Goal: Task Accomplishment & Management: Complete application form

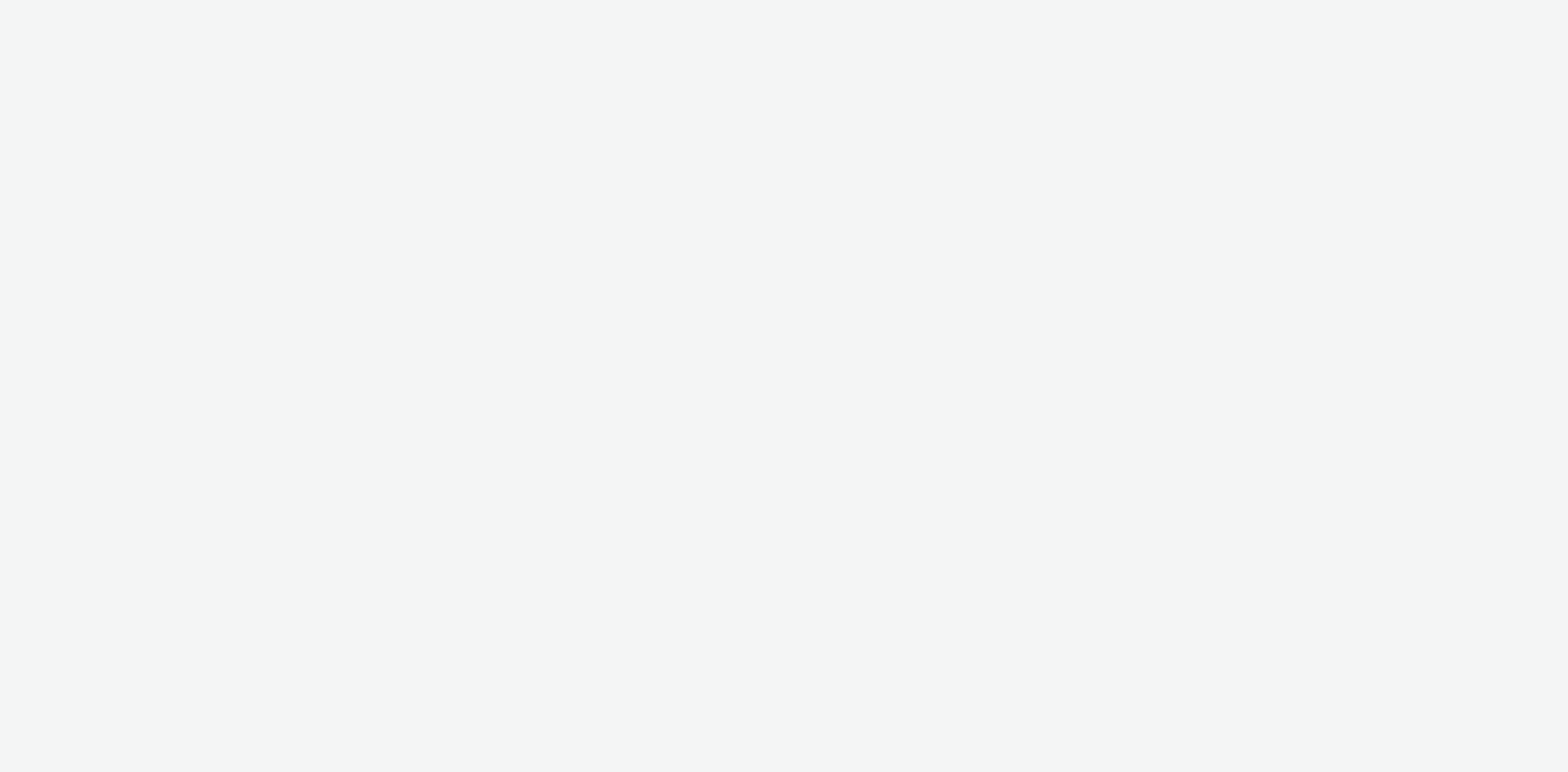
select select "8a3f6d77-30ca-4ef5-b621-f995745b8c1c"
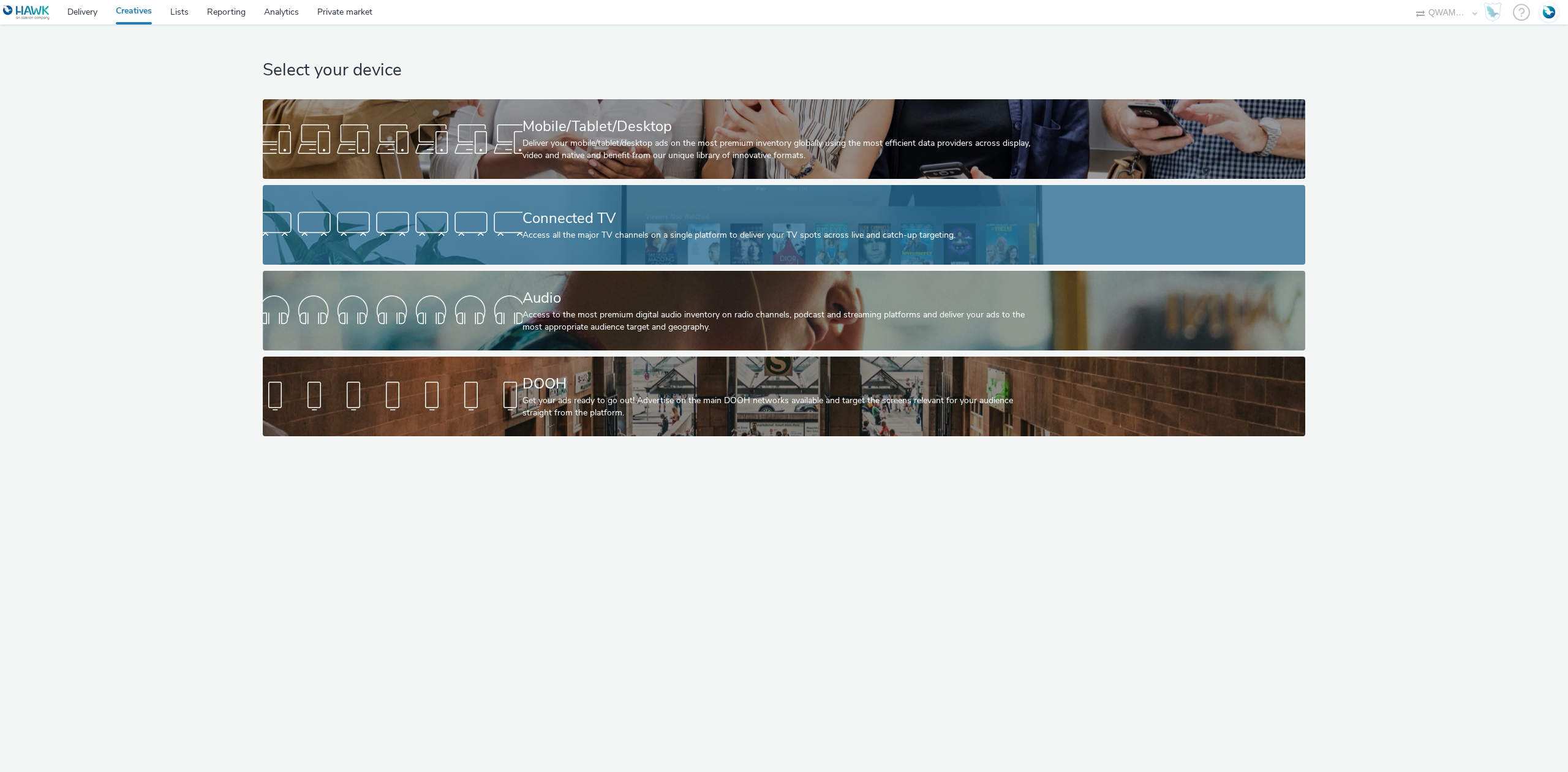
click at [569, 199] on div "Connected TV Access all the major TV channels on a single platform to deliver y…" at bounding box center [782, 224] width 519 height 80
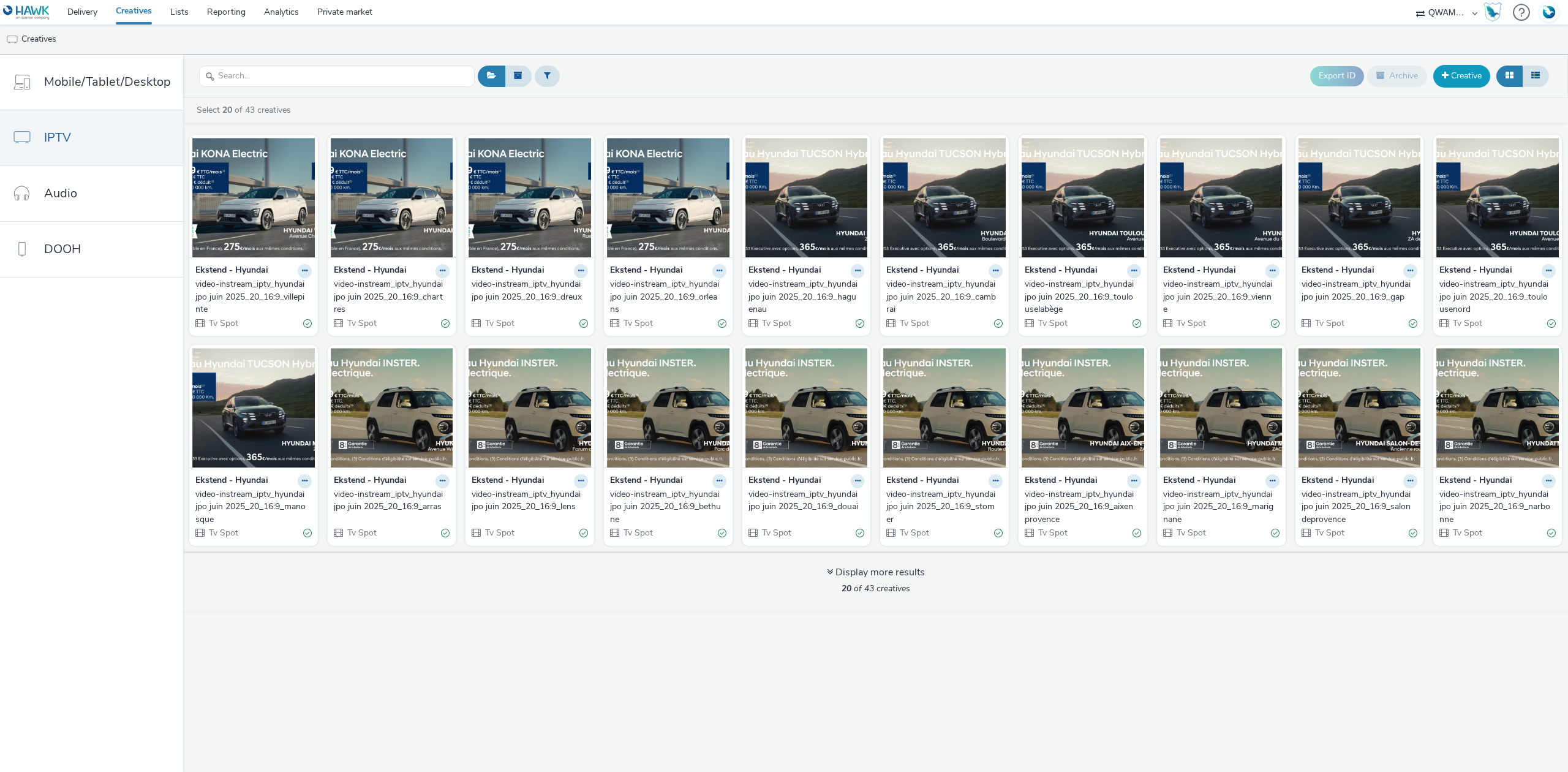
click at [1449, 75] on link "Creative" at bounding box center [1461, 75] width 57 height 22
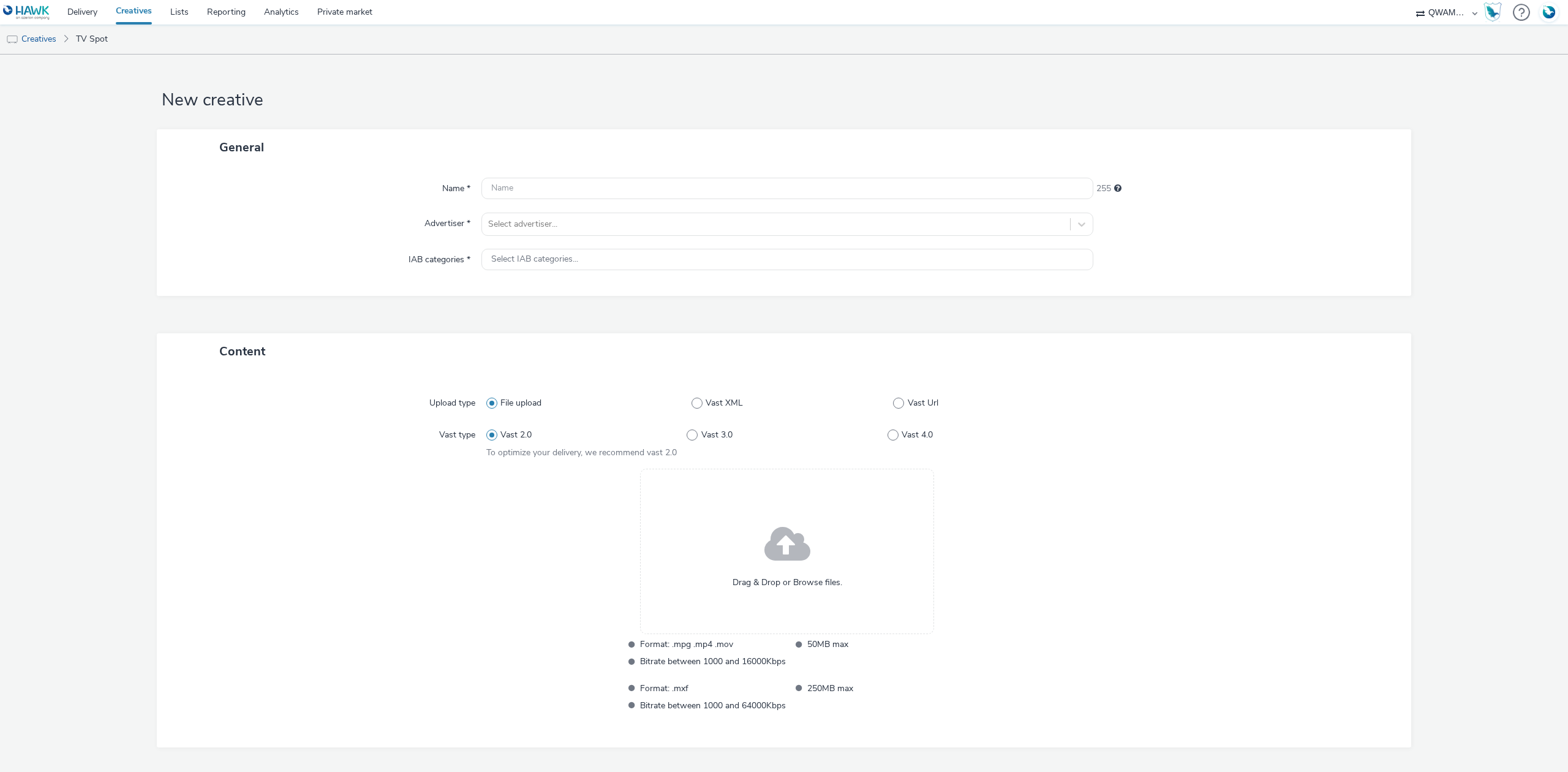
scroll to position [44, 0]
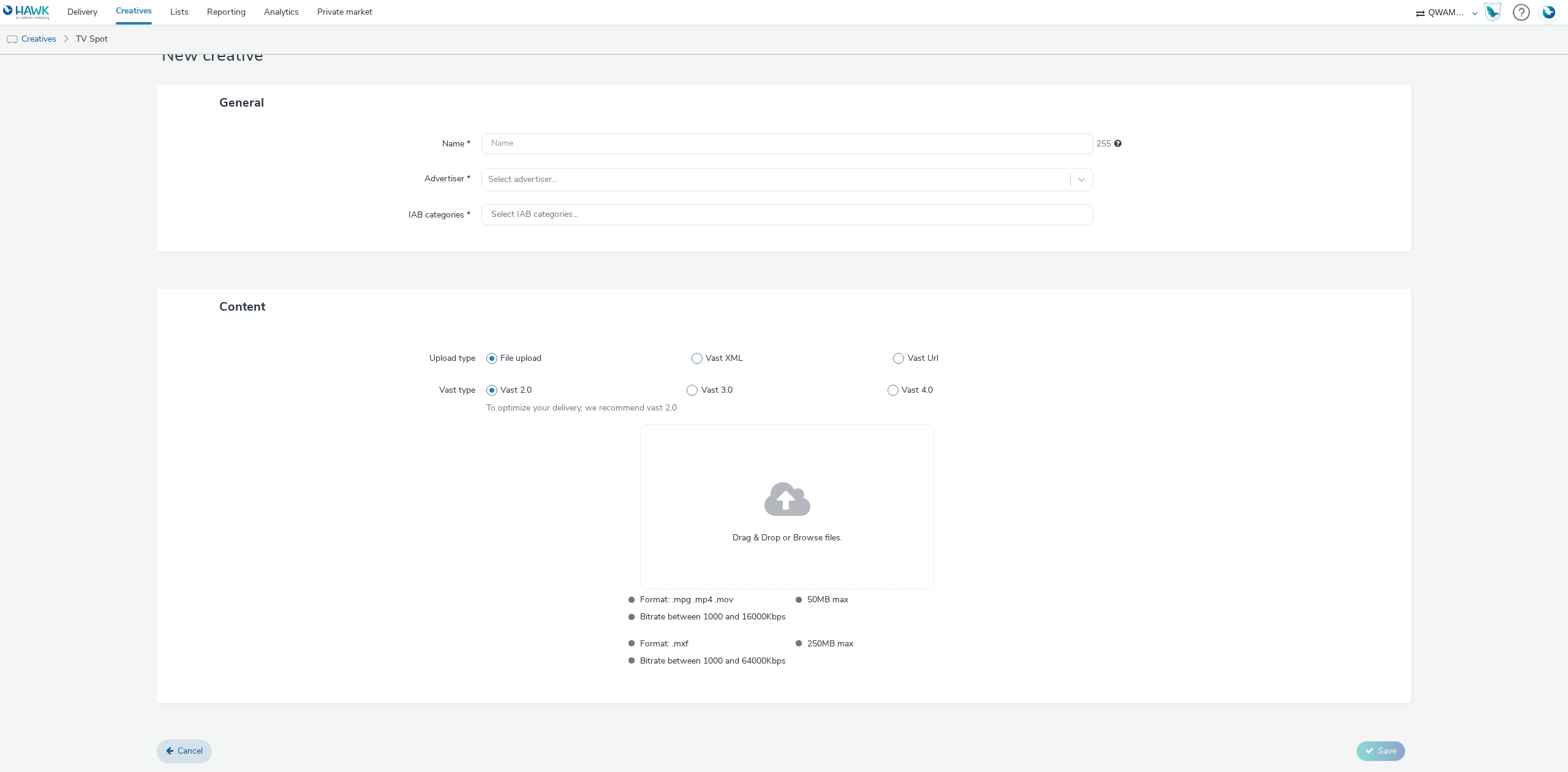
click at [724, 363] on span "Vast XML" at bounding box center [724, 358] width 37 height 12
click at [699, 362] on input "Vast XML" at bounding box center [696, 359] width 8 height 8
radio input "false"
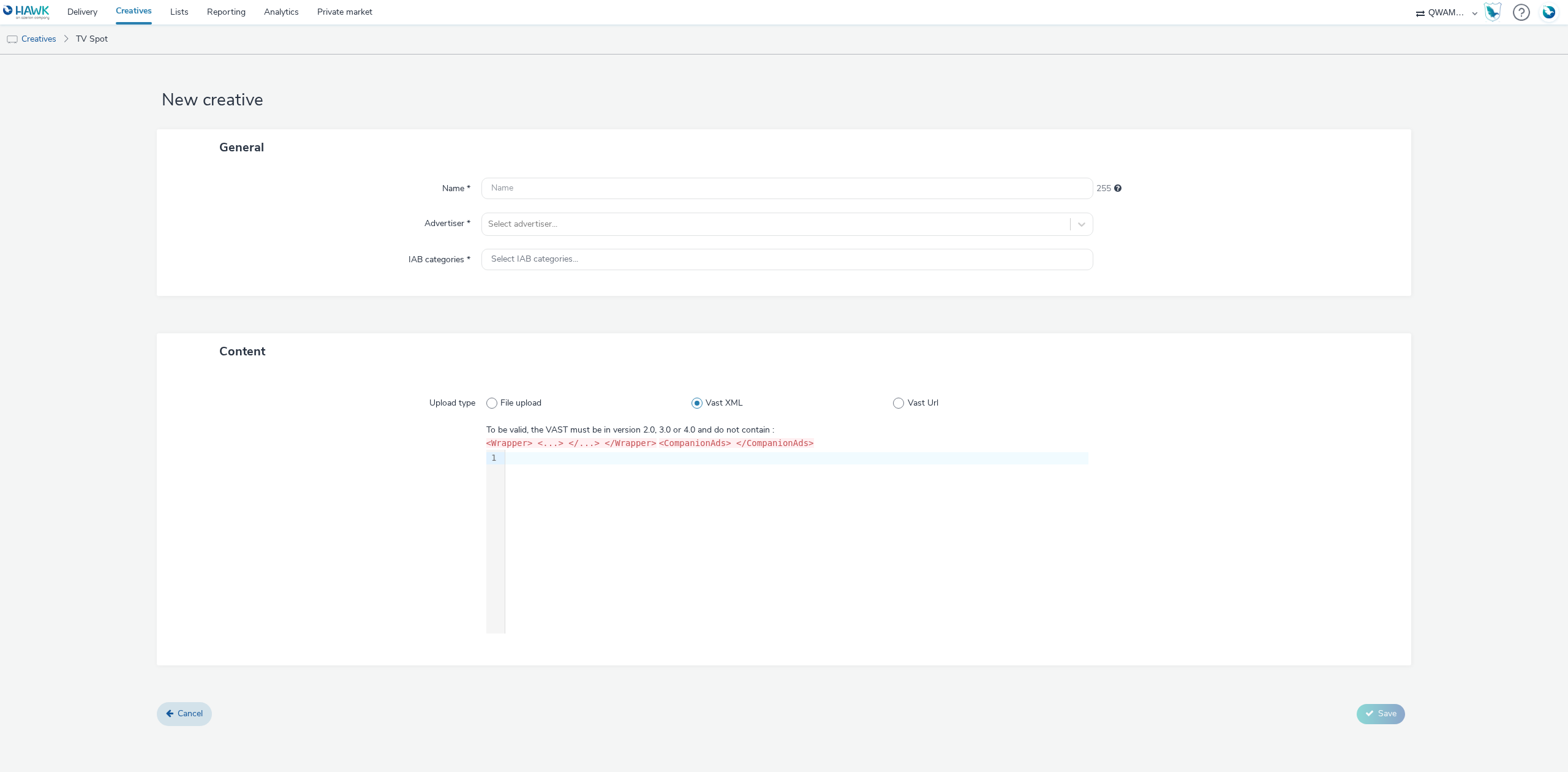
scroll to position [0, 0]
click at [902, 401] on span at bounding box center [899, 403] width 11 height 11
click at [901, 401] on input "Vast Url" at bounding box center [897, 403] width 8 height 8
radio input "false"
radio input "true"
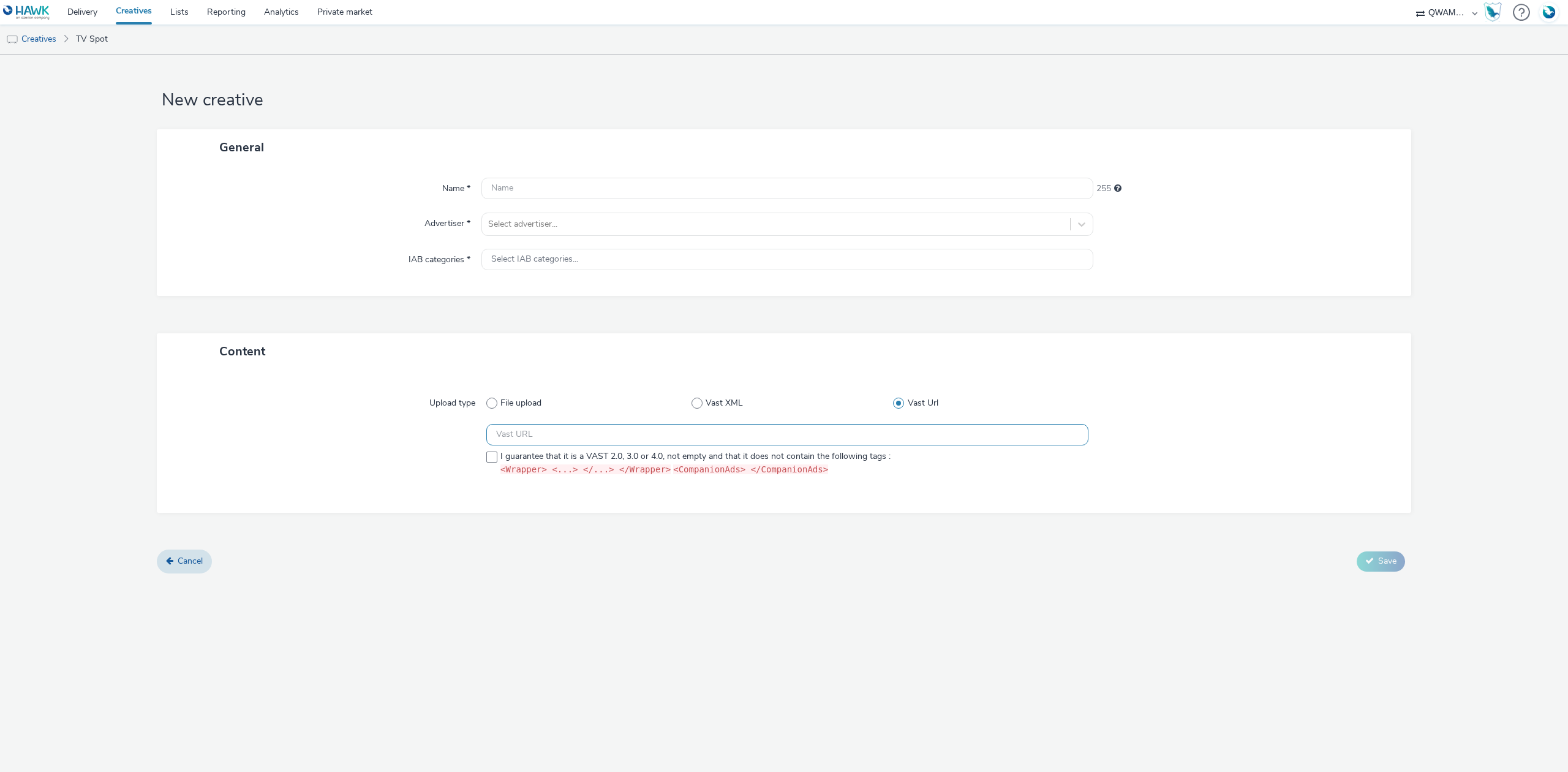
click at [602, 427] on input "text" at bounding box center [787, 434] width 602 height 22
paste input "[URL][DOMAIN_NAME]"
type input "[URL][DOMAIN_NAME]"
click at [493, 457] on span at bounding box center [492, 457] width 11 height 11
checkbox input "true"
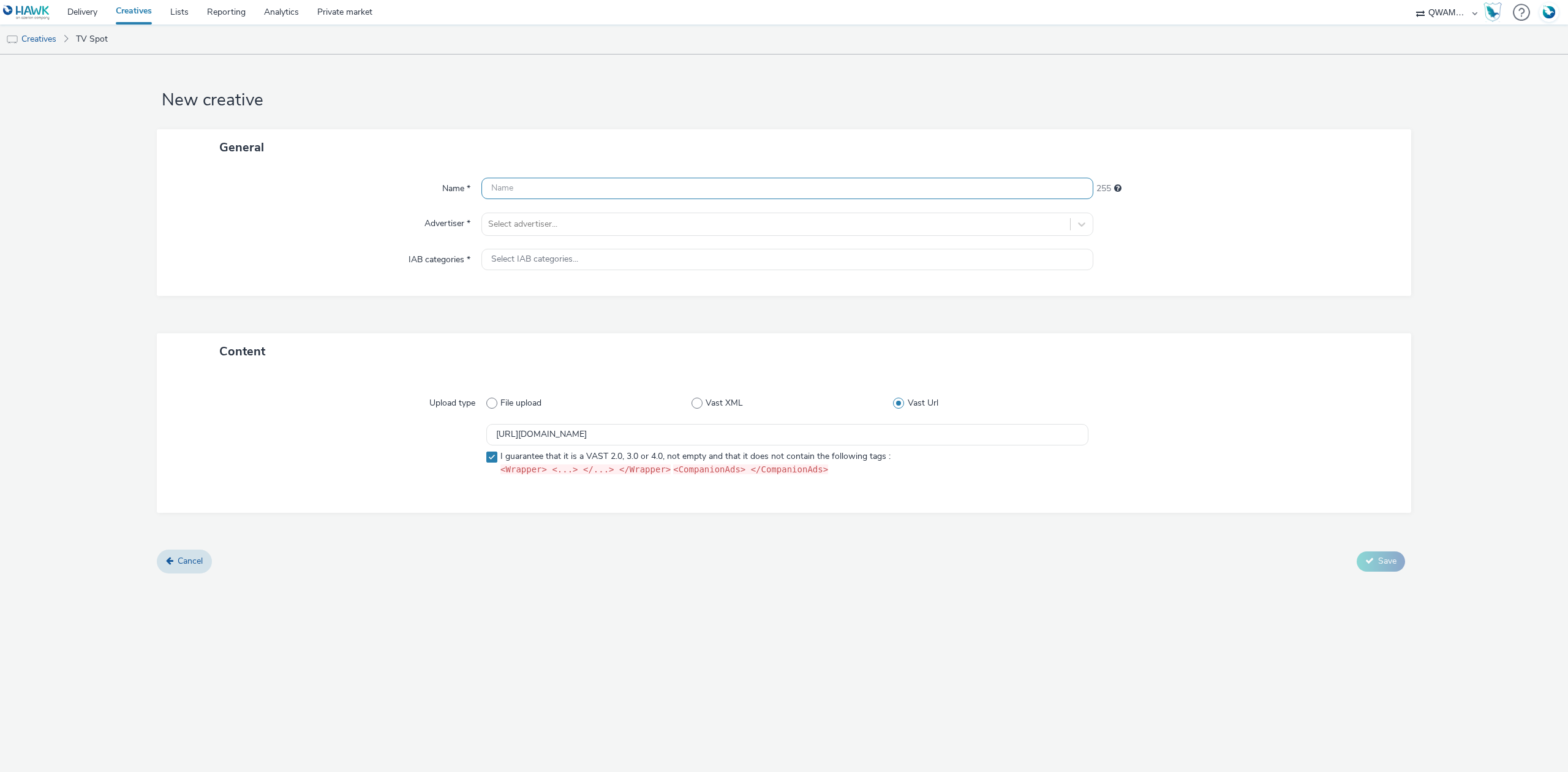
click at [530, 179] on input "text" at bounding box center [787, 188] width 612 height 22
type input "test"
click at [539, 226] on div at bounding box center [776, 224] width 576 height 15
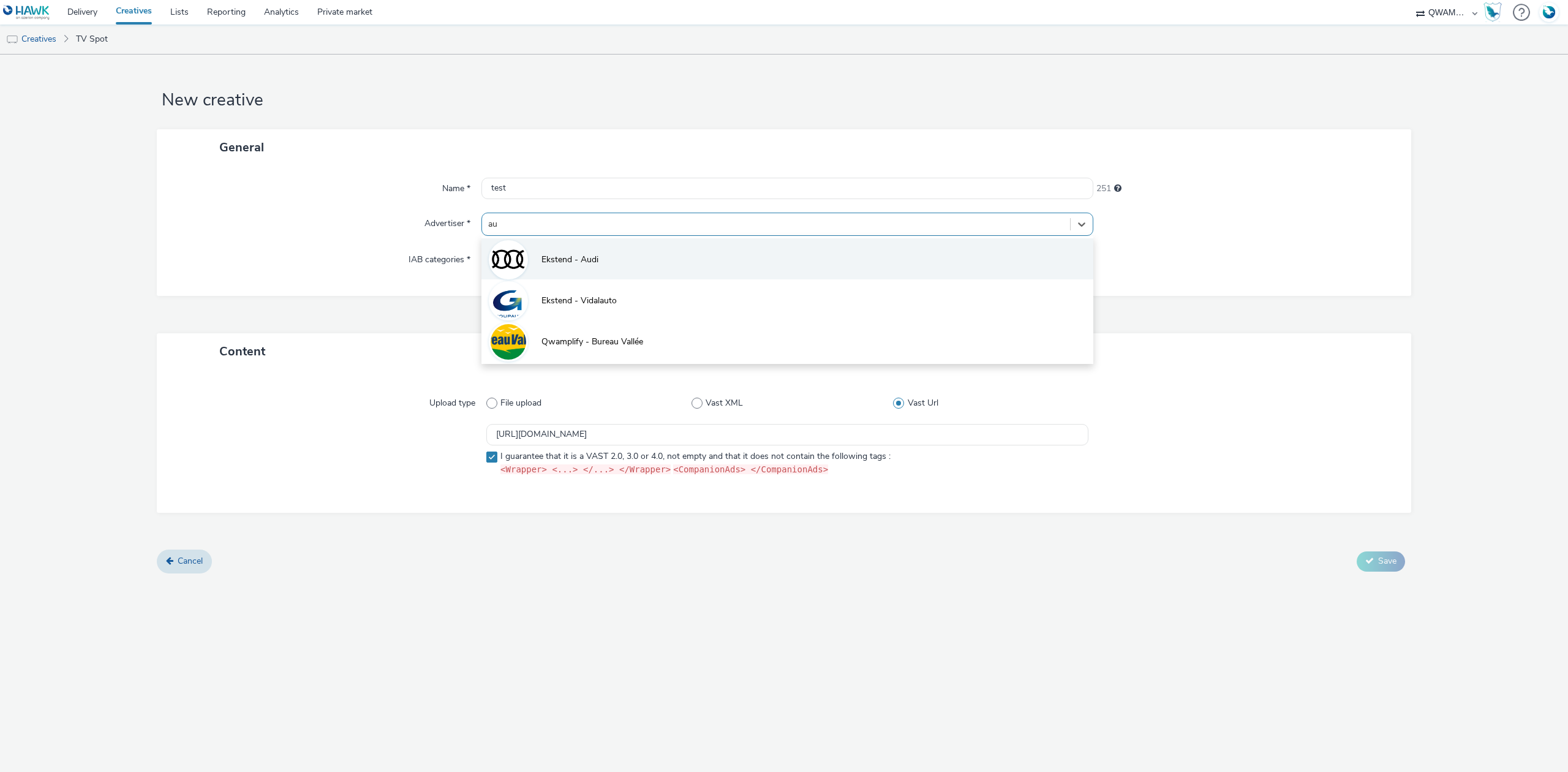
type input "aud"
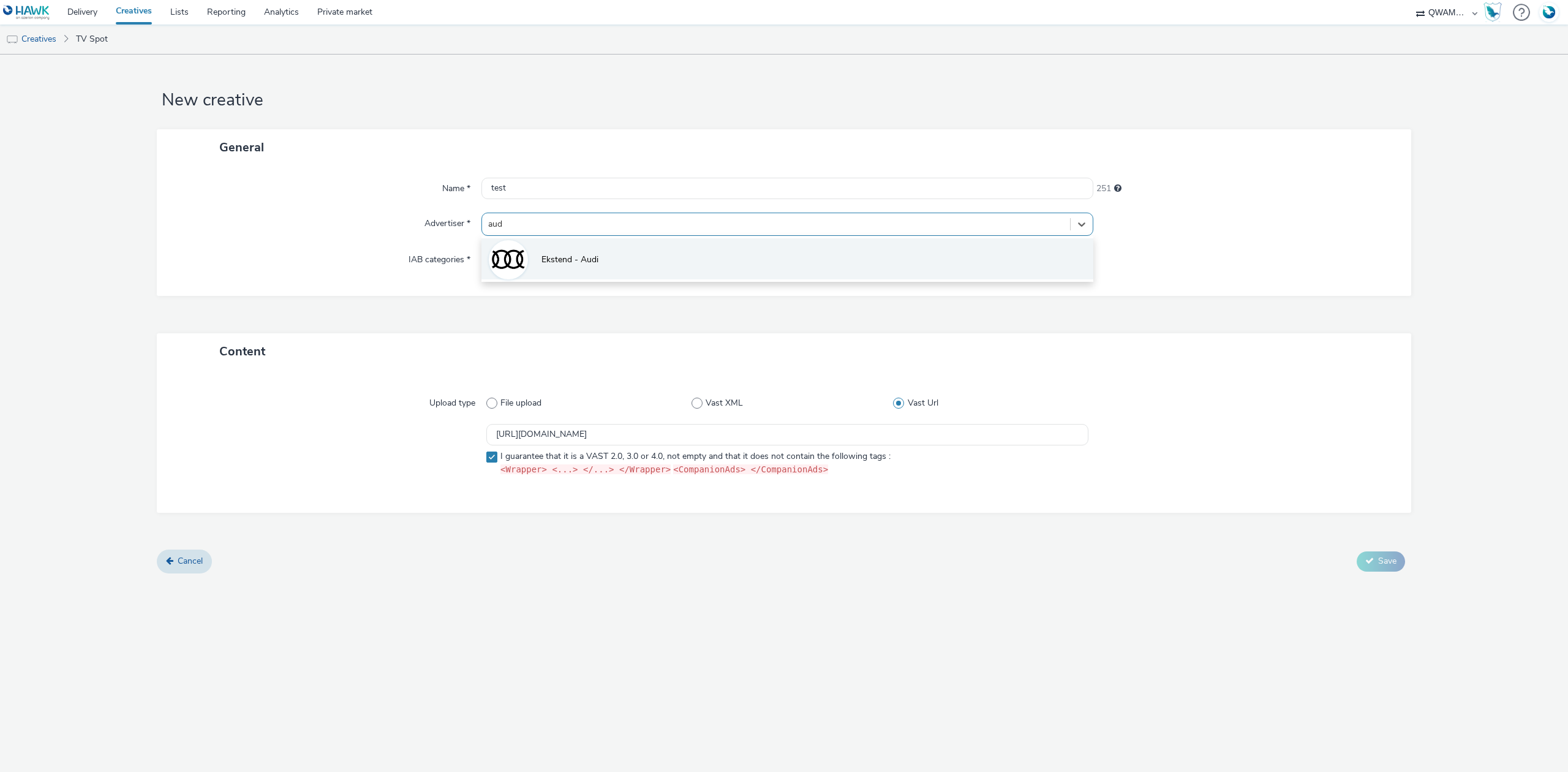
click at [582, 273] on li "Ekstend - Audi" at bounding box center [787, 258] width 612 height 41
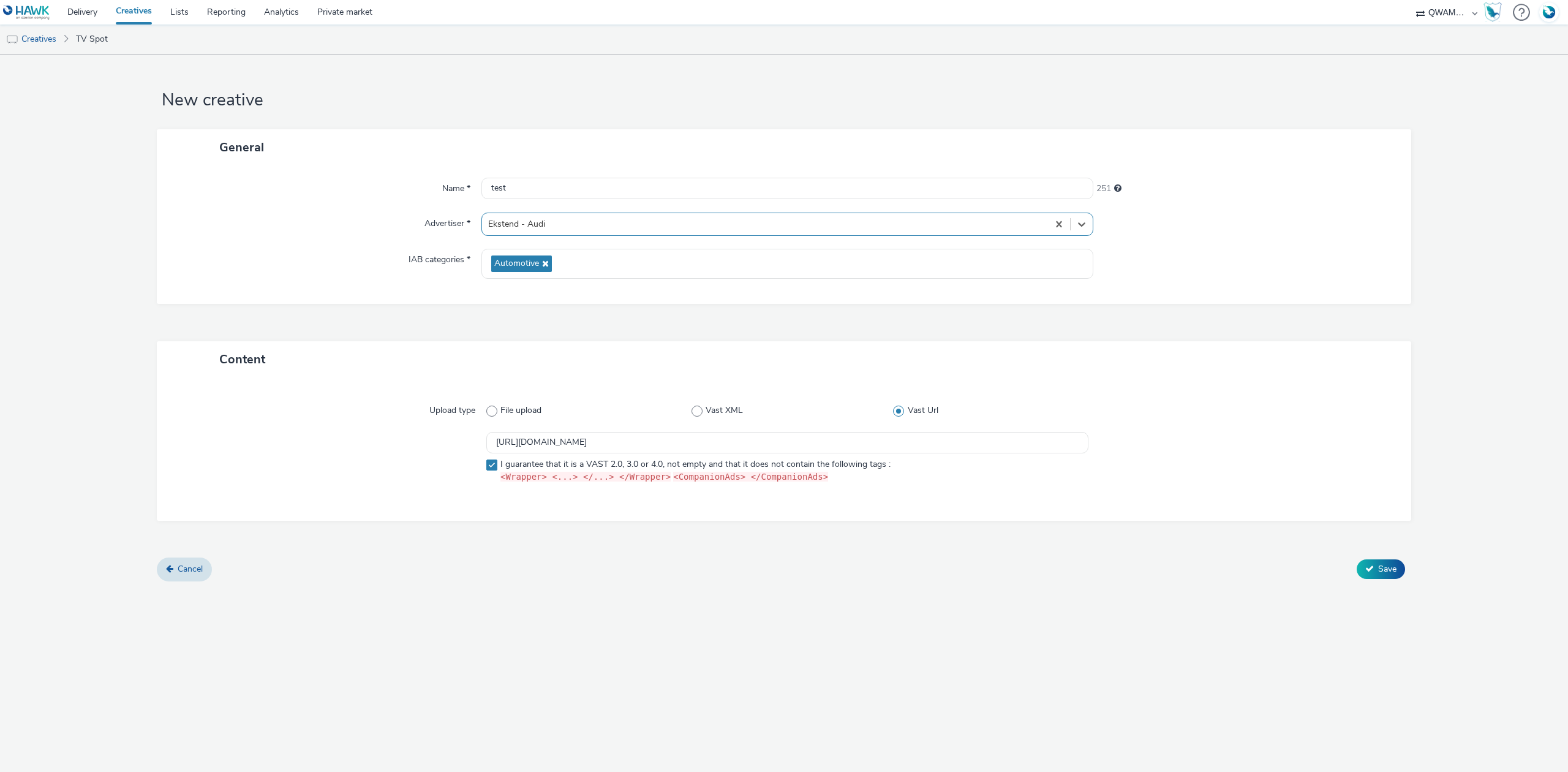
click at [597, 625] on div "New creative General Name * test 251 Advertiser * option Ekstend - Audi, select…" at bounding box center [784, 413] width 1568 height 717
click at [40, 36] on link "Creatives" at bounding box center [31, 39] width 62 height 29
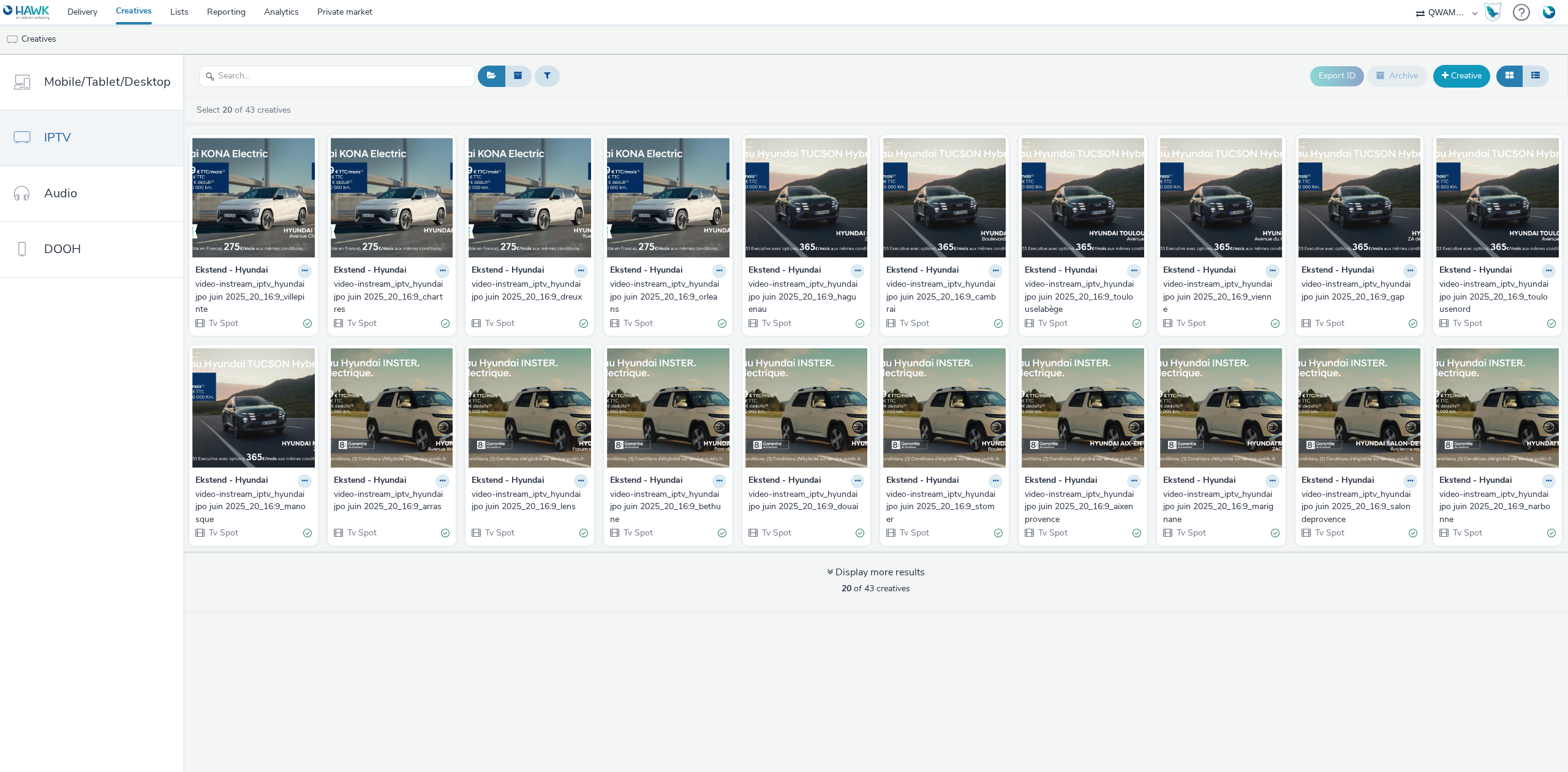
click at [1464, 69] on link "Creative" at bounding box center [1461, 75] width 57 height 22
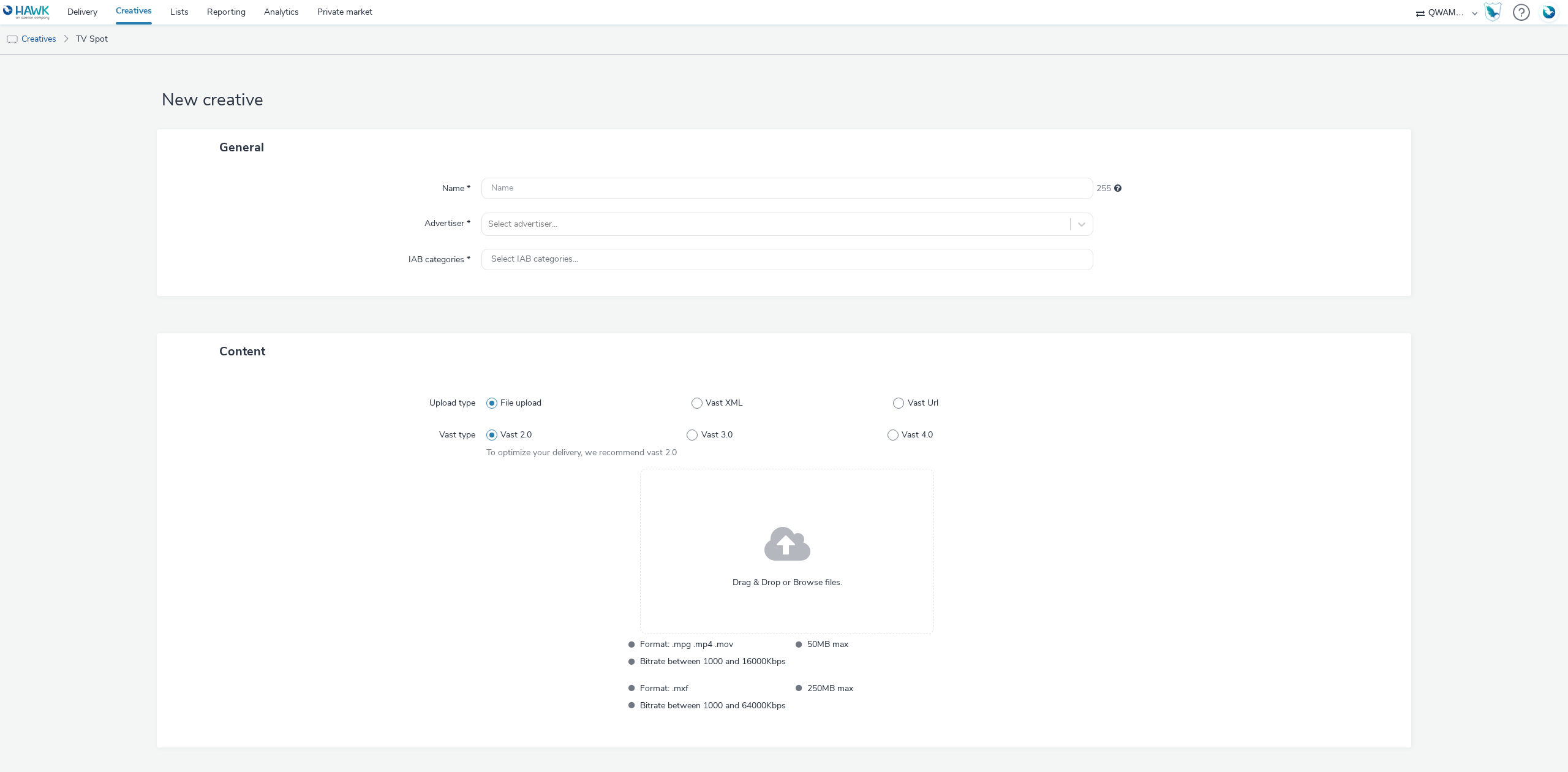
scroll to position [44, 0]
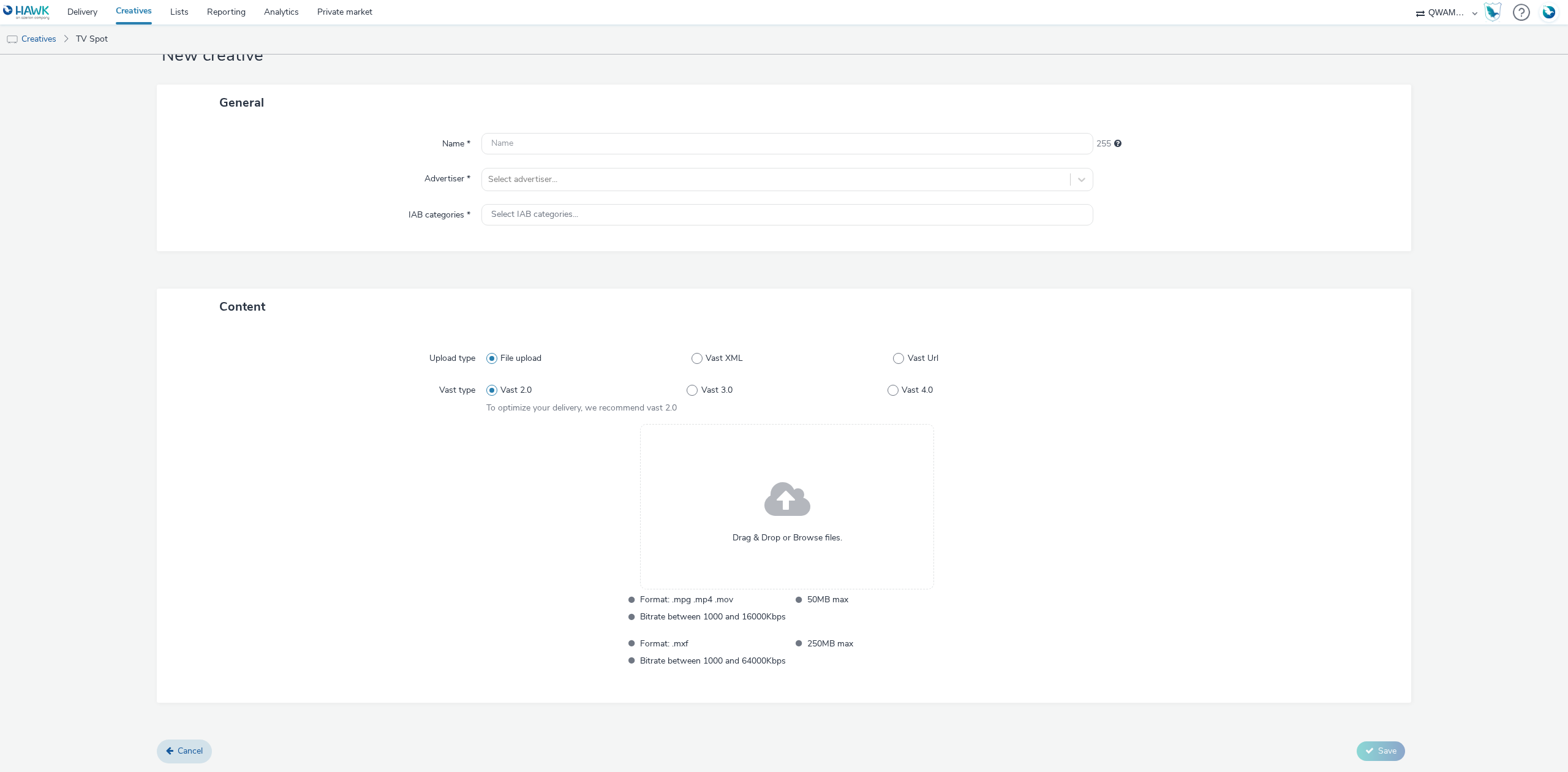
click at [212, 753] on div "Cancel Save" at bounding box center [784, 751] width 1255 height 22
click at [201, 753] on span "Cancel" at bounding box center [190, 751] width 25 height 11
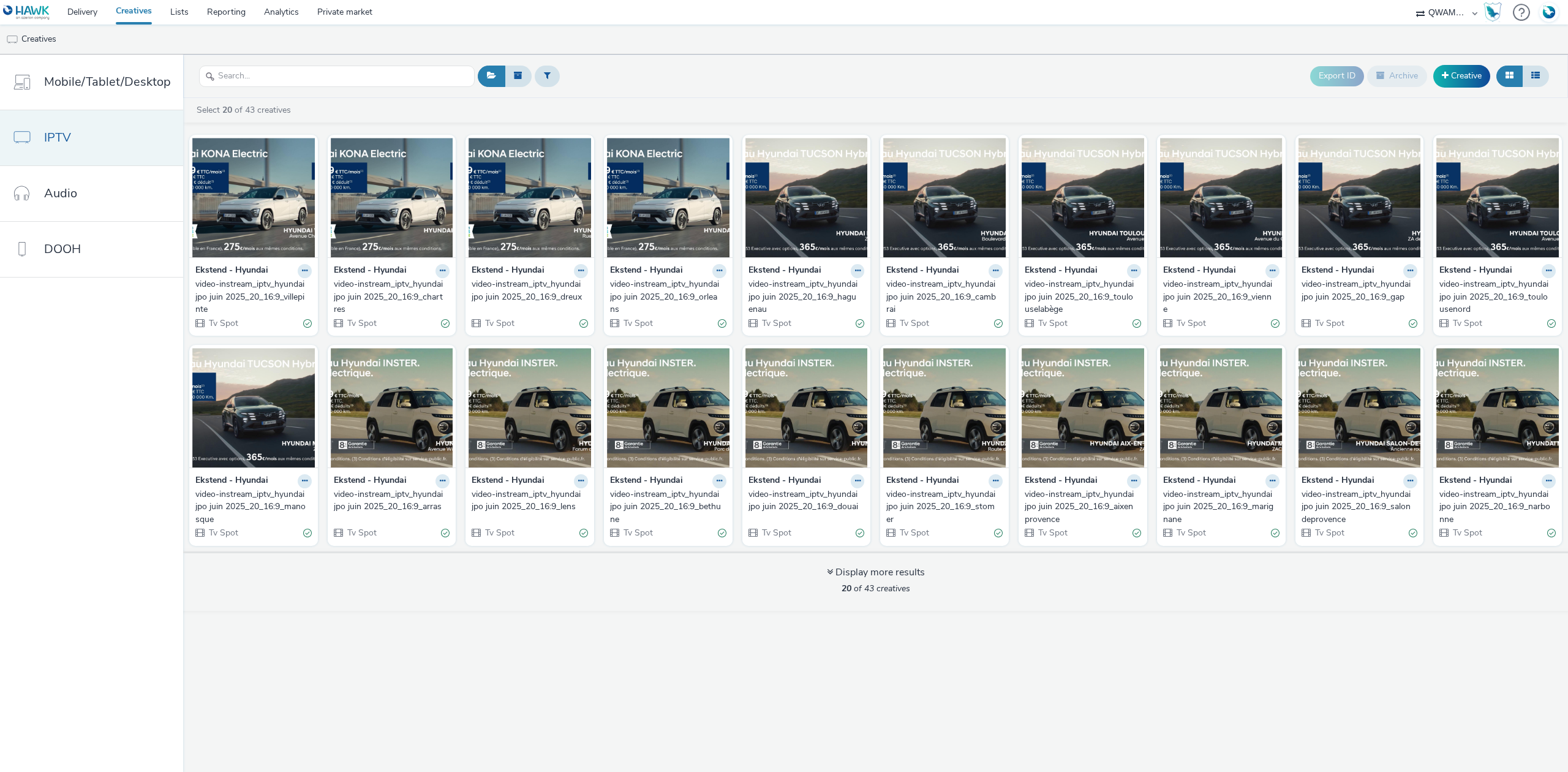
click at [76, 125] on link "IPTV" at bounding box center [91, 138] width 183 height 55
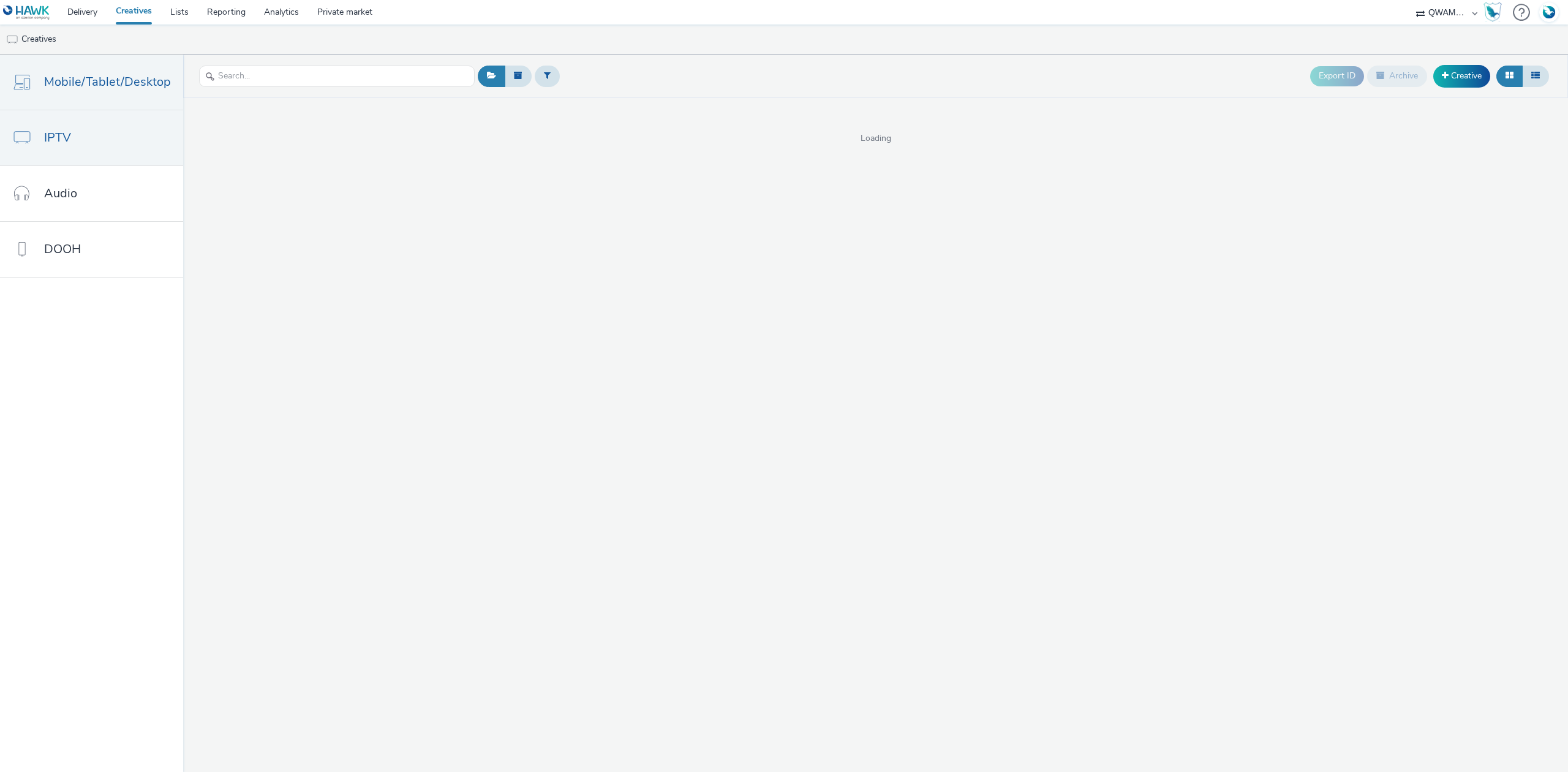
click at [81, 103] on link "Mobile/Tablet/Desktop" at bounding box center [91, 82] width 183 height 55
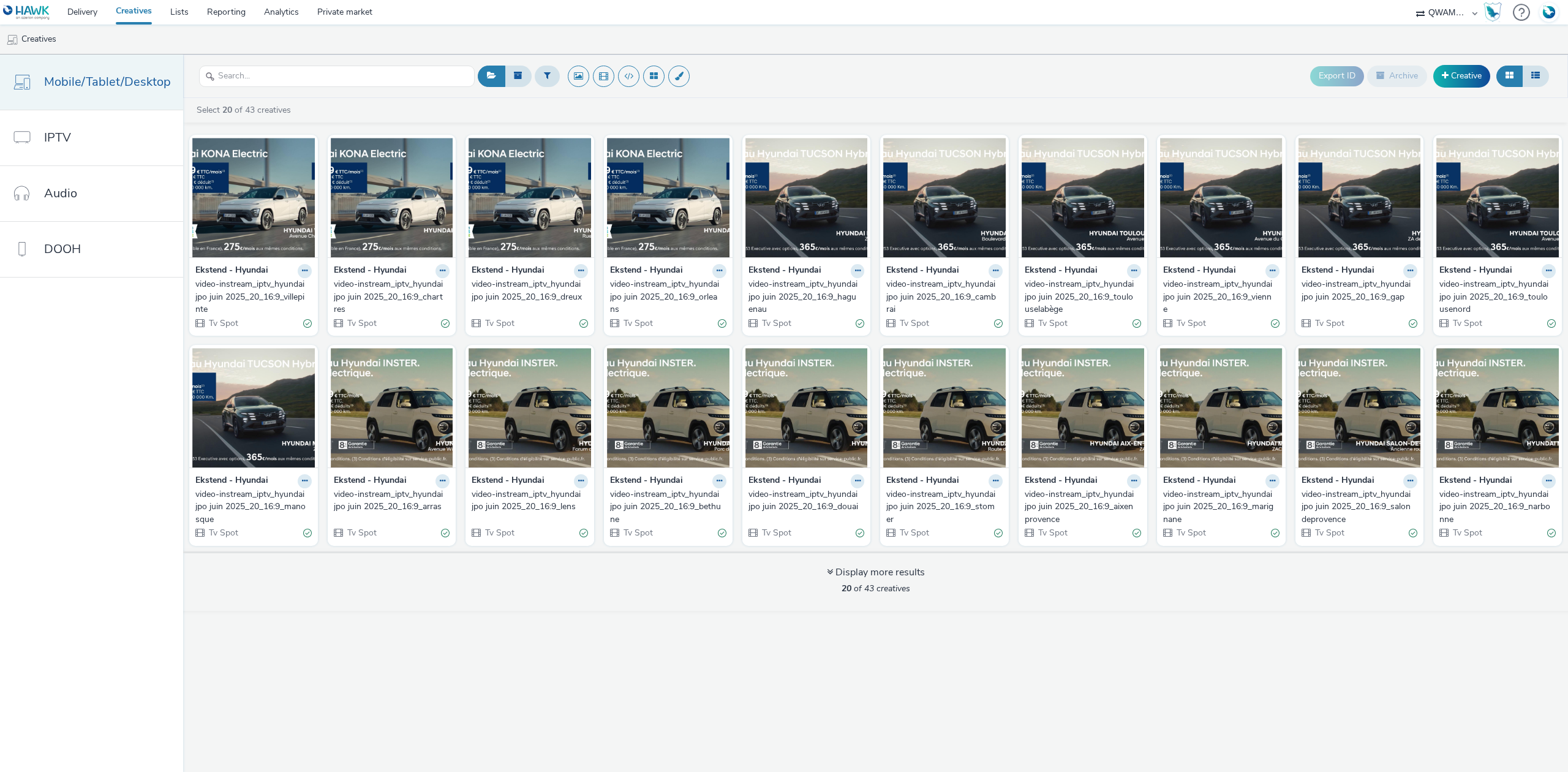
click at [81, 103] on link "Mobile/Tablet/Desktop" at bounding box center [91, 82] width 183 height 55
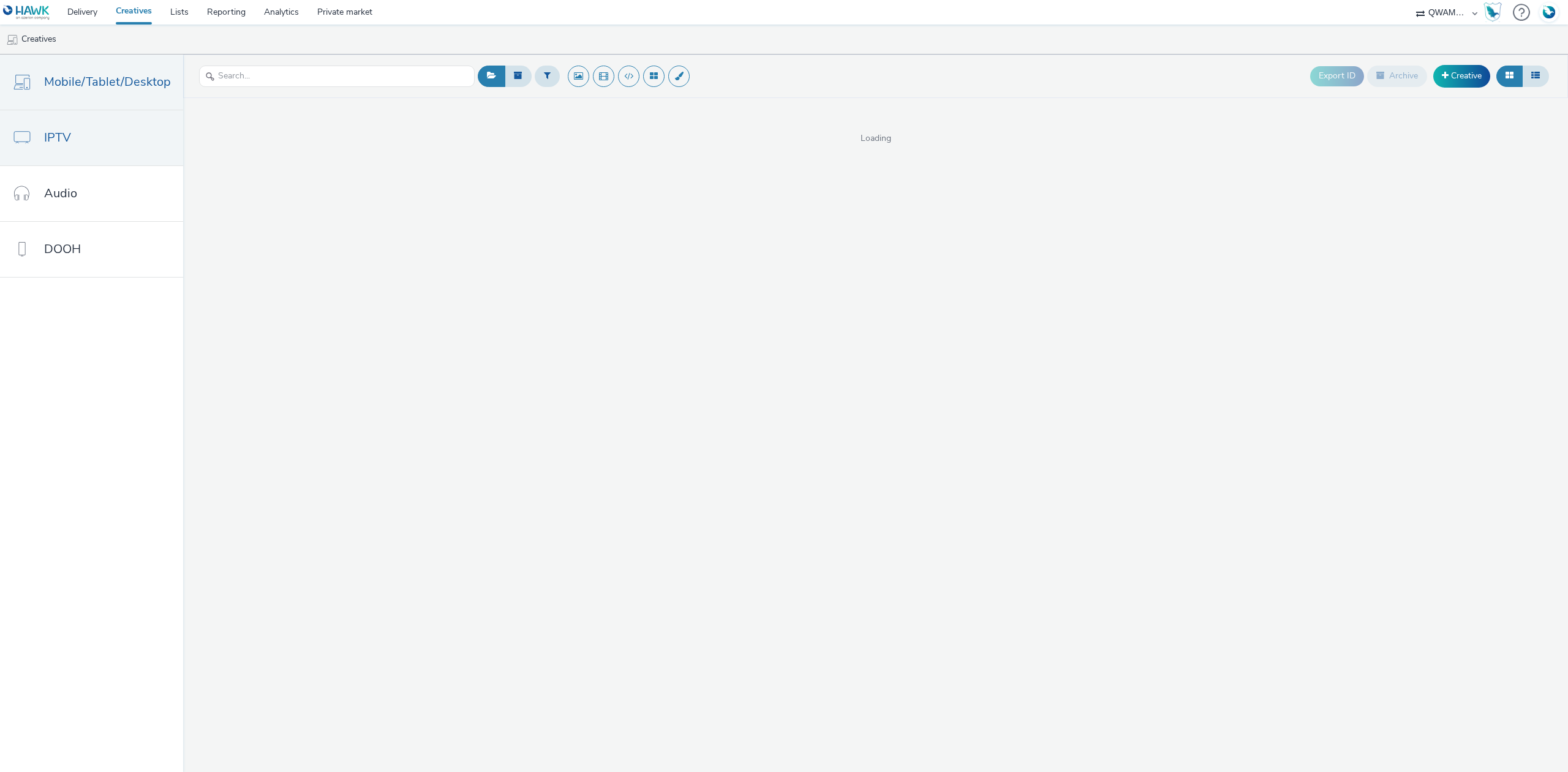
click at [77, 149] on link "IPTV" at bounding box center [91, 138] width 183 height 55
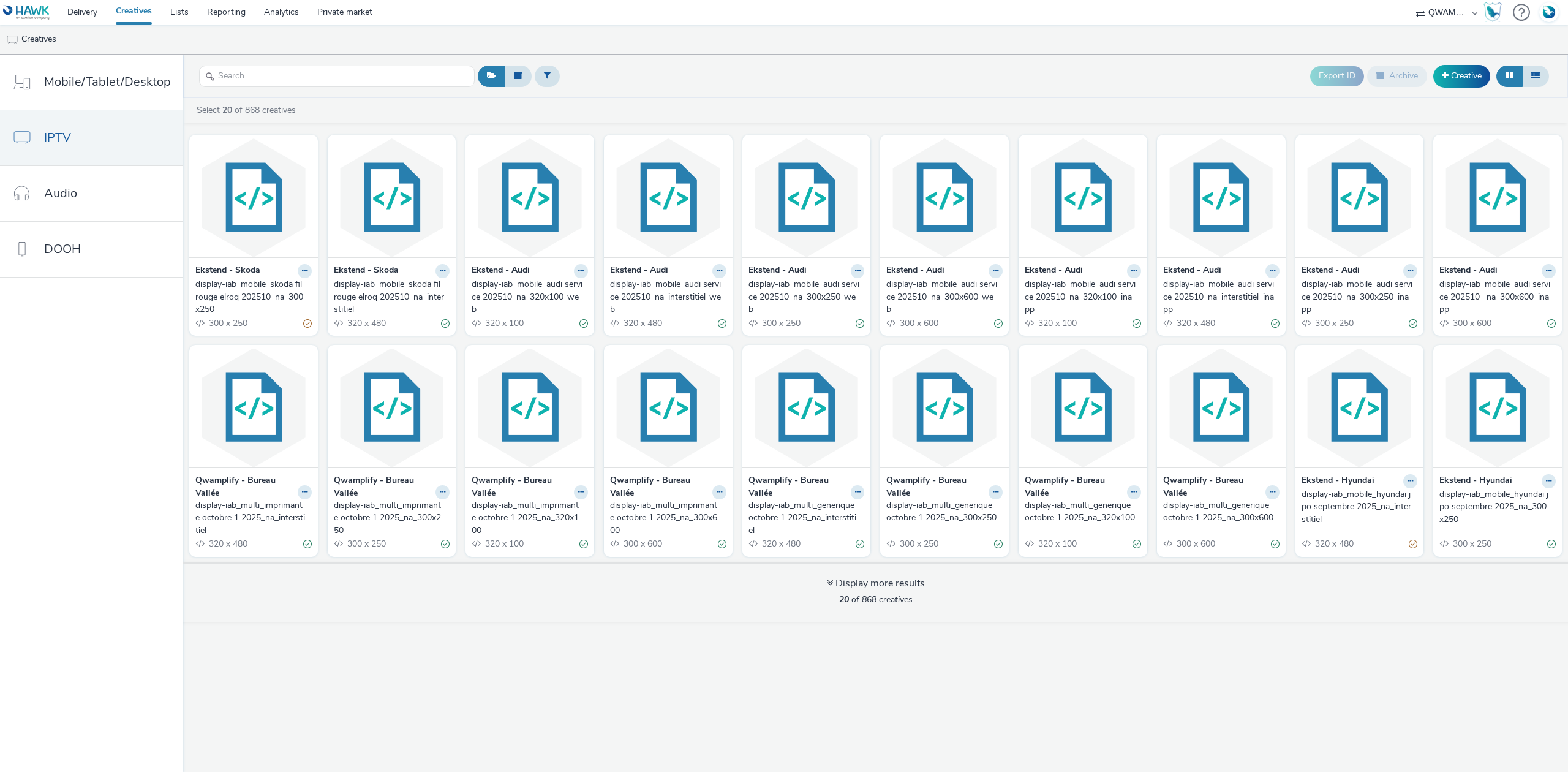
click at [1461, 64] on div "Export ID Archive Creative" at bounding box center [1432, 76] width 242 height 30
click at [1461, 69] on link "Creative" at bounding box center [1461, 75] width 57 height 22
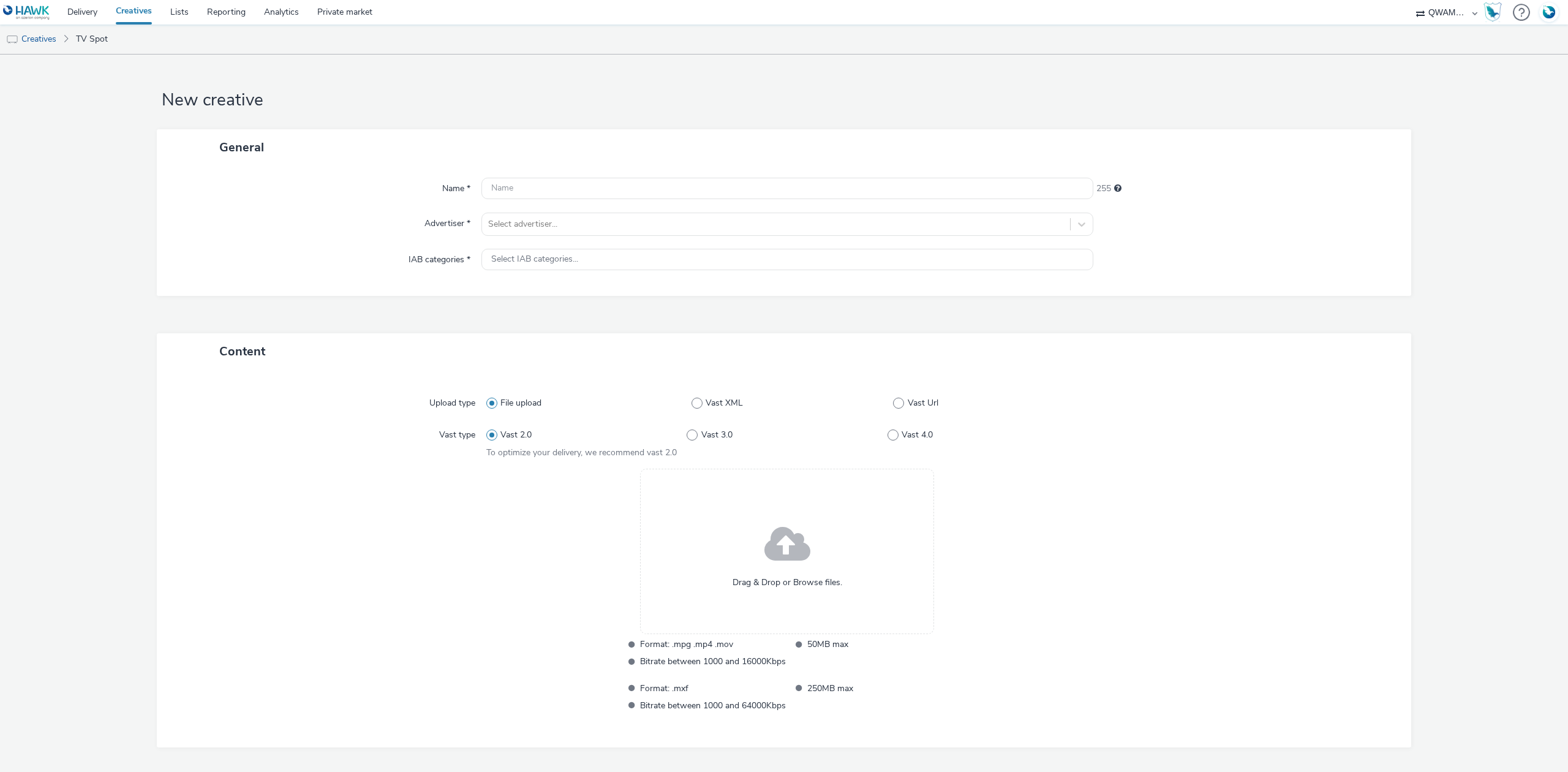
scroll to position [44, 0]
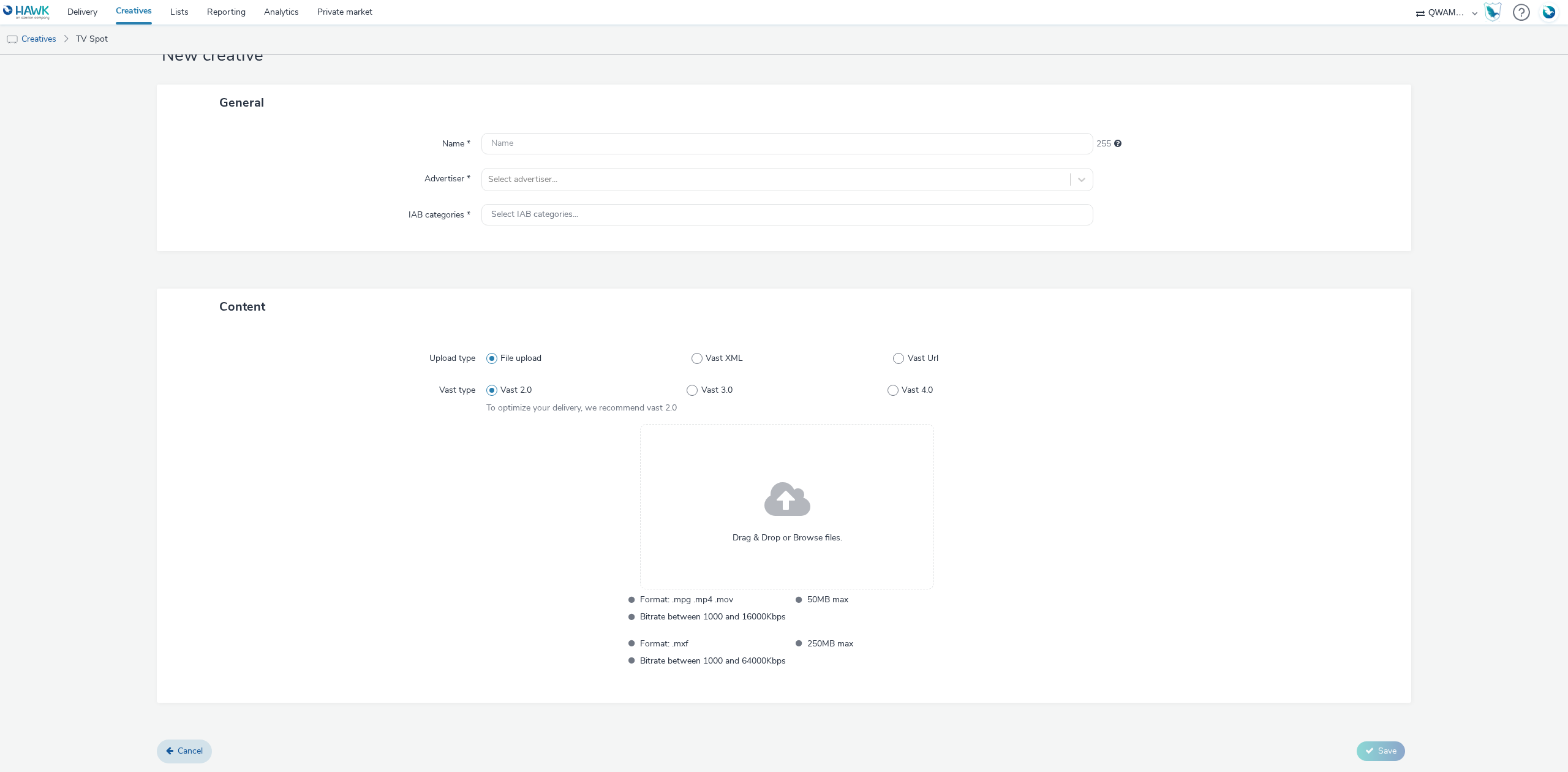
click at [919, 350] on div "File upload Vast XML Vast Url" at bounding box center [787, 358] width 602 height 22
click at [918, 355] on span "Vast Url" at bounding box center [923, 358] width 31 height 12
click at [901, 355] on input "Vast Url" at bounding box center [897, 359] width 8 height 8
radio input "false"
radio input "true"
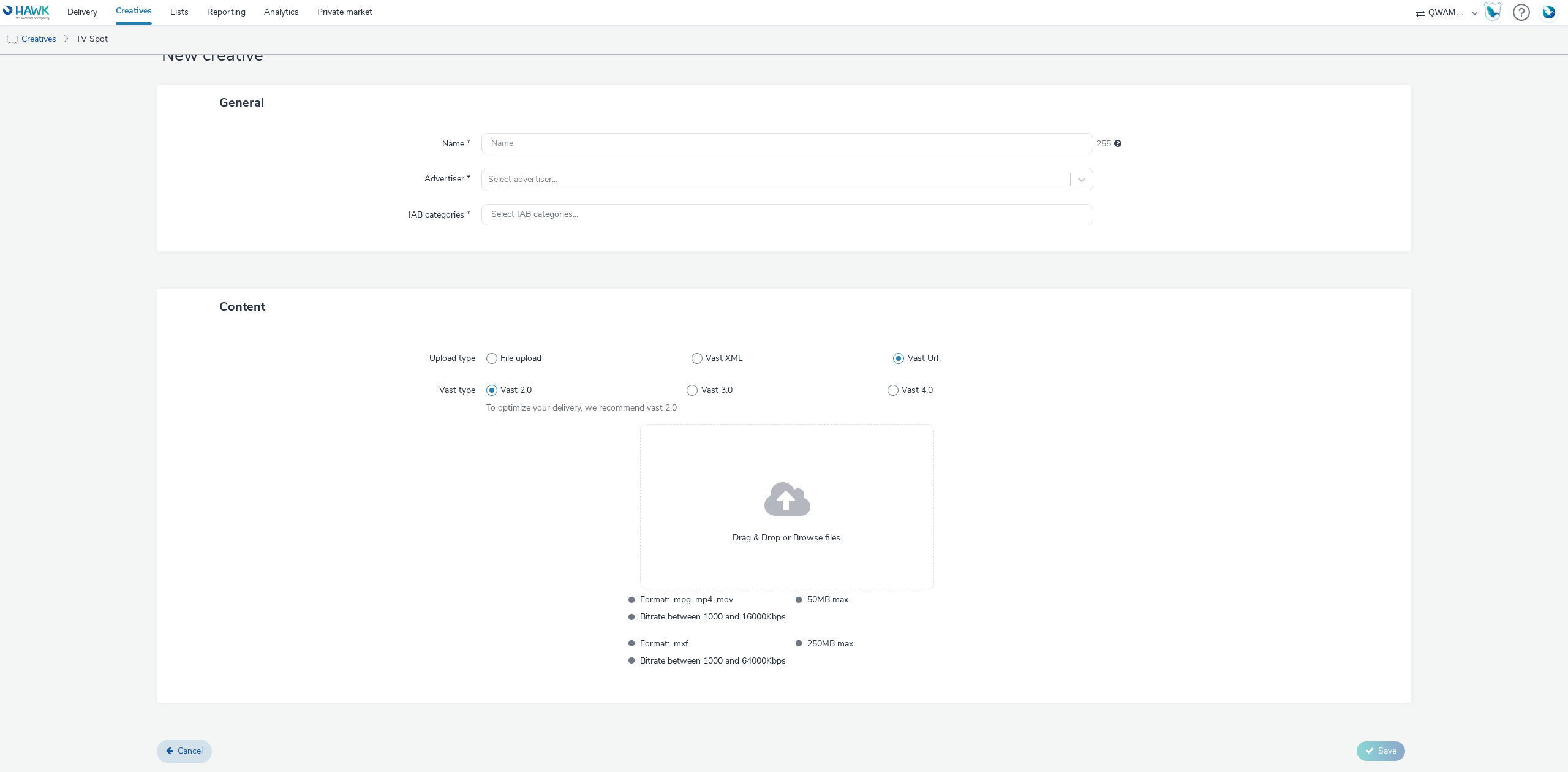
scroll to position [0, 0]
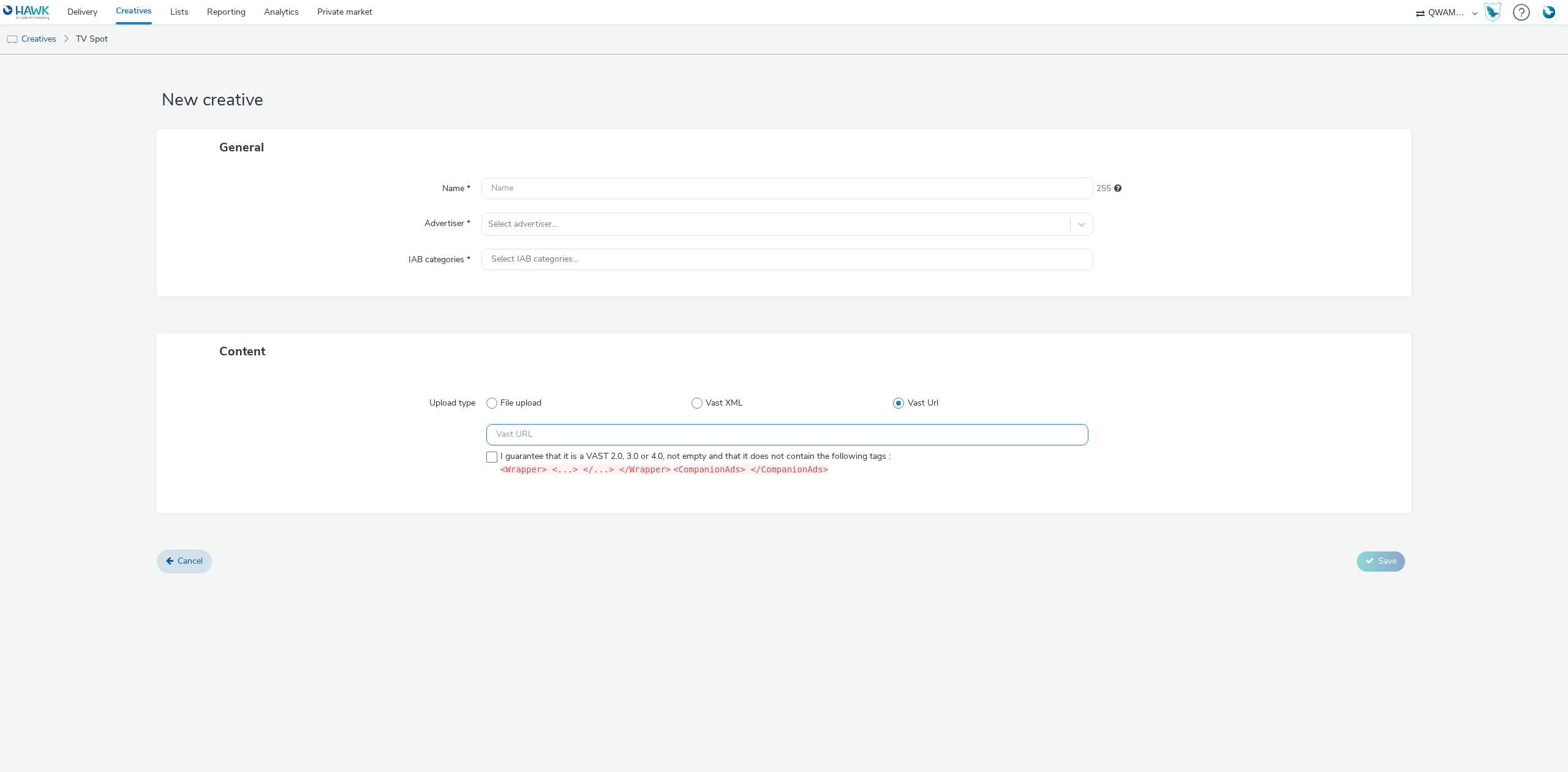
click at [711, 430] on input "text" at bounding box center [787, 434] width 602 height 22
click at [545, 438] on input "text" at bounding box center [787, 434] width 602 height 22
paste input "[URL][DOMAIN_NAME]"
type input "[URL][DOMAIN_NAME]"
click at [509, 464] on span "<Wrapper> <...> </...> </Wrapper>" at bounding box center [585, 469] width 170 height 11
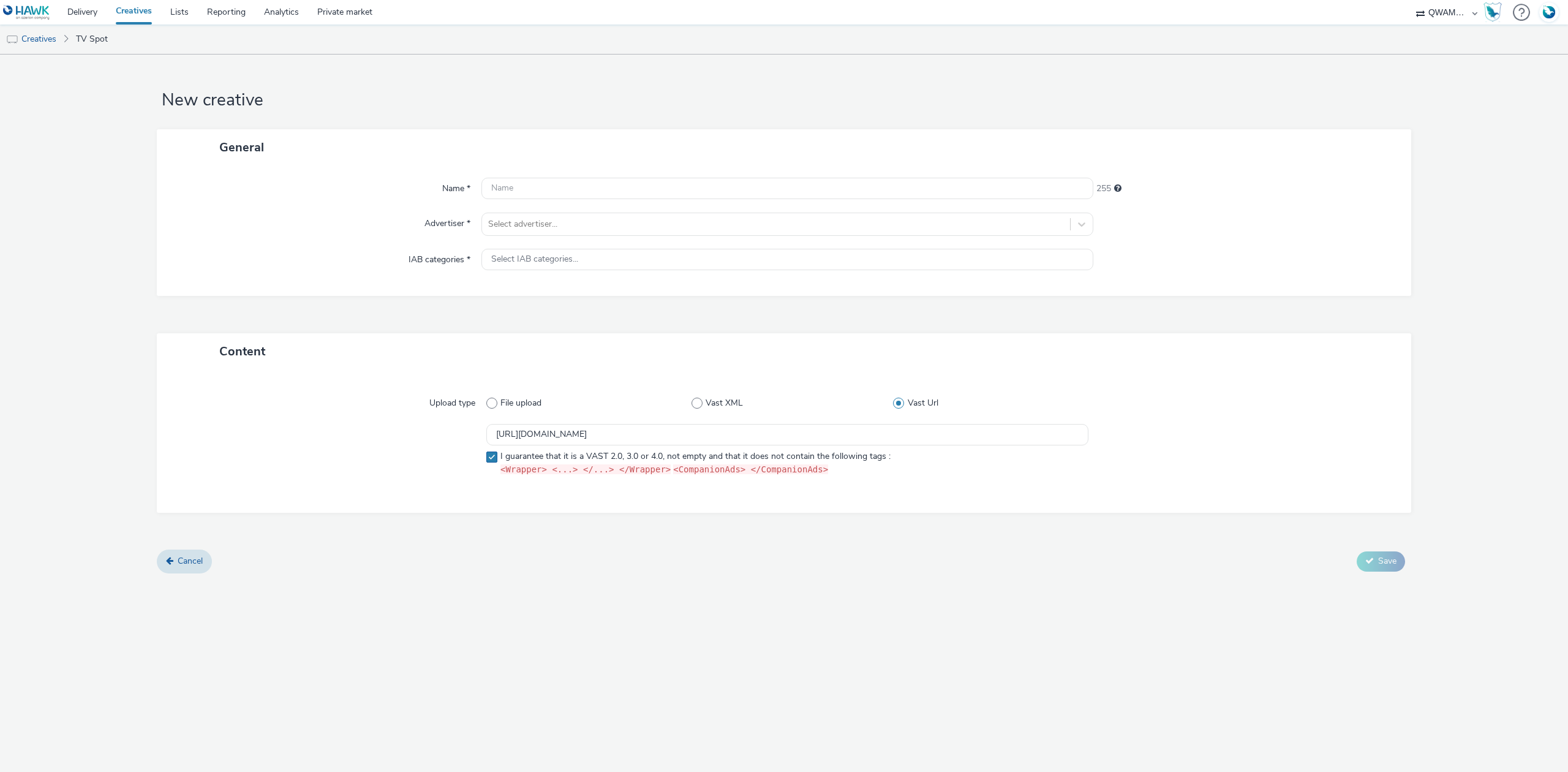
checkbox input "true"
click at [501, 184] on input "text" at bounding box center [787, 188] width 612 height 22
type input "test"
click at [562, 227] on div at bounding box center [776, 224] width 576 height 15
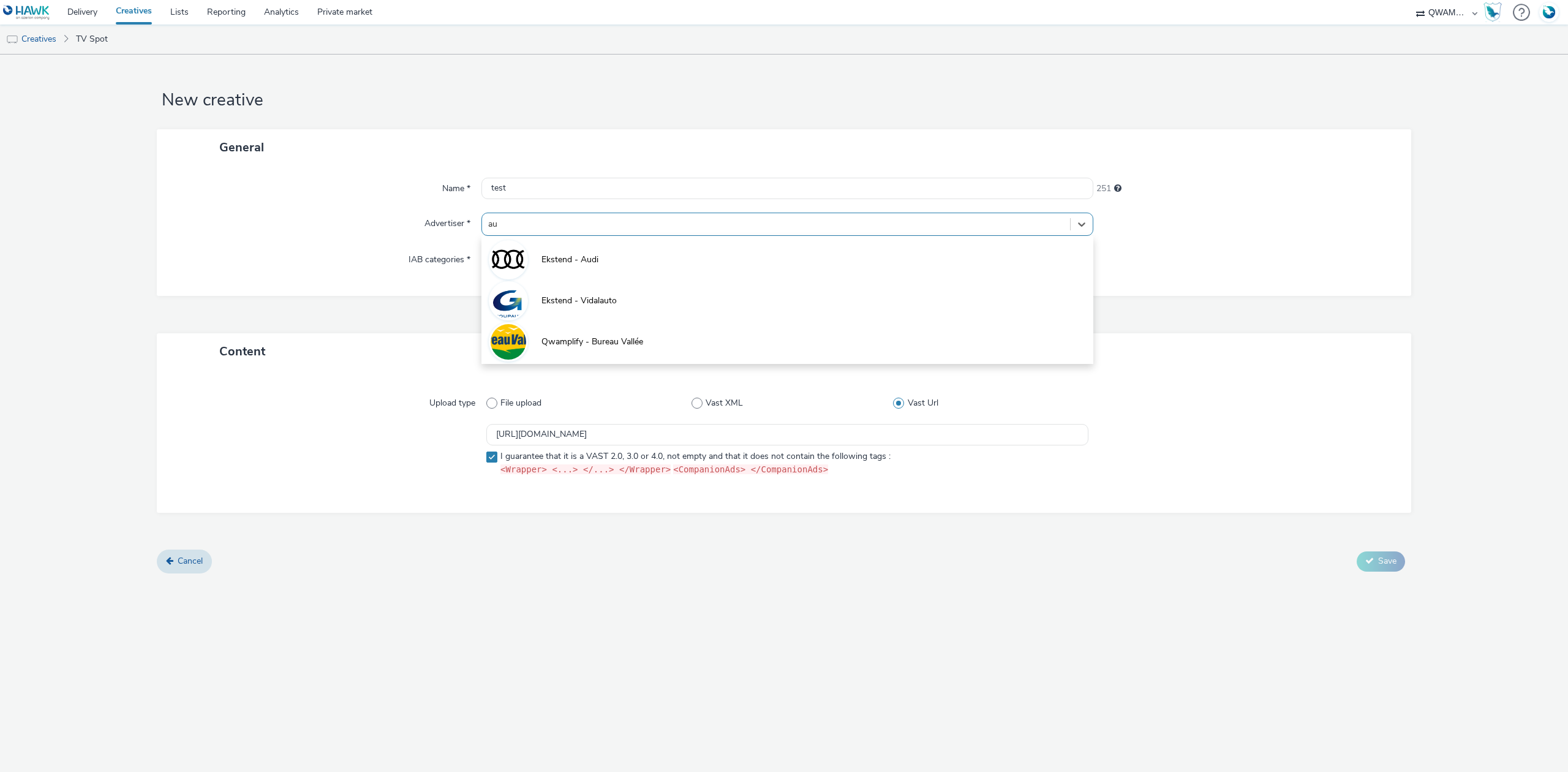
type input "aud"
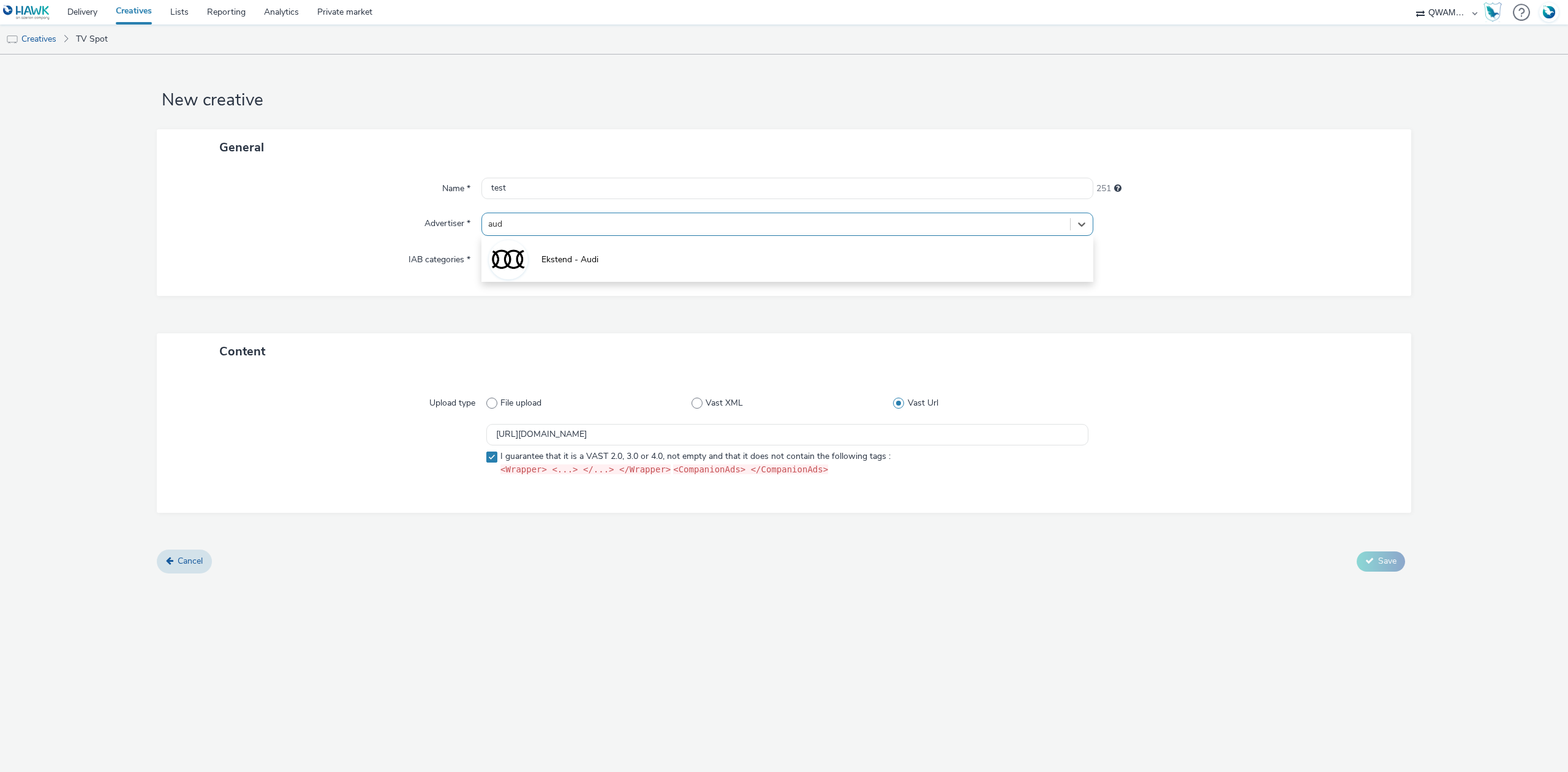
drag, startPoint x: 572, startPoint y: 251, endPoint x: 809, endPoint y: 370, distance: 265.2
click at [572, 253] on li "Ekstend - Audi" at bounding box center [787, 258] width 612 height 41
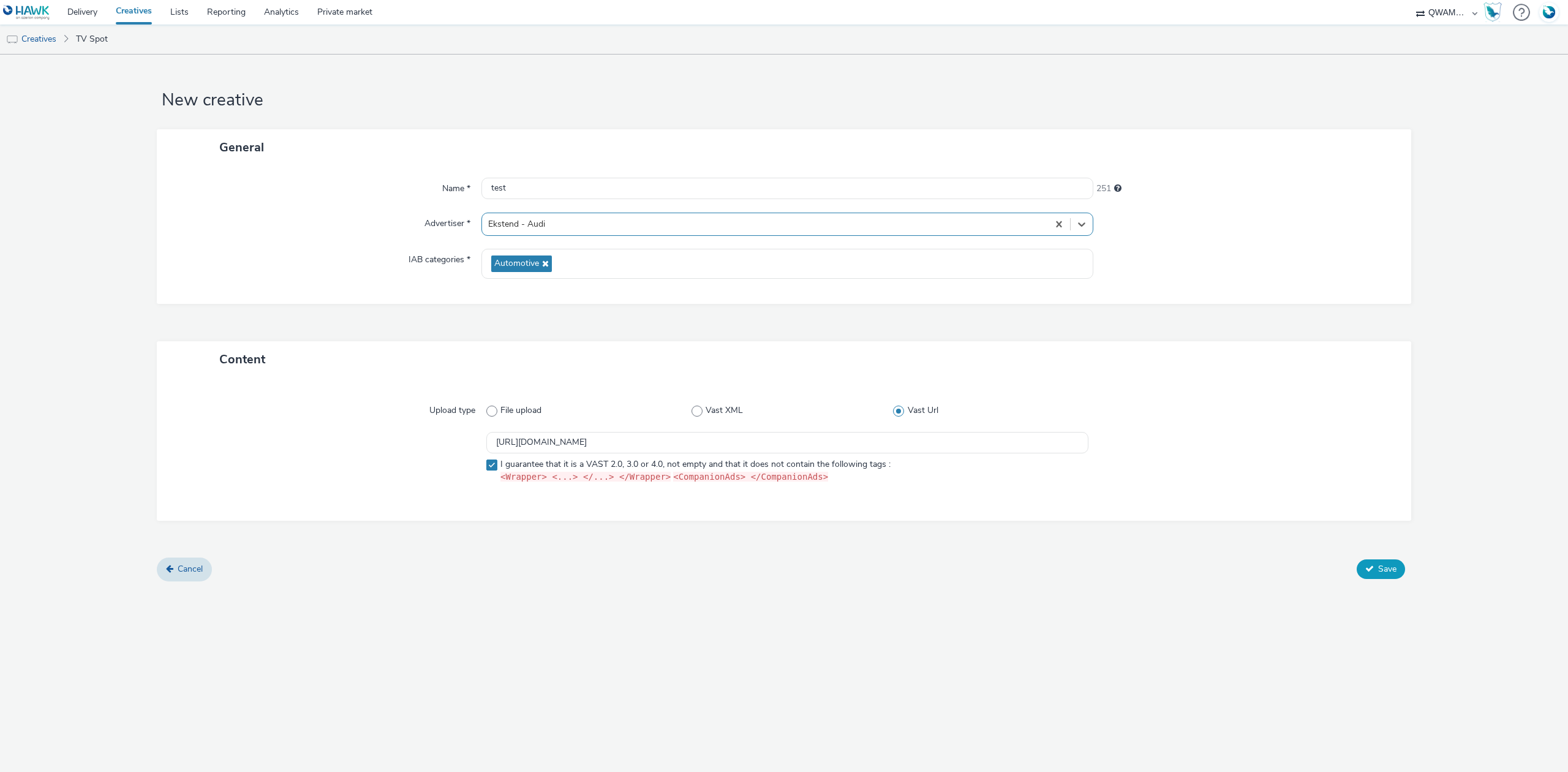
click at [1385, 568] on span "Save" at bounding box center [1387, 569] width 19 height 11
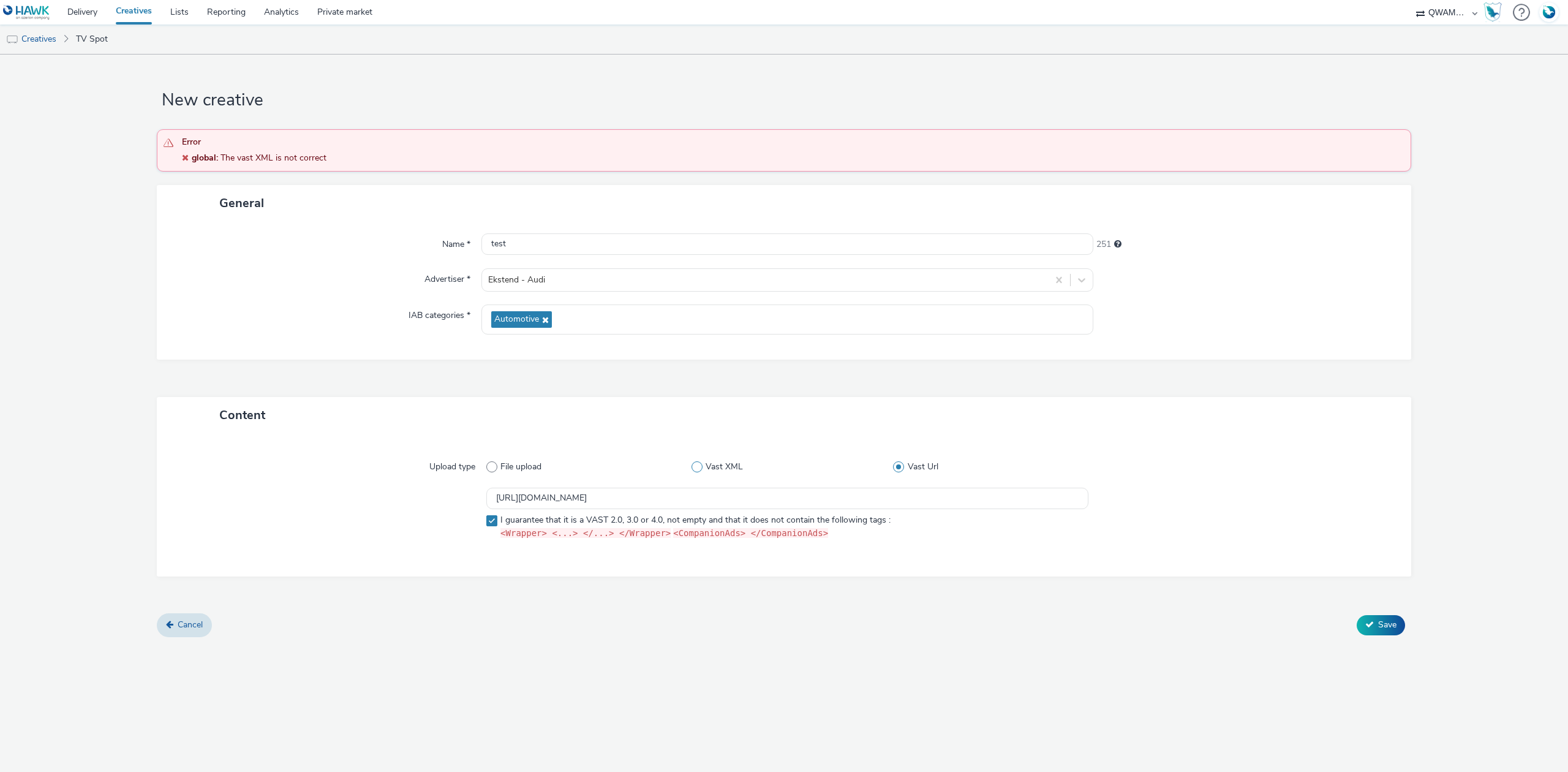
click at [734, 462] on span "Vast XML" at bounding box center [724, 467] width 37 height 12
click at [699, 463] on input "Vast XML" at bounding box center [696, 467] width 8 height 8
radio input "true"
radio input "false"
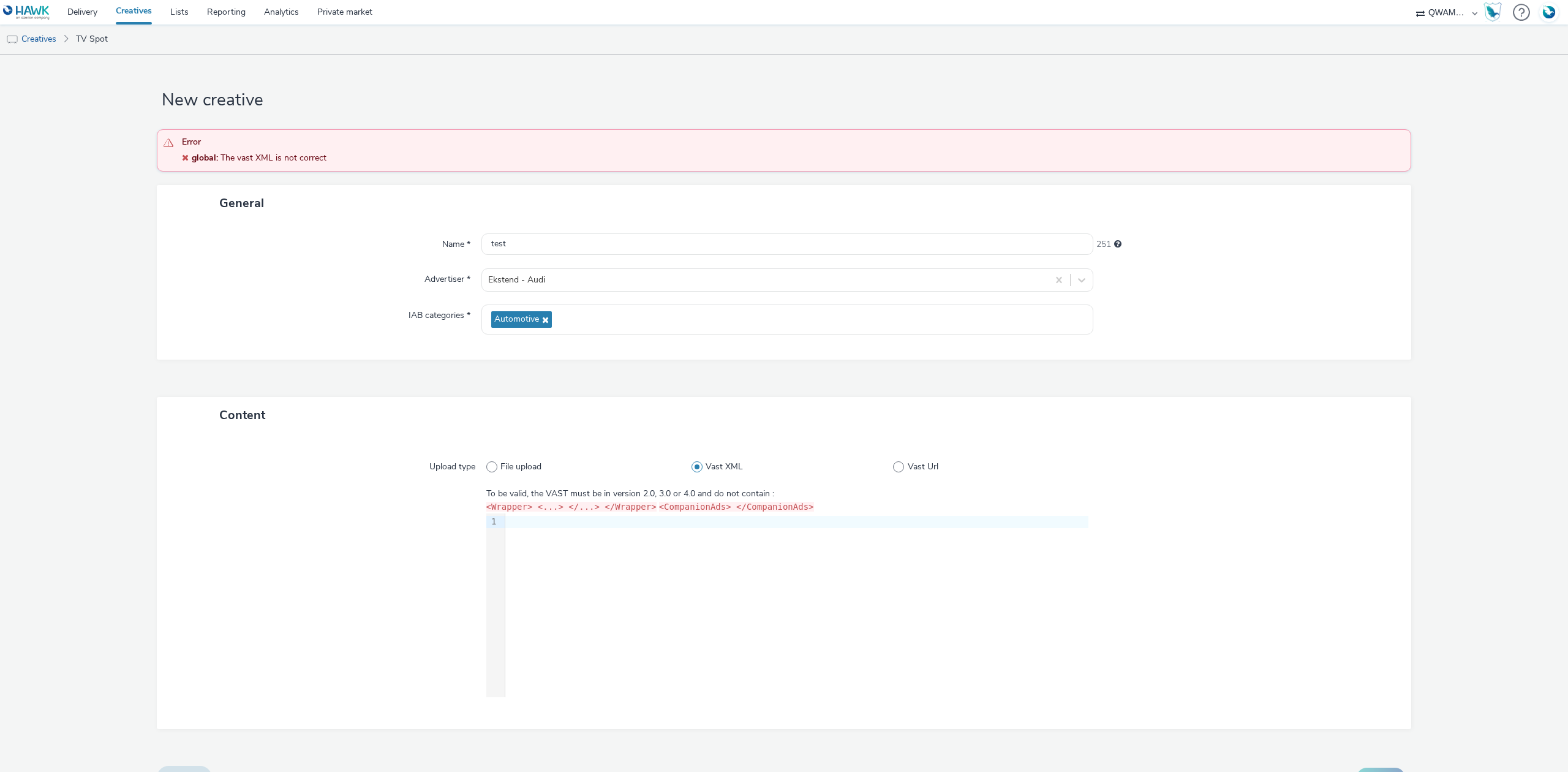
click at [512, 538] on div "9 1 ›" at bounding box center [787, 606] width 602 height 184
click at [547, 537] on div "9 1 ›" at bounding box center [787, 606] width 602 height 184
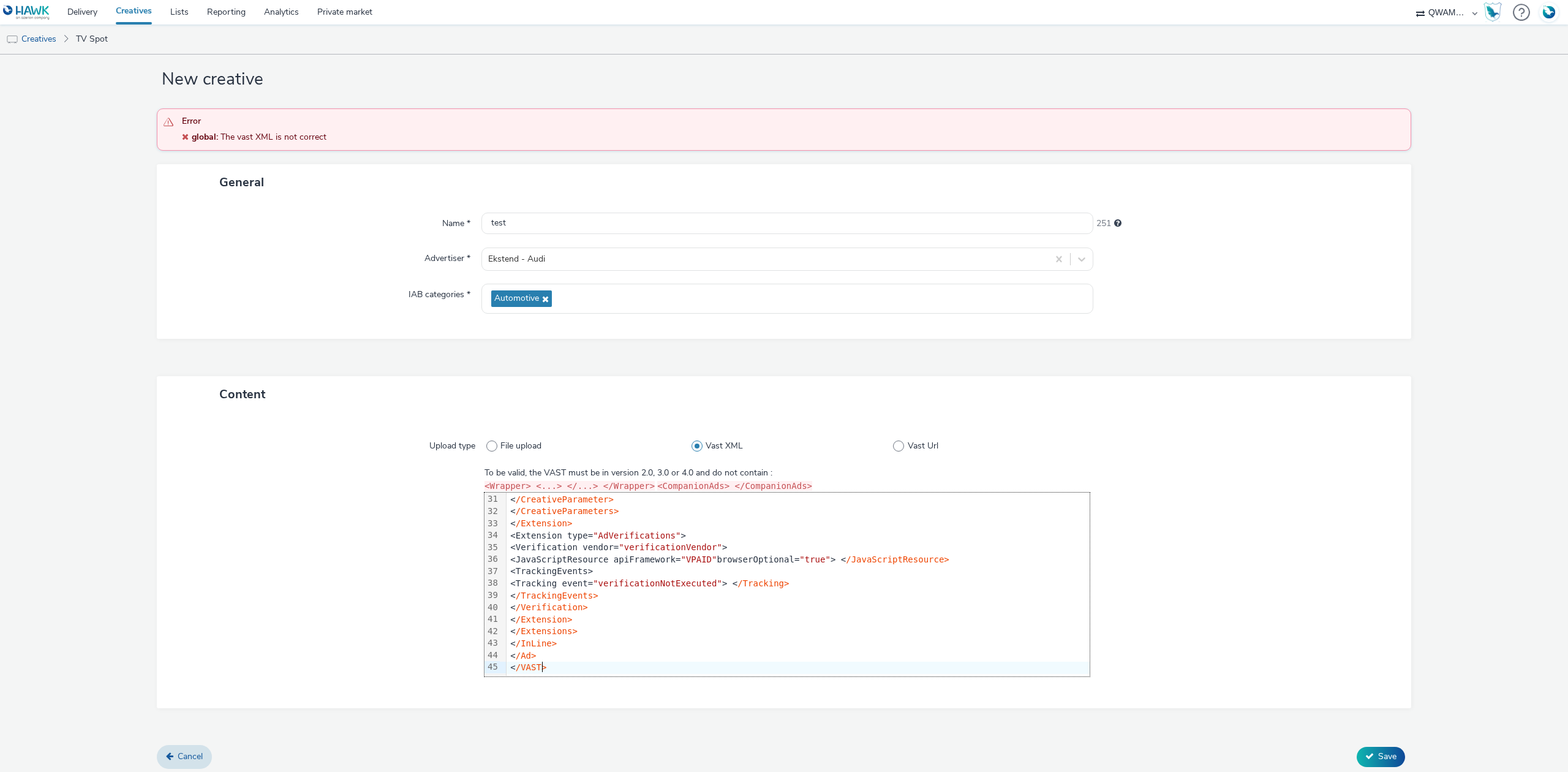
scroll to position [27, 0]
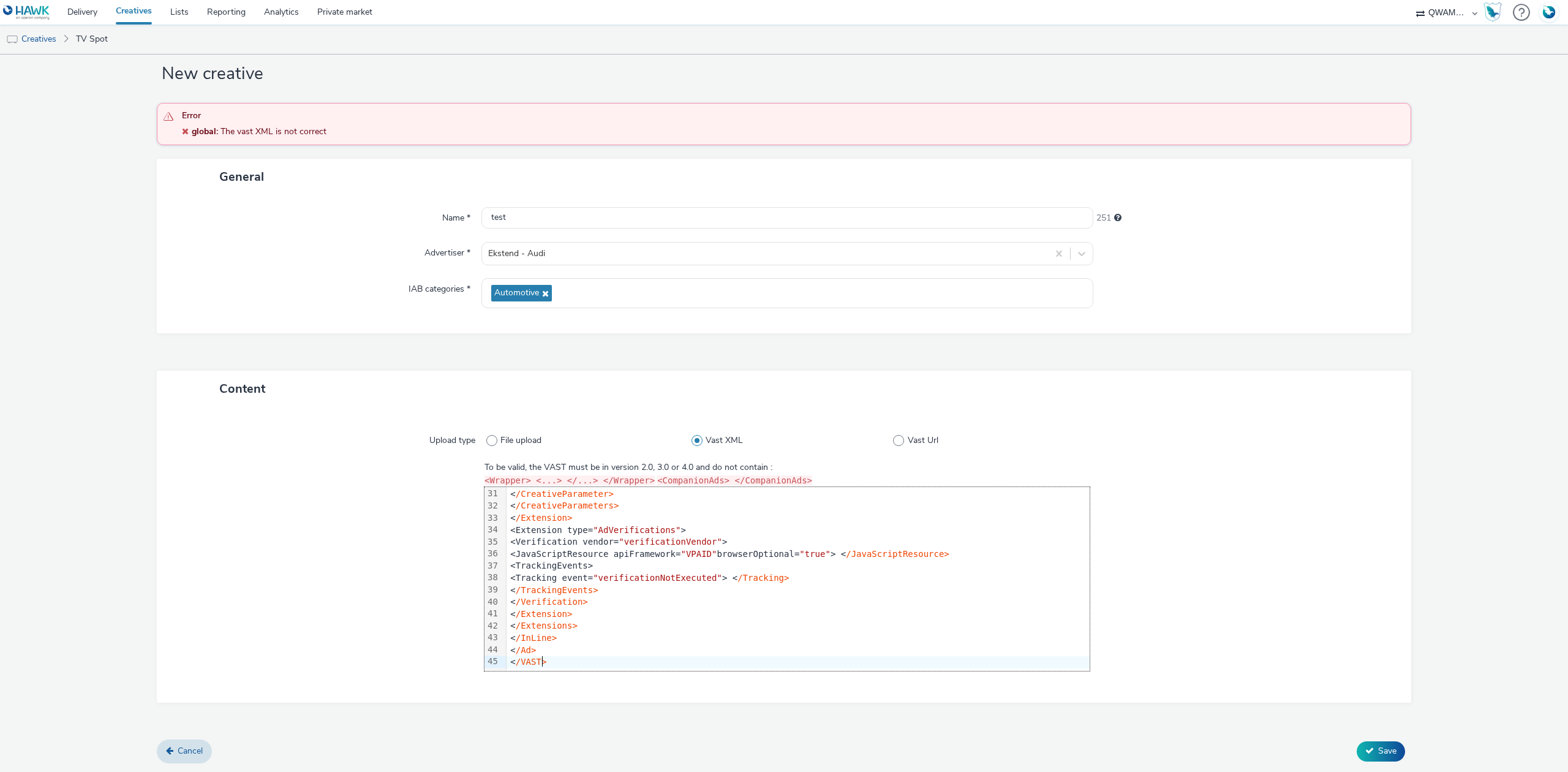
click at [1382, 746] on span "Save" at bounding box center [1387, 751] width 19 height 11
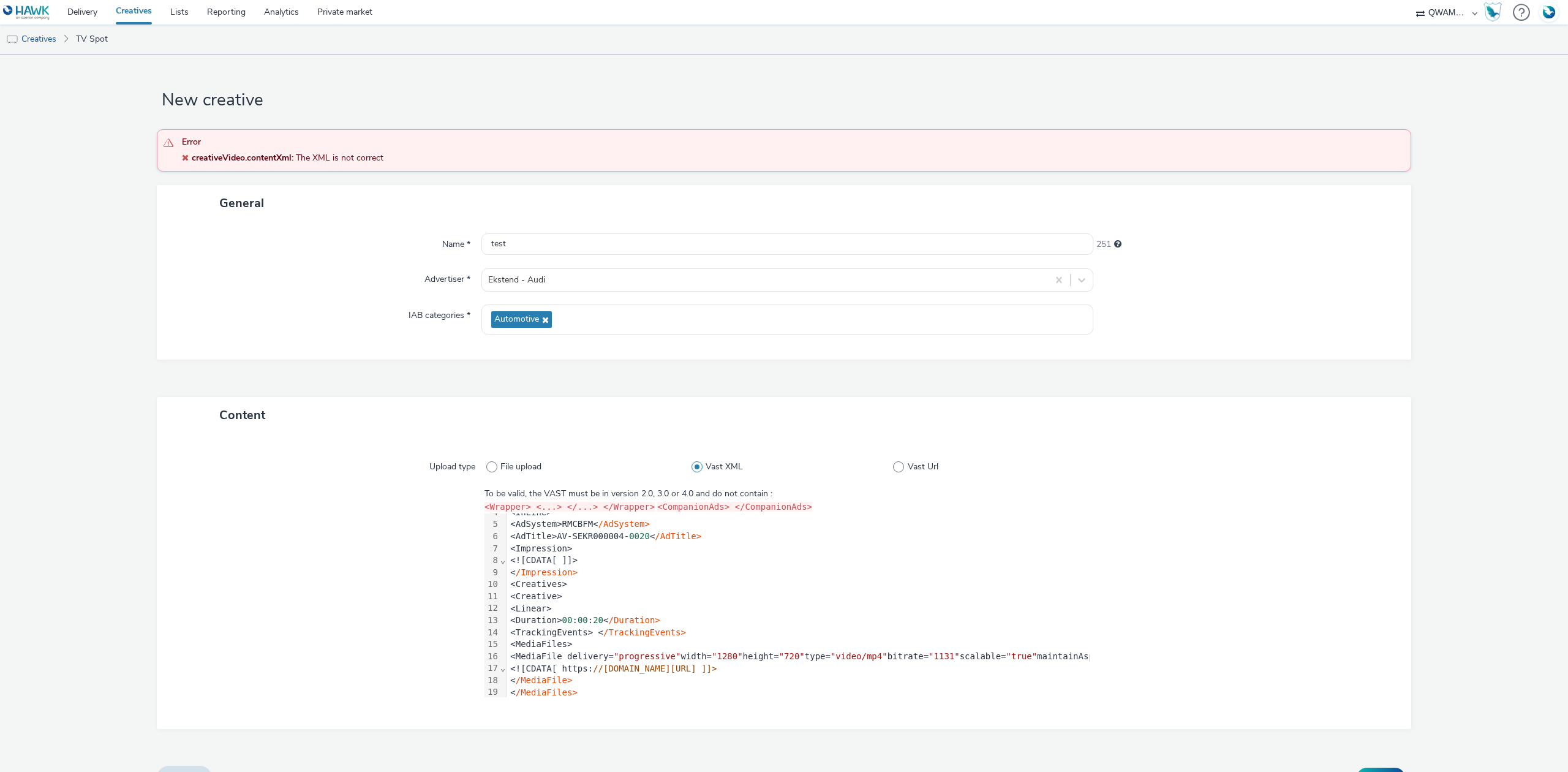
scroll to position [0, 0]
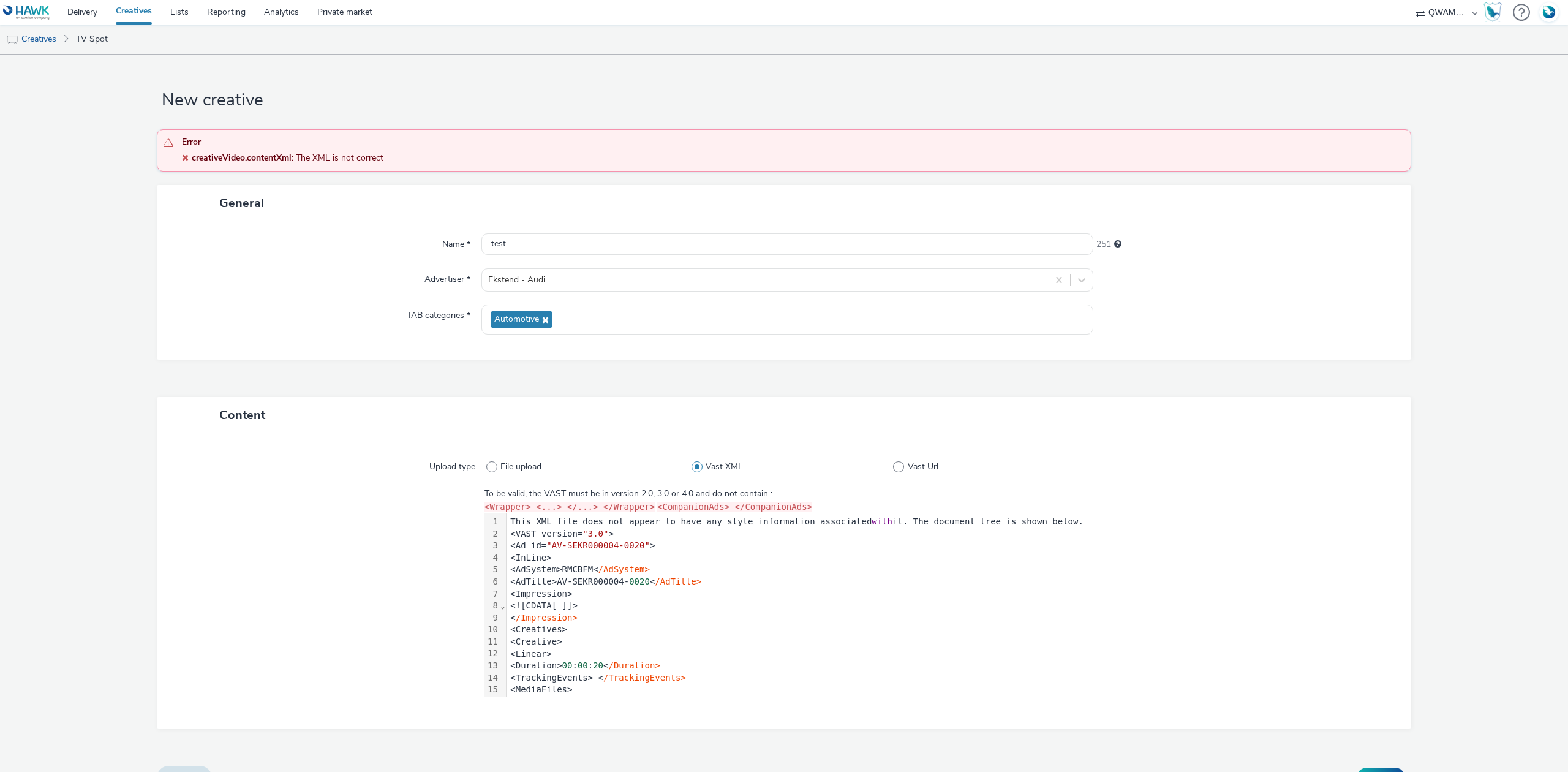
drag, startPoint x: 776, startPoint y: 493, endPoint x: 550, endPoint y: 501, distance: 226.1
click at [550, 501] on div "To be valid, the VAST must be in version 2.0, 3.0 or 4.0 and do not contain : <…" at bounding box center [787, 592] width 606 height 209
click at [753, 486] on div "Upload type File upload Vast XML Vast Url To be valid, the VAST must be in vers…" at bounding box center [784, 581] width 1231 height 271
drag, startPoint x: 505, startPoint y: 520, endPoint x: 1050, endPoint y: 521, distance: 545.0
click at [1050, 521] on div "This XML file does not appear to have any style information associated with it.…" at bounding box center [841, 522] width 671 height 12
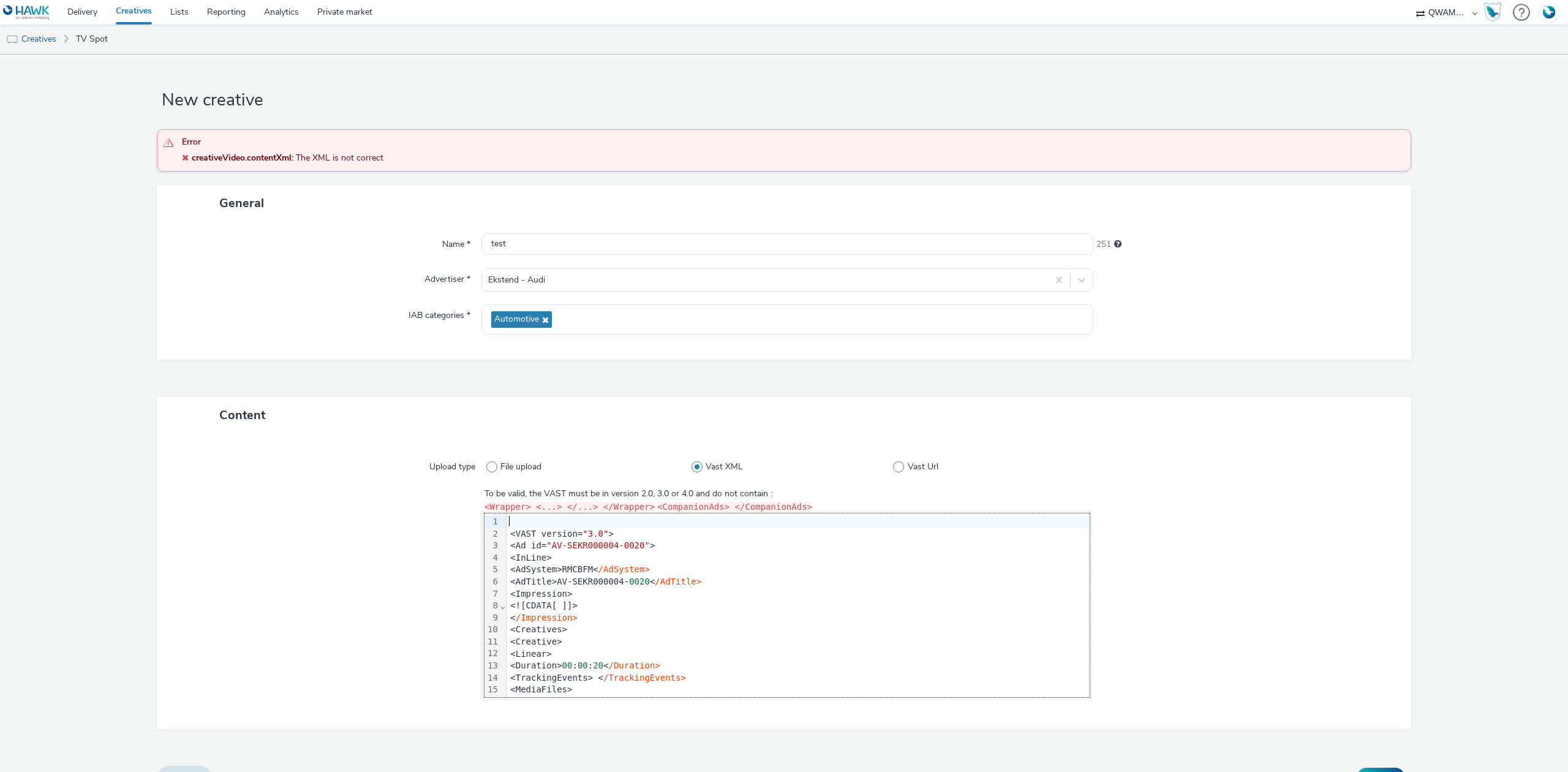
click at [506, 532] on div "<VAST version= "3.0" >" at bounding box center [841, 534] width 671 height 12
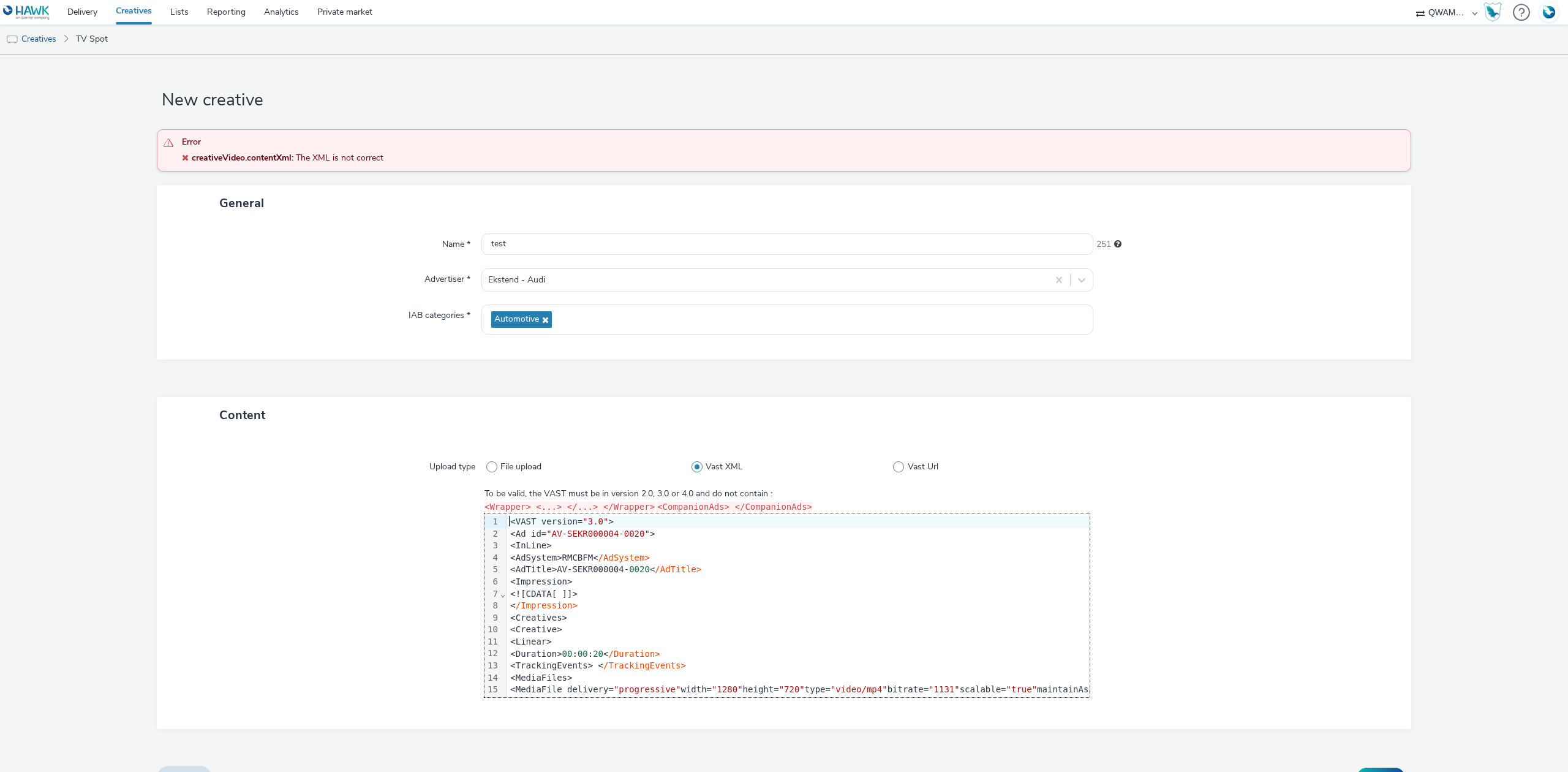
scroll to position [27, 0]
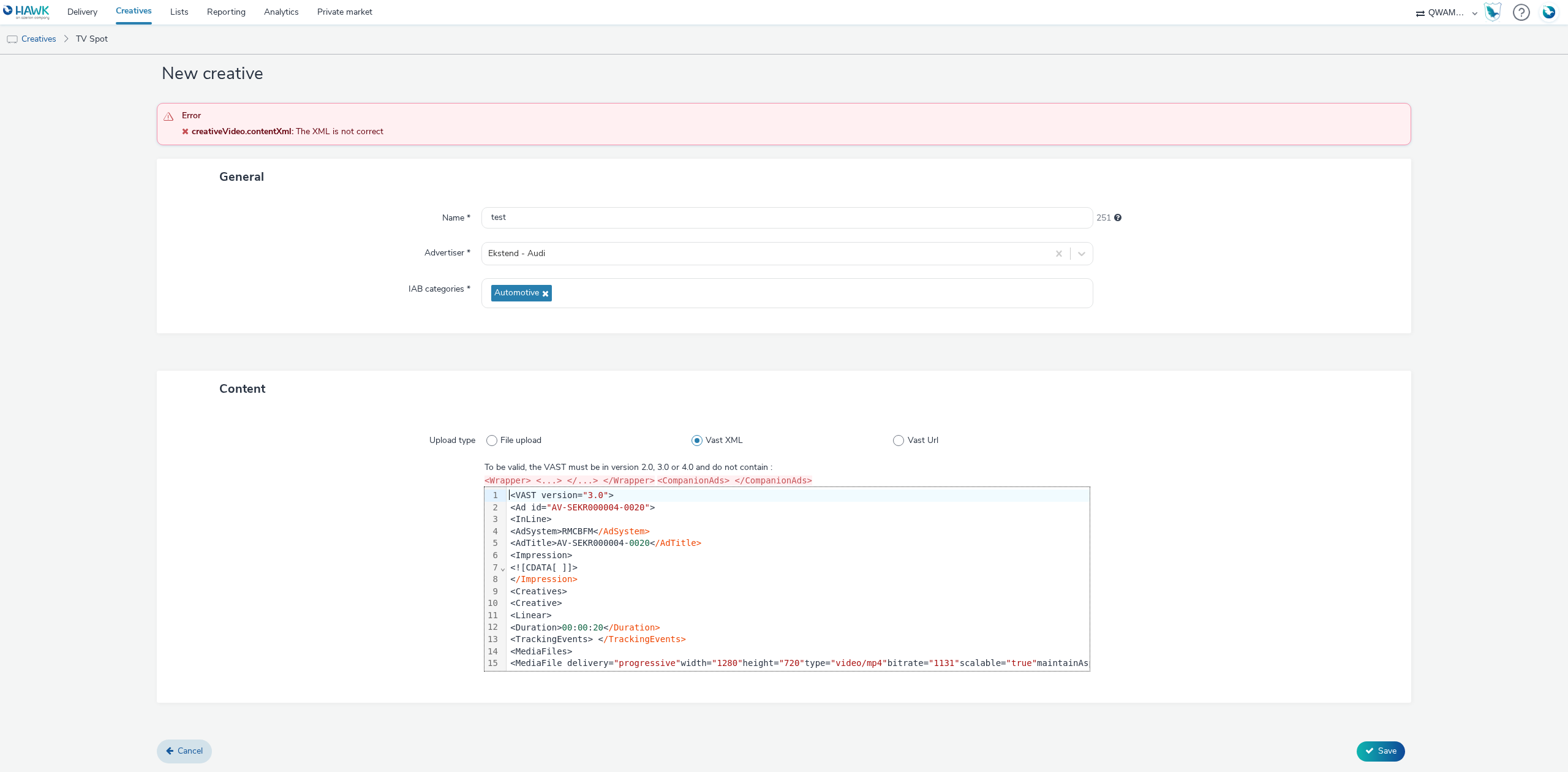
click at [1364, 756] on button "Save" at bounding box center [1381, 751] width 48 height 19
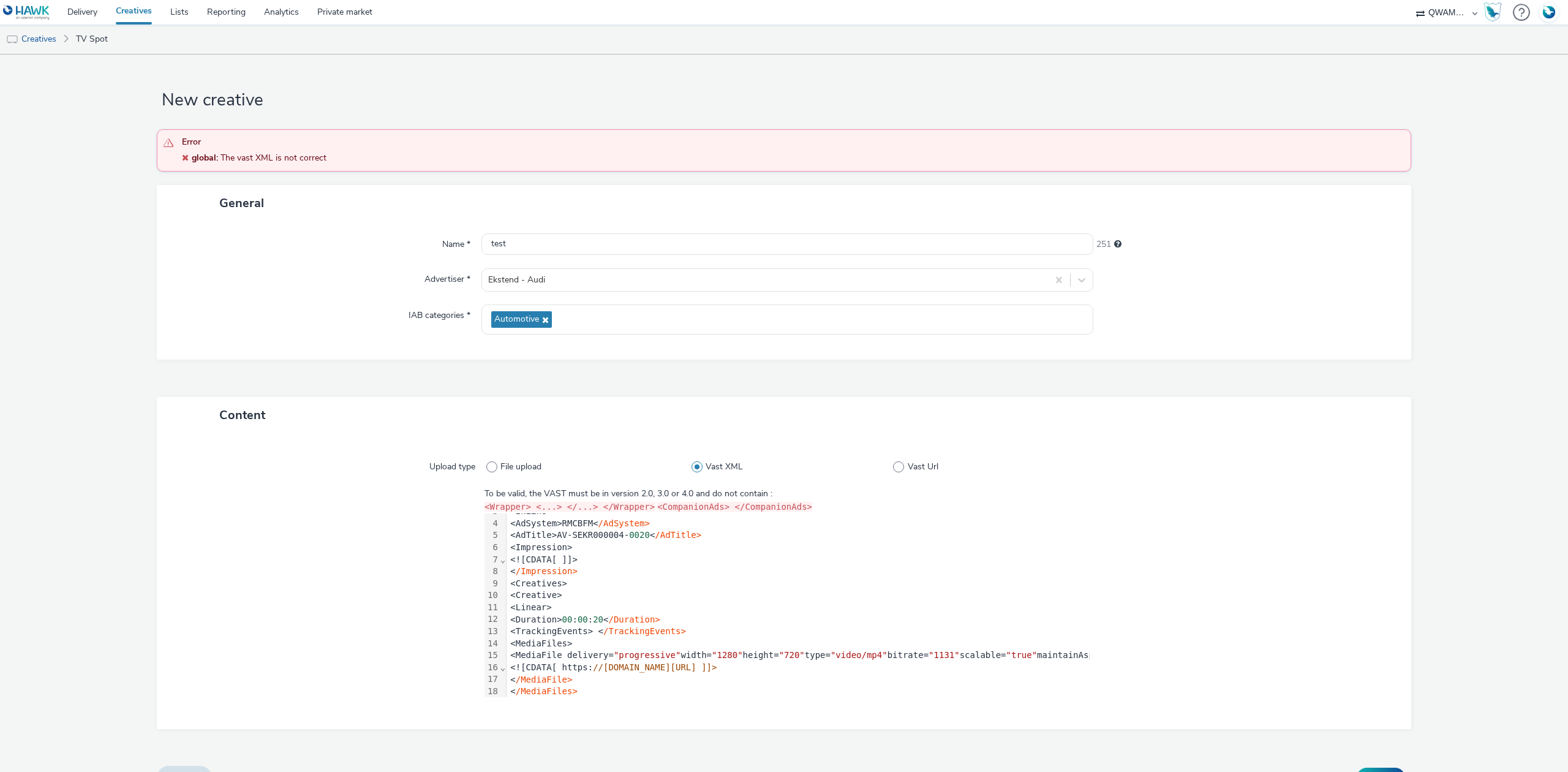
scroll to position [0, 0]
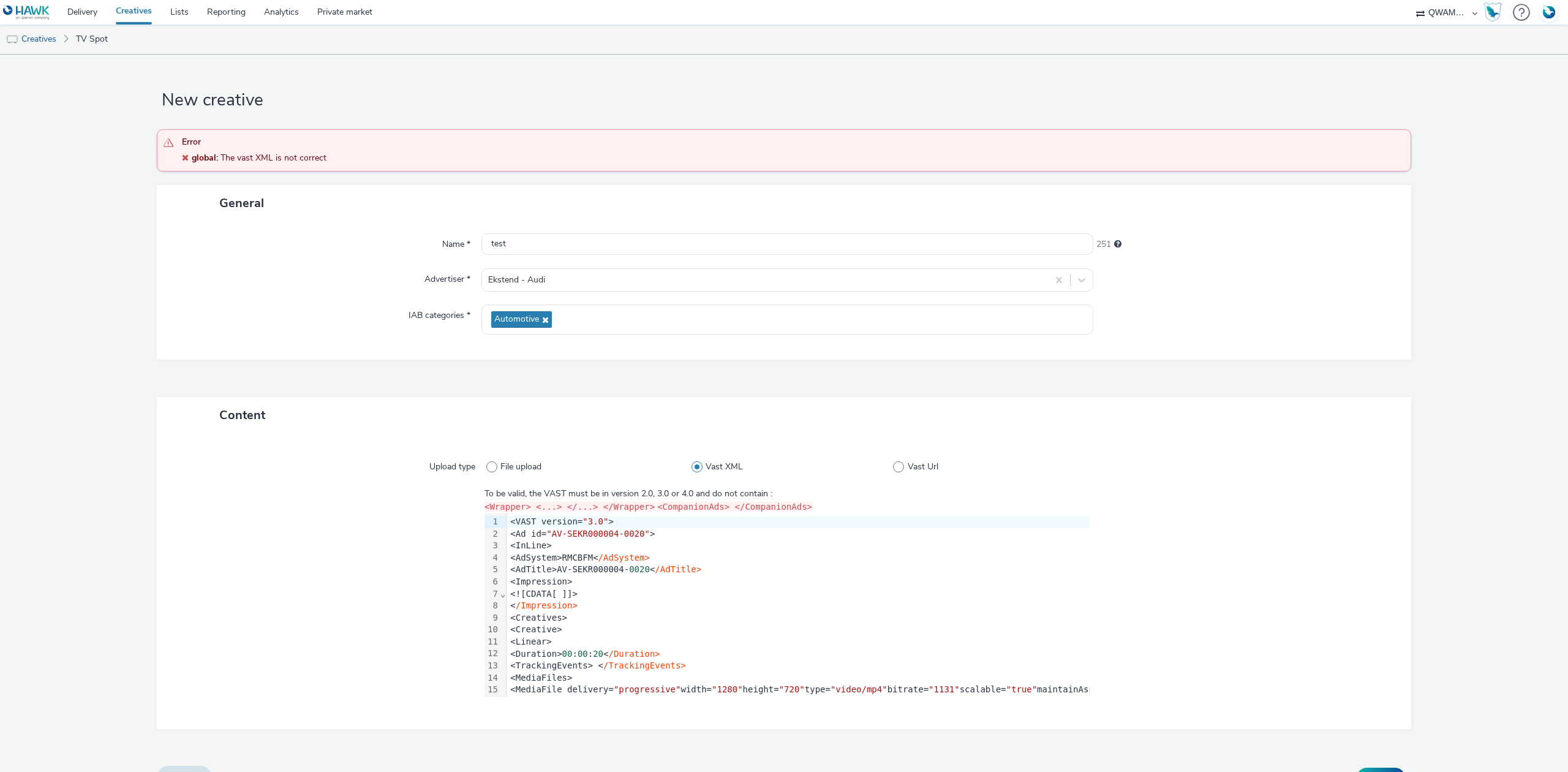
click at [895, 476] on div "File upload Vast XML Vast Url" at bounding box center [787, 466] width 602 height 22
click at [898, 468] on label "Vast Url" at bounding box center [990, 467] width 195 height 12
click at [898, 468] on input "Vast Url" at bounding box center [897, 467] width 8 height 8
radio input "false"
radio input "true"
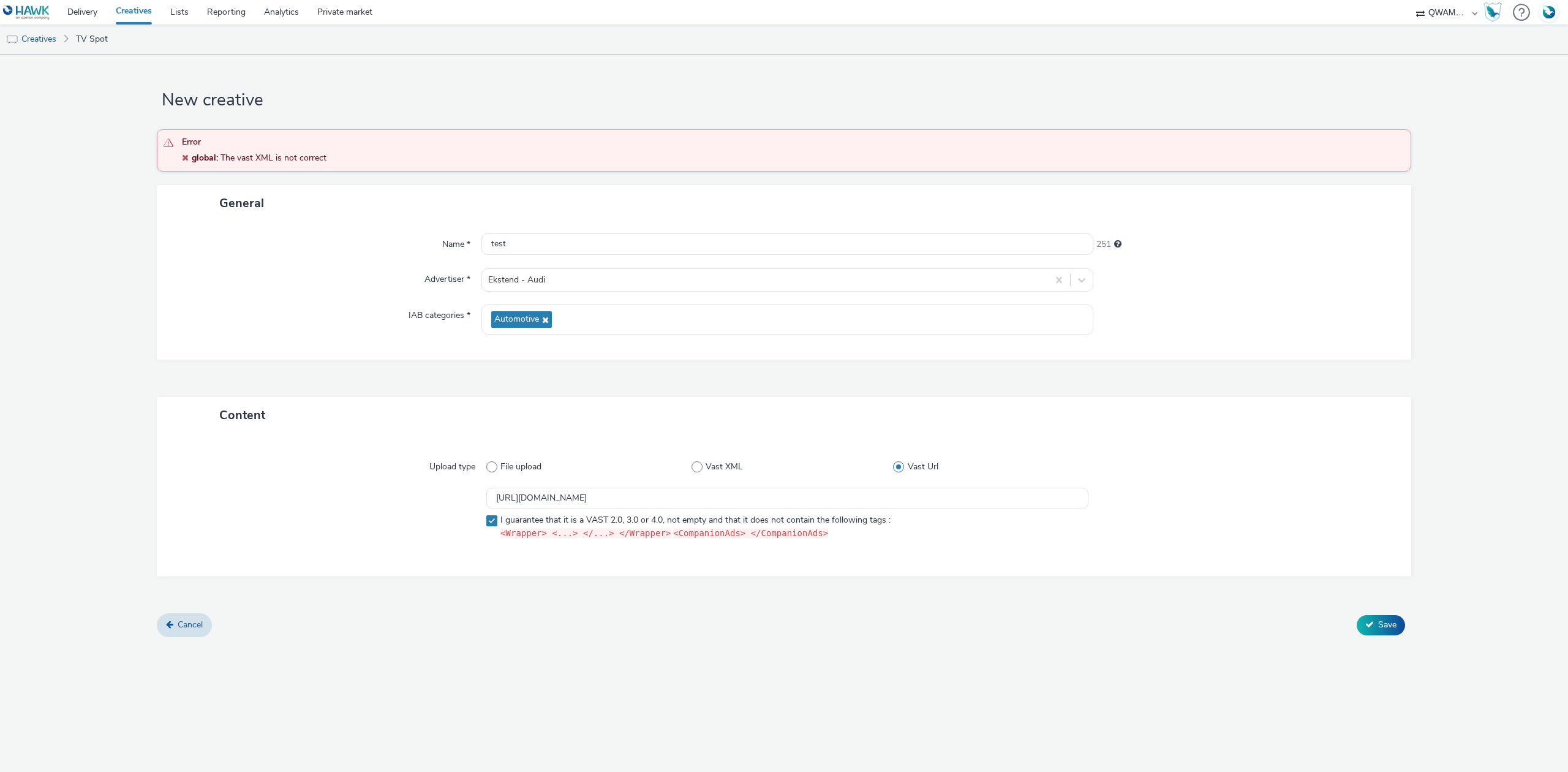
click at [527, 452] on div "Upload type File upload Vast XML Vast Url [URL][DOMAIN_NAME] I guarantee that i…" at bounding box center [784, 505] width 1231 height 118
click at [521, 462] on span "File upload" at bounding box center [521, 467] width 41 height 12
click at [494, 463] on input "File upload" at bounding box center [490, 467] width 8 height 8
radio input "true"
radio input "false"
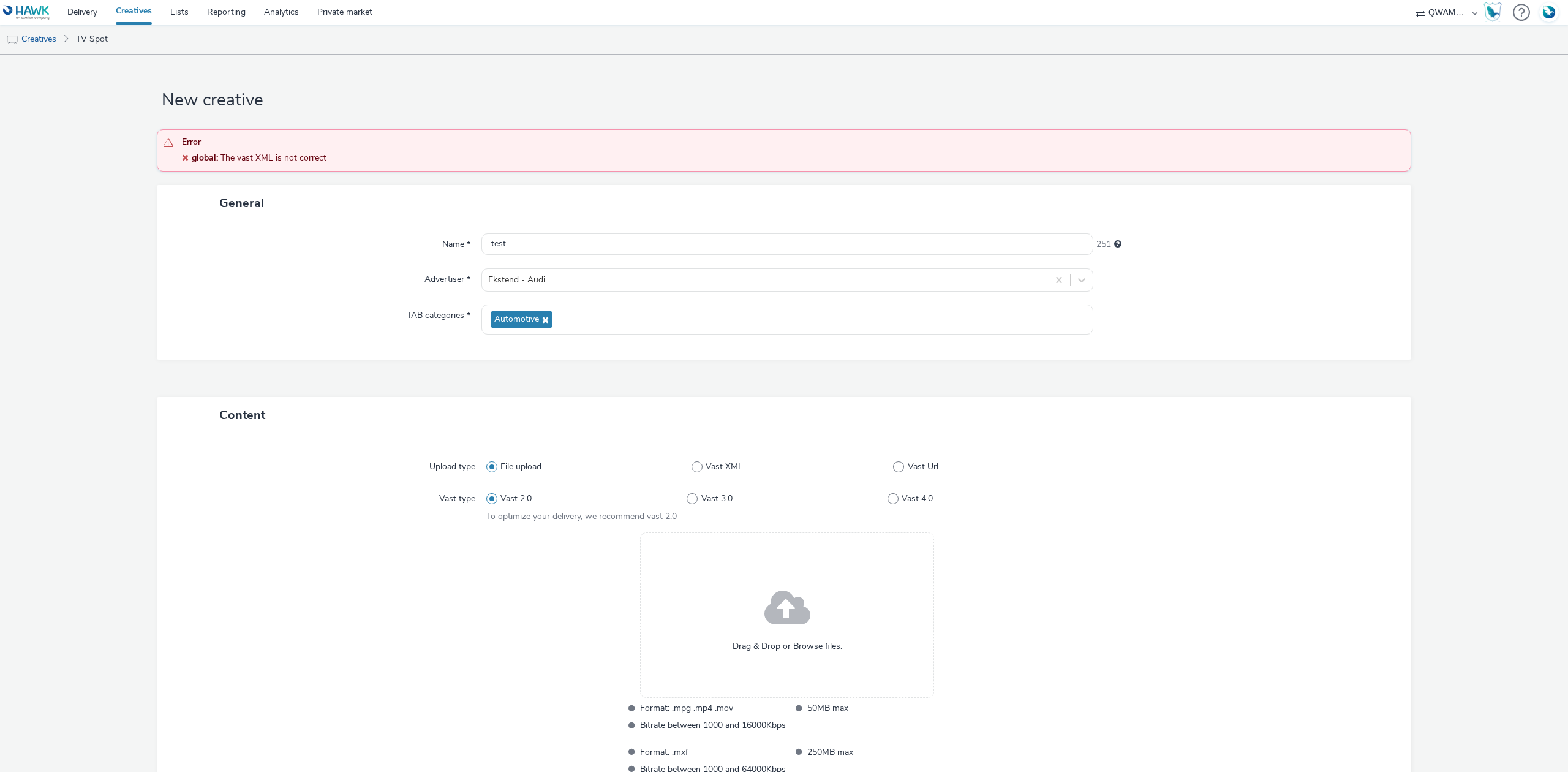
scroll to position [109, 0]
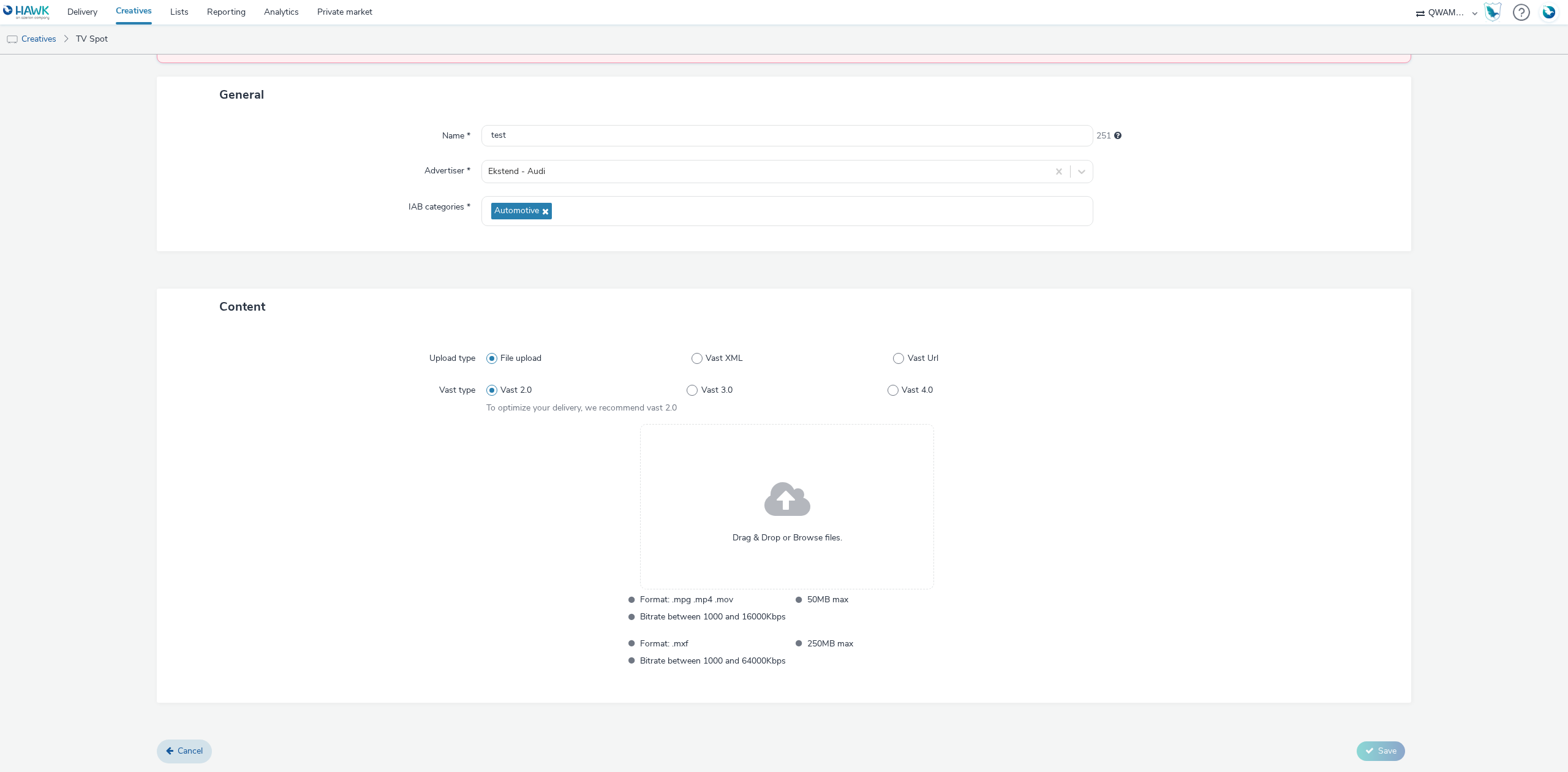
click at [522, 565] on div "Drag & Drop or Browse files. Format: .mpg .mp4 .mov 50MB max Bitrate between 10…" at bounding box center [787, 548] width 602 height 247
click at [904, 350] on div "File upload Vast XML Vast Url" at bounding box center [787, 358] width 602 height 22
click at [908, 353] on span "Vast Url" at bounding box center [923, 358] width 31 height 12
click at [901, 355] on input "Vast Url" at bounding box center [897, 359] width 8 height 8
radio input "false"
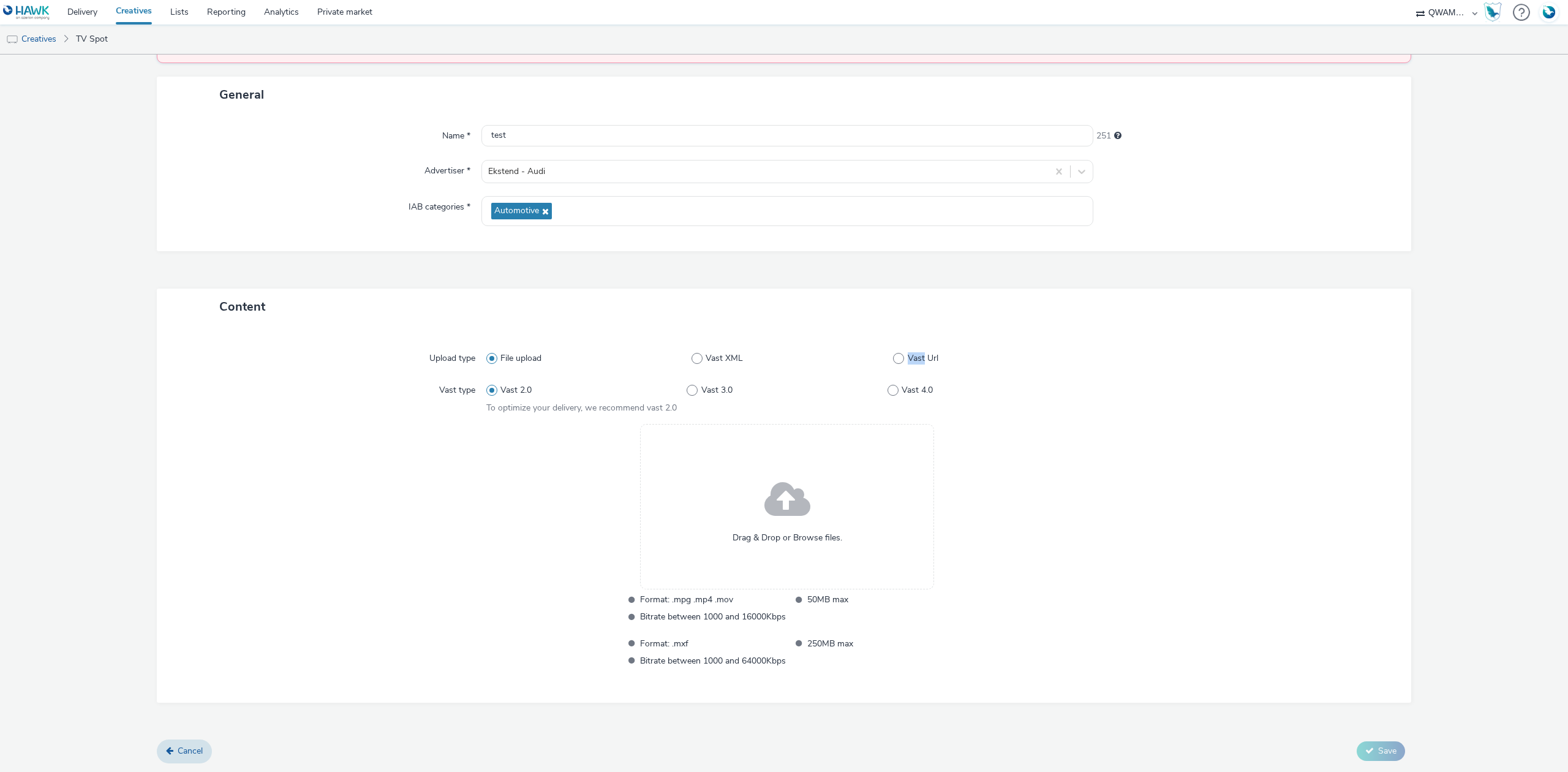
radio input "true"
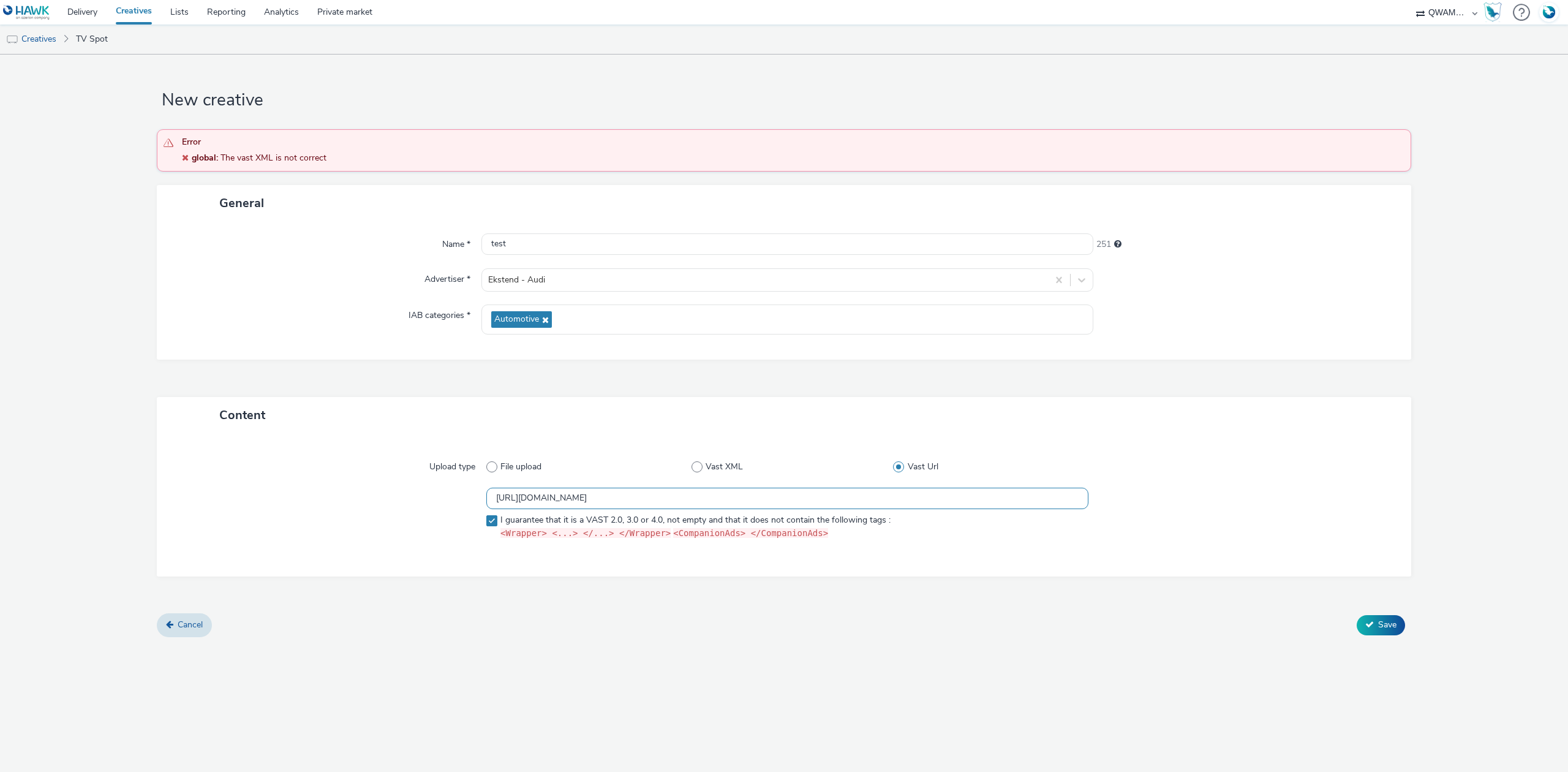
click at [674, 500] on input "[URL][DOMAIN_NAME]" at bounding box center [787, 498] width 602 height 22
paste input "[URL][DOMAIN_NAME]"
paste input "text"
type input "[URL][DOMAIN_NAME]"
click at [1376, 620] on button "Save" at bounding box center [1381, 625] width 48 height 19
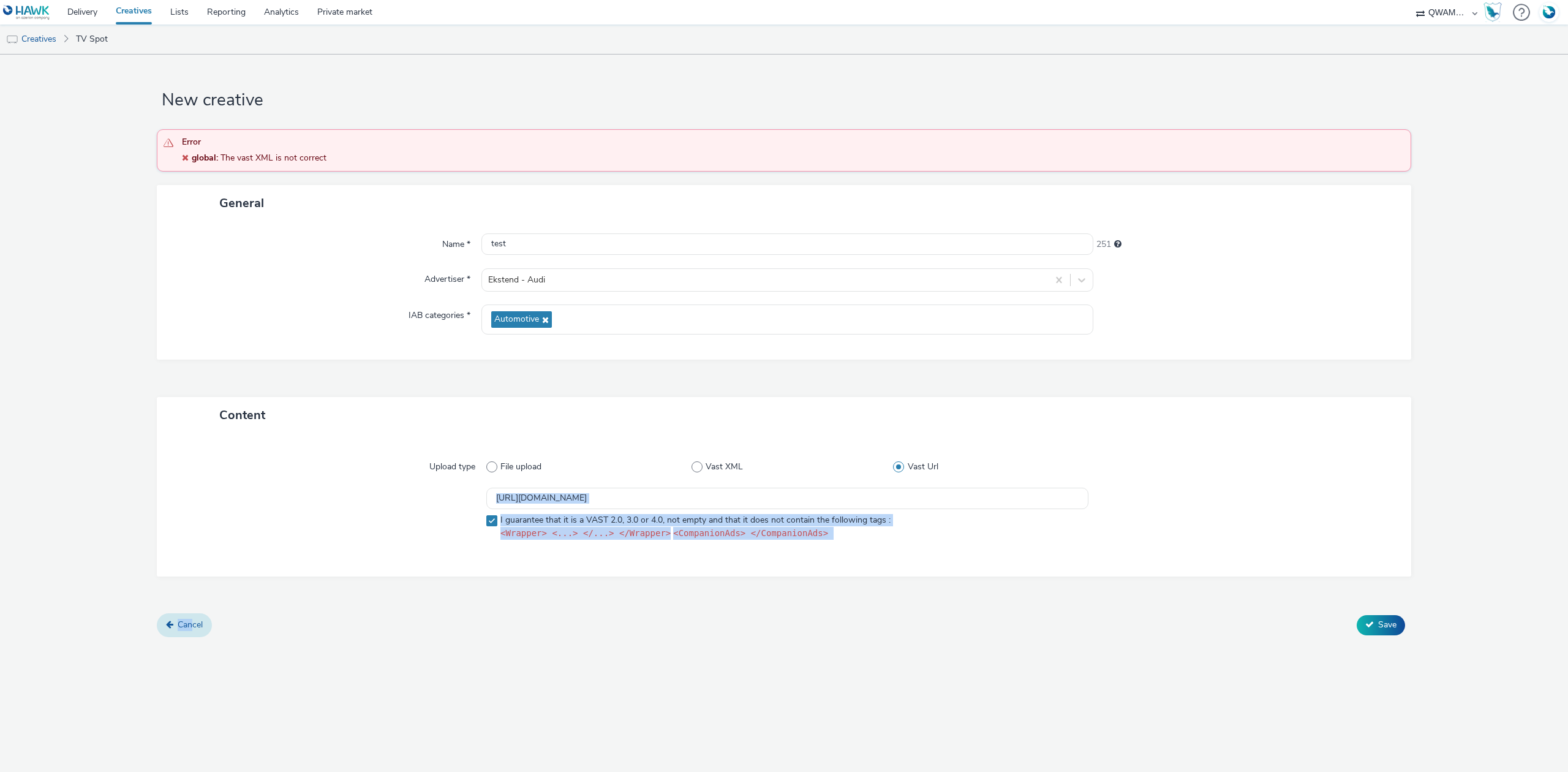
click at [191, 613] on form "New creative Error global : The vast XML is not correct General Name * test 251…" at bounding box center [784, 350] width 1568 height 591
click at [187, 619] on link "Cancel" at bounding box center [184, 624] width 55 height 23
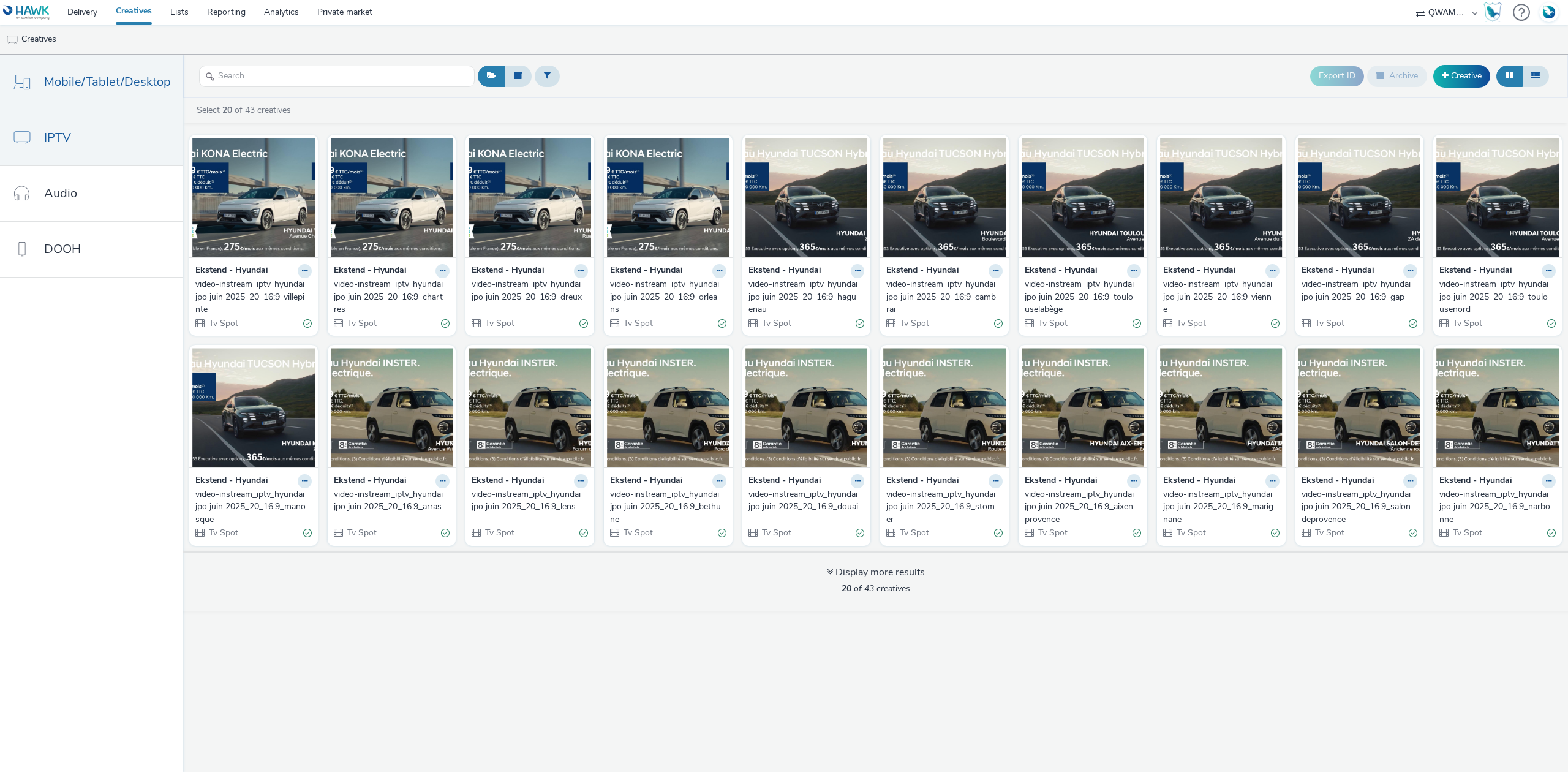
click at [126, 87] on span "Mobile/Tablet/Desktop" at bounding box center [107, 82] width 127 height 18
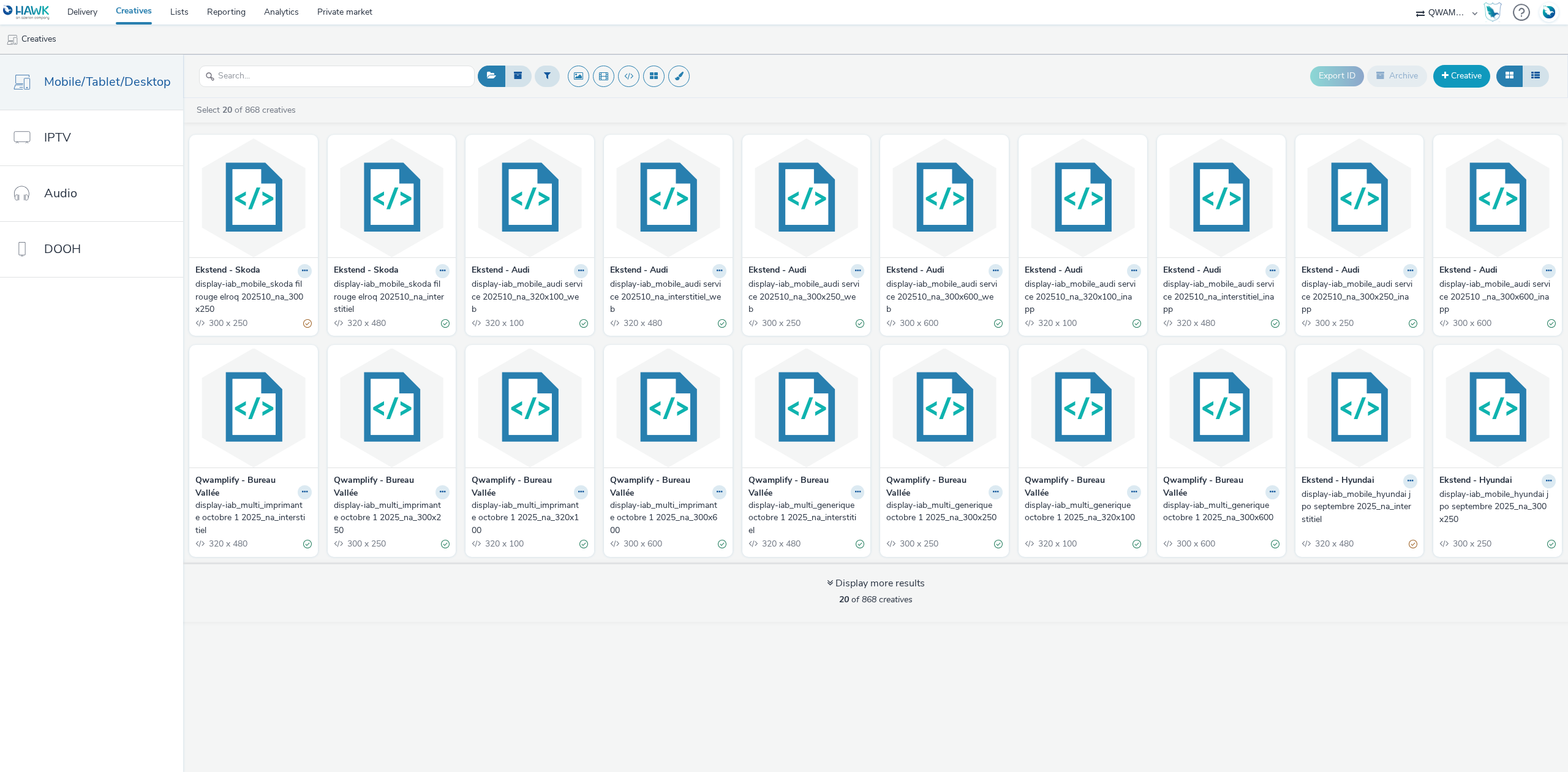
click at [1465, 71] on link "Creative" at bounding box center [1461, 75] width 57 height 22
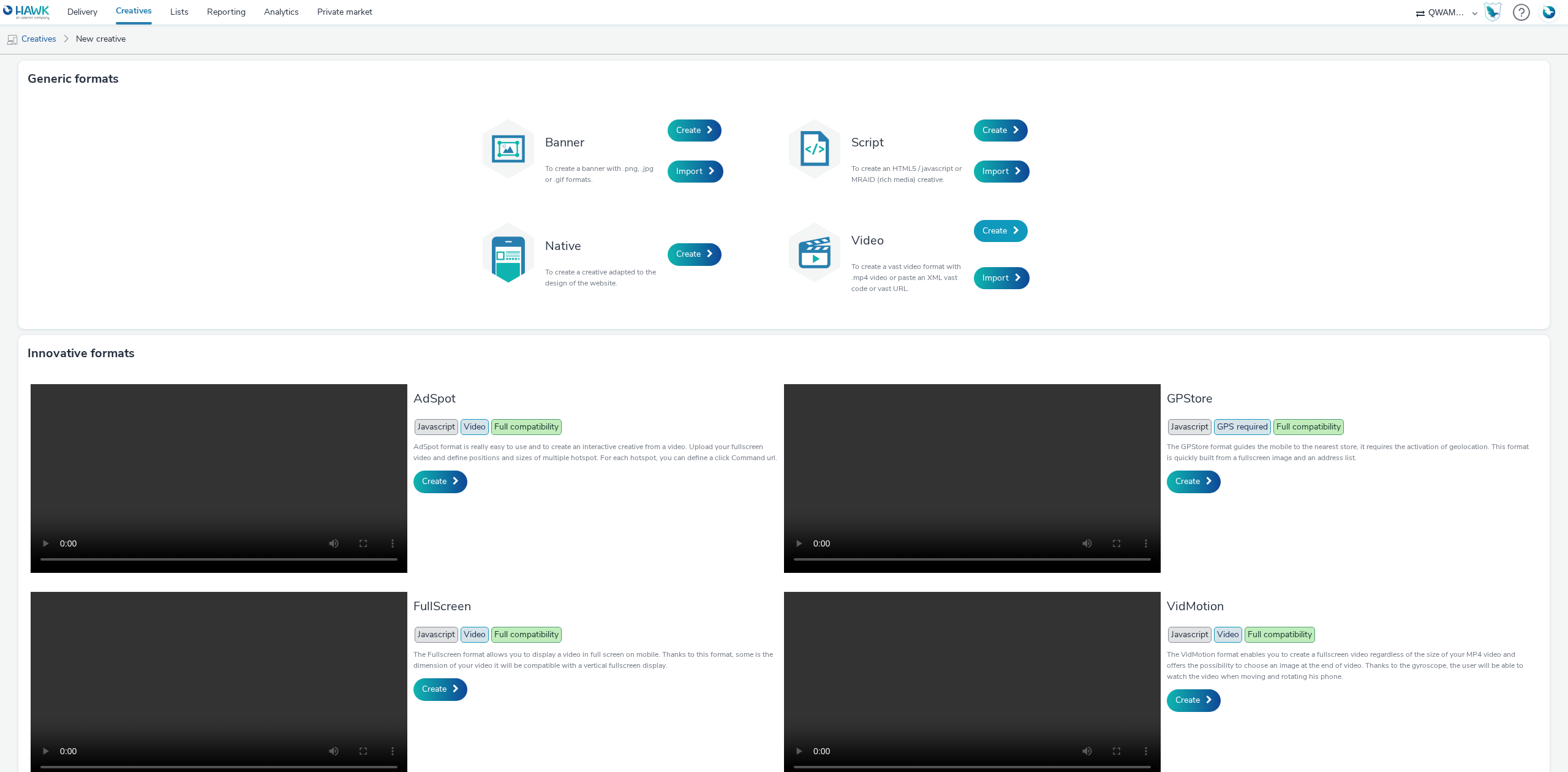
click at [995, 230] on span "Create" at bounding box center [995, 230] width 24 height 11
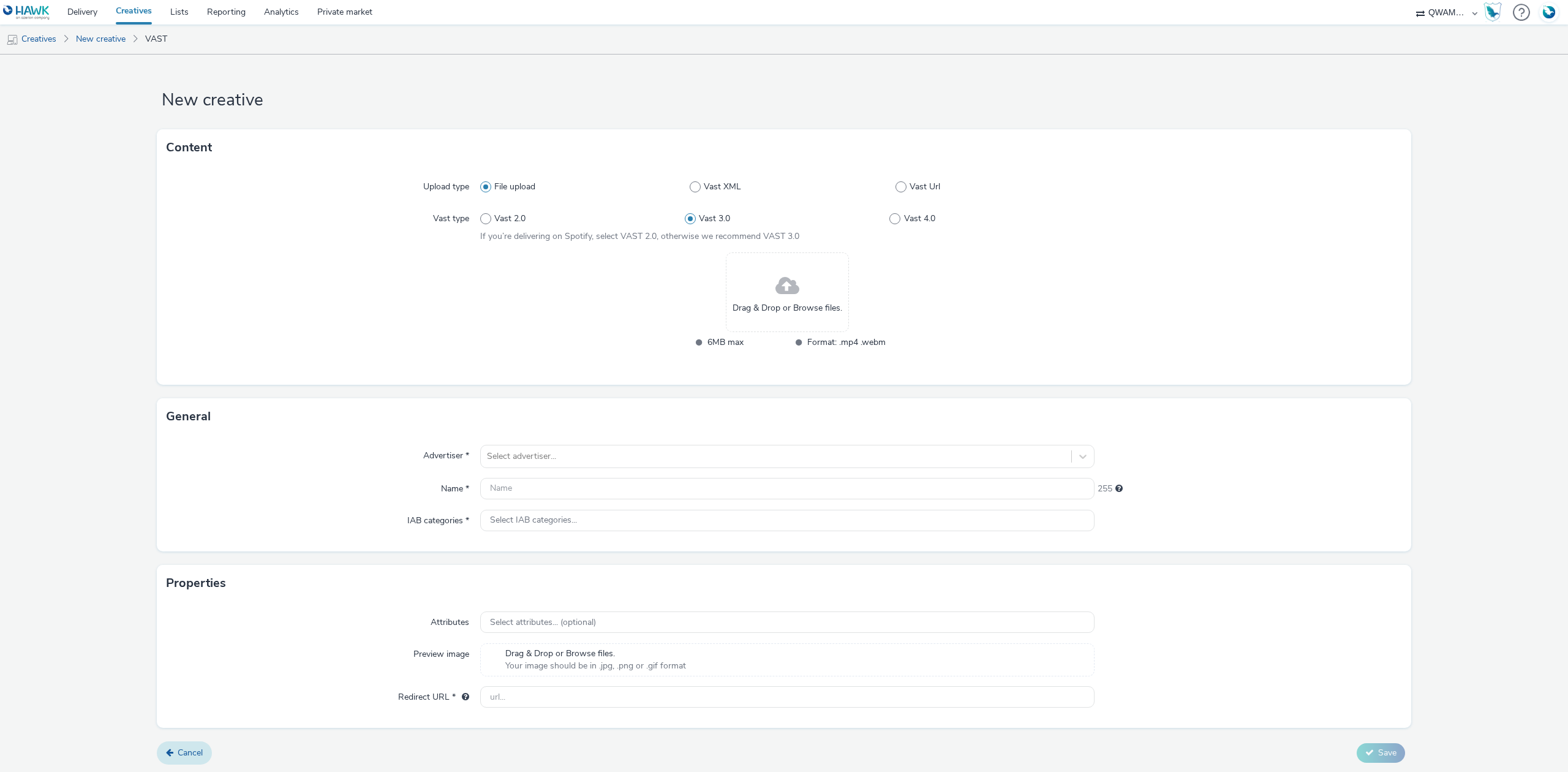
click at [199, 741] on form "New creative Content Upload type File upload Vast XML Vast Url Vast type Vast 2…" at bounding box center [784, 414] width 1568 height 720
click at [197, 753] on span "Cancel" at bounding box center [190, 753] width 25 height 11
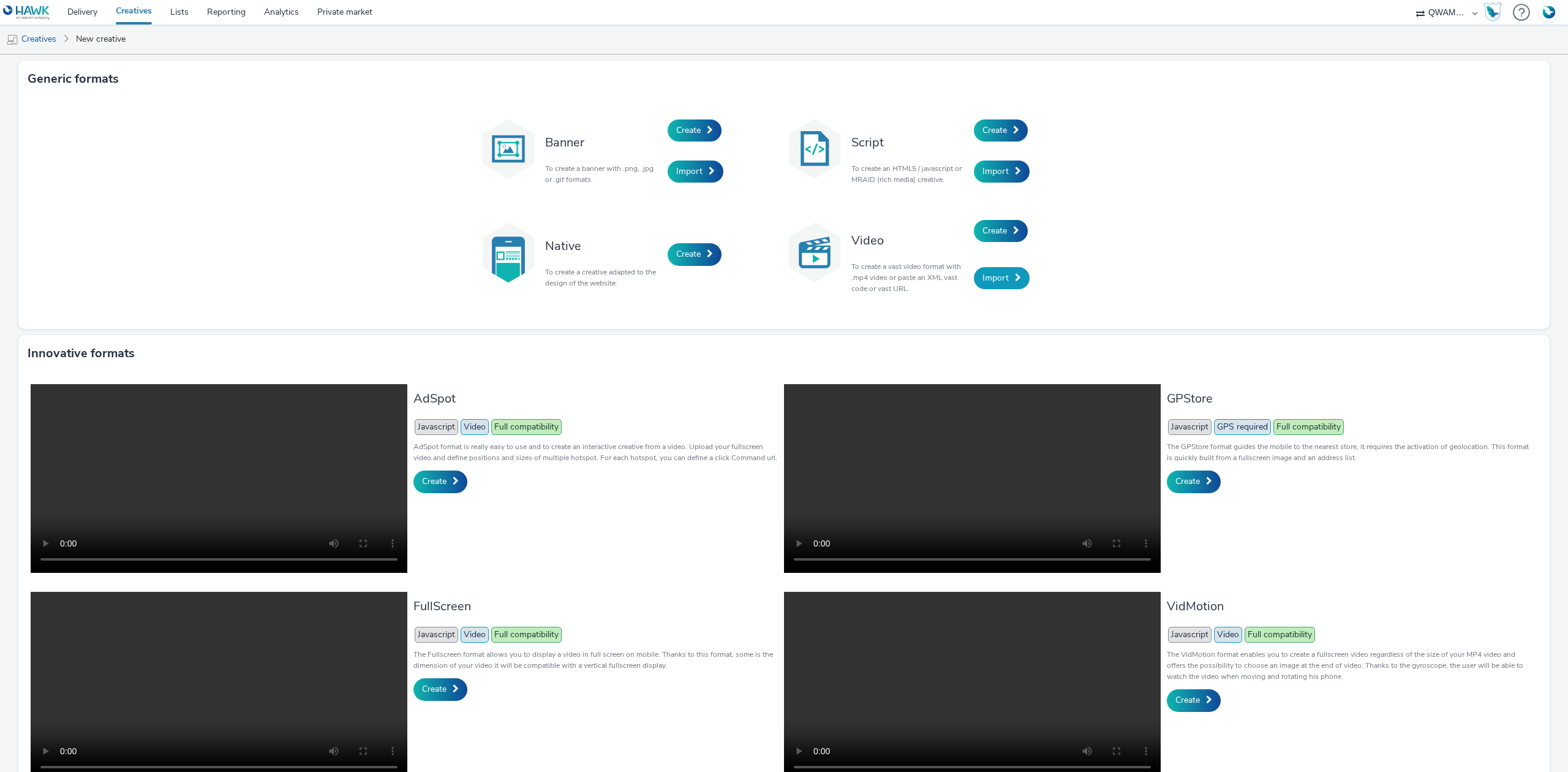
click at [986, 271] on link "Import" at bounding box center [1001, 278] width 56 height 22
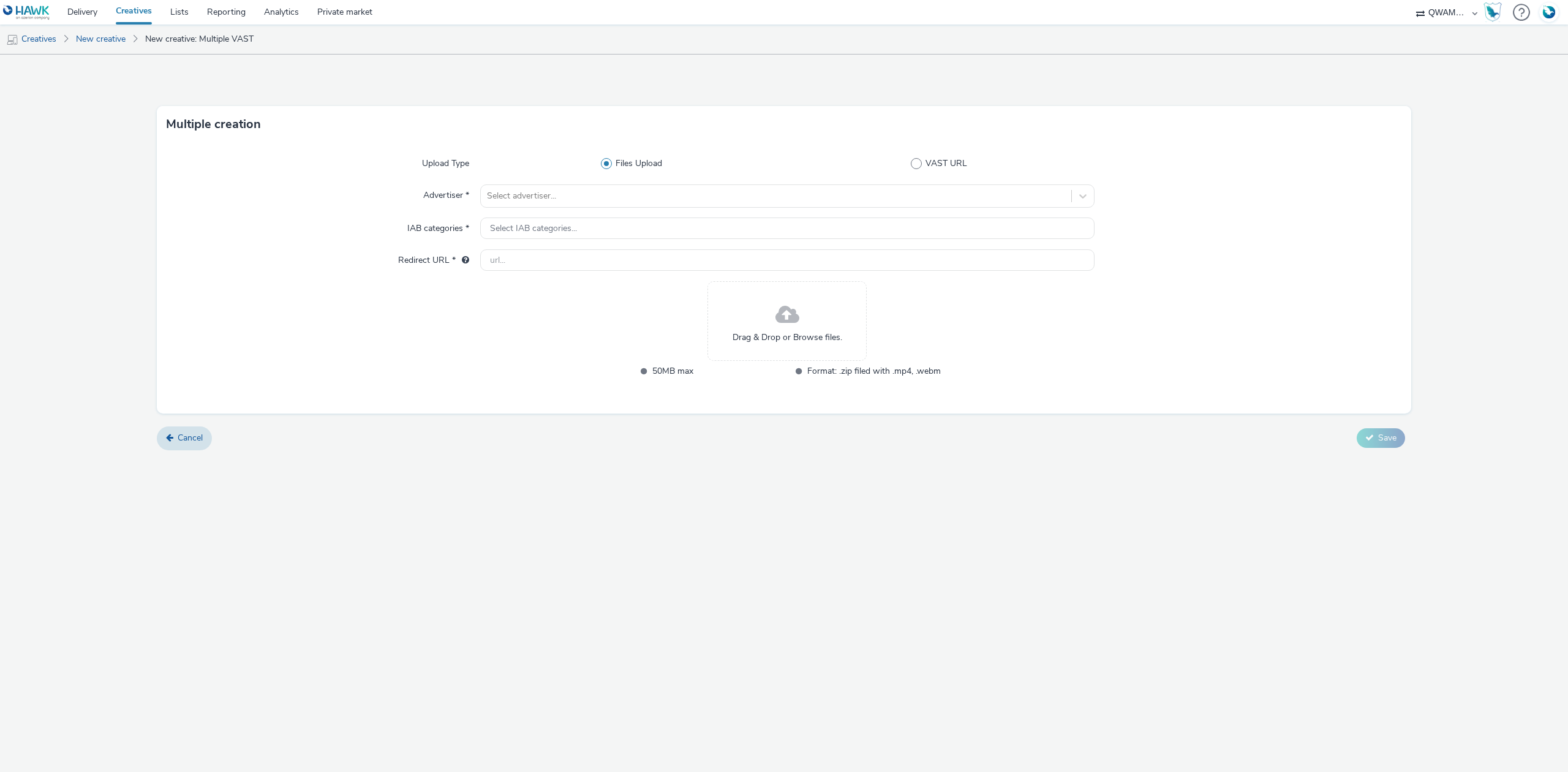
click at [199, 455] on form "Multiple creation Upload Type Files Upload VAST URL Advertiser * Select adverti…" at bounding box center [784, 257] width 1568 height 405
click at [199, 452] on form "Multiple creation Upload Type Files Upload VAST URL Advertiser * Select adverti…" at bounding box center [784, 257] width 1568 height 405
click at [199, 443] on span "Cancel" at bounding box center [190, 438] width 25 height 11
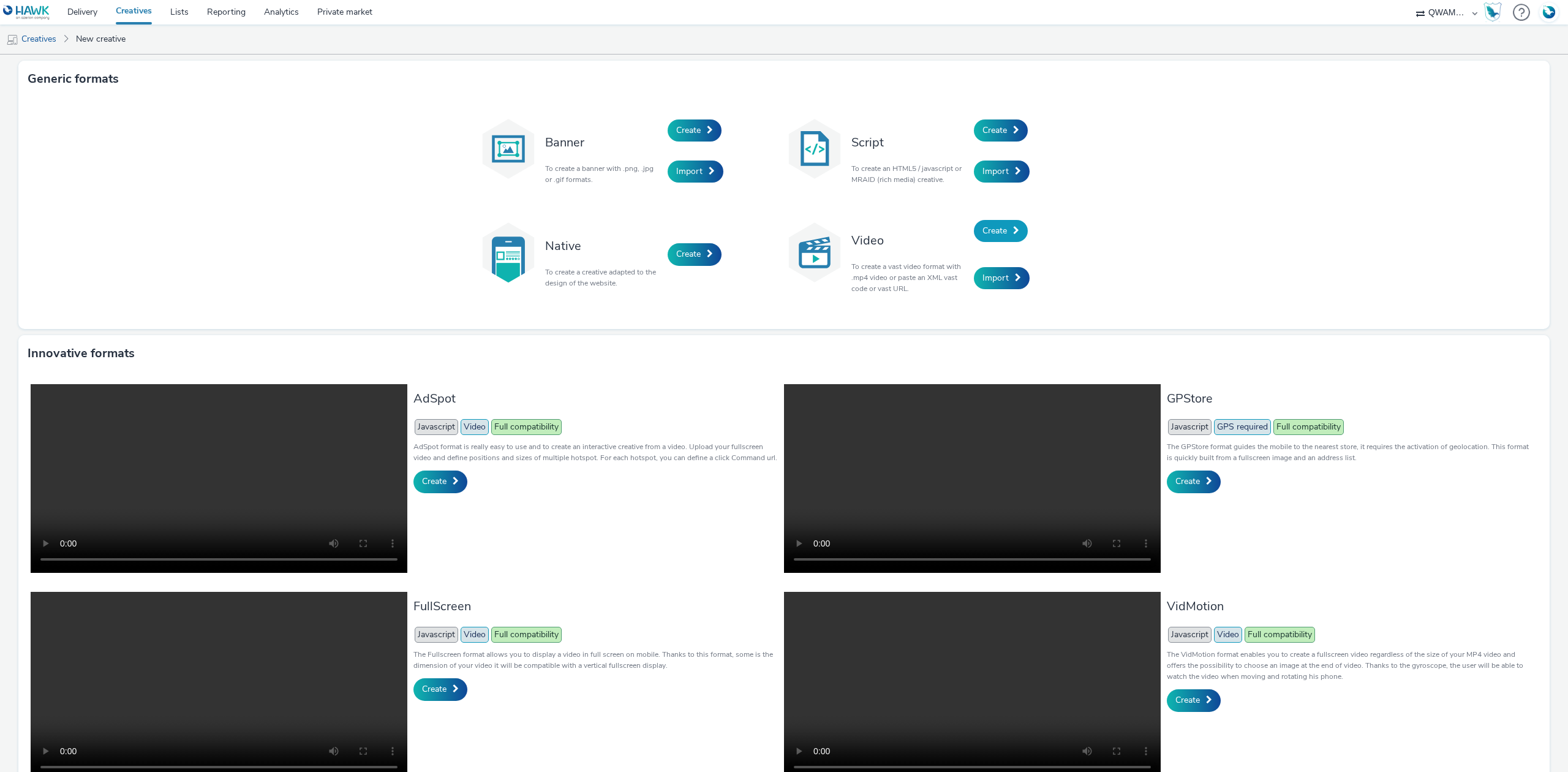
click at [986, 233] on span "Create" at bounding box center [995, 230] width 24 height 11
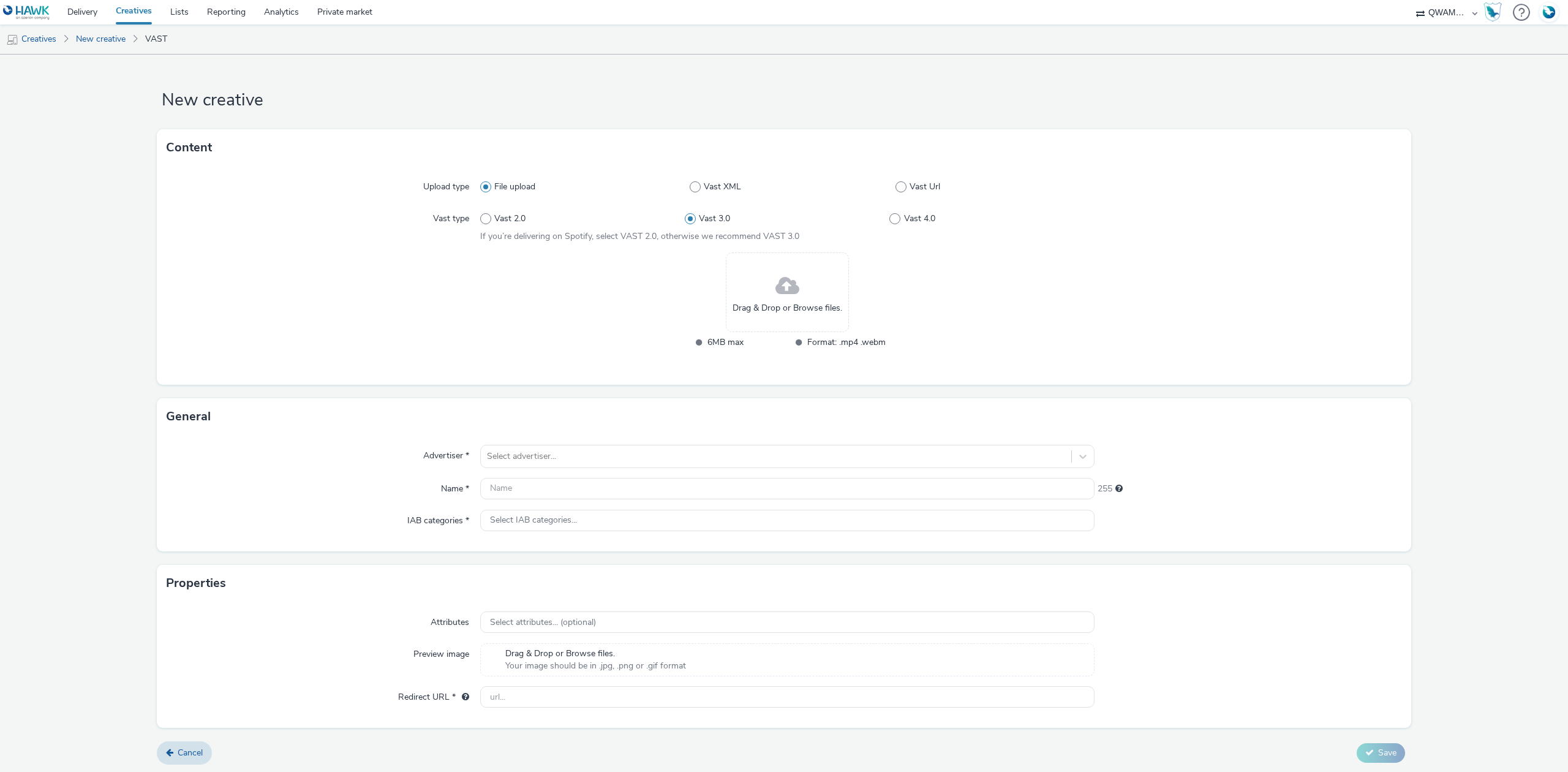
click at [910, 179] on div "File upload Vast XML Vast Url" at bounding box center [787, 187] width 614 height 22
click at [908, 179] on div "File upload Vast XML Vast Url" at bounding box center [787, 187] width 614 height 22
click at [910, 182] on span "Vast Url" at bounding box center [925, 187] width 31 height 12
click at [903, 183] on input "Vast Url" at bounding box center [899, 187] width 8 height 8
radio input "false"
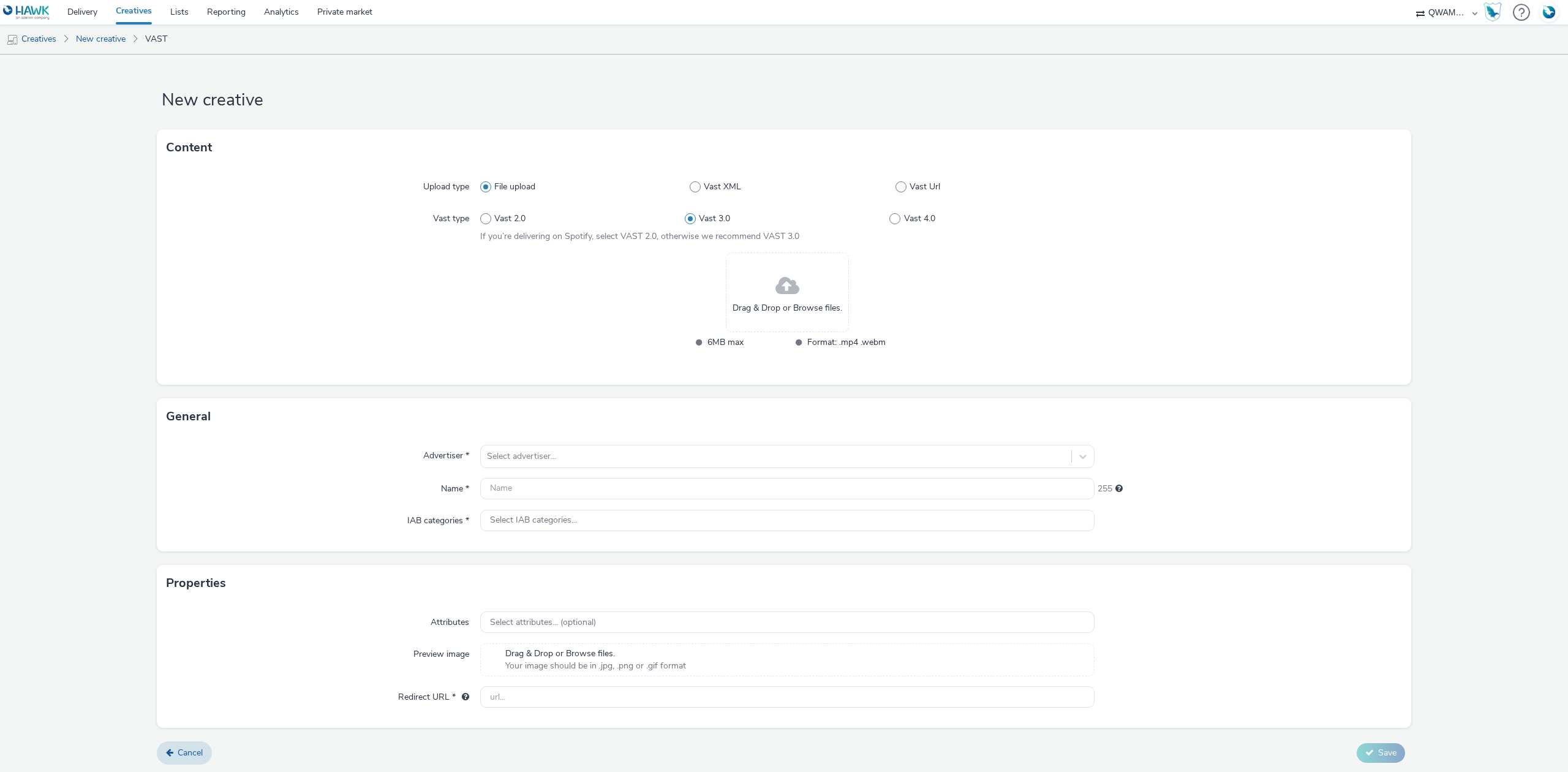
radio input "true"
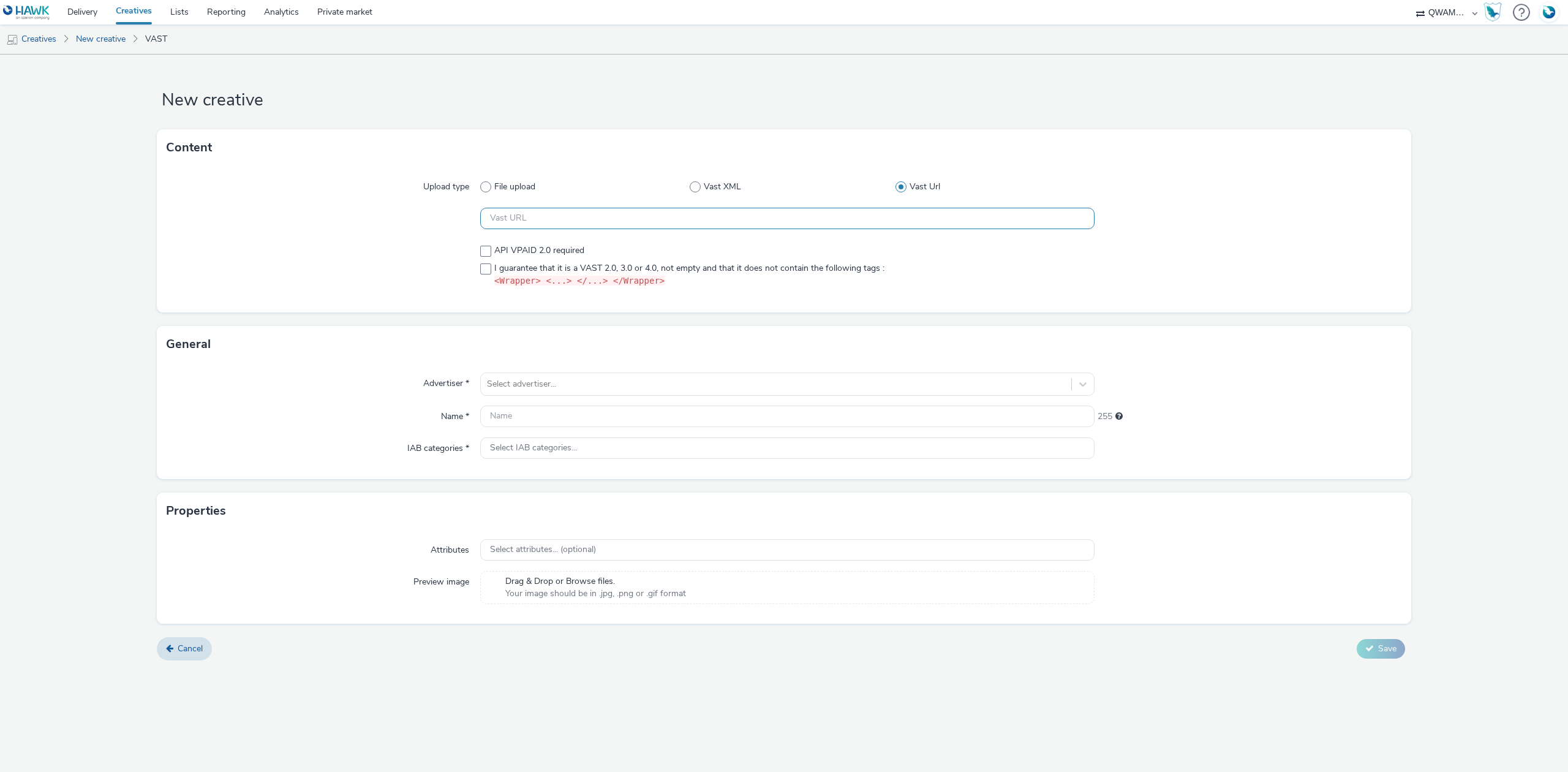
click at [554, 211] on input "text" at bounding box center [787, 218] width 614 height 22
paste input "[URL][DOMAIN_NAME]"
type input "[URL][DOMAIN_NAME]"
click at [488, 265] on span at bounding box center [486, 269] width 11 height 11
checkbox input "true"
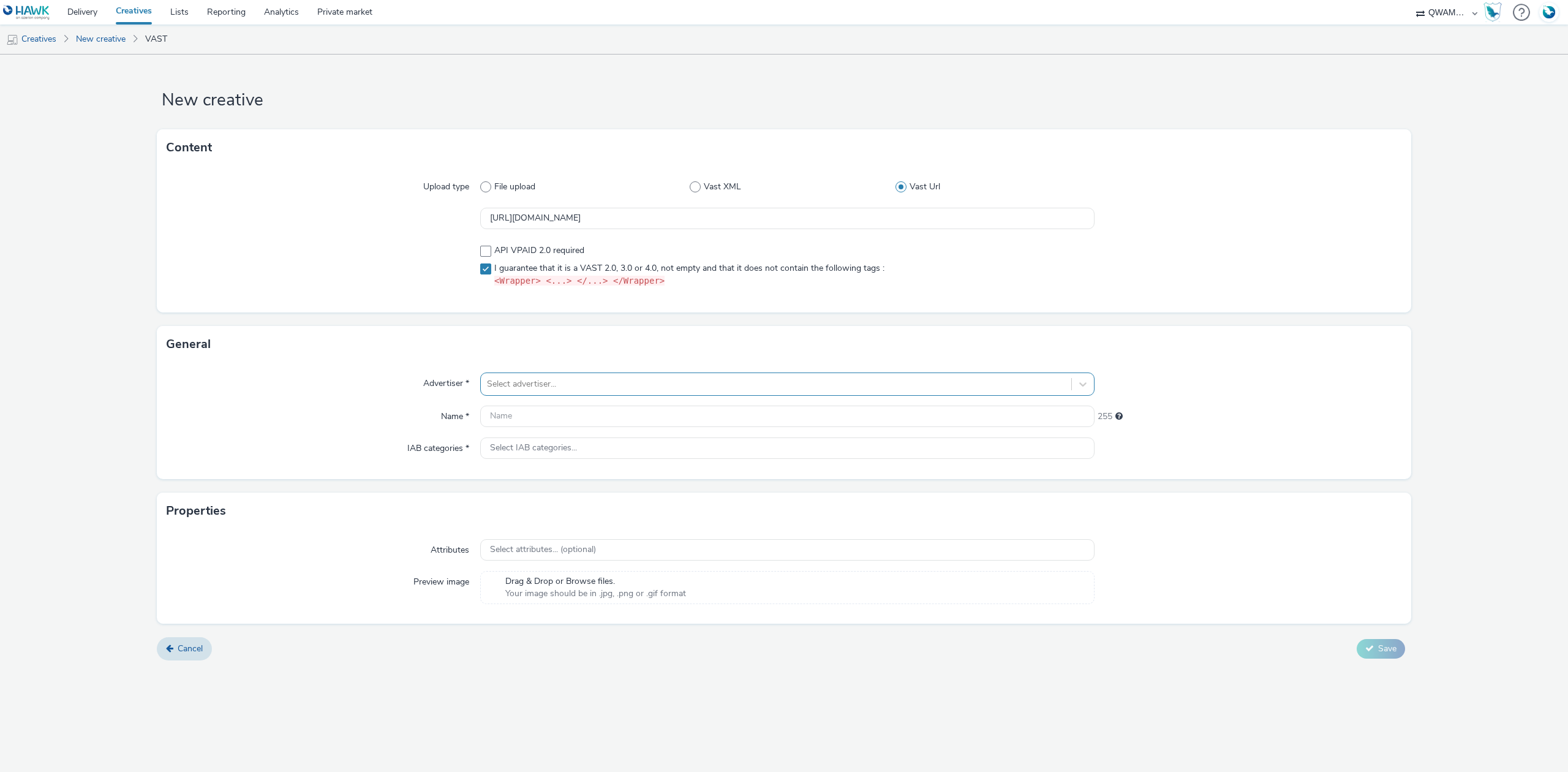
click at [528, 379] on div at bounding box center [776, 384] width 578 height 15
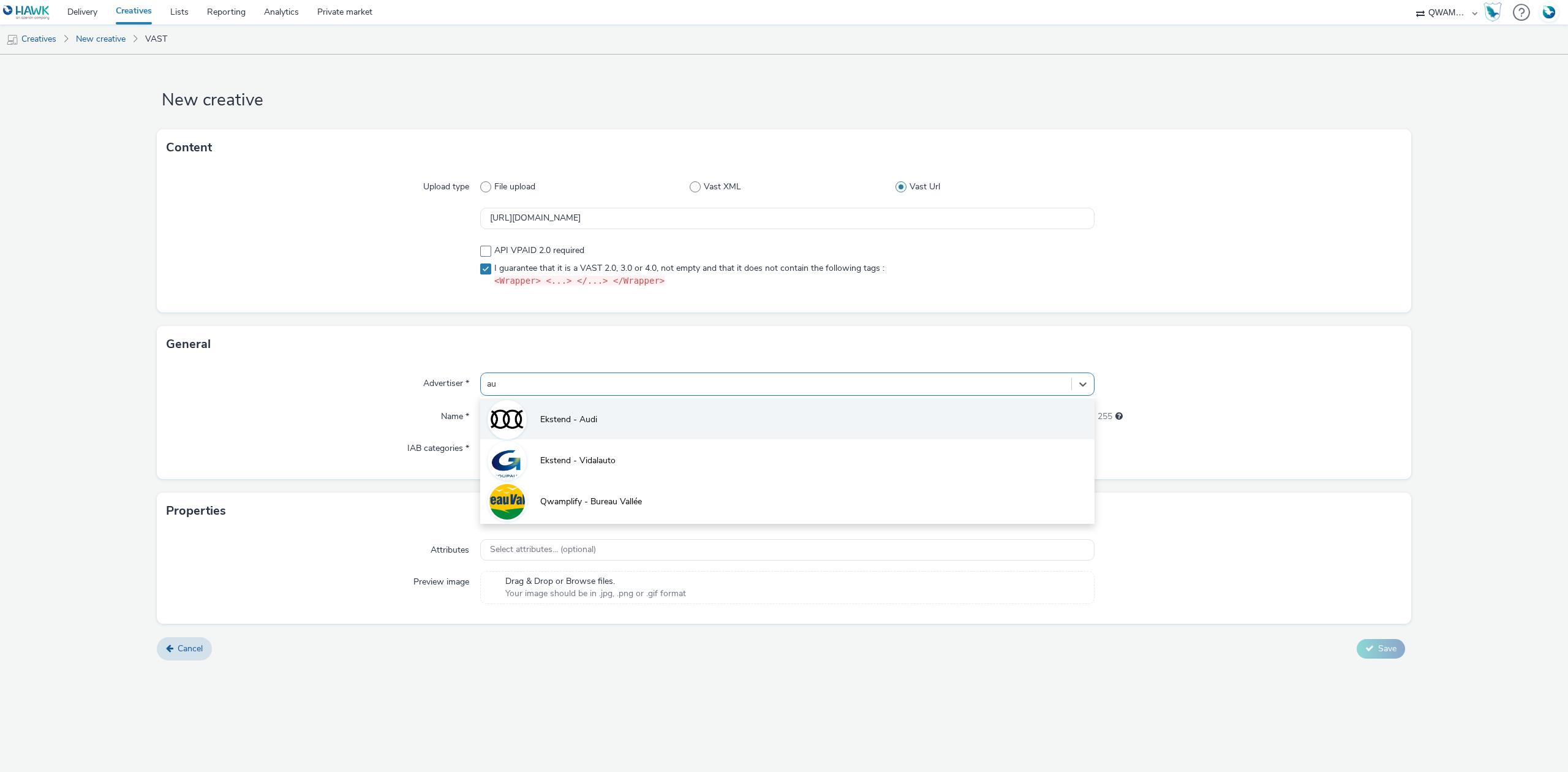
type input "aud"
click at [567, 424] on span "Ekstend - Audi" at bounding box center [568, 419] width 57 height 12
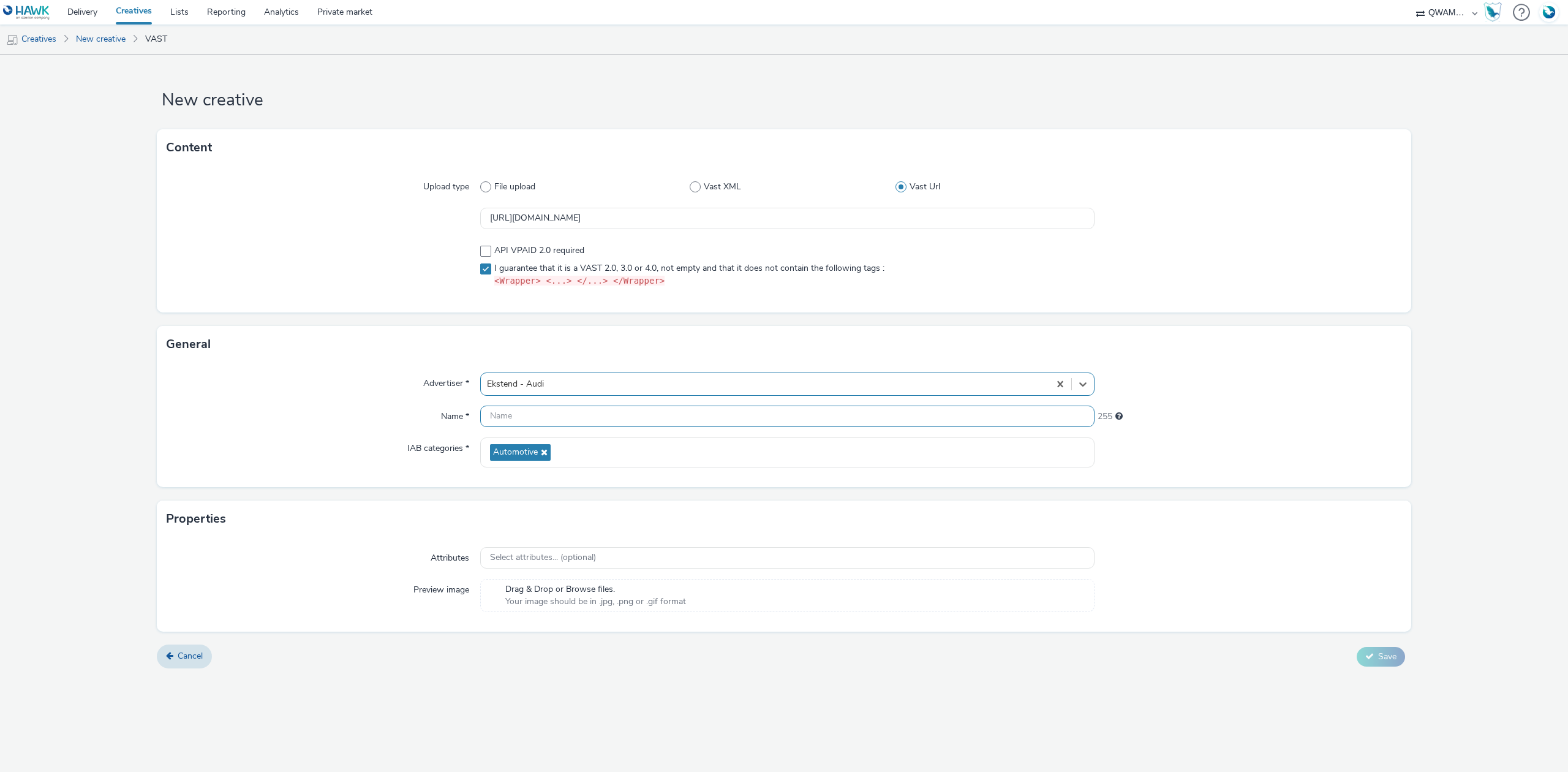
click at [509, 425] on input "text" at bounding box center [787, 416] width 614 height 22
type input "test"
click at [1370, 656] on icon at bounding box center [1369, 656] width 9 height 9
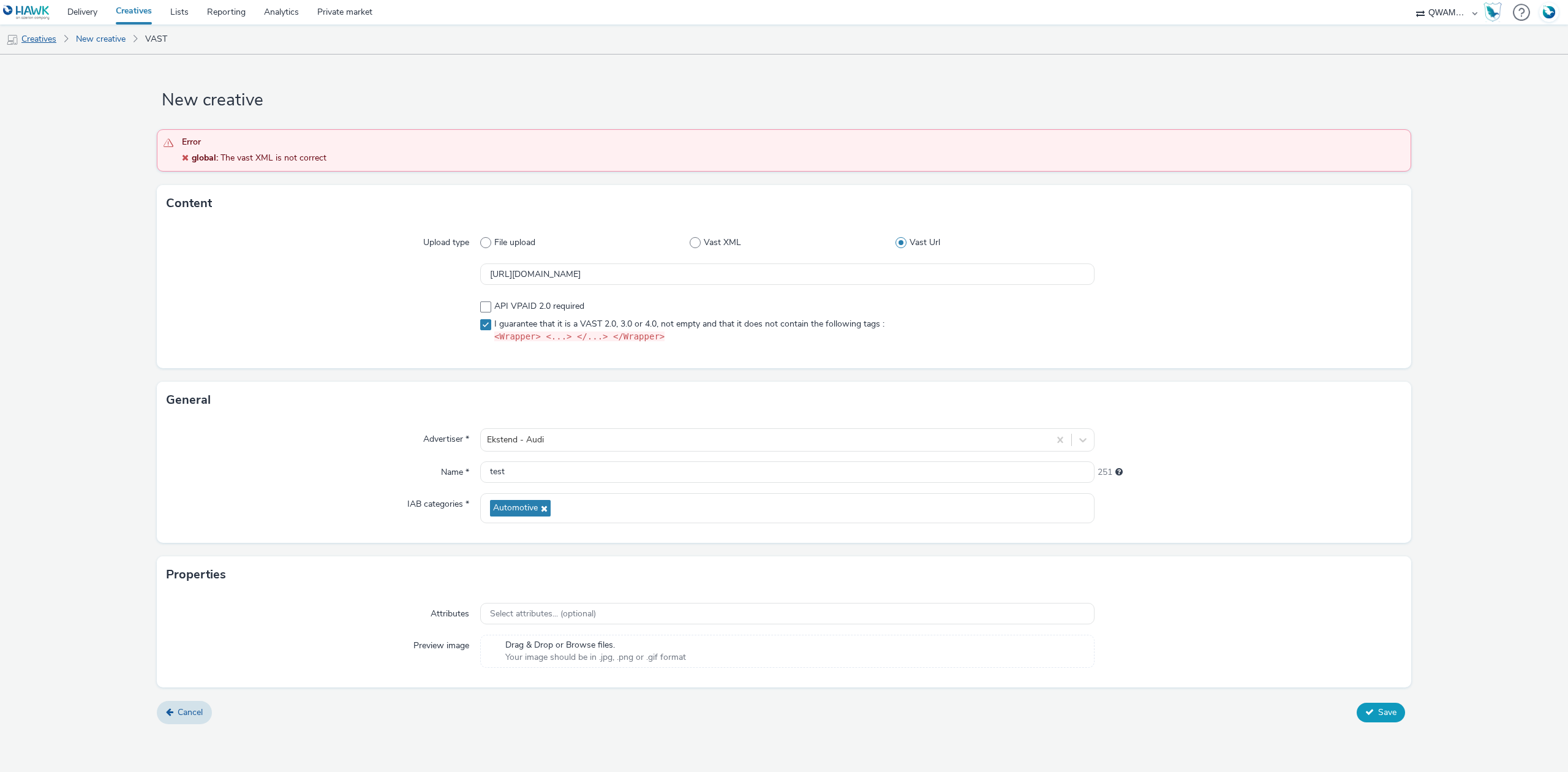
click at [57, 40] on link "Creatives" at bounding box center [31, 39] width 62 height 29
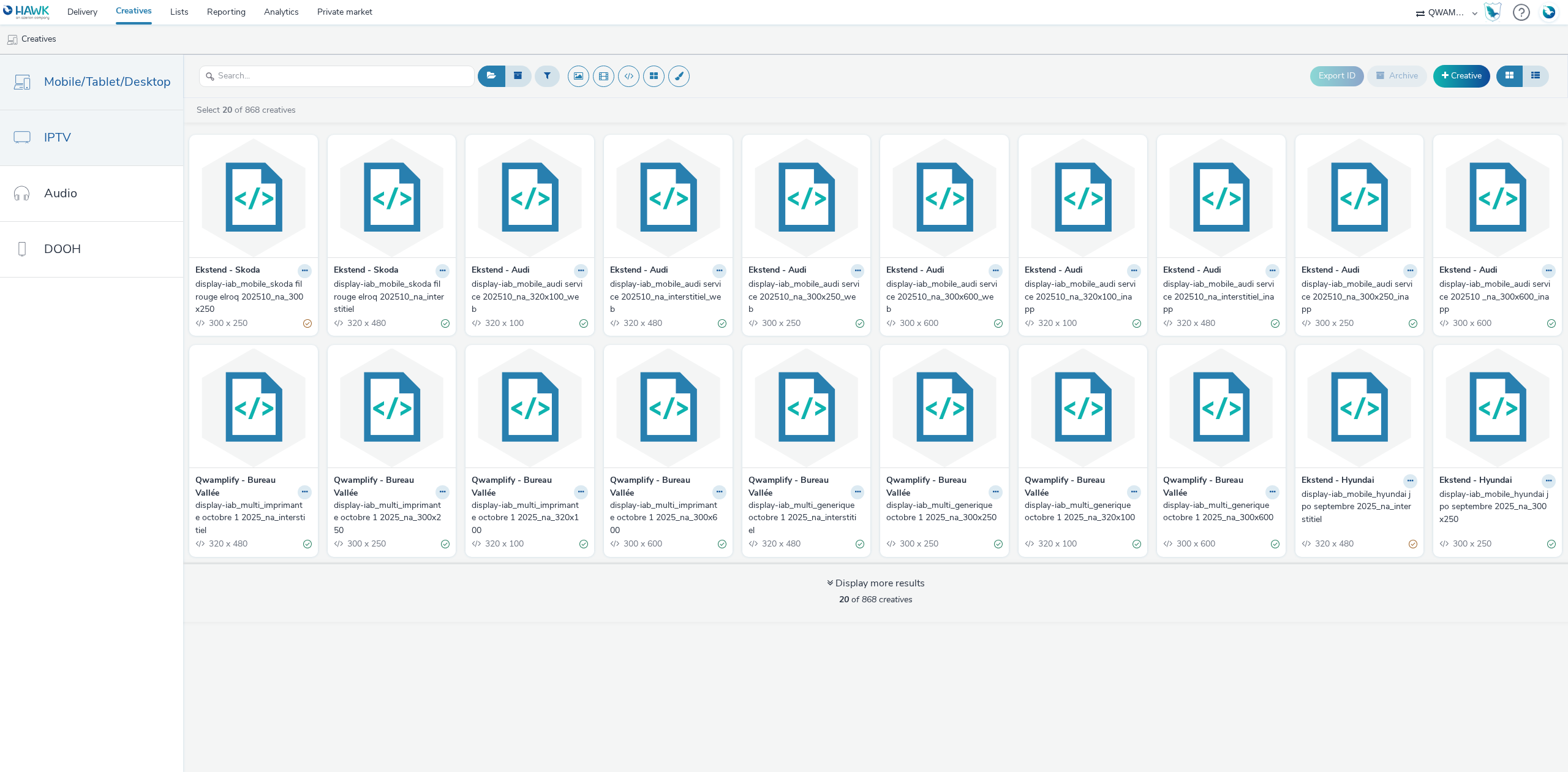
click at [86, 136] on link "IPTV" at bounding box center [91, 138] width 183 height 55
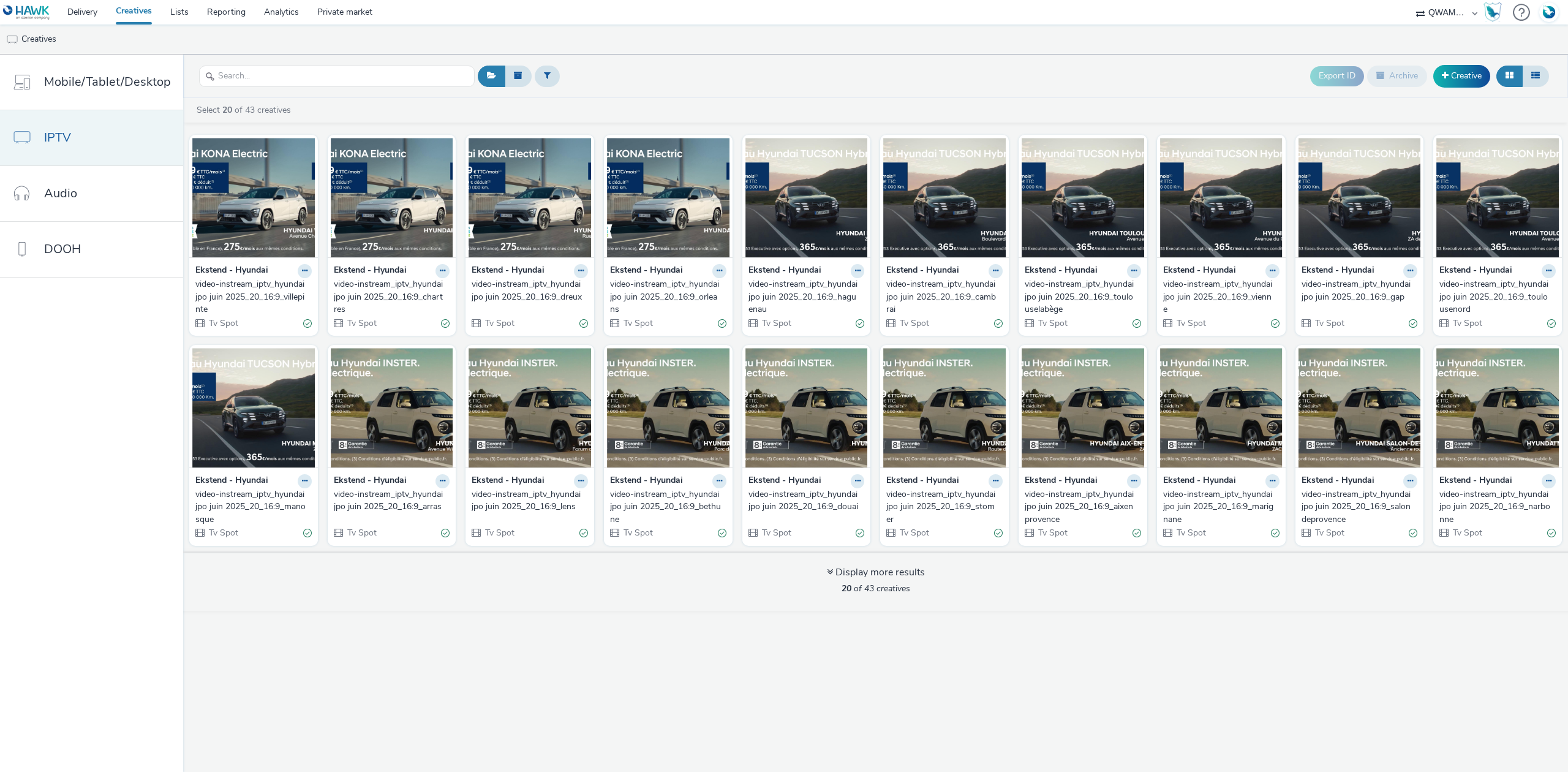
click at [86, 146] on link "IPTV" at bounding box center [91, 138] width 183 height 55
click at [1458, 75] on link "Creative" at bounding box center [1461, 75] width 57 height 22
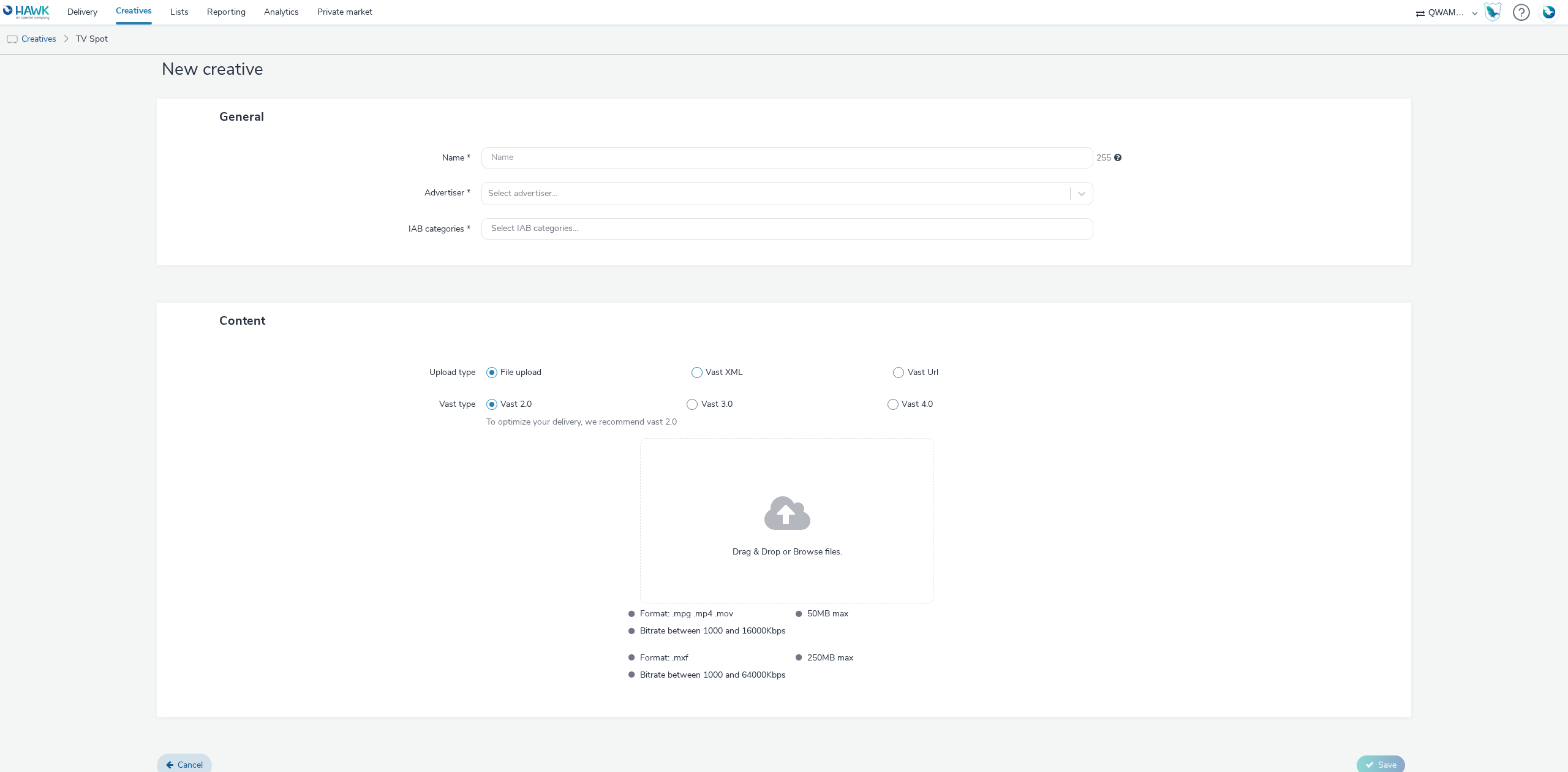
scroll to position [44, 0]
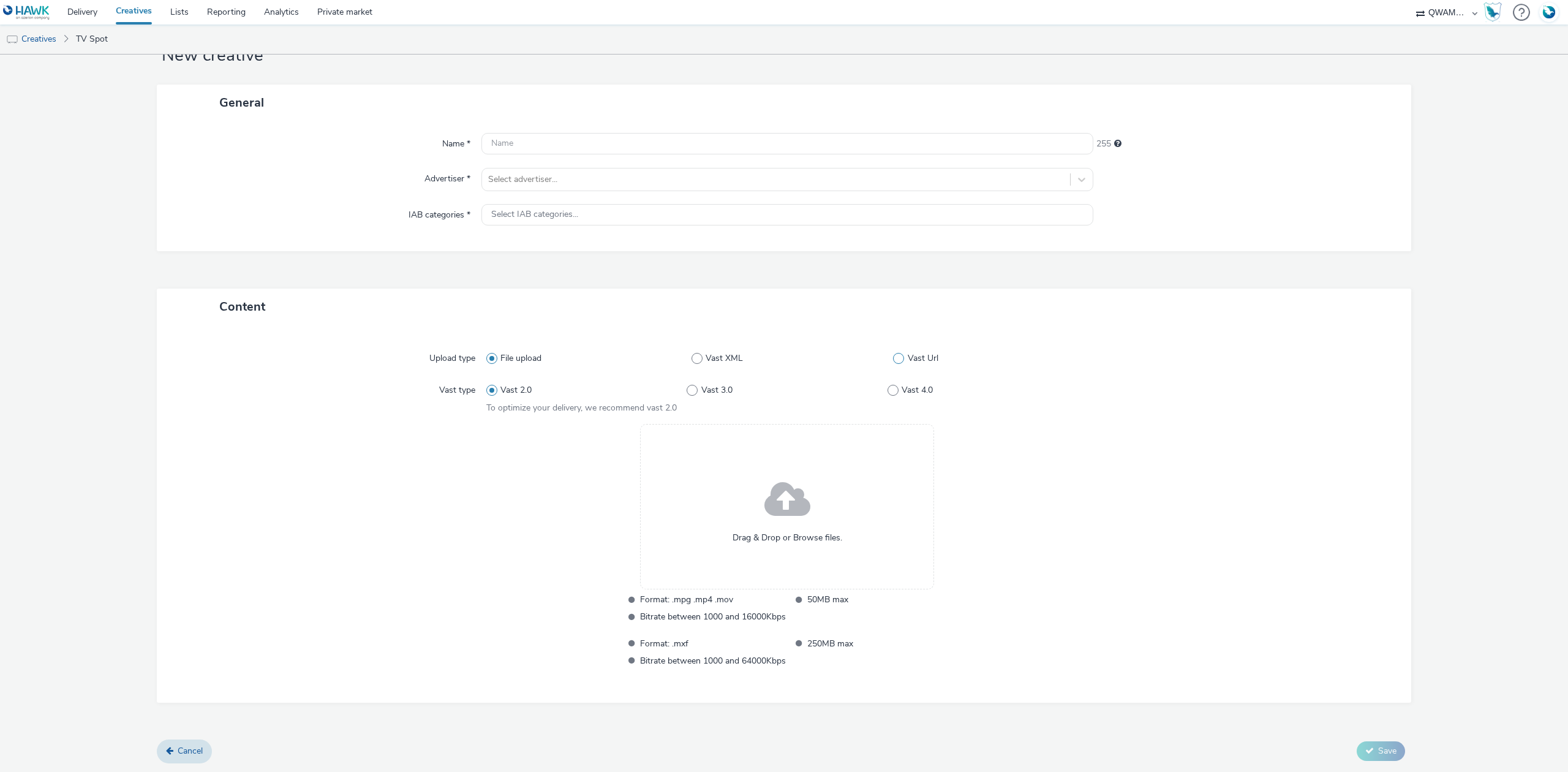
click at [916, 357] on span "Vast Url" at bounding box center [923, 358] width 31 height 12
click at [901, 357] on input "Vast Url" at bounding box center [897, 359] width 8 height 8
radio input "false"
radio input "true"
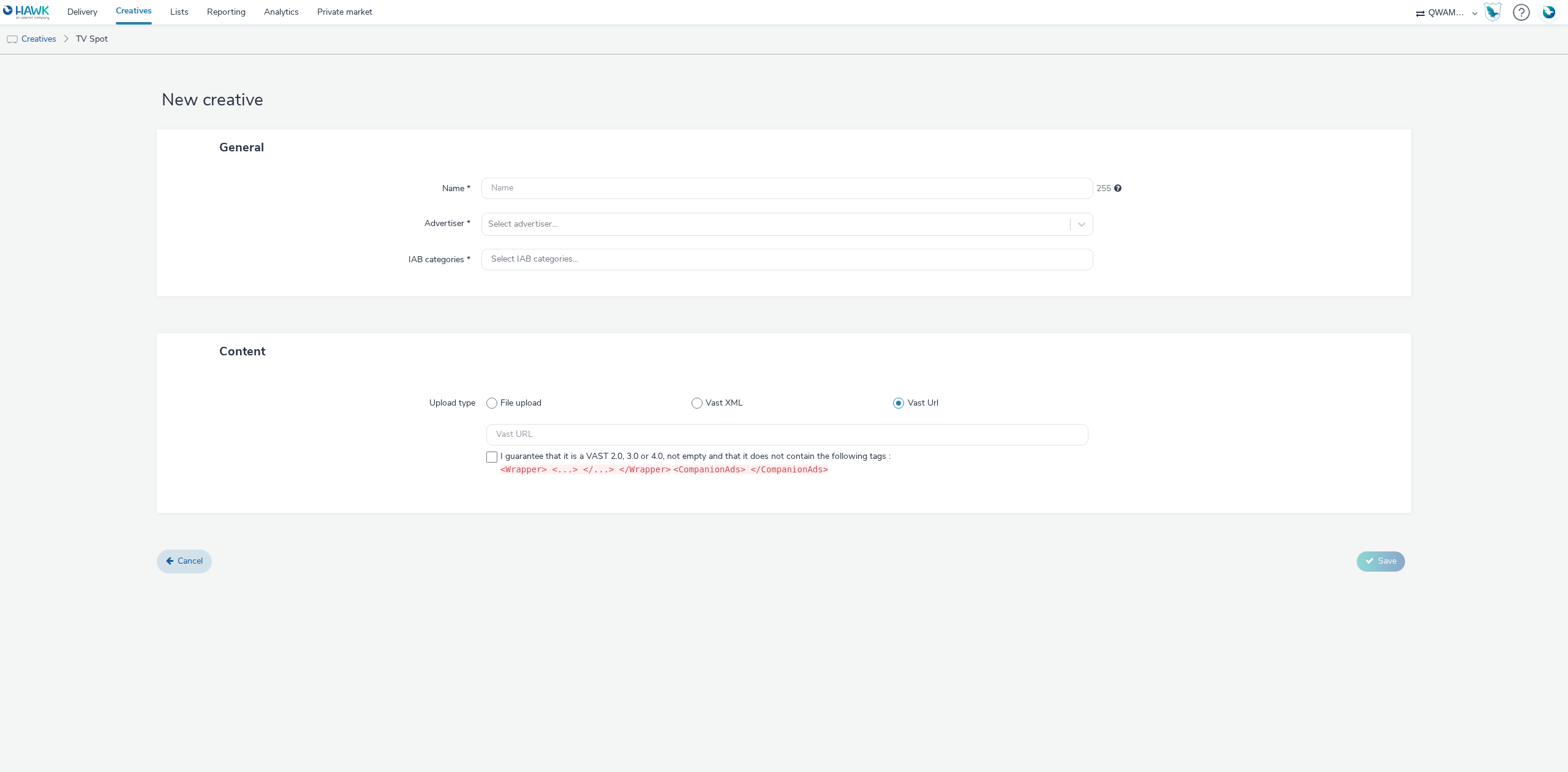
scroll to position [0, 0]
click at [733, 400] on span "Vast XML" at bounding box center [724, 403] width 37 height 12
click at [699, 400] on input "Vast XML" at bounding box center [696, 403] width 8 height 8
radio input "true"
radio input "false"
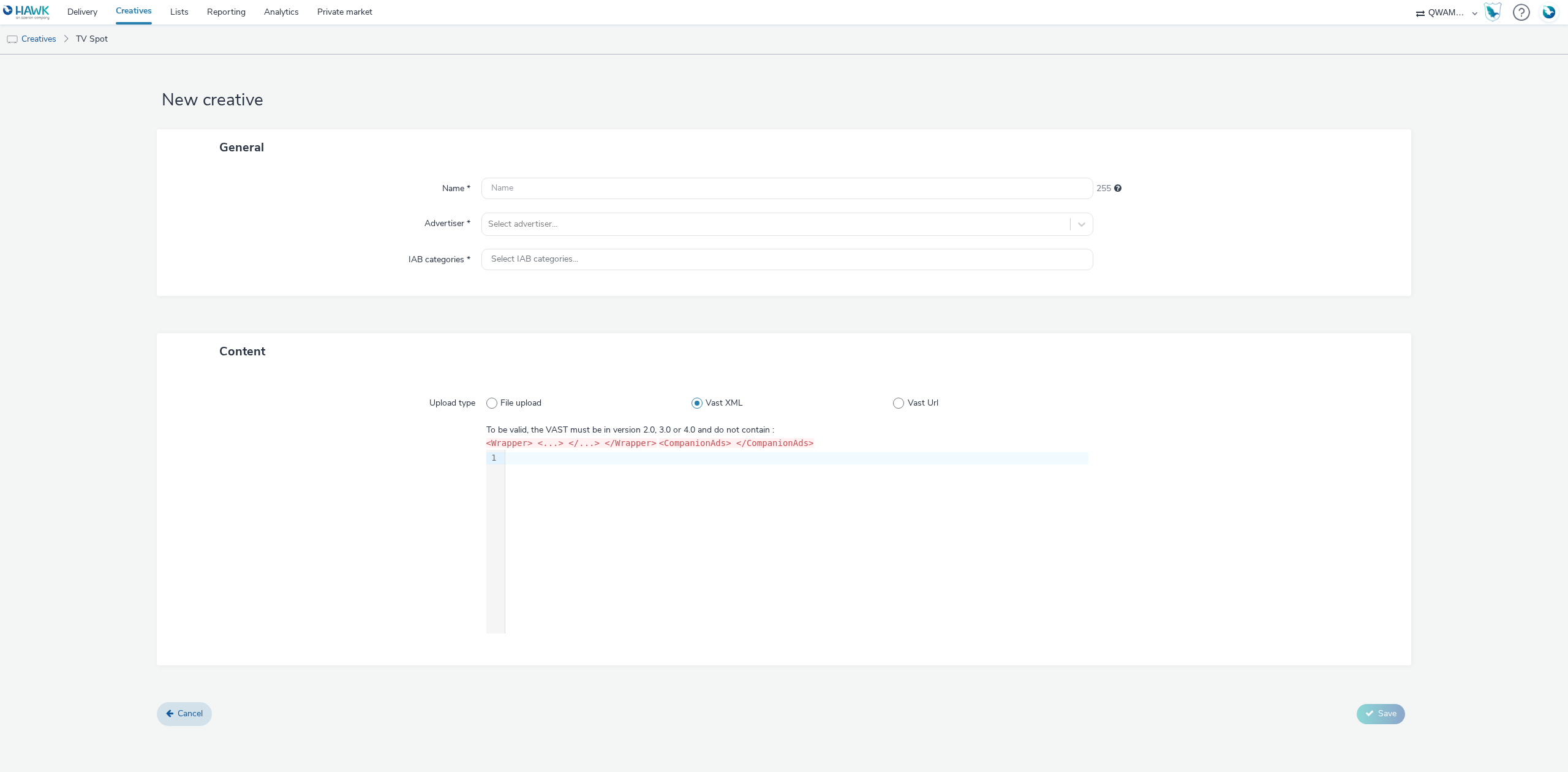
click at [634, 510] on div "9 1 ›" at bounding box center [787, 542] width 602 height 184
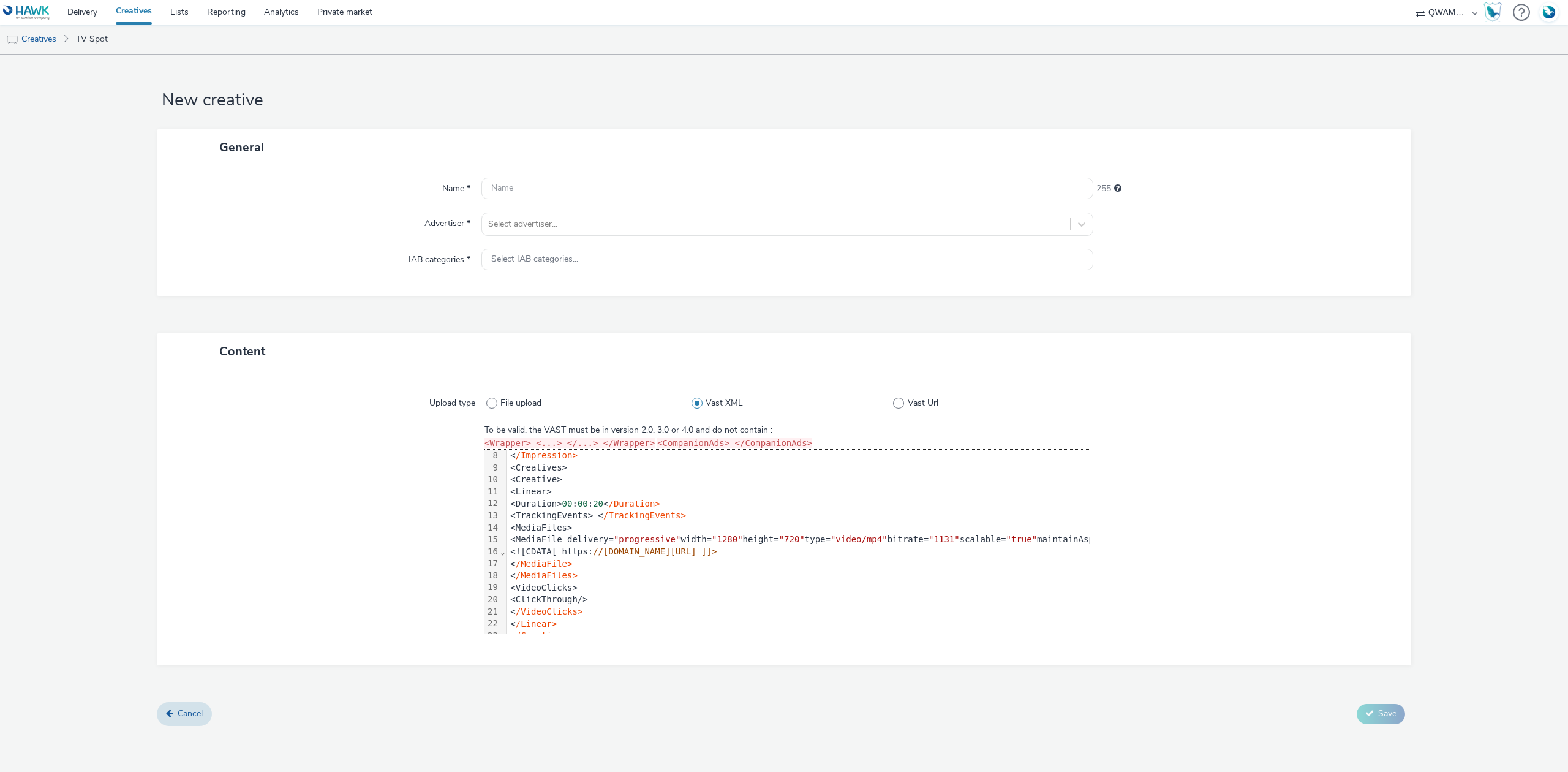
scroll to position [163, 0]
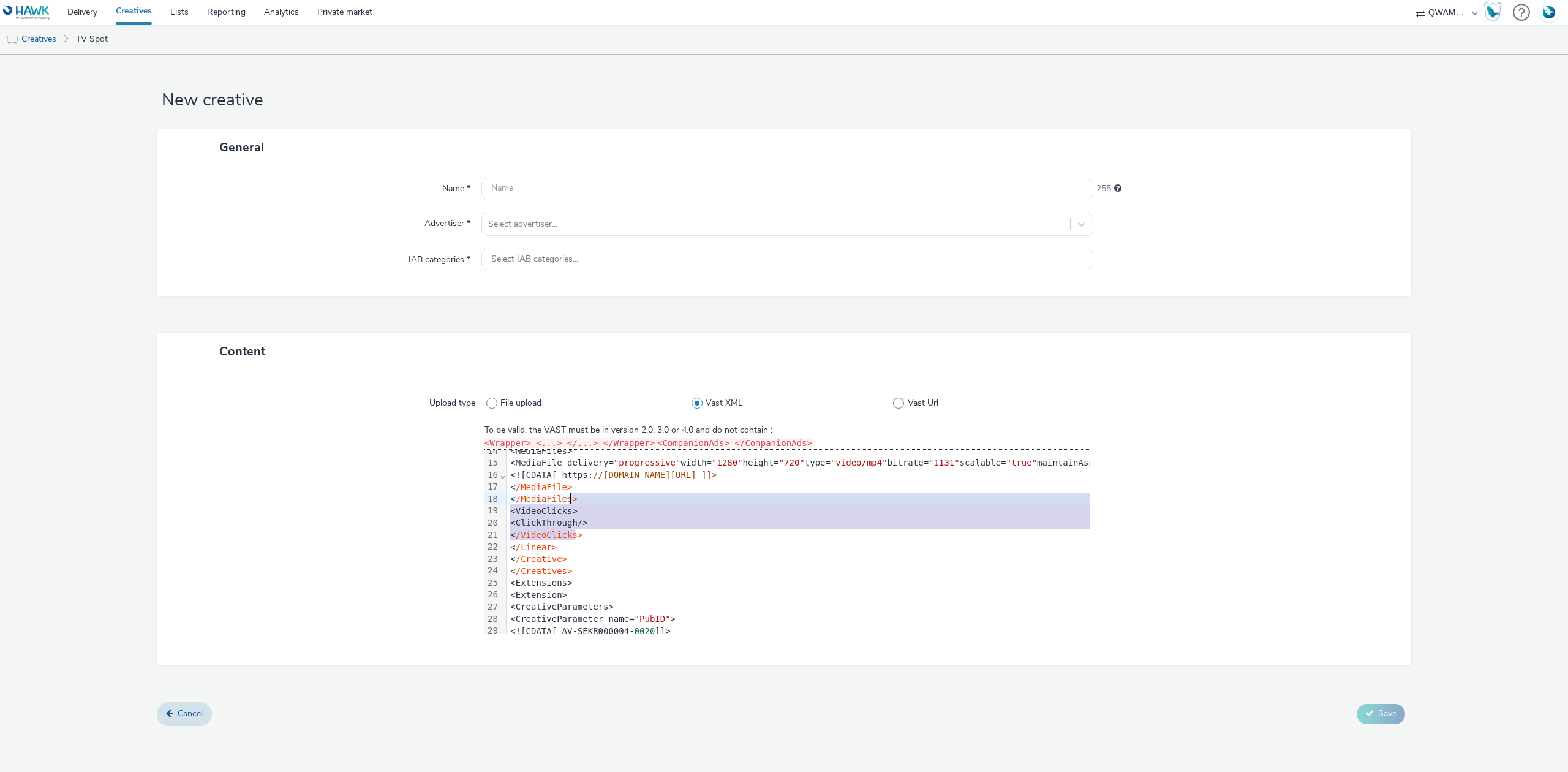
drag, startPoint x: 581, startPoint y: 532, endPoint x: 577, endPoint y: 499, distance: 33.2
click at [577, 499] on div "<VAST version= "3.0" > <Ad id= "AV-SEKR000004-0020" > <InLine> <AdSystem>RMCBFM…" at bounding box center [841, 553] width 671 height 533
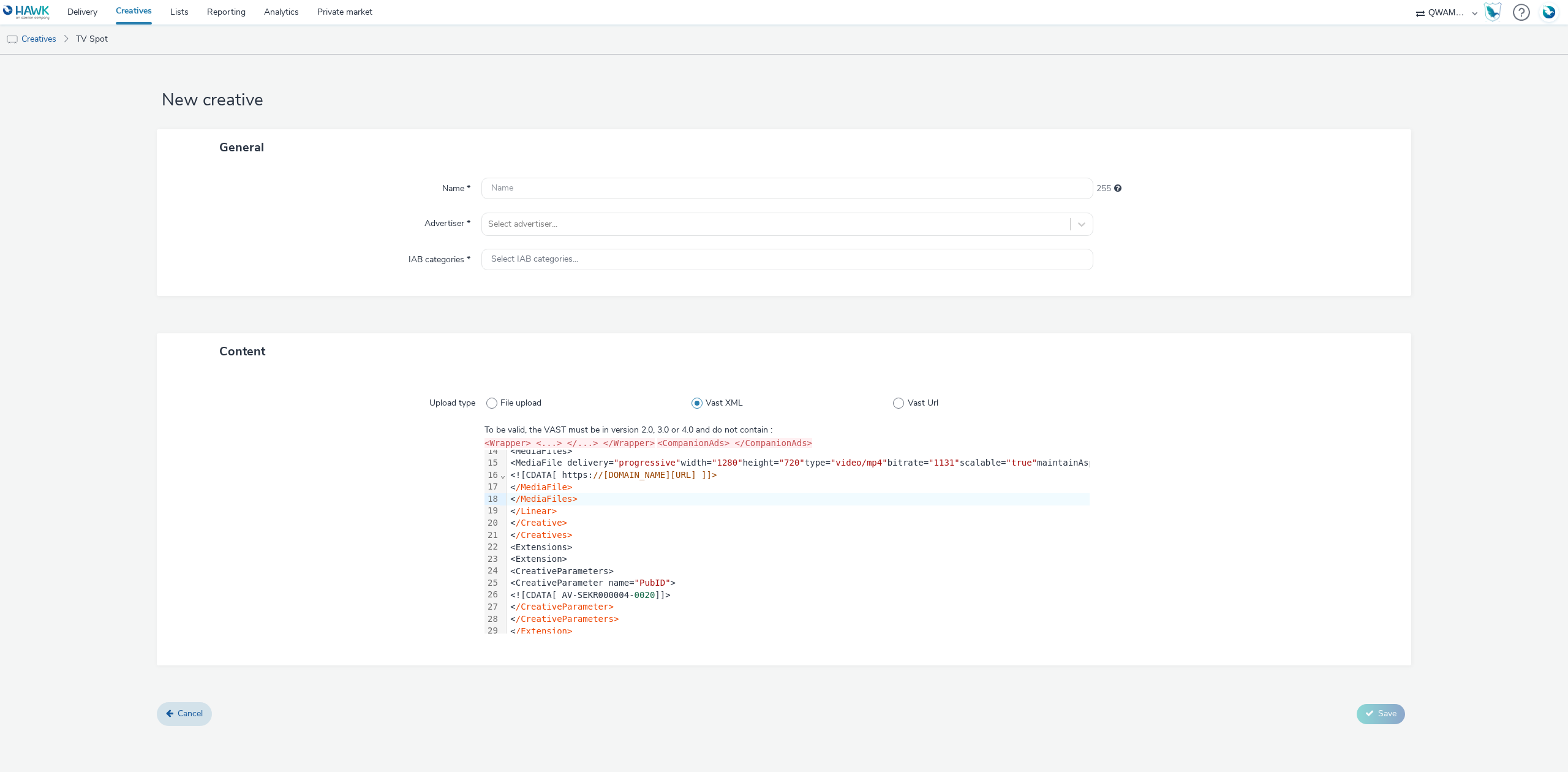
click at [1309, 583] on div at bounding box center [1239, 528] width 300 height 209
click at [560, 199] on div "Name * 255 Advertiser * Select advertiser... IAB categories * Select IAB catego…" at bounding box center [784, 231] width 1255 height 131
type input "test"
click at [538, 221] on div at bounding box center [776, 224] width 576 height 15
type input "aud"
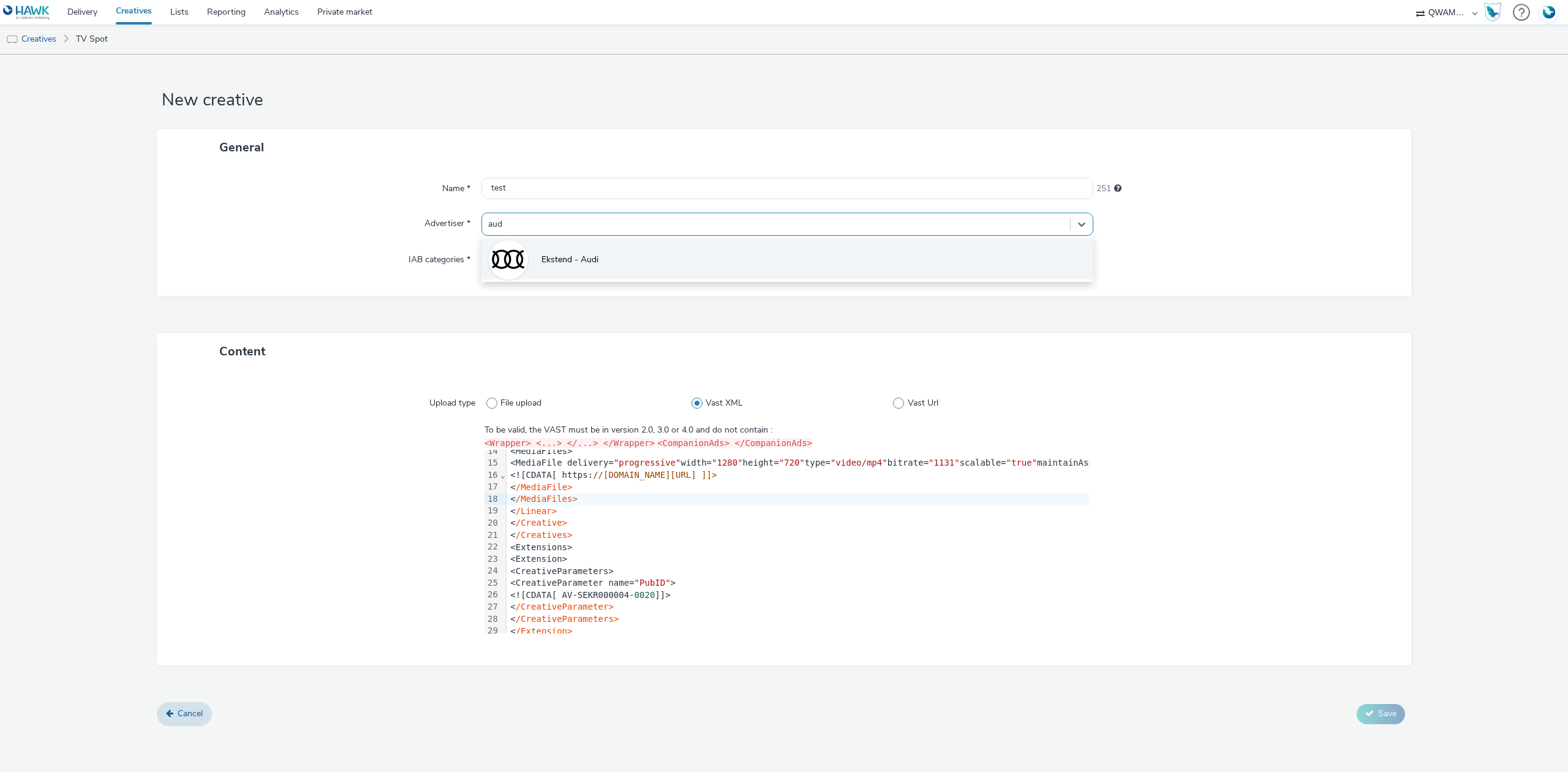
click at [526, 255] on div at bounding box center [508, 259] width 40 height 40
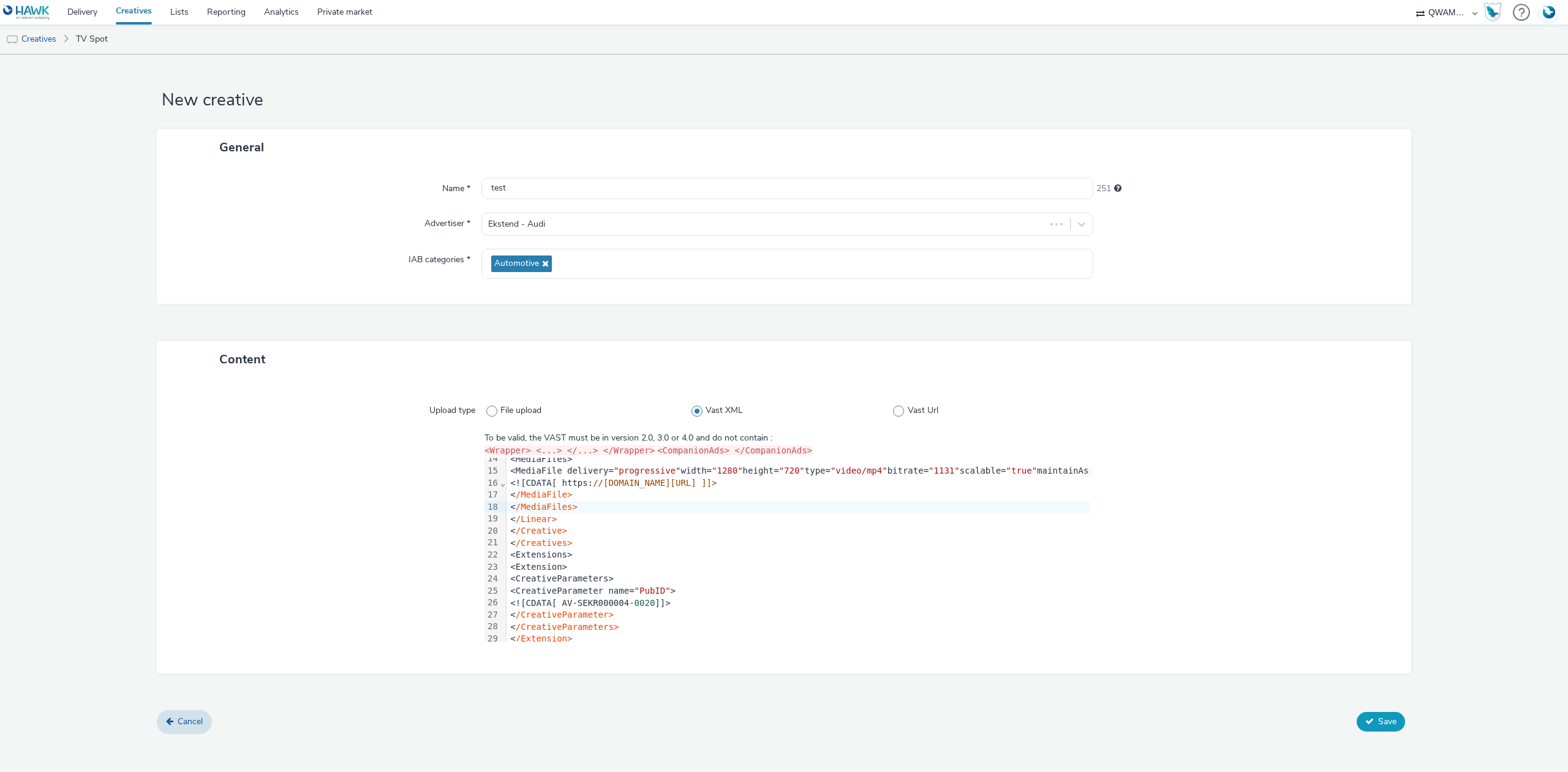
click at [1377, 724] on button "Save" at bounding box center [1381, 722] width 48 height 19
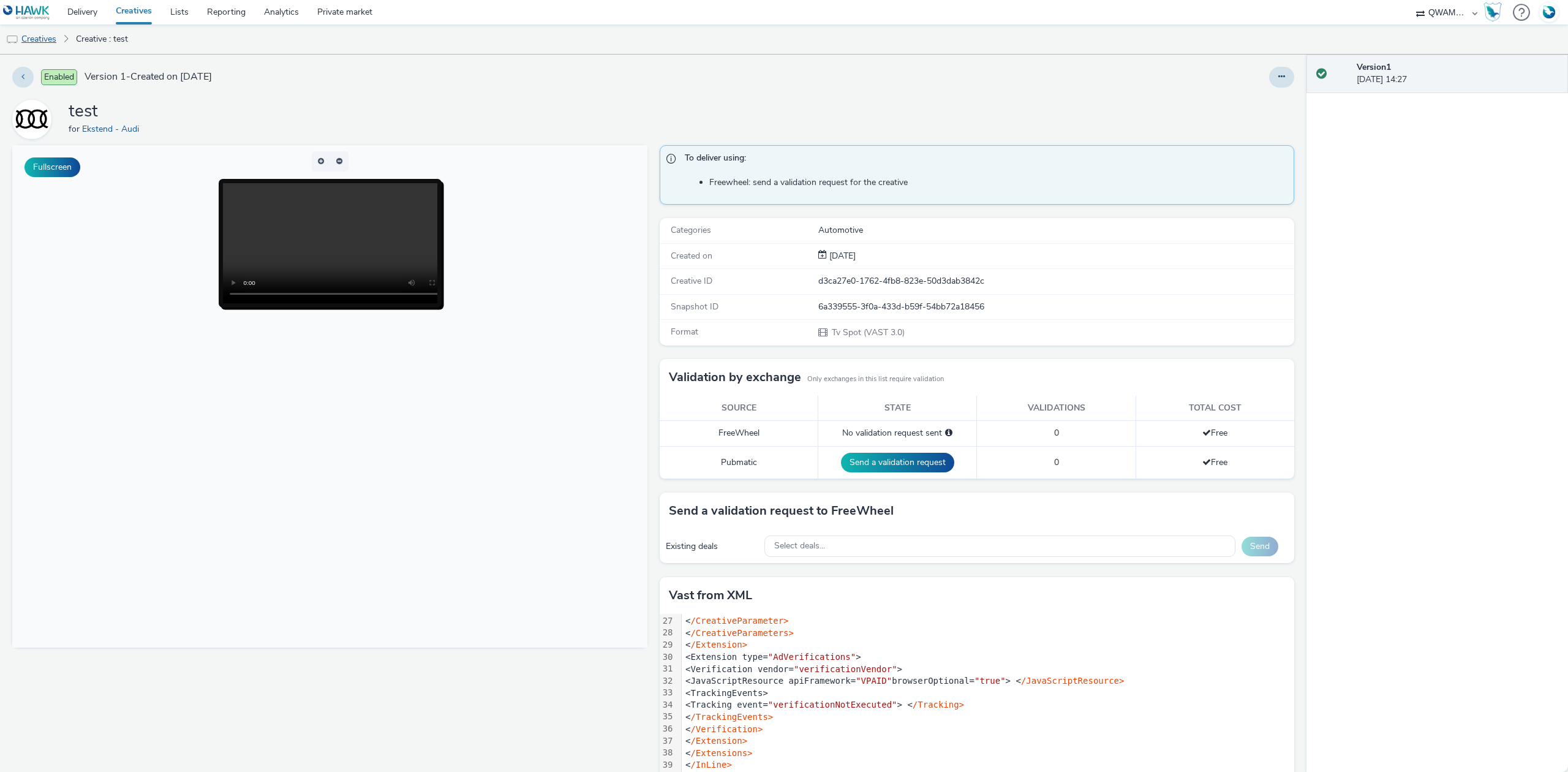
click at [49, 40] on link "Creatives" at bounding box center [31, 39] width 62 height 29
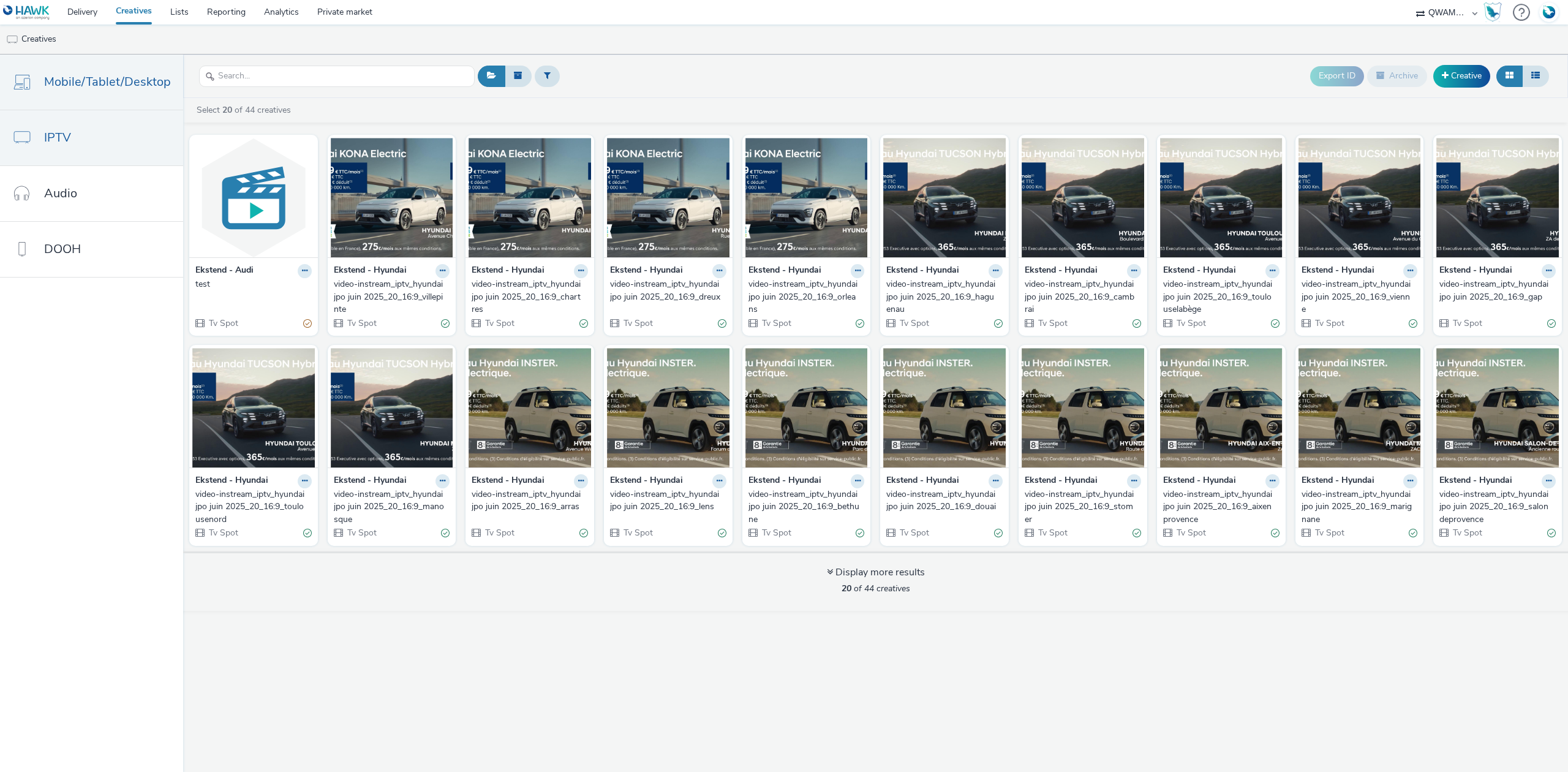
click at [66, 98] on link "Mobile/Tablet/Desktop" at bounding box center [91, 82] width 183 height 55
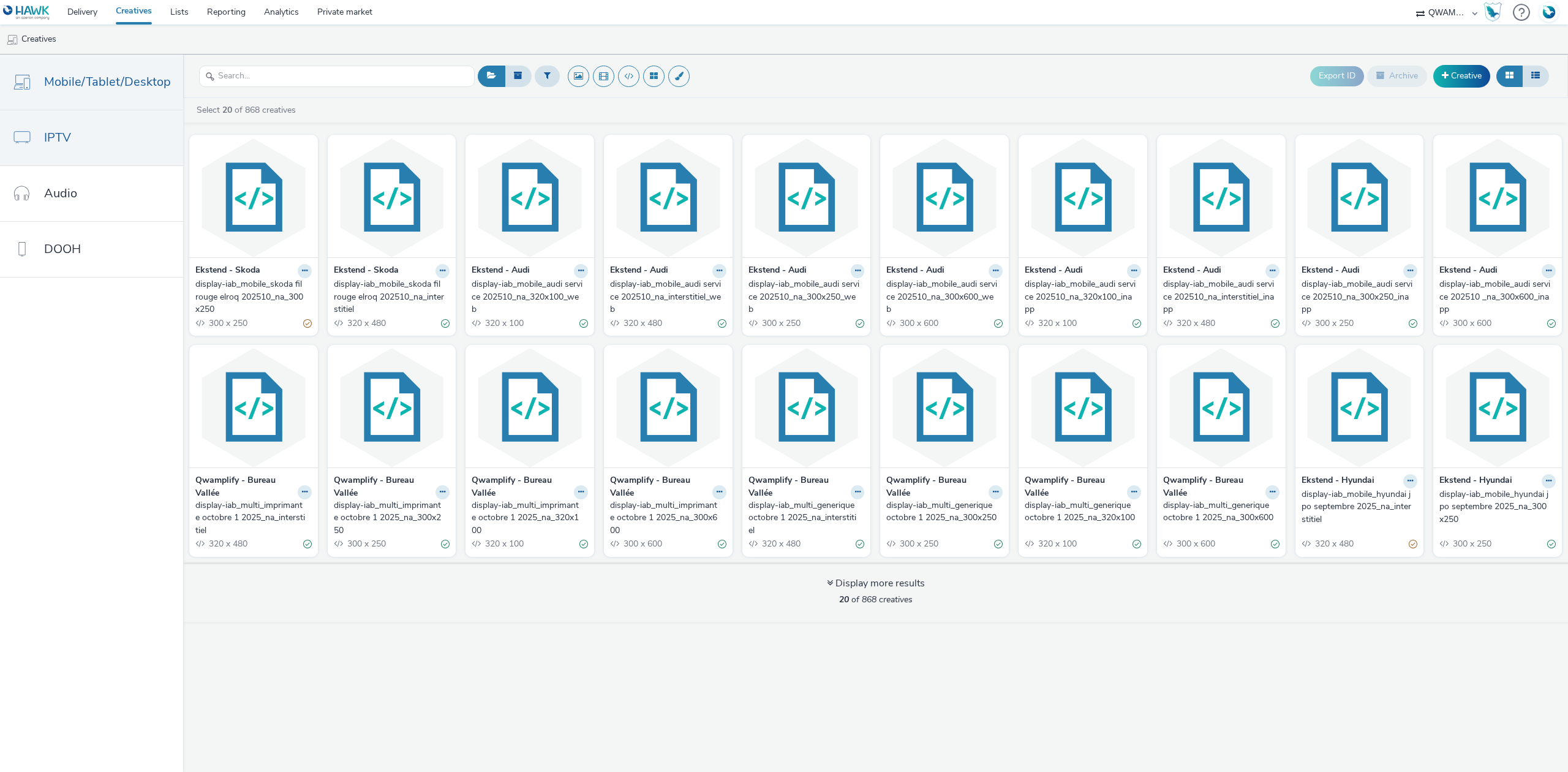
click at [61, 144] on span "IPTV" at bounding box center [57, 137] width 27 height 18
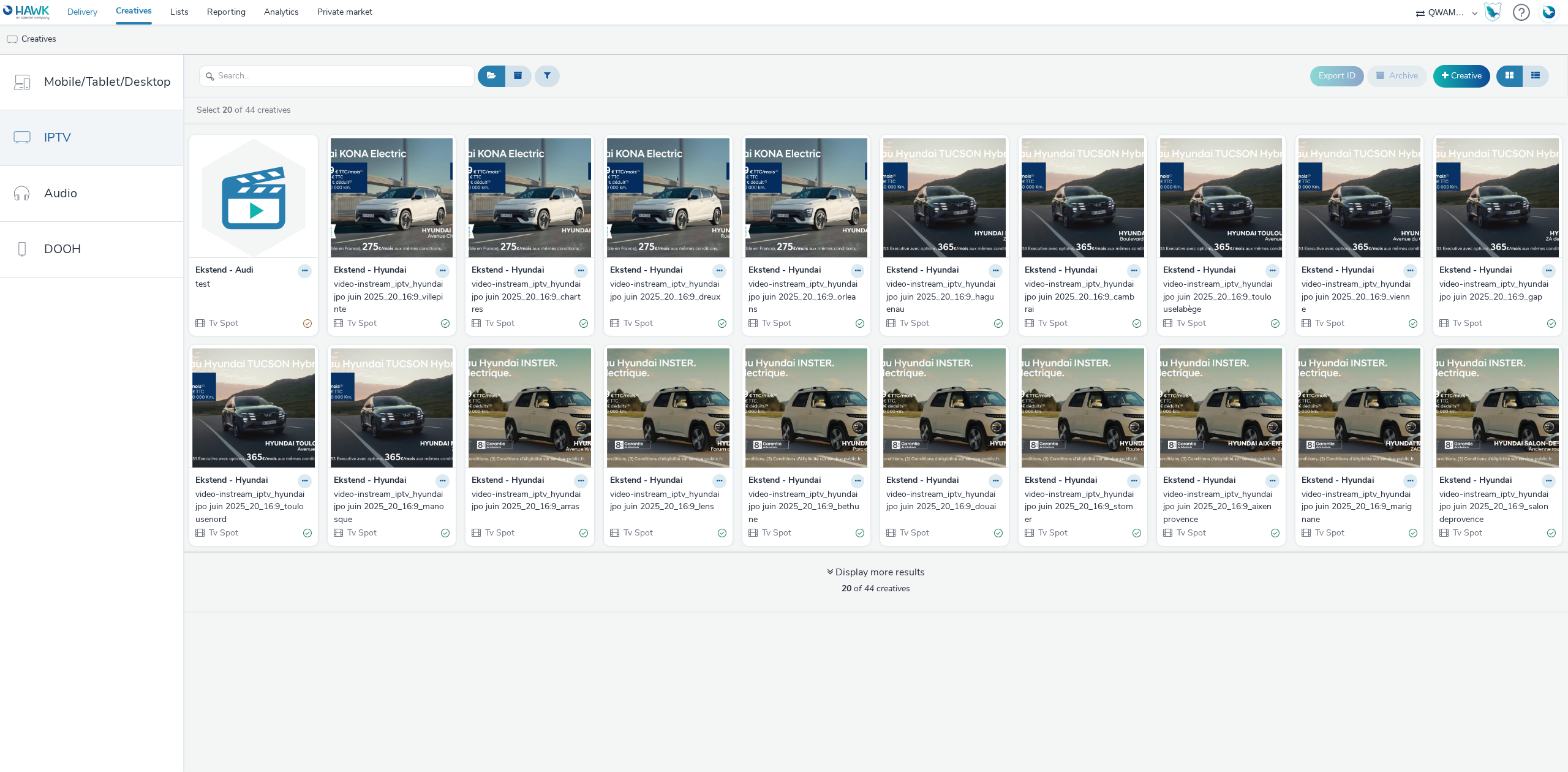
click at [81, 10] on link "Delivery" at bounding box center [82, 12] width 48 height 24
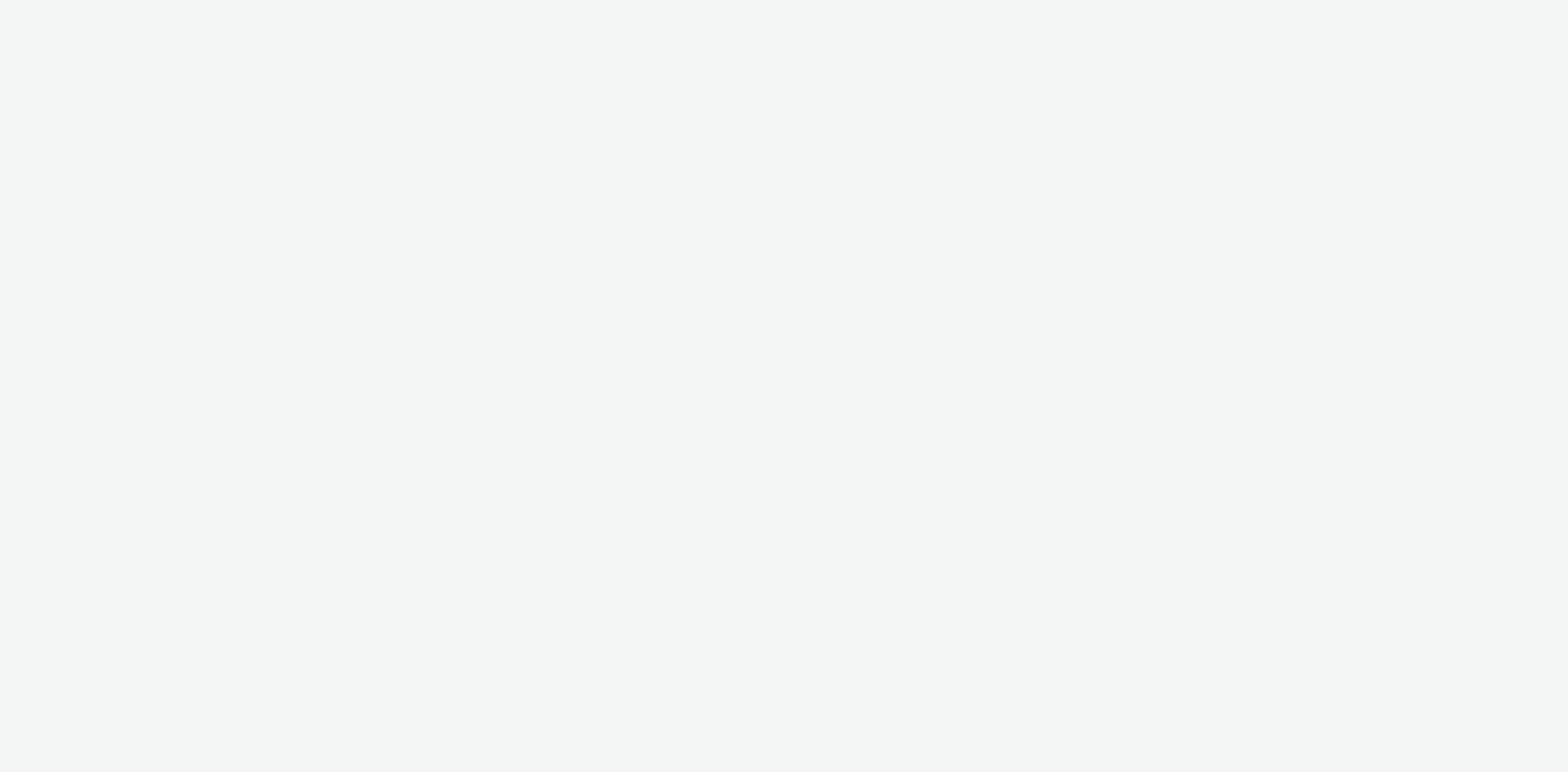
select select "8a3f6d77-30ca-4ef5-b621-f995745b8c1c"
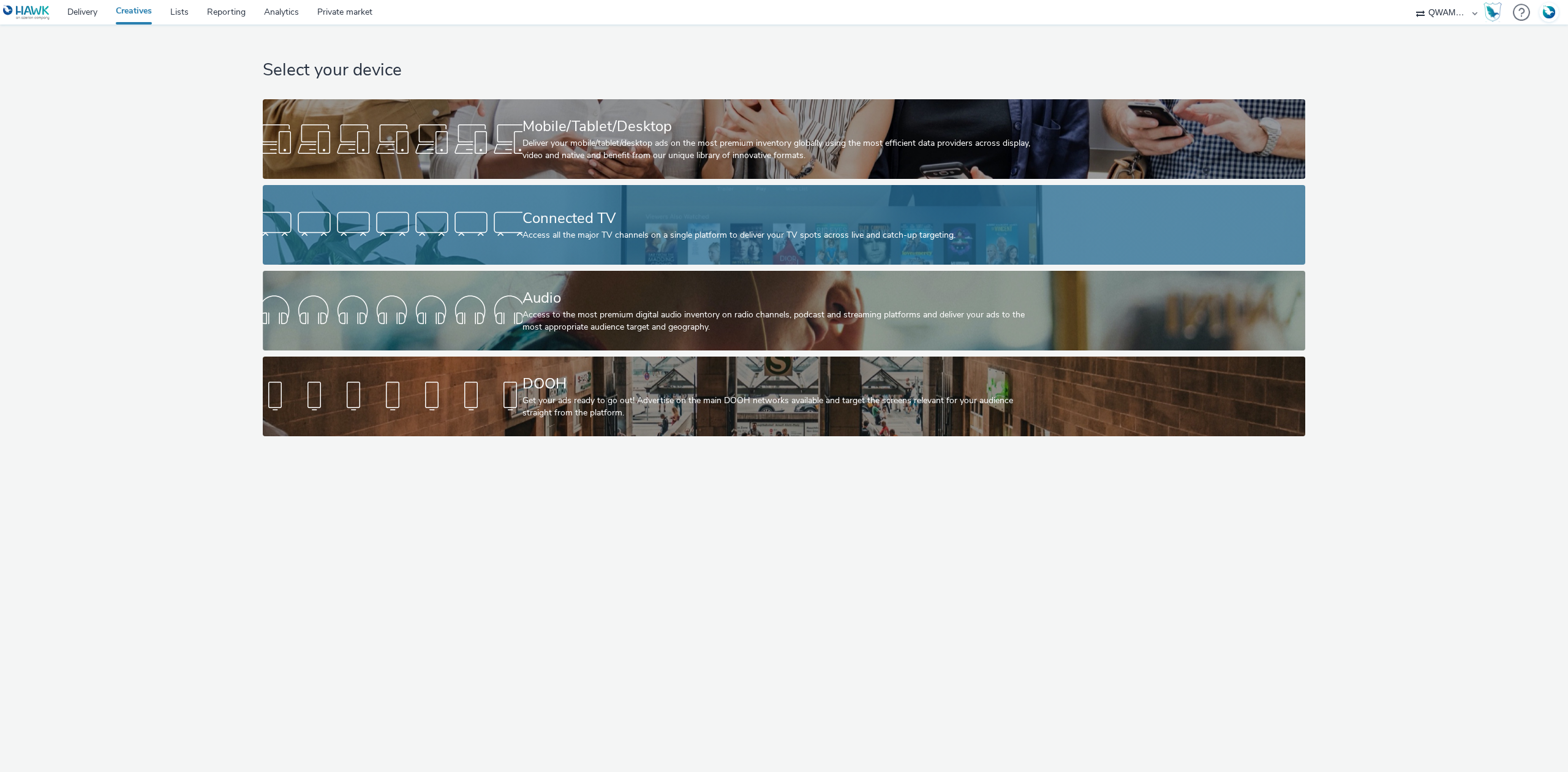
click at [516, 233] on div at bounding box center [392, 224] width 260 height 40
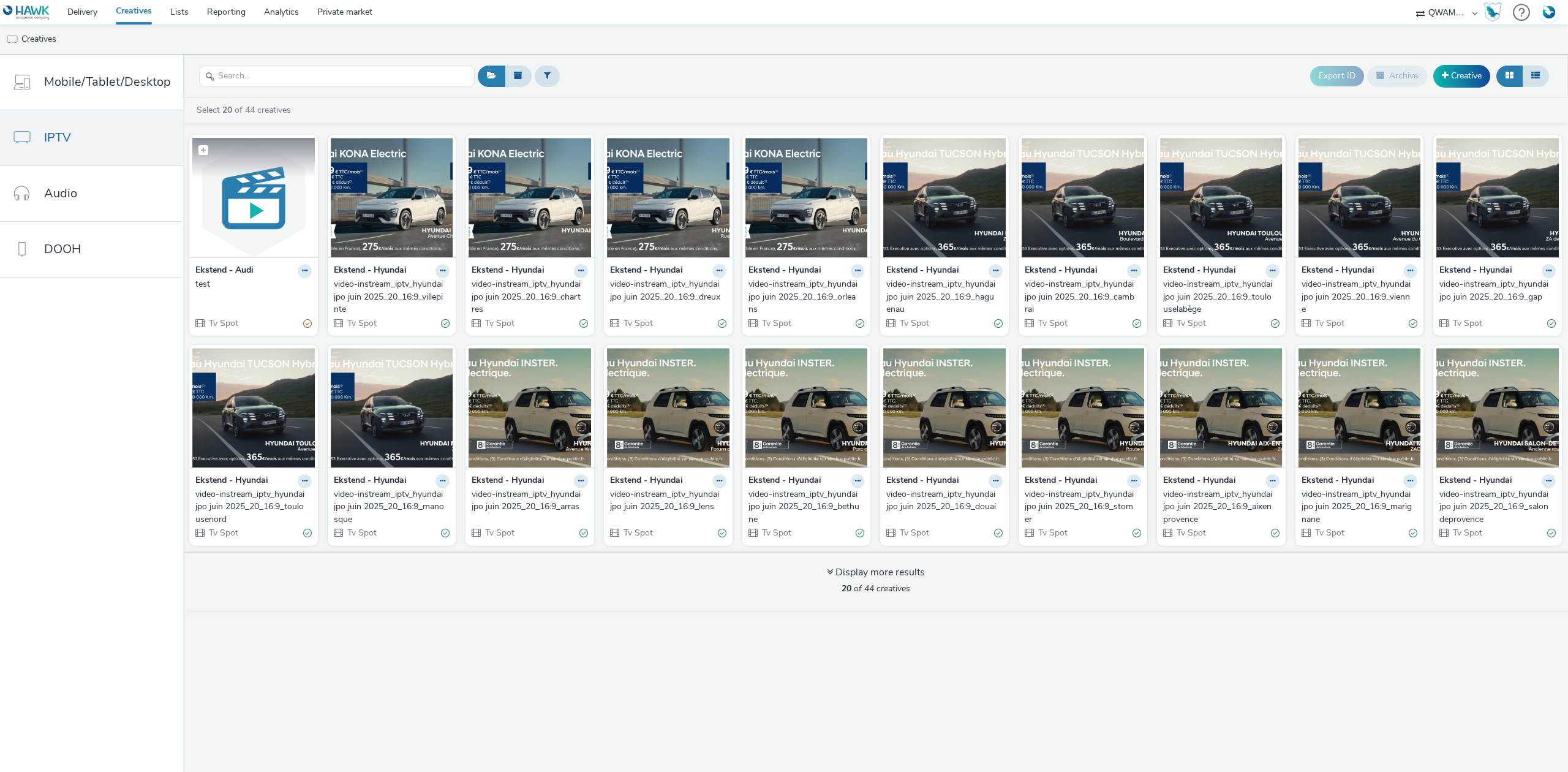
click at [251, 190] on img at bounding box center [254, 198] width 123 height 120
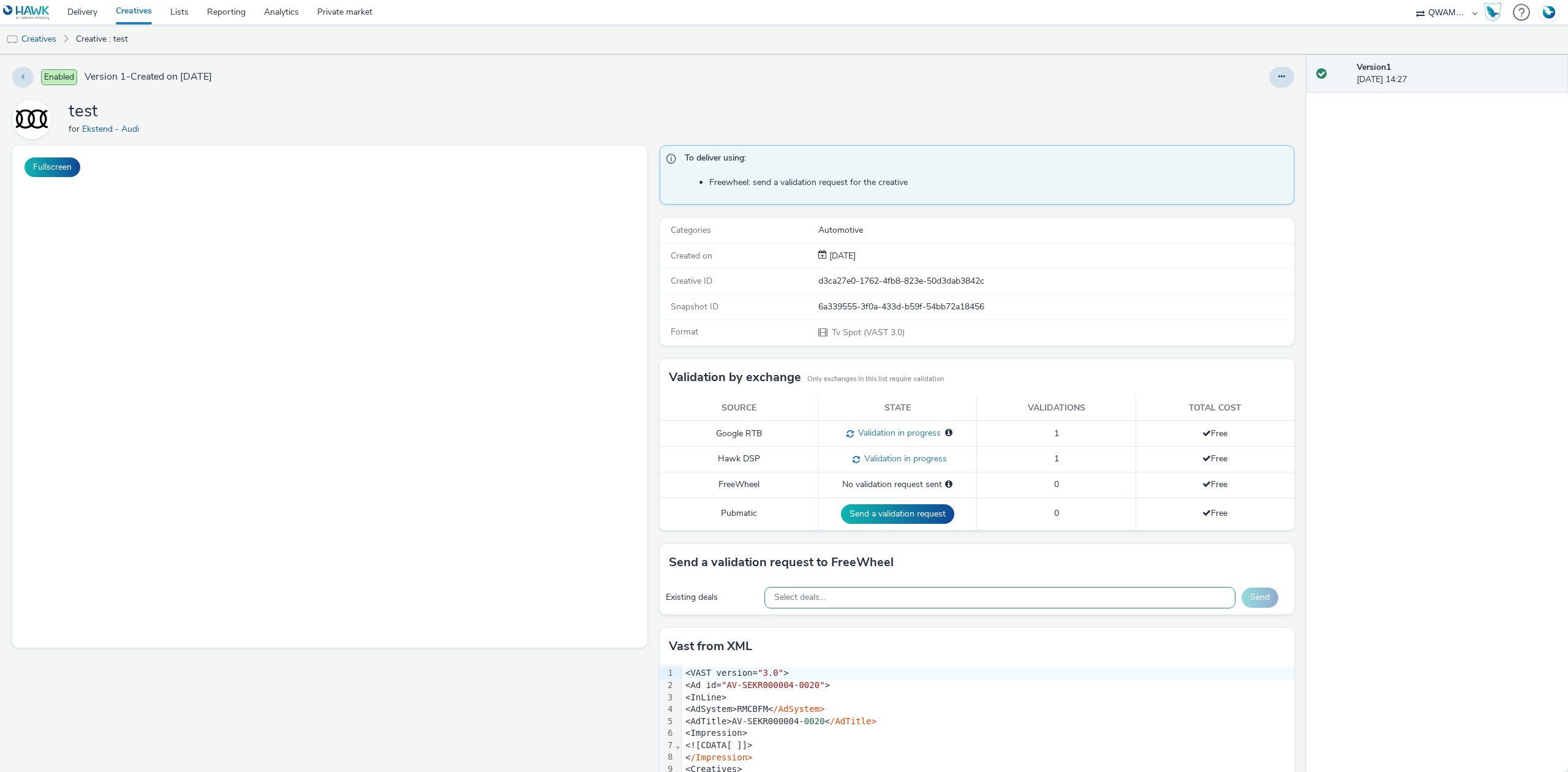
click at [804, 601] on span "Select deals..." at bounding box center [799, 598] width 51 height 10
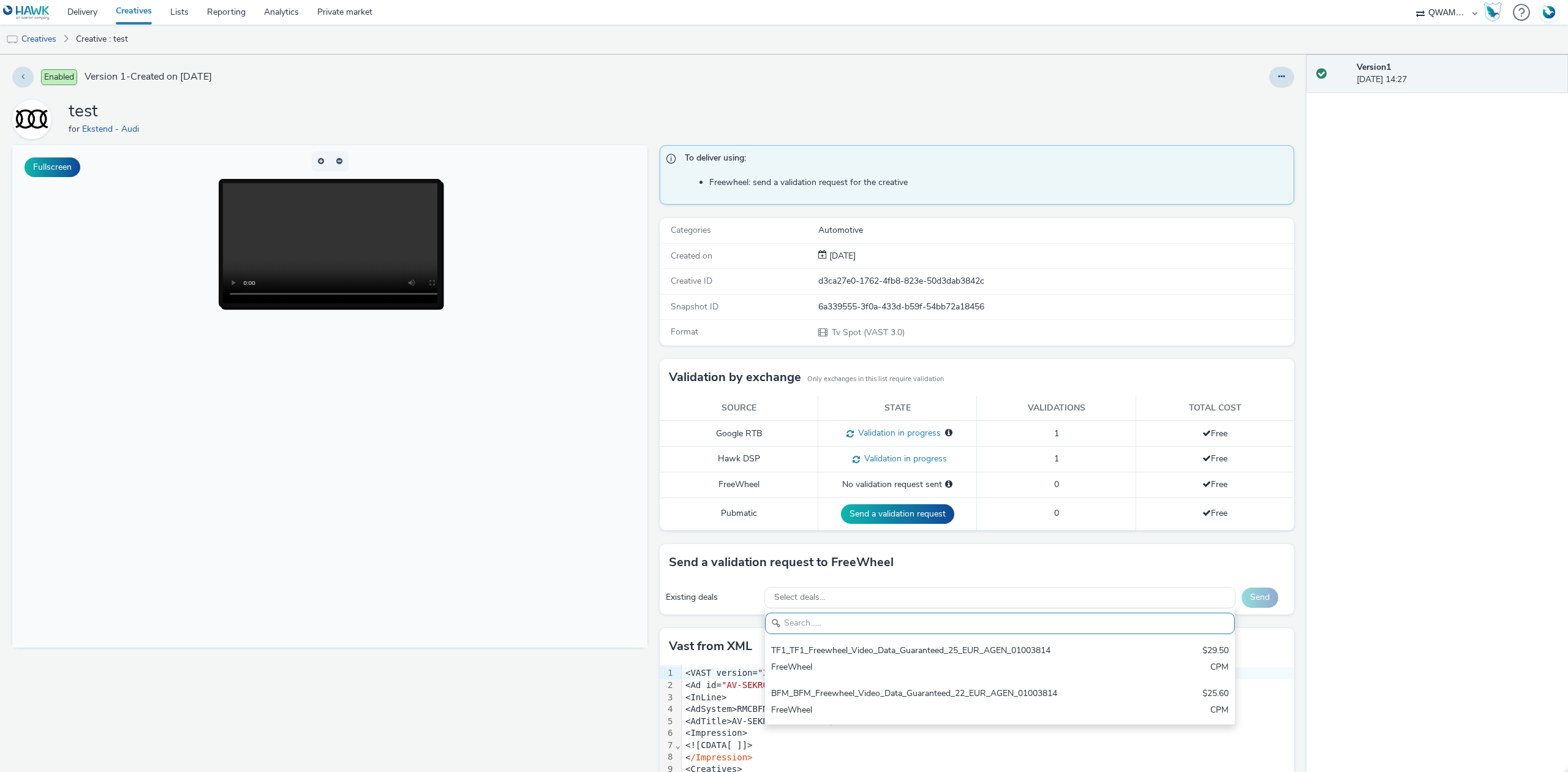
click at [392, 456] on body at bounding box center [329, 396] width 635 height 502
click at [44, 36] on link "Creatives" at bounding box center [31, 39] width 62 height 29
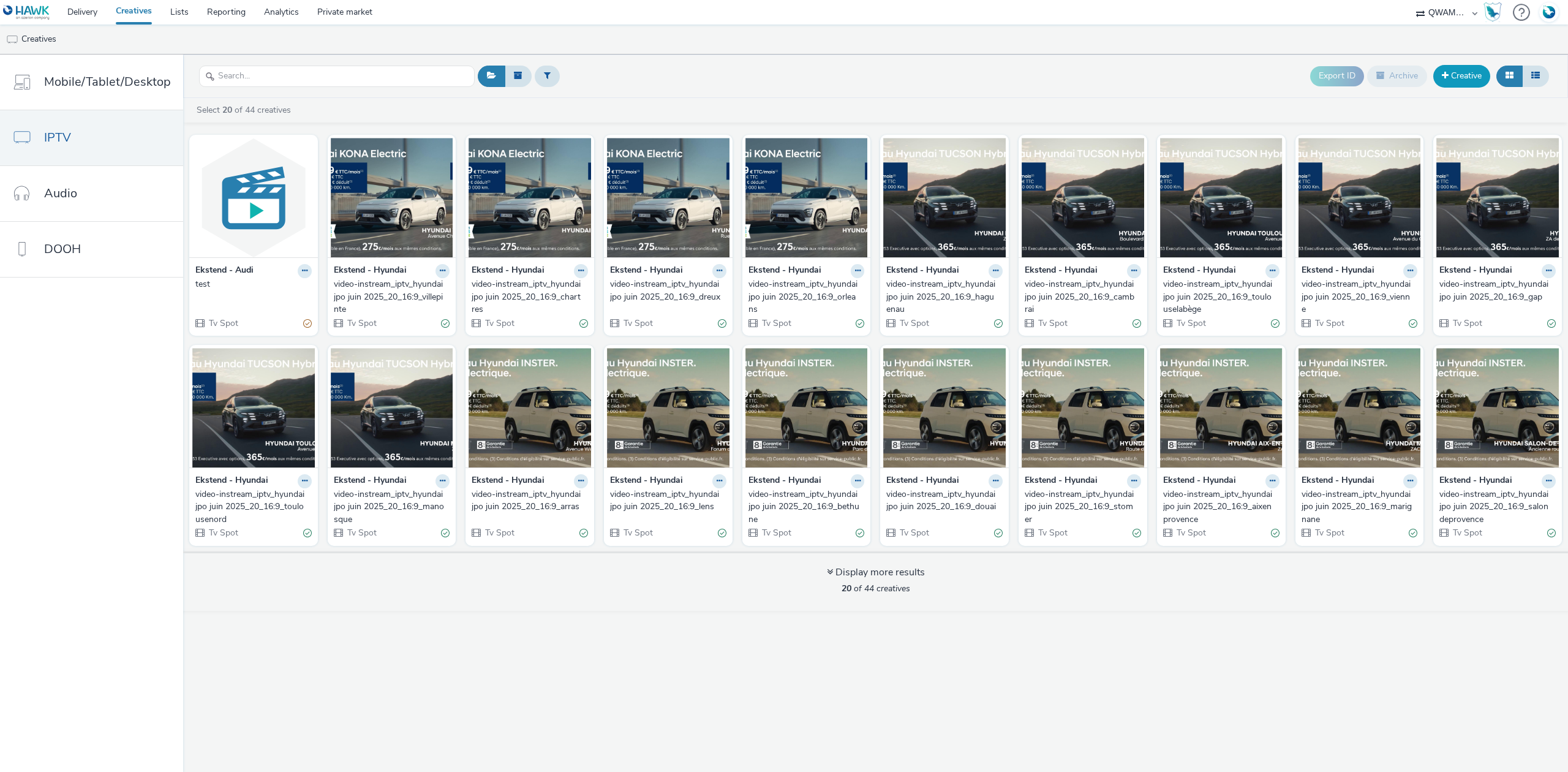
click at [1449, 71] on link "Creative" at bounding box center [1461, 75] width 57 height 22
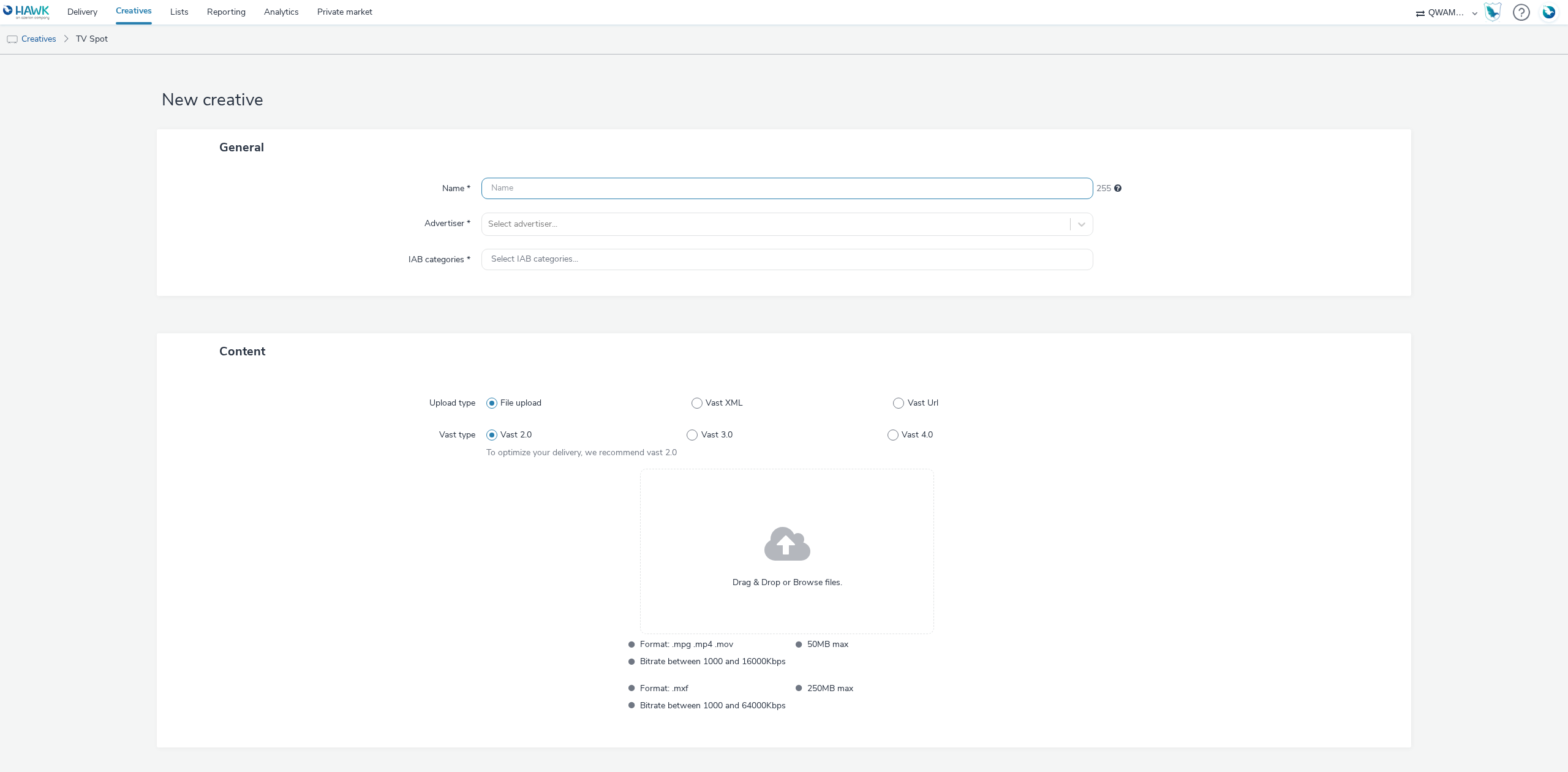
click at [514, 180] on input "text" at bounding box center [787, 188] width 612 height 22
type input "test n2"
click at [551, 222] on div at bounding box center [776, 224] width 576 height 15
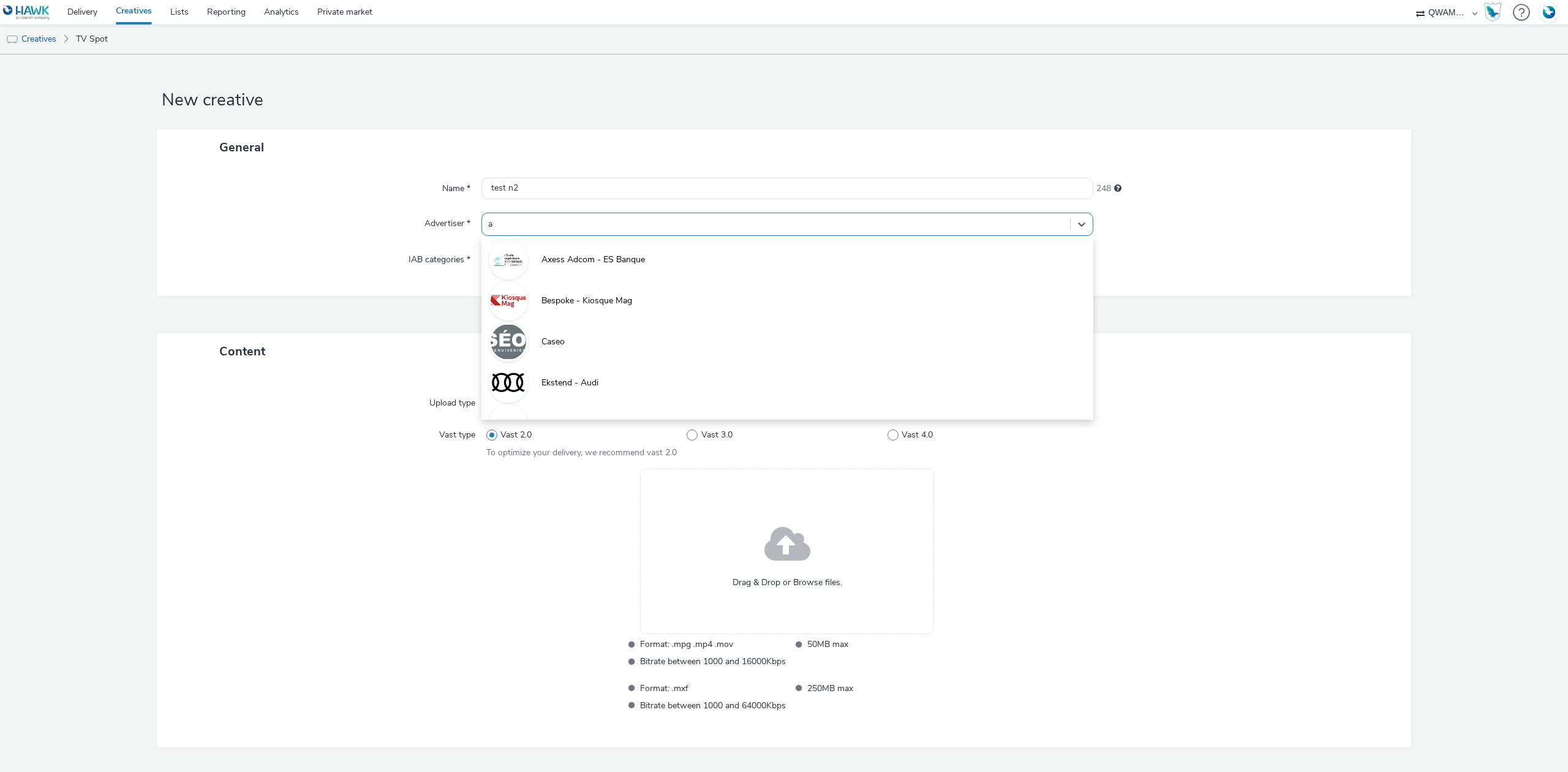
type input "au"
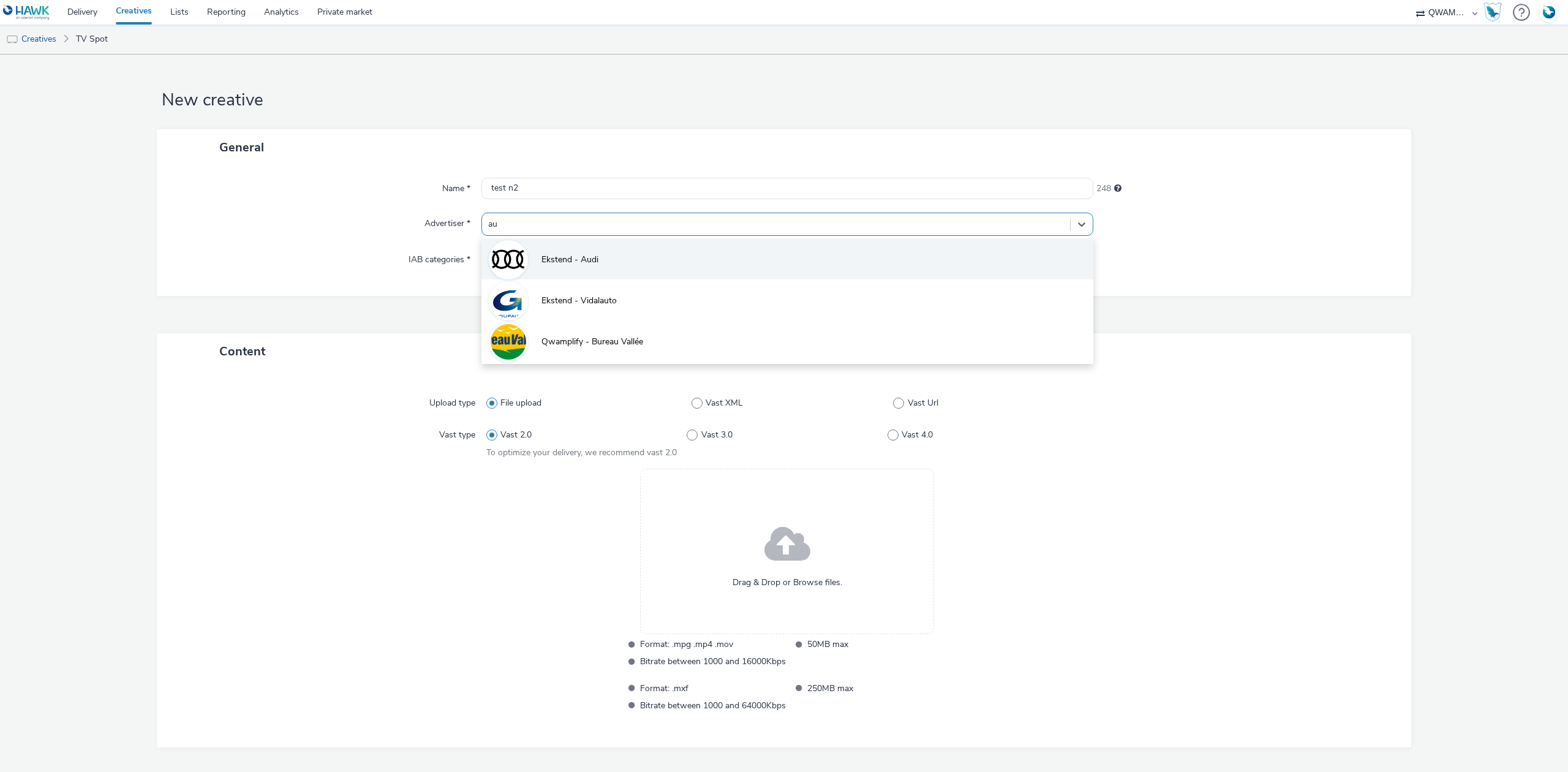
click at [589, 258] on span "Ekstend - Audi" at bounding box center [570, 259] width 57 height 12
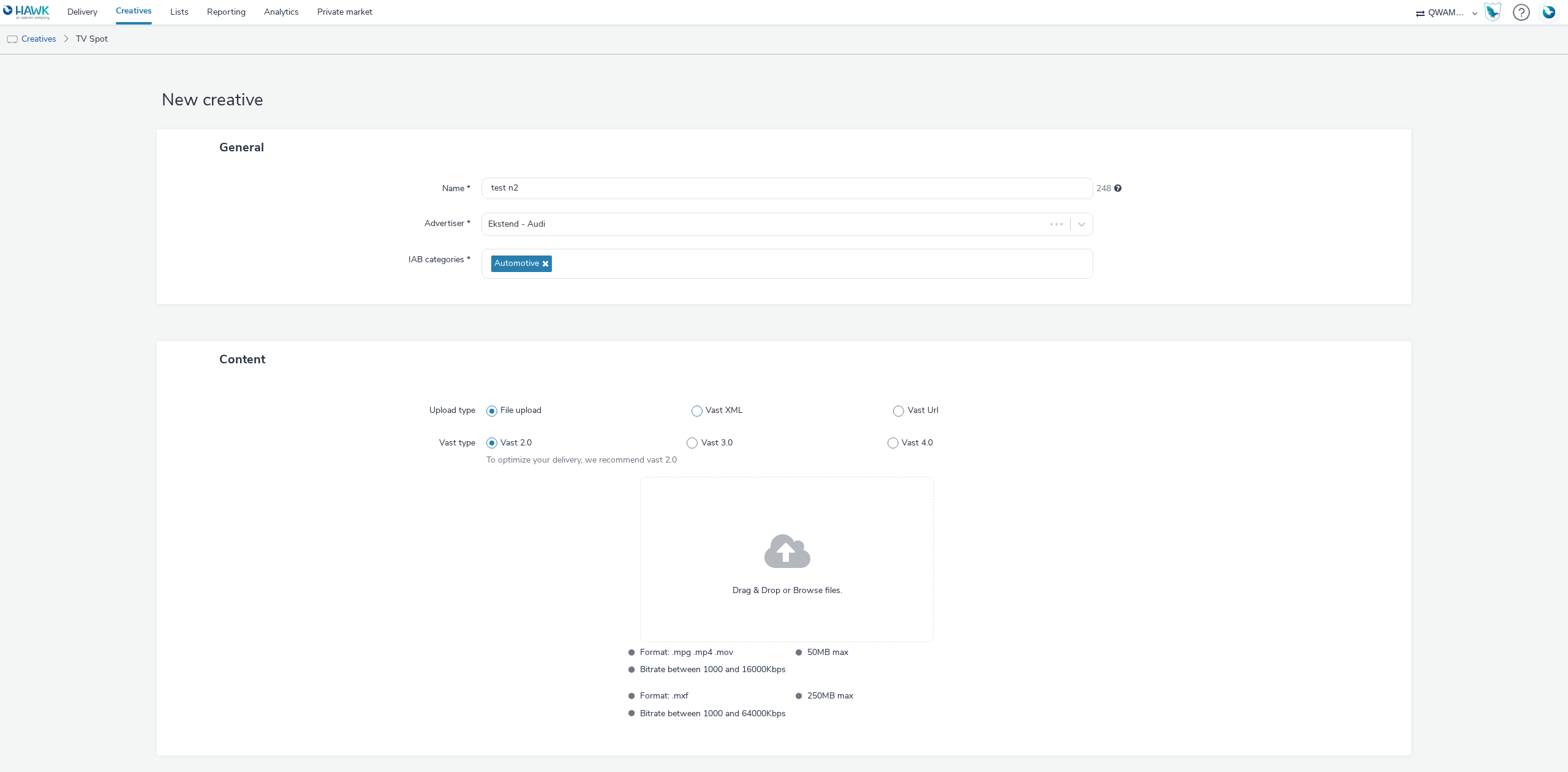
click at [734, 408] on span "Vast XML" at bounding box center [724, 410] width 37 height 12
click at [699, 408] on input "Vast XML" at bounding box center [696, 411] width 8 height 8
radio input "false"
radio input "true"
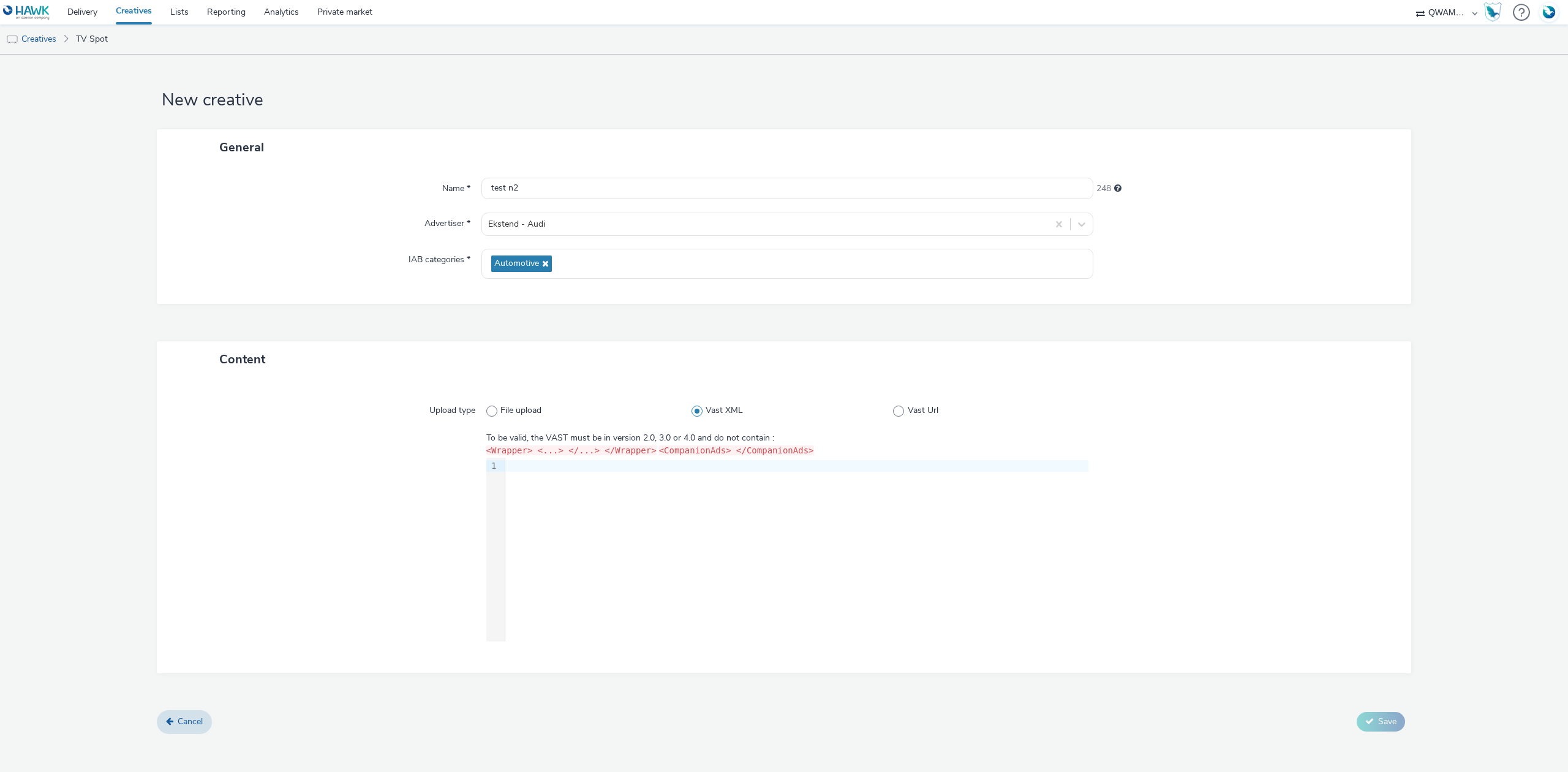
click at [751, 545] on div "9 1 ›" at bounding box center [787, 550] width 602 height 184
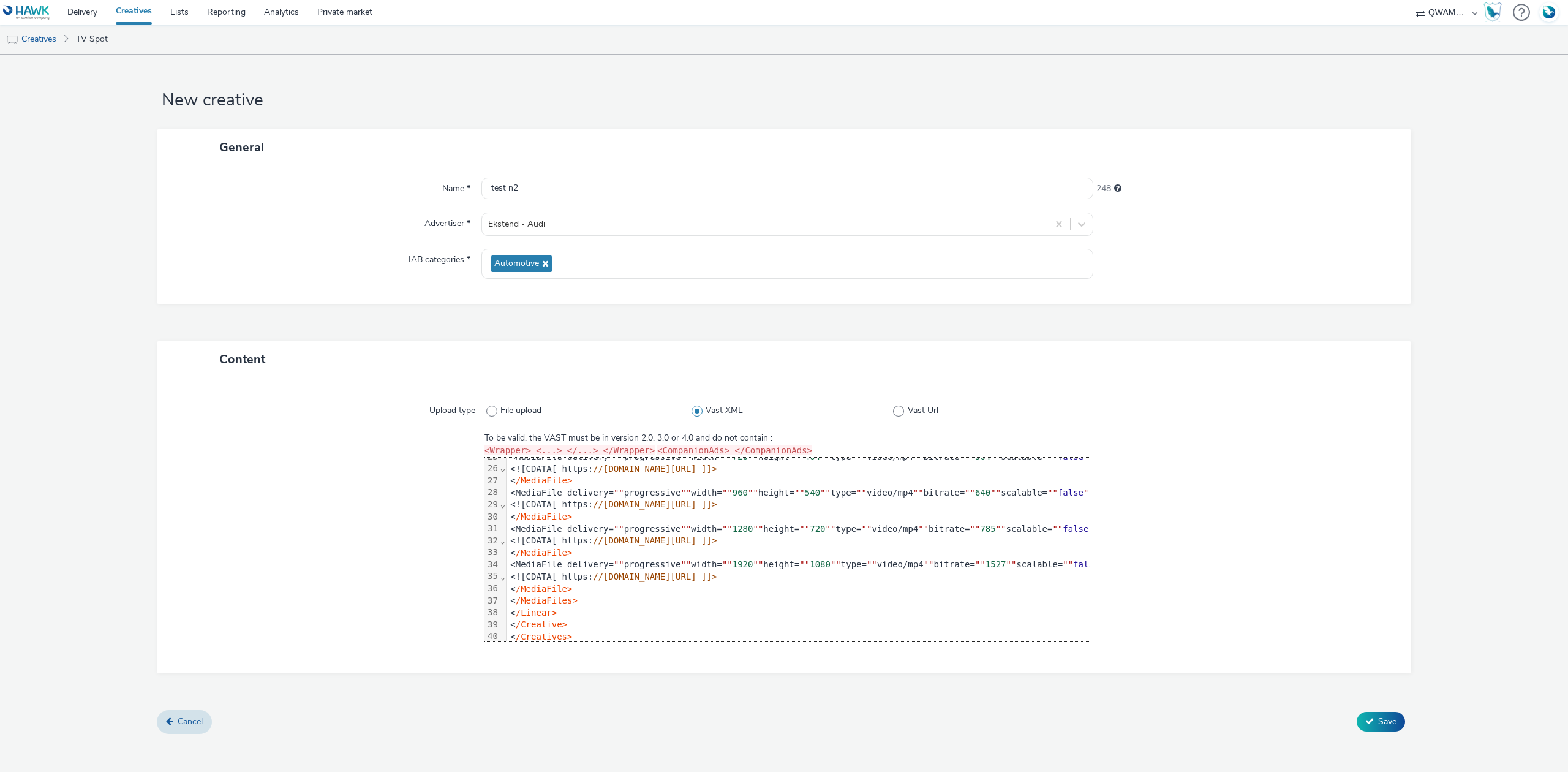
scroll to position [326, 0]
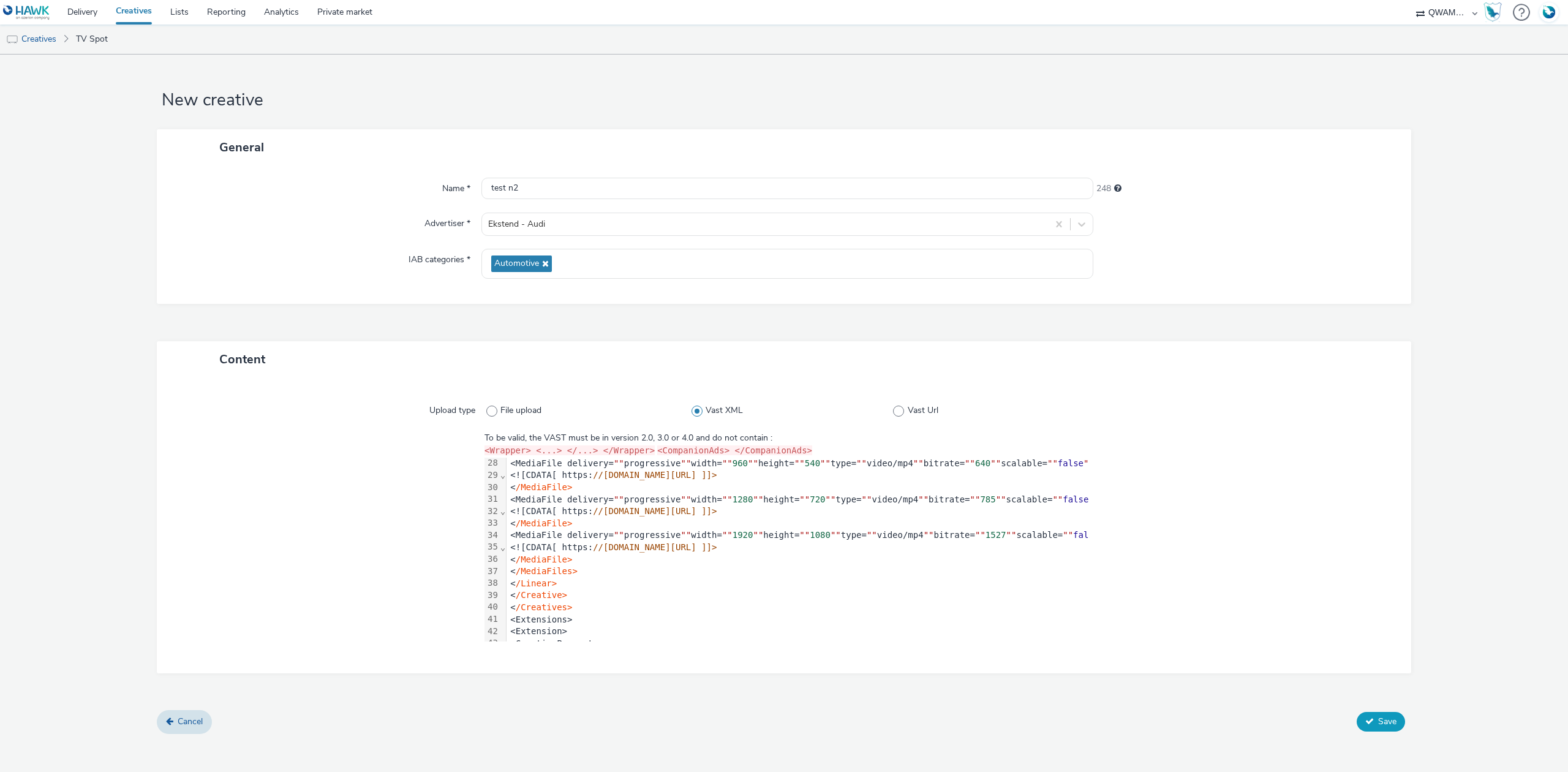
click at [1377, 722] on button "Save" at bounding box center [1381, 722] width 48 height 19
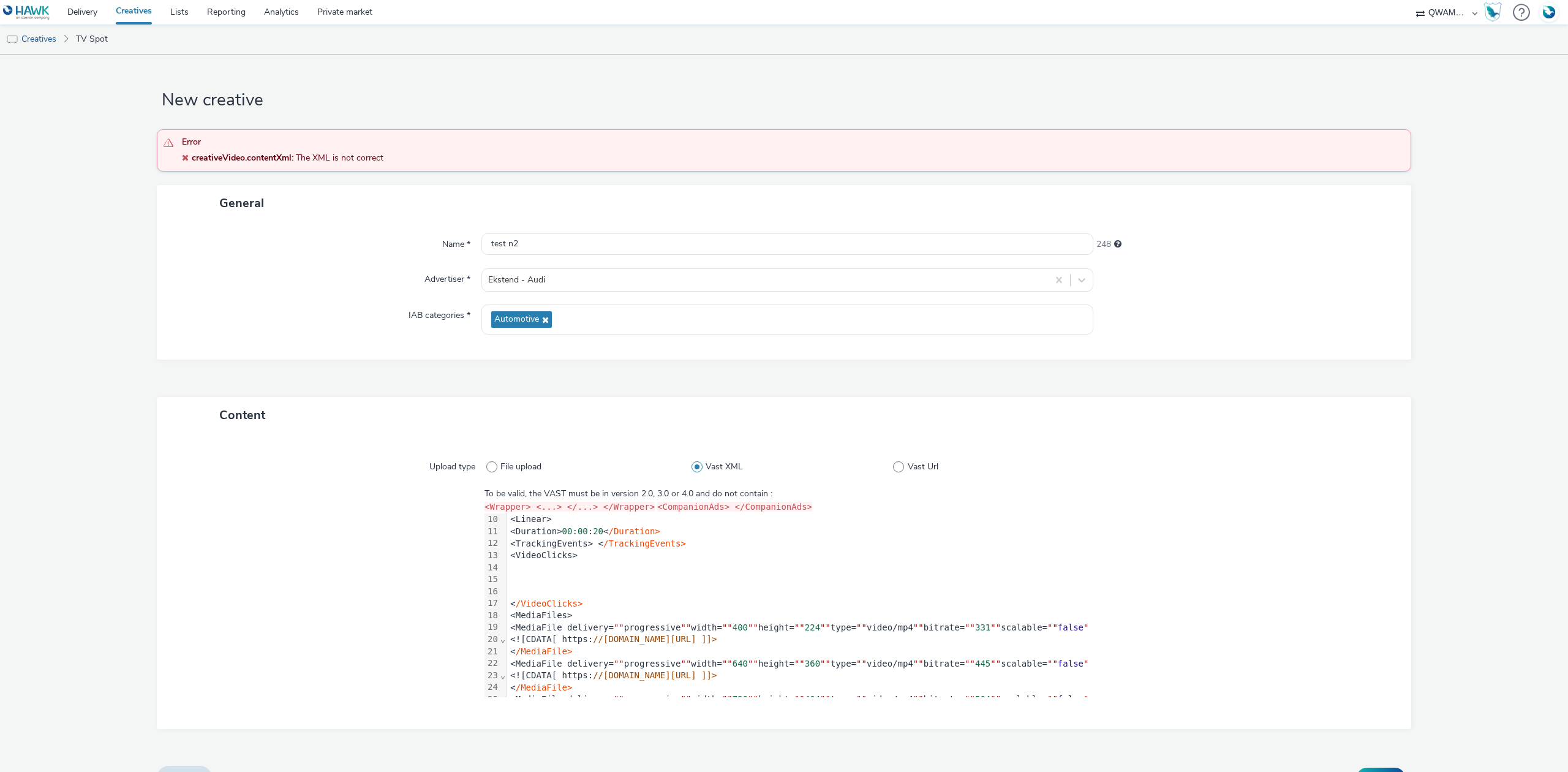
scroll to position [82, 0]
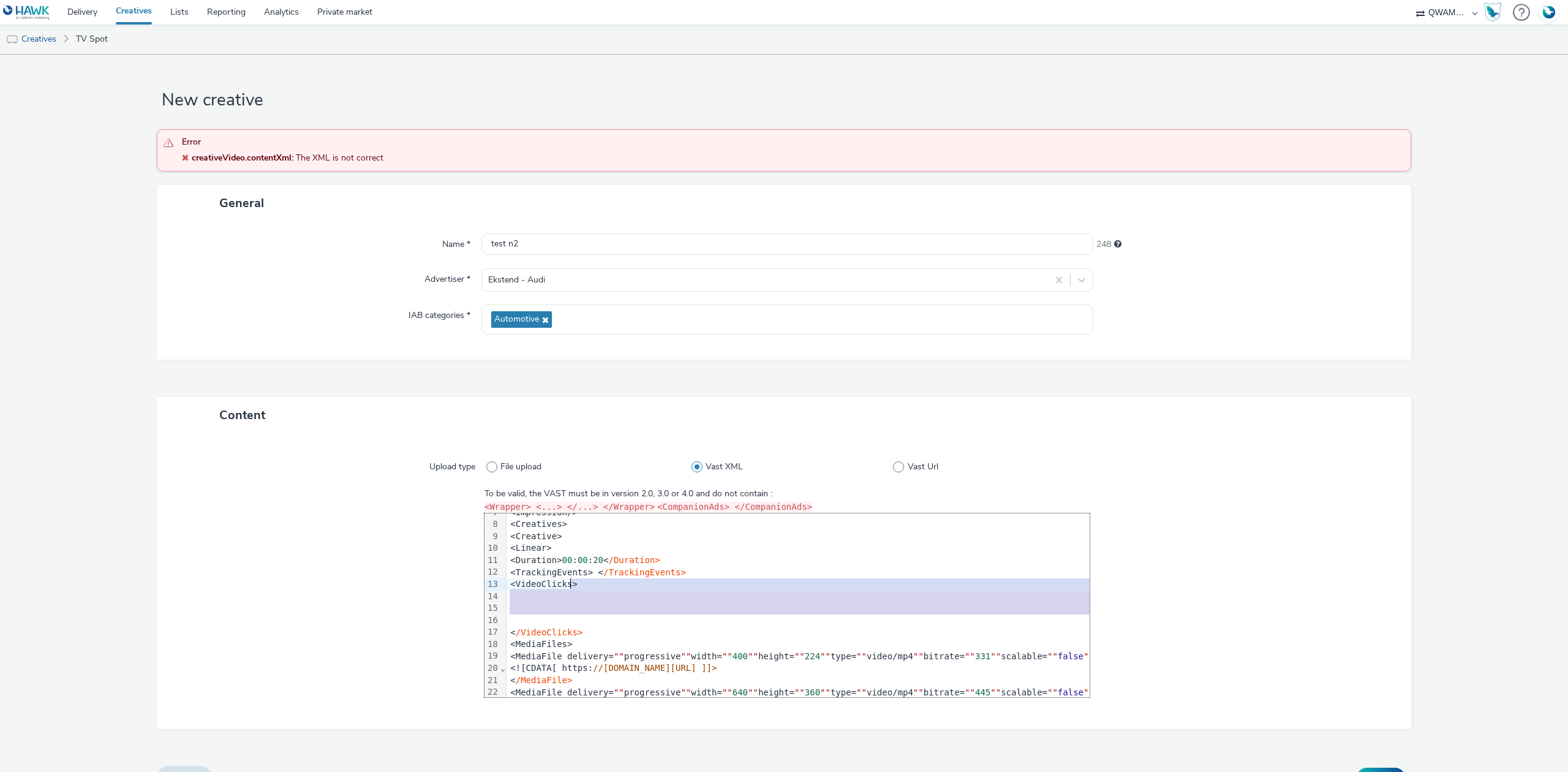
drag, startPoint x: 517, startPoint y: 619, endPoint x: 572, endPoint y: 585, distance: 64.7
click at [572, 585] on div "" <VAST version= "" 2.0 "" > <Ad id= "" 1 "" > <InLine> <AdSystem>adgateway-M6<…" at bounding box center [975, 746] width 938 height 629
drag, startPoint x: 528, startPoint y: 623, endPoint x: 575, endPoint y: 585, distance: 60.4
click at [575, 585] on div "" <VAST version= "" 2.0 "" > <Ad id= "" 1 "" > <InLine> <AdSystem>adgateway-M6<…" at bounding box center [975, 746] width 938 height 629
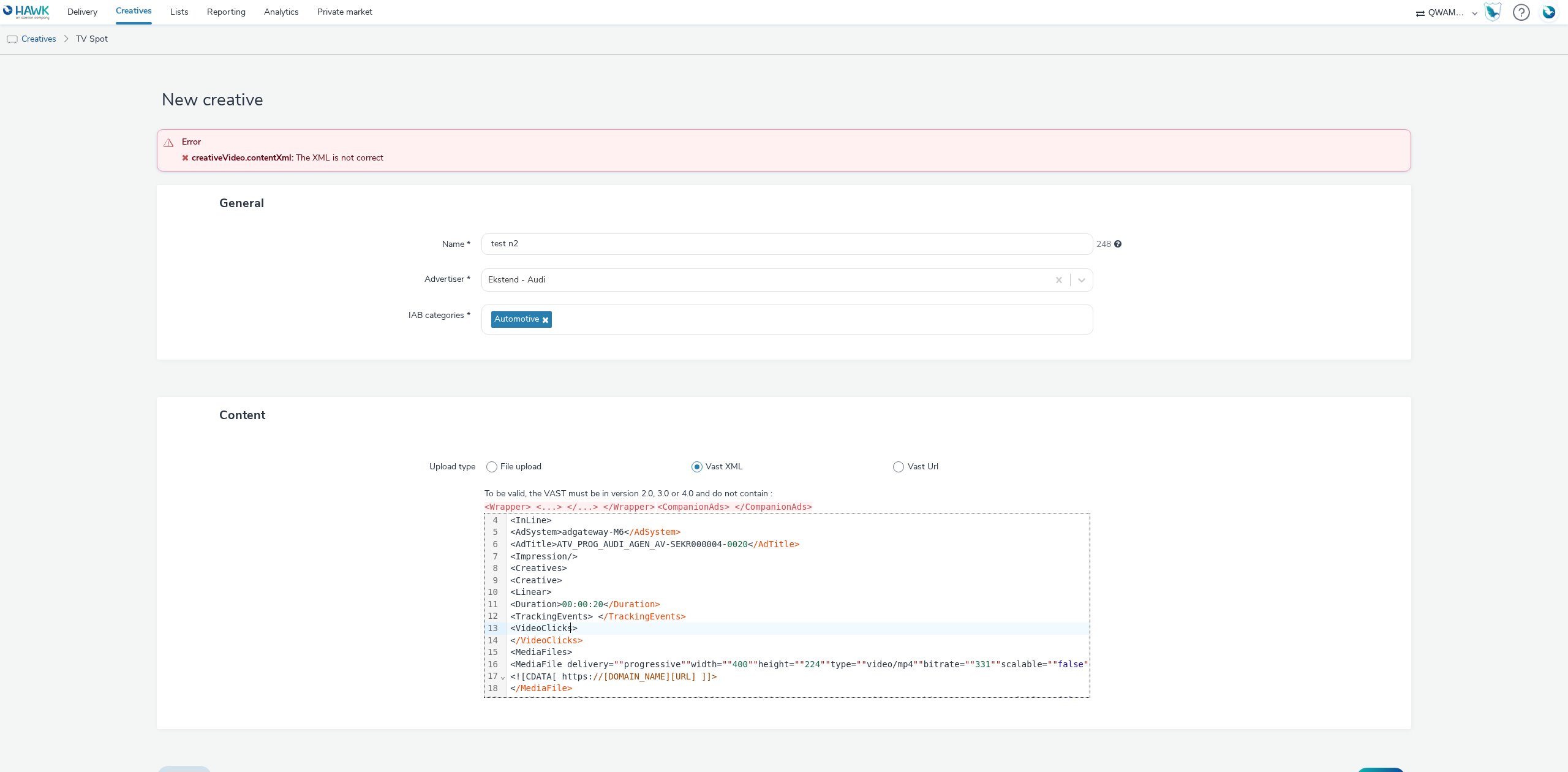
scroll to position [0, 0]
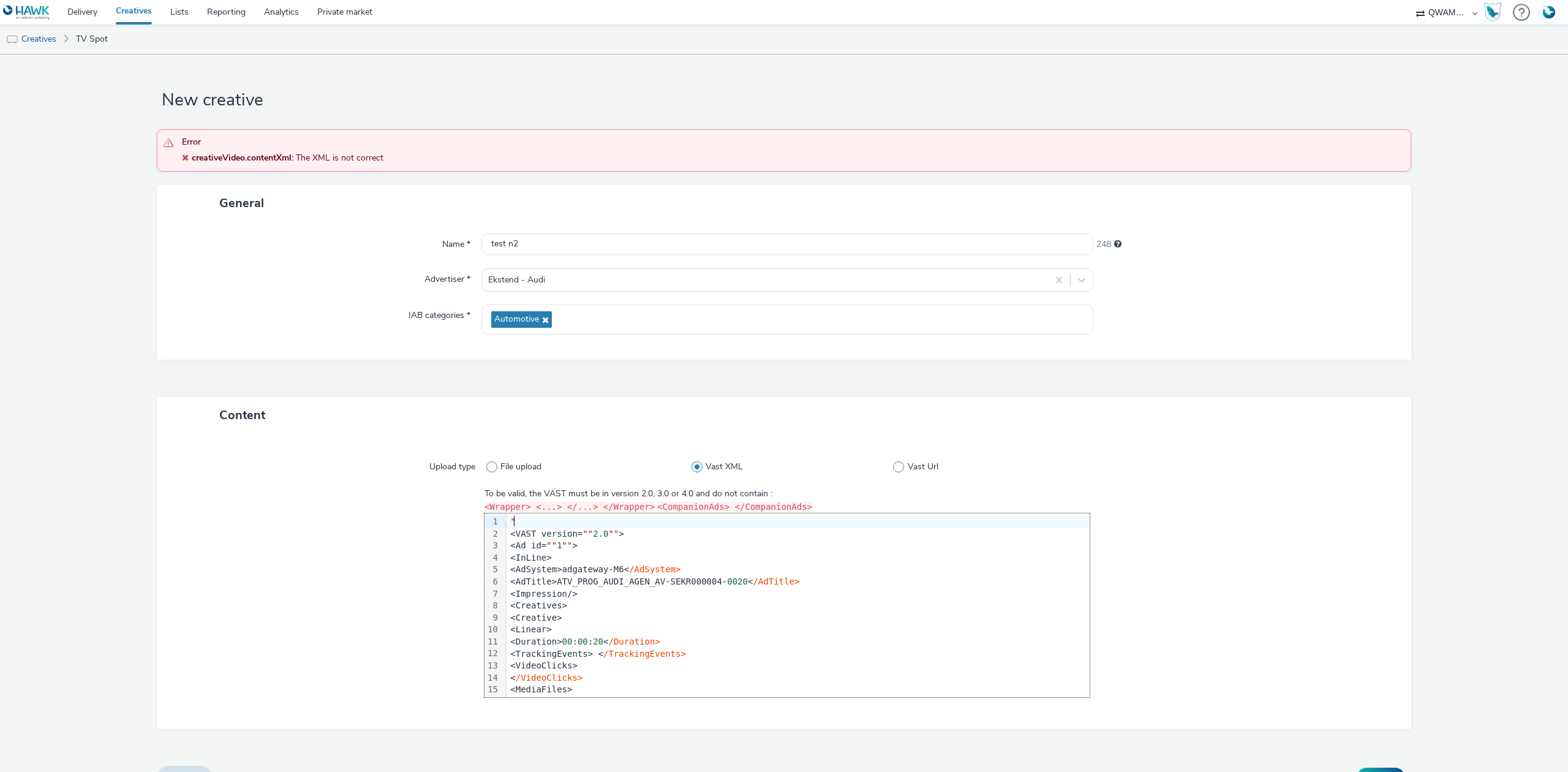
click at [523, 526] on div """ at bounding box center [975, 522] width 938 height 12
click at [557, 556] on div "<InLine>" at bounding box center [975, 558] width 938 height 12
click at [519, 525] on div """ at bounding box center [975, 522] width 938 height 12
click at [506, 533] on div "<VAST version= "" 2.0 "" >" at bounding box center [975, 534] width 938 height 12
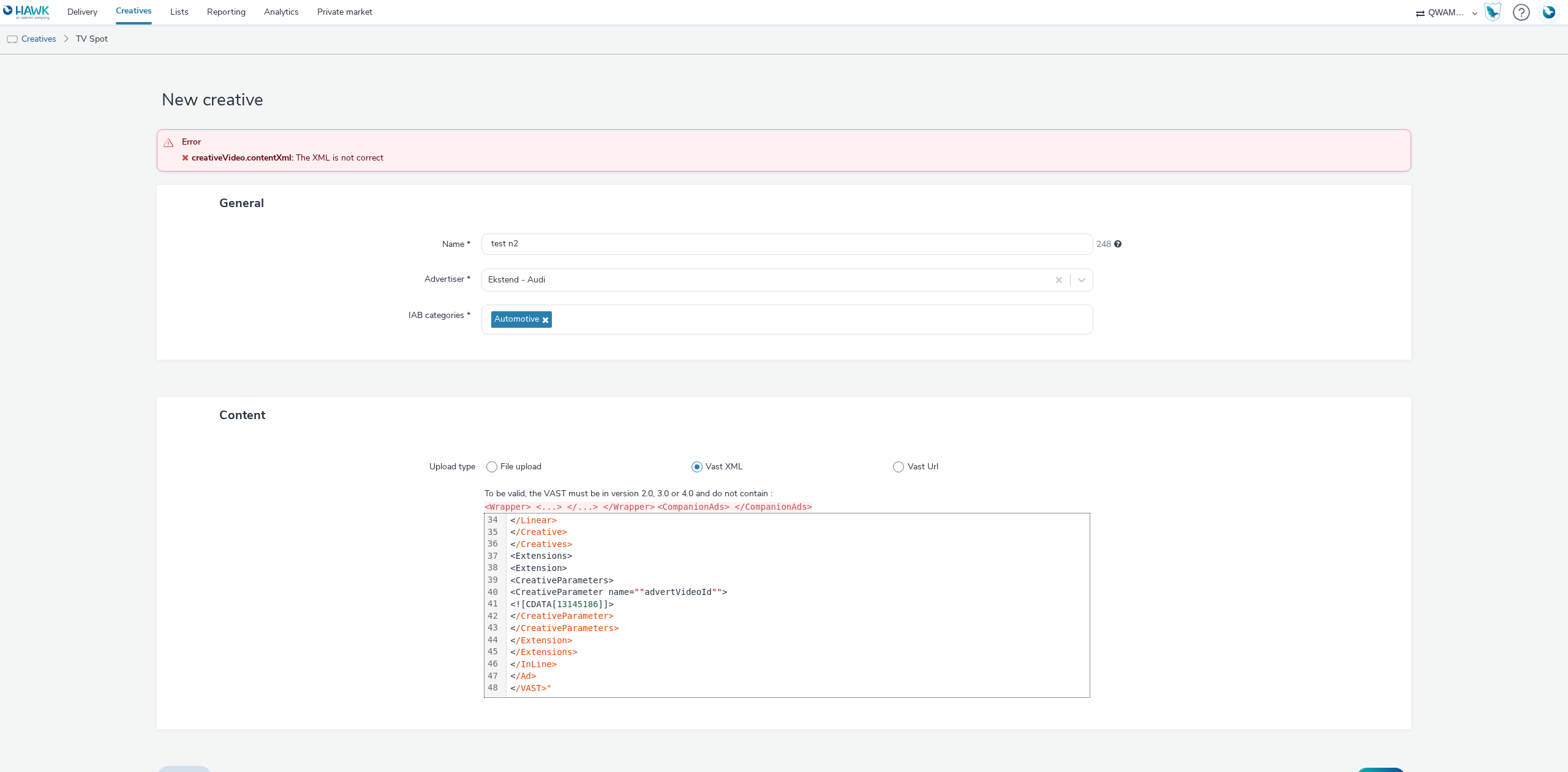
scroll to position [409, 0]
click at [550, 682] on div "< /VAST>"" at bounding box center [975, 688] width 938 height 12
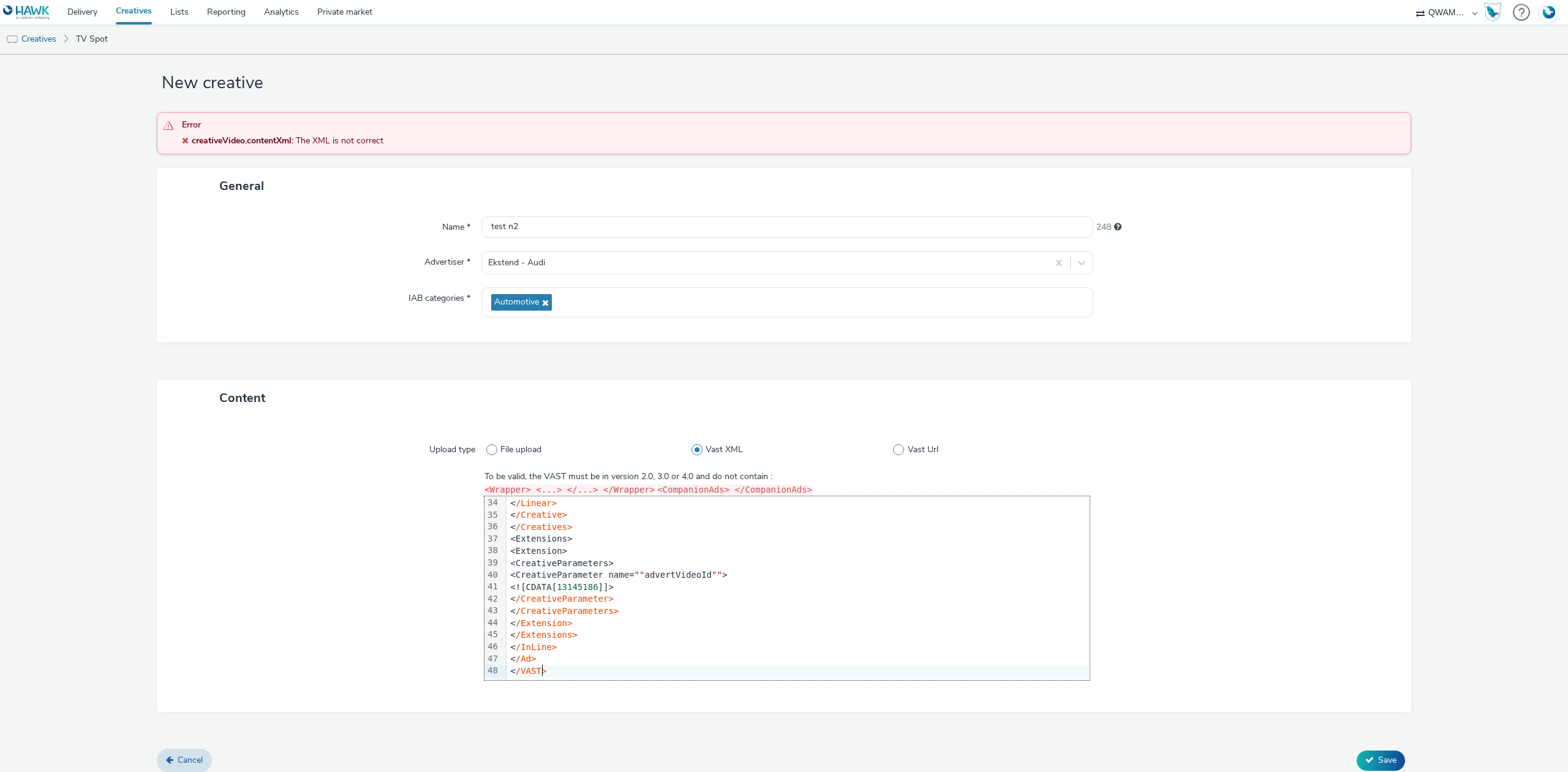
scroll to position [27, 0]
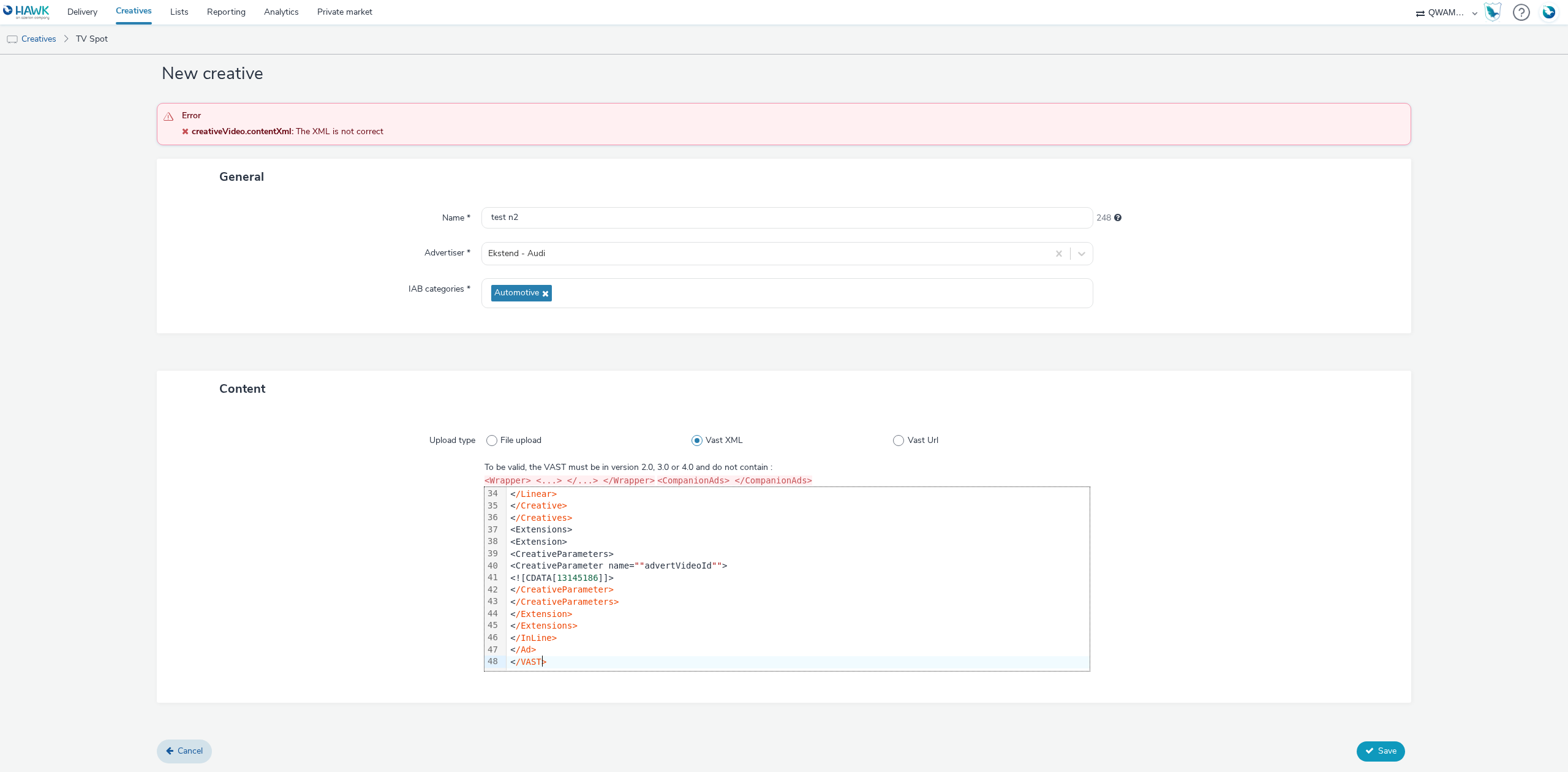
click at [1368, 743] on button "Save" at bounding box center [1381, 751] width 48 height 19
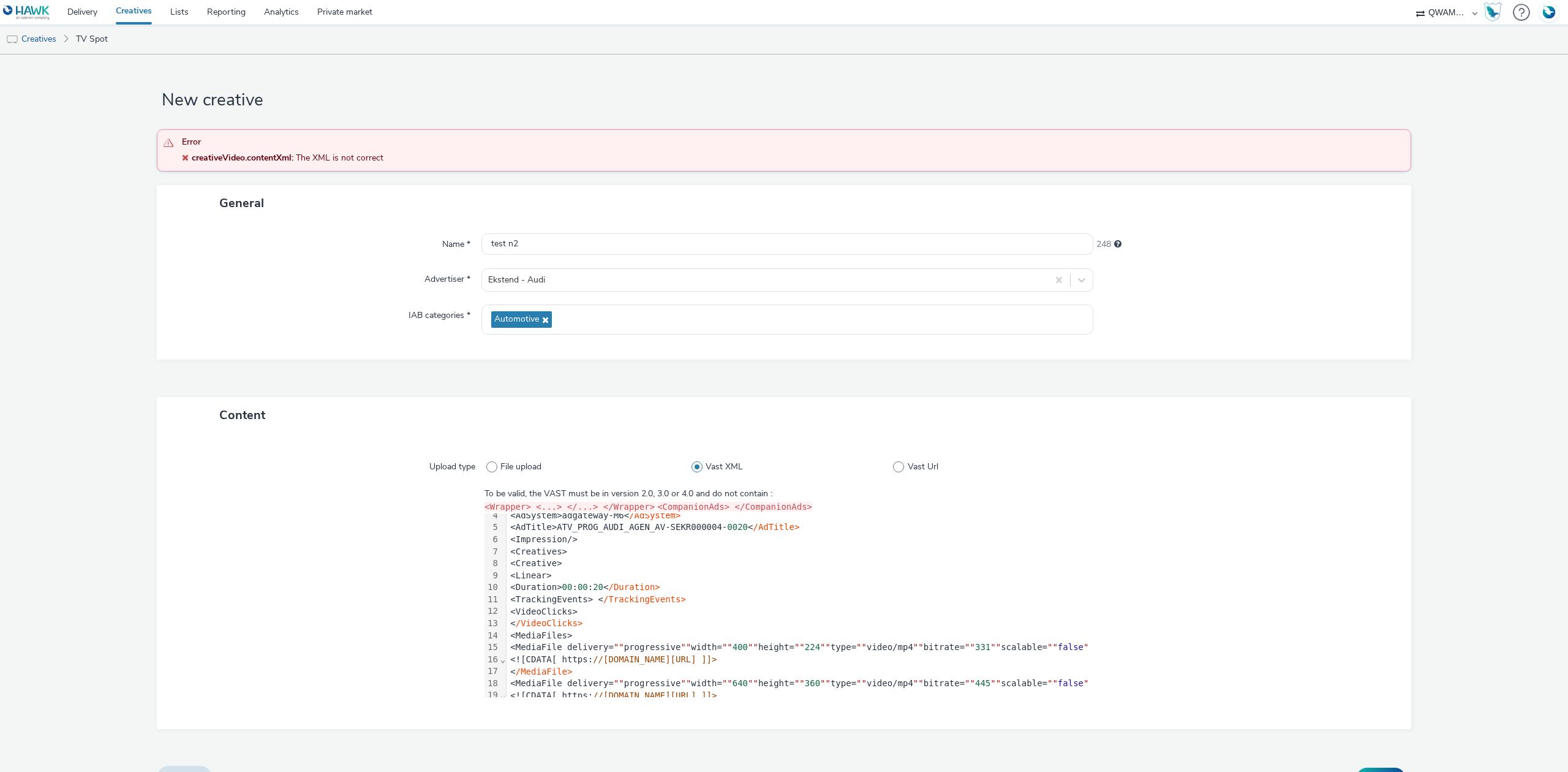
scroll to position [82, 0]
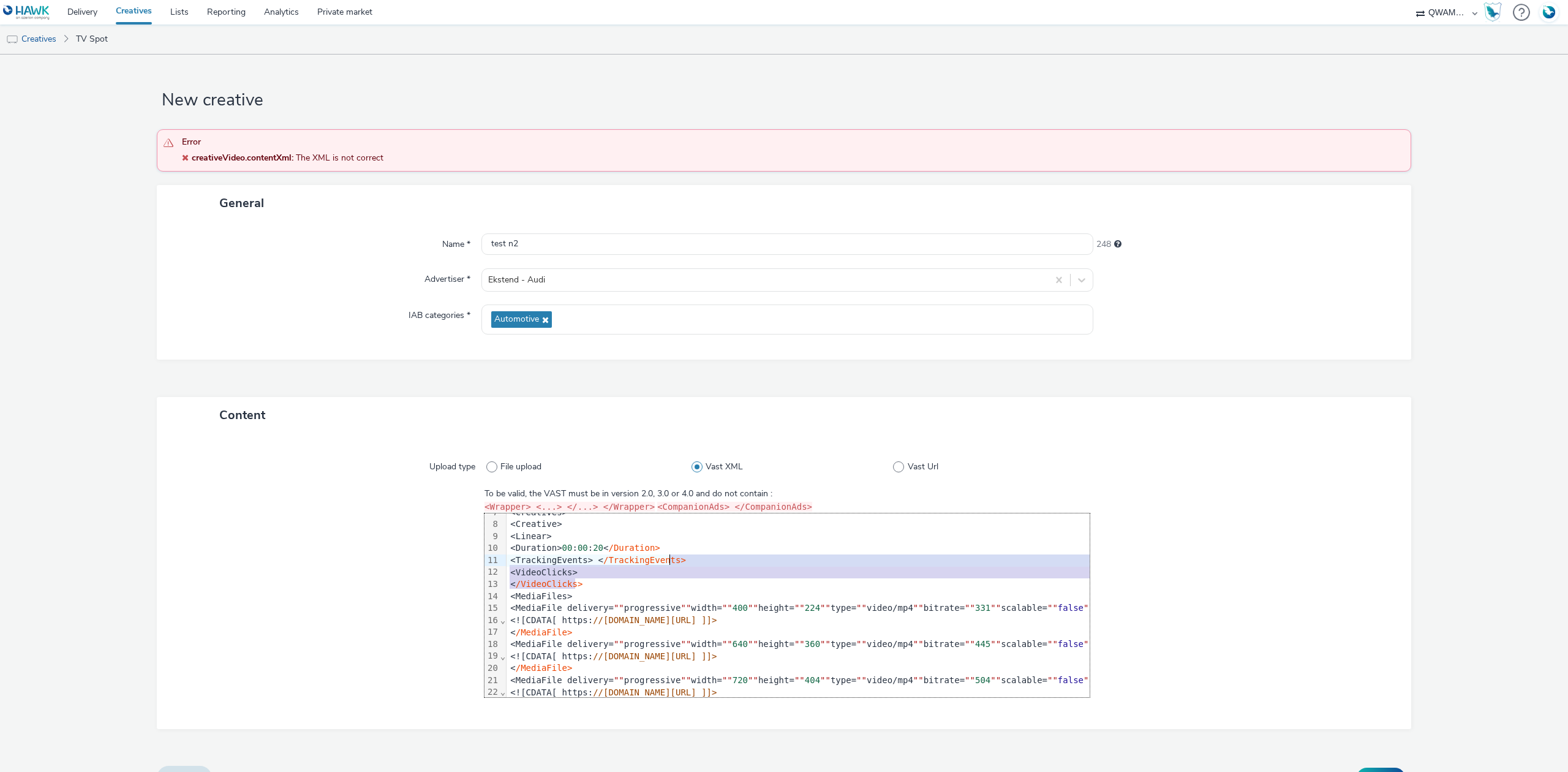
drag, startPoint x: 576, startPoint y: 582, endPoint x: 674, endPoint y: 561, distance: 100.2
click at [674, 561] on div "<VAST version= "" 2.0 "" > <Ad id= "" 1 "" > <InLine> <AdSystem>adgateway-M6< /…" at bounding box center [975, 723] width 938 height 581
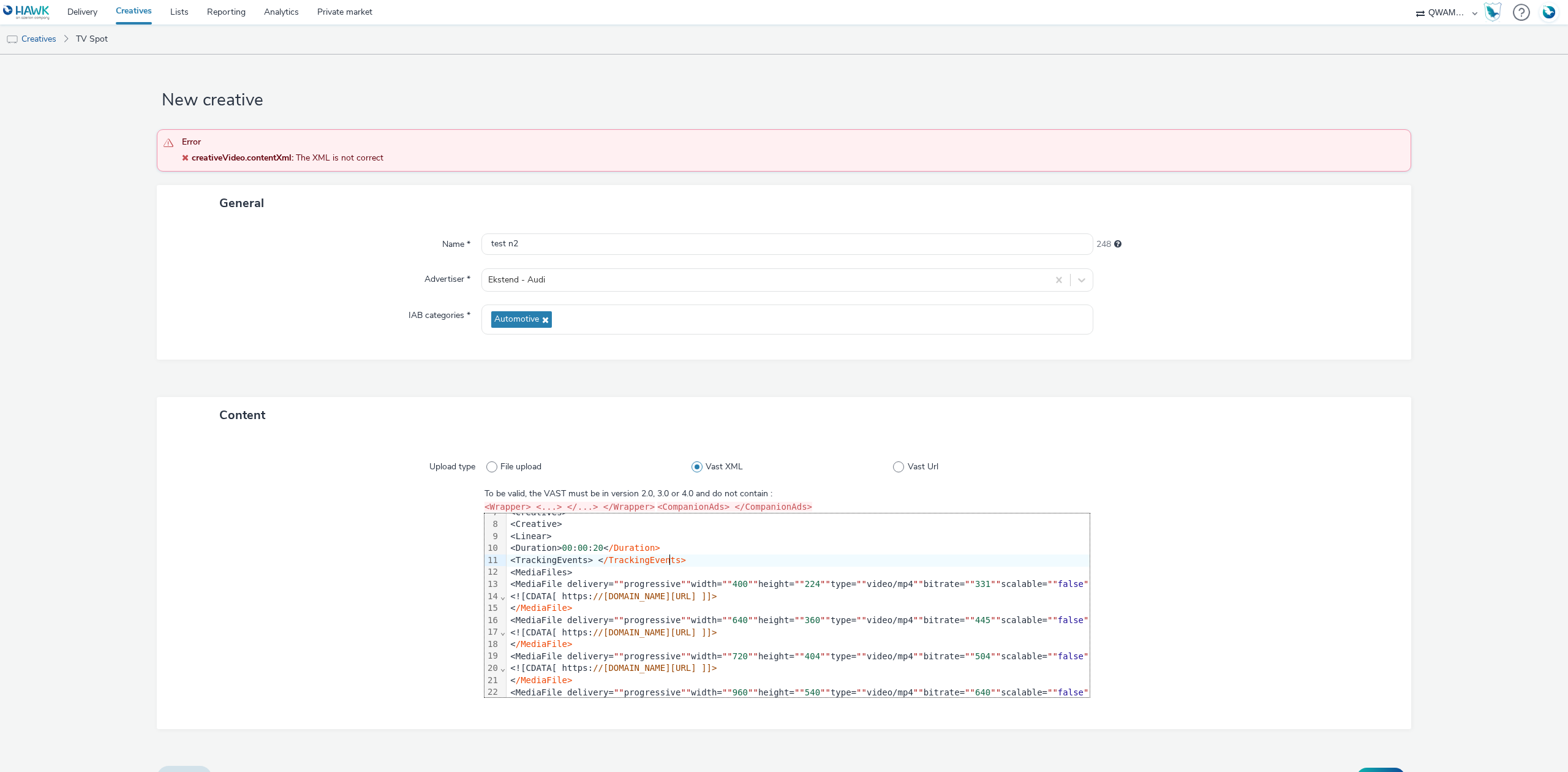
click at [1189, 589] on div at bounding box center [1239, 592] width 300 height 209
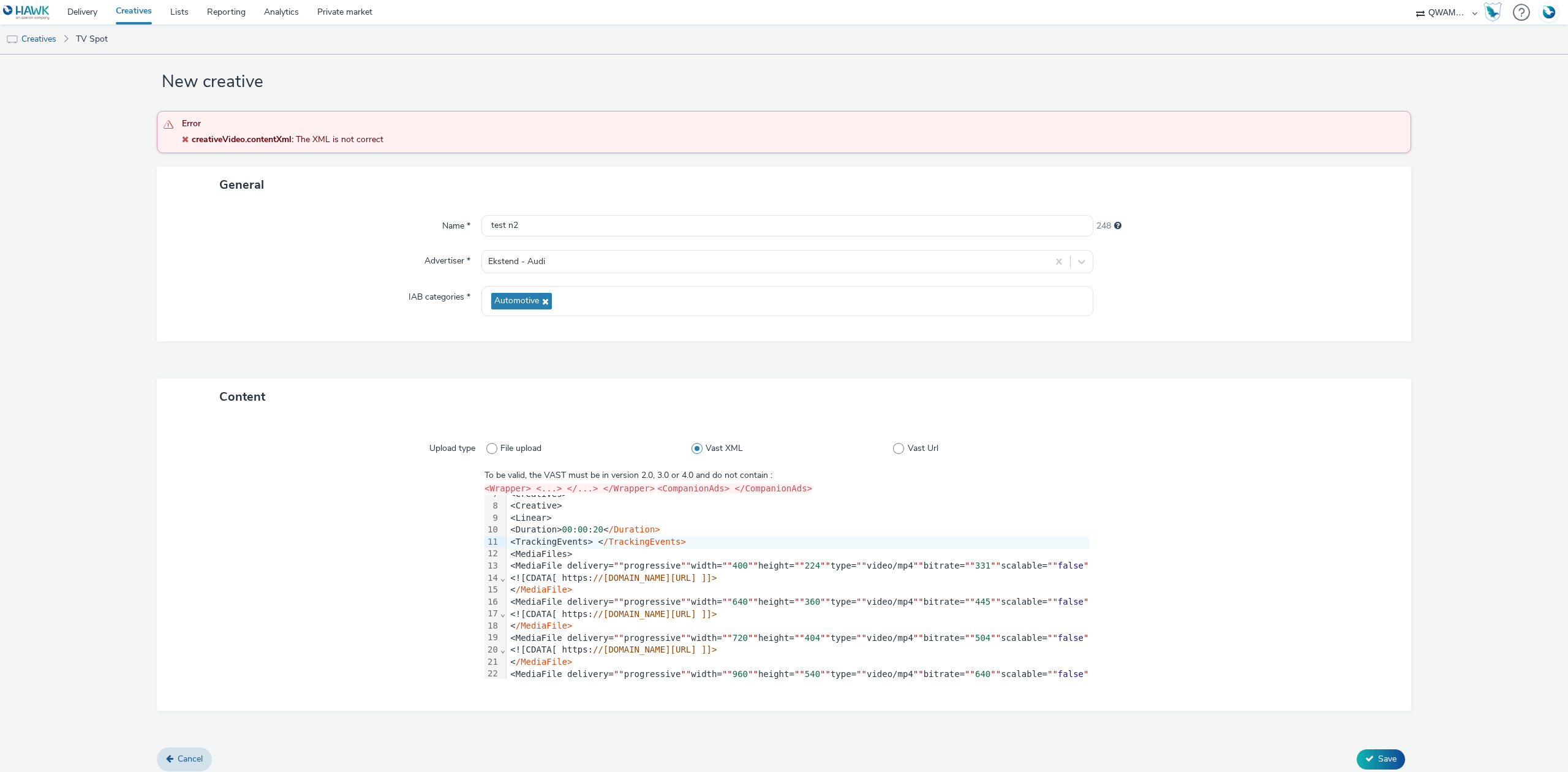
scroll to position [27, 0]
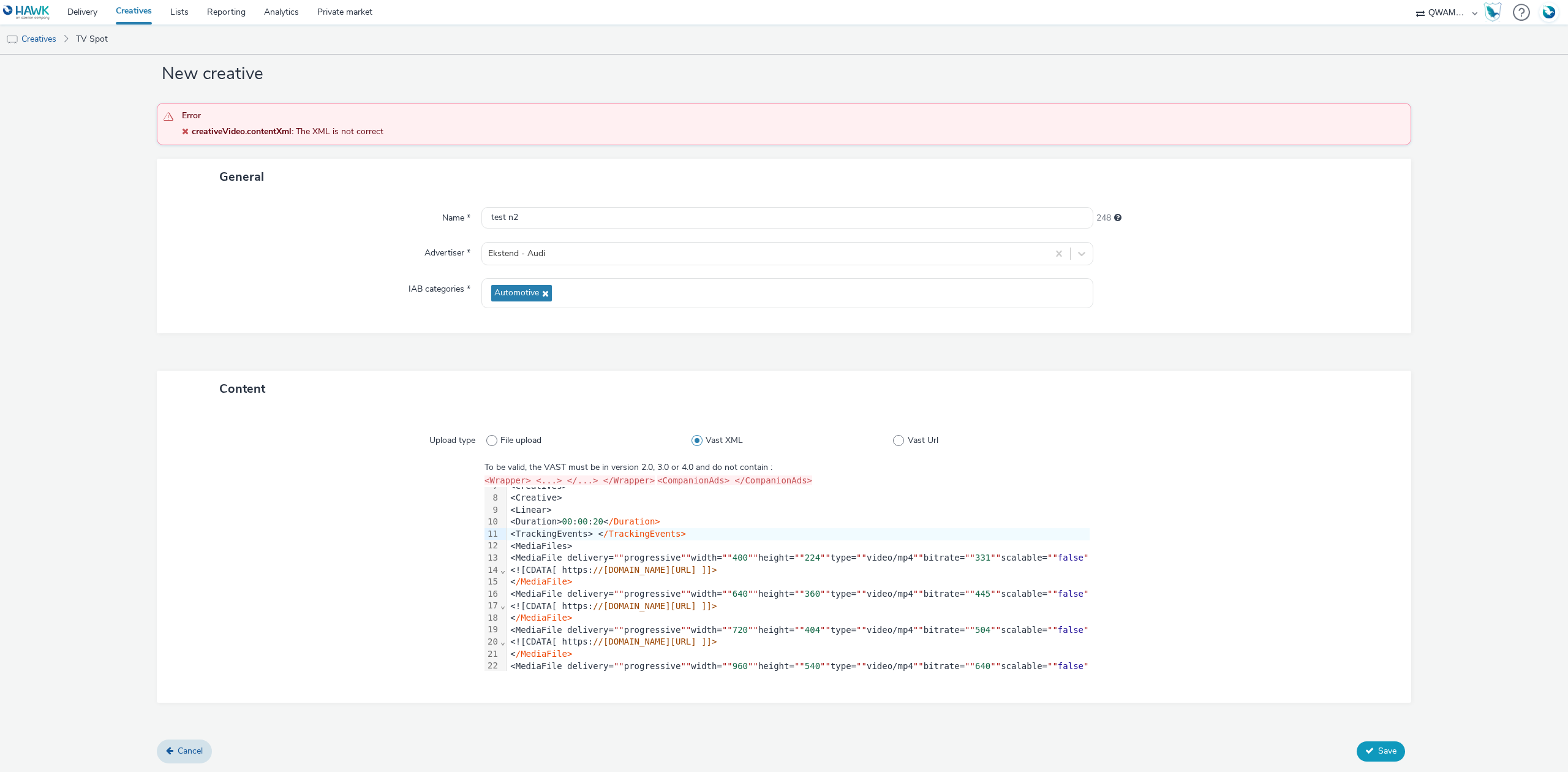
click at [1378, 750] on span "Save" at bounding box center [1387, 751] width 19 height 11
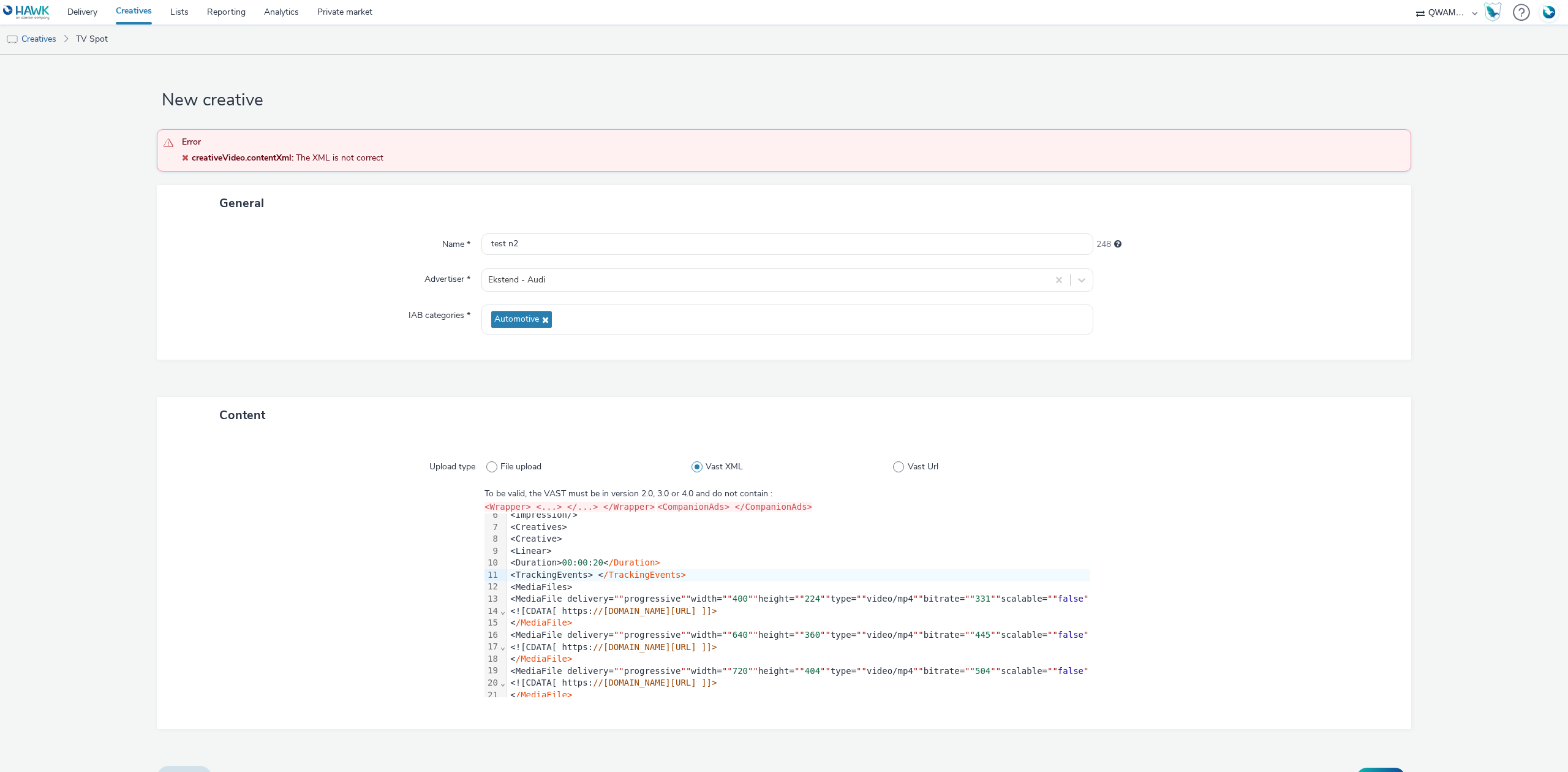
scroll to position [0, 0]
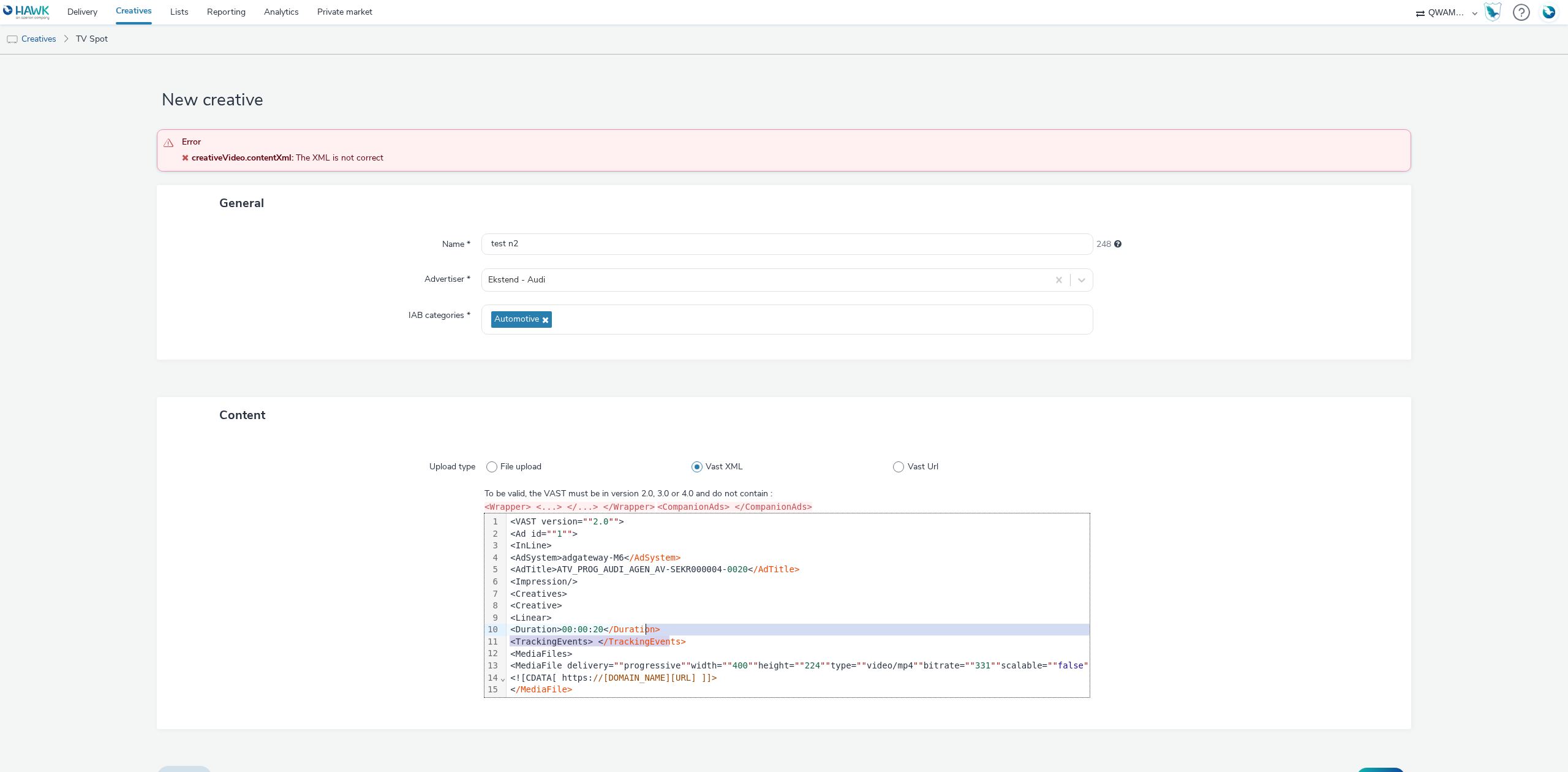
drag, startPoint x: 672, startPoint y: 640, endPoint x: 669, endPoint y: 628, distance: 12.4
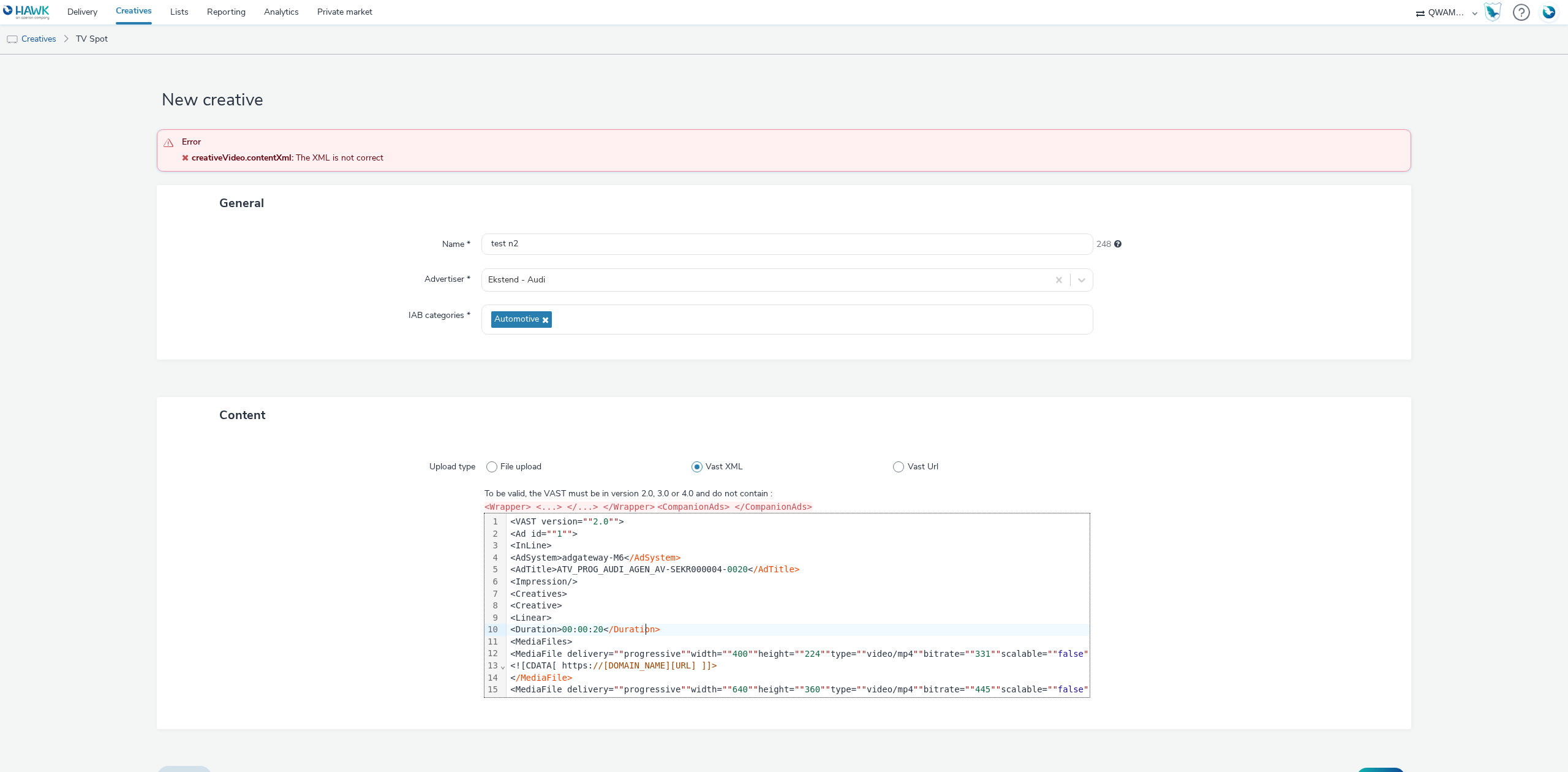
click at [1199, 591] on div at bounding box center [1239, 592] width 300 height 209
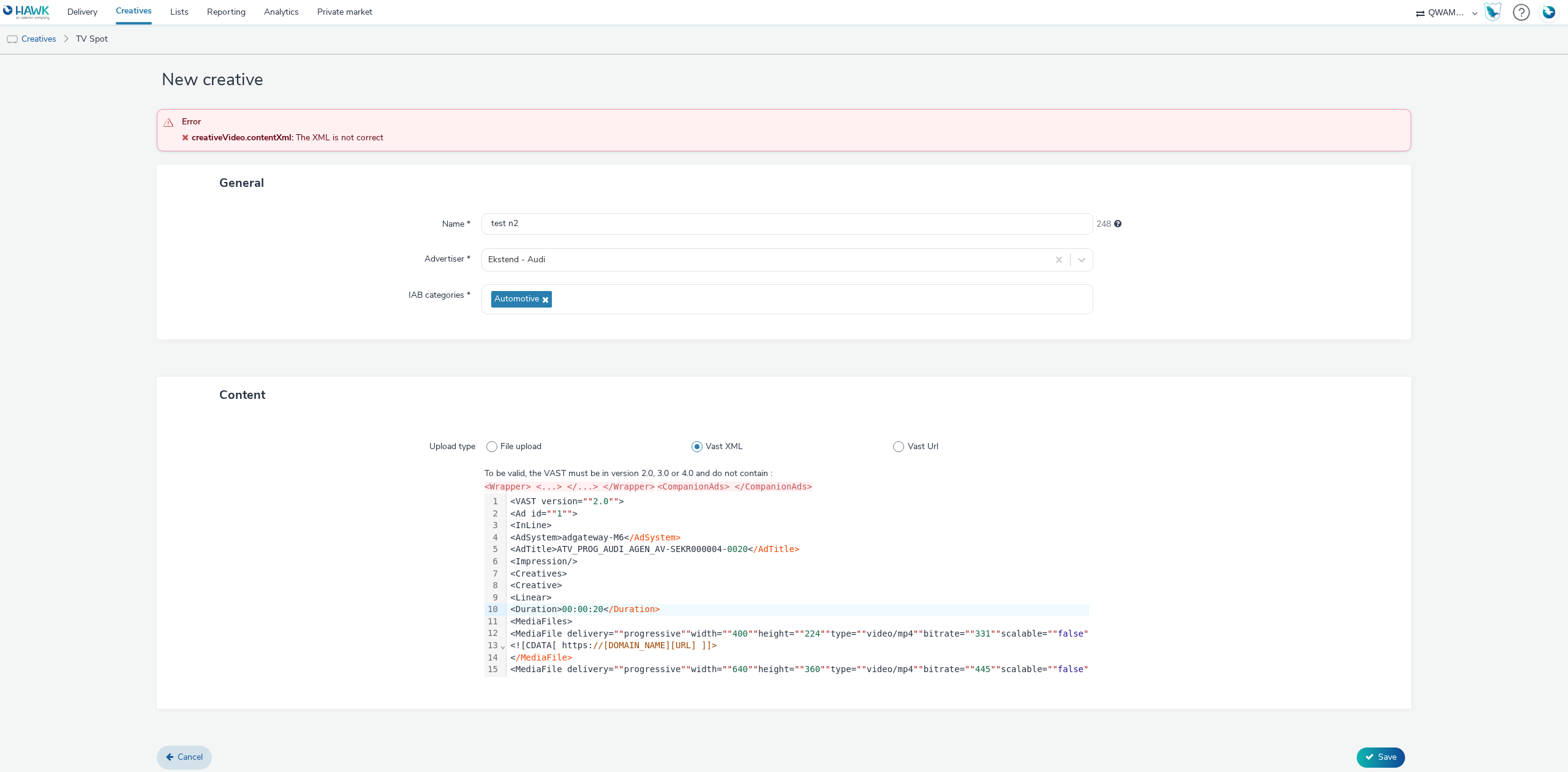
scroll to position [27, 0]
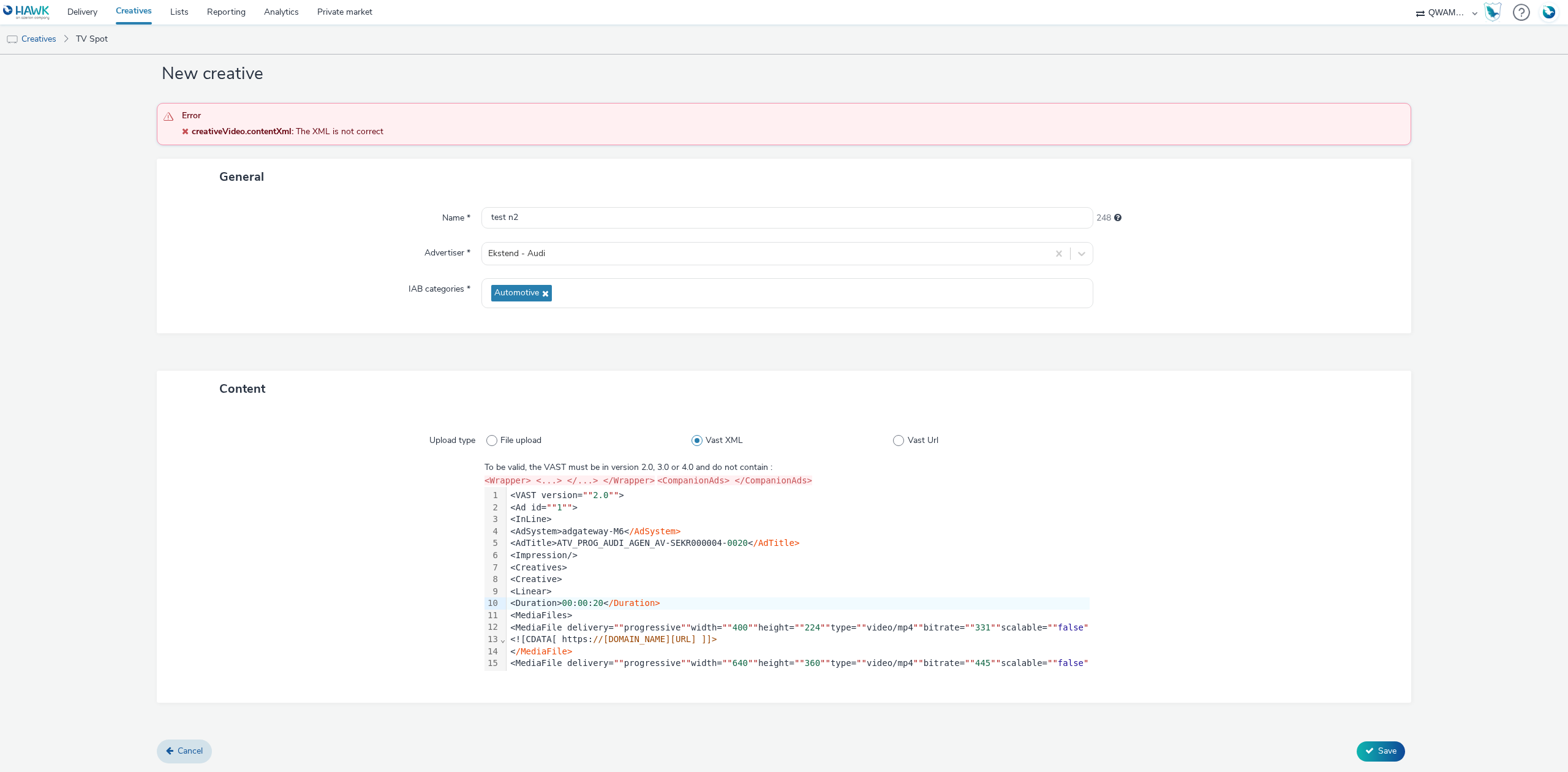
drag, startPoint x: 1355, startPoint y: 739, endPoint x: 1363, endPoint y: 743, distance: 8.9
click at [1358, 741] on div "Cancel Save" at bounding box center [784, 751] width 1255 height 22
click at [1365, 748] on button "Save" at bounding box center [1381, 751] width 48 height 19
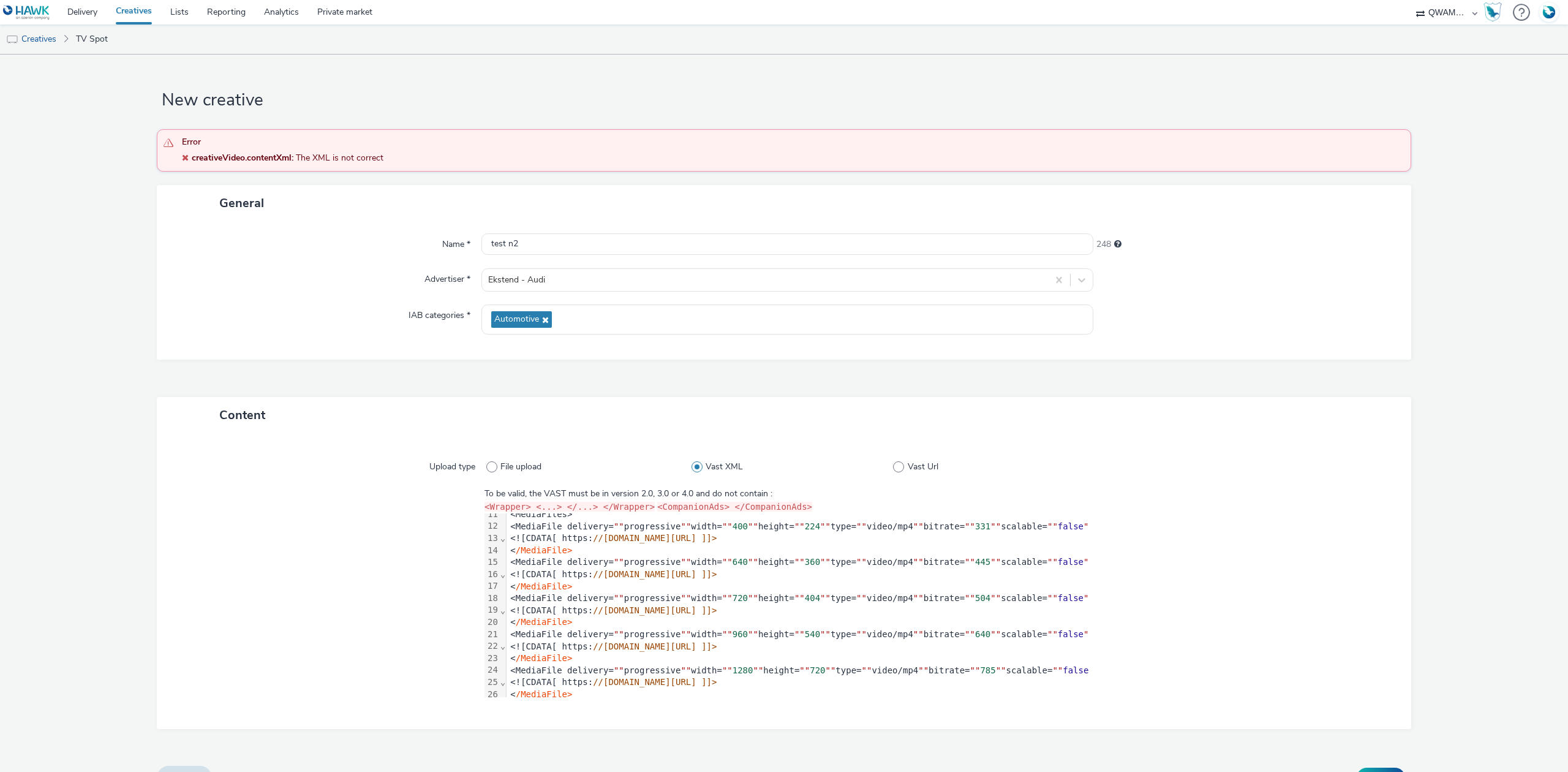
scroll to position [163, 0]
click at [136, 15] on link "Creatives" at bounding box center [134, 12] width 55 height 24
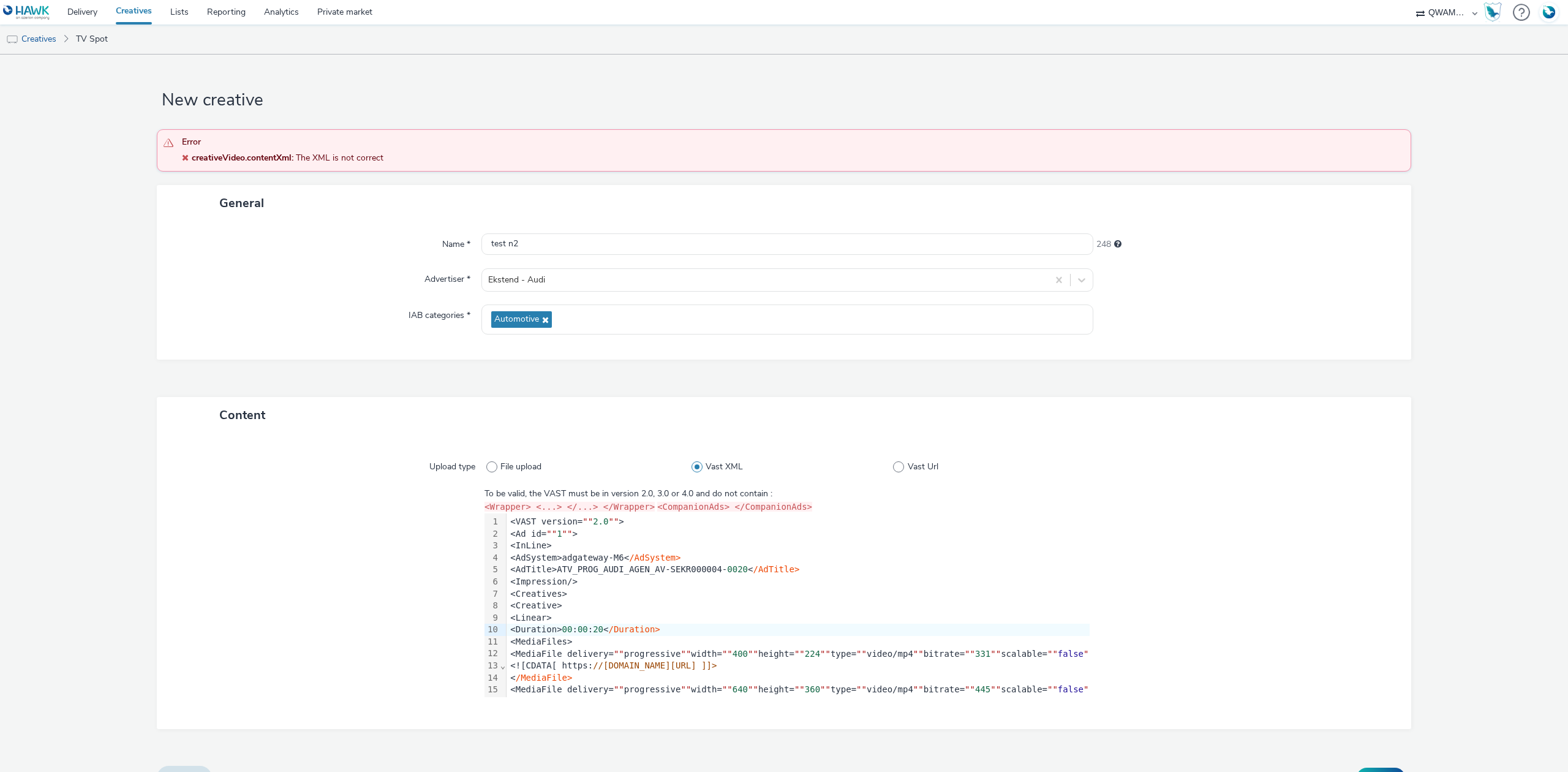
scroll to position [82, 0]
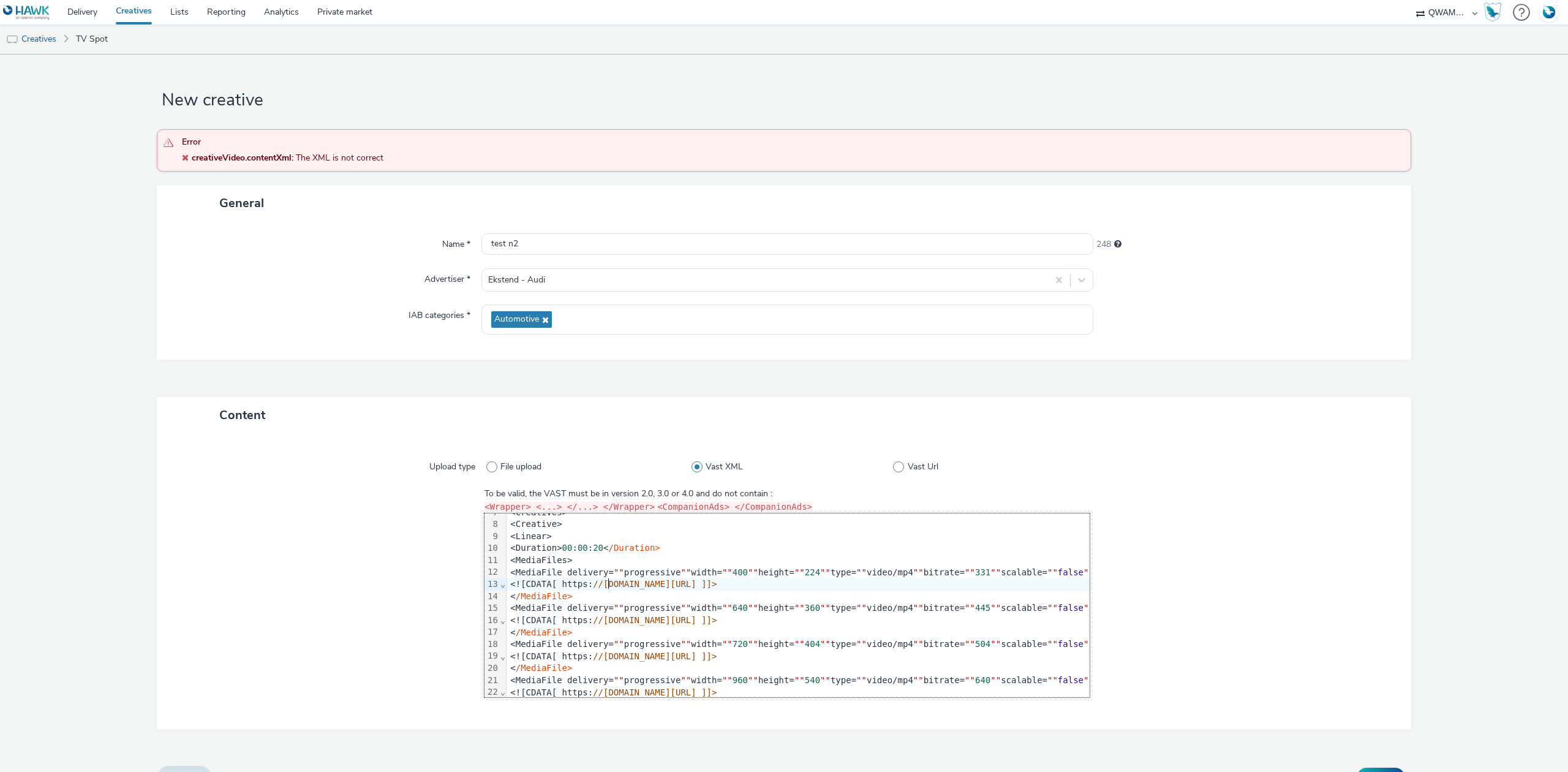
click at [606, 580] on span "//a.vod.6cloud.fr/pub/8/7/6/876ce4aed7cca5f9468eb2b2d05322c7cf31ad5b/Publicite-…" at bounding box center [654, 584] width 124 height 10
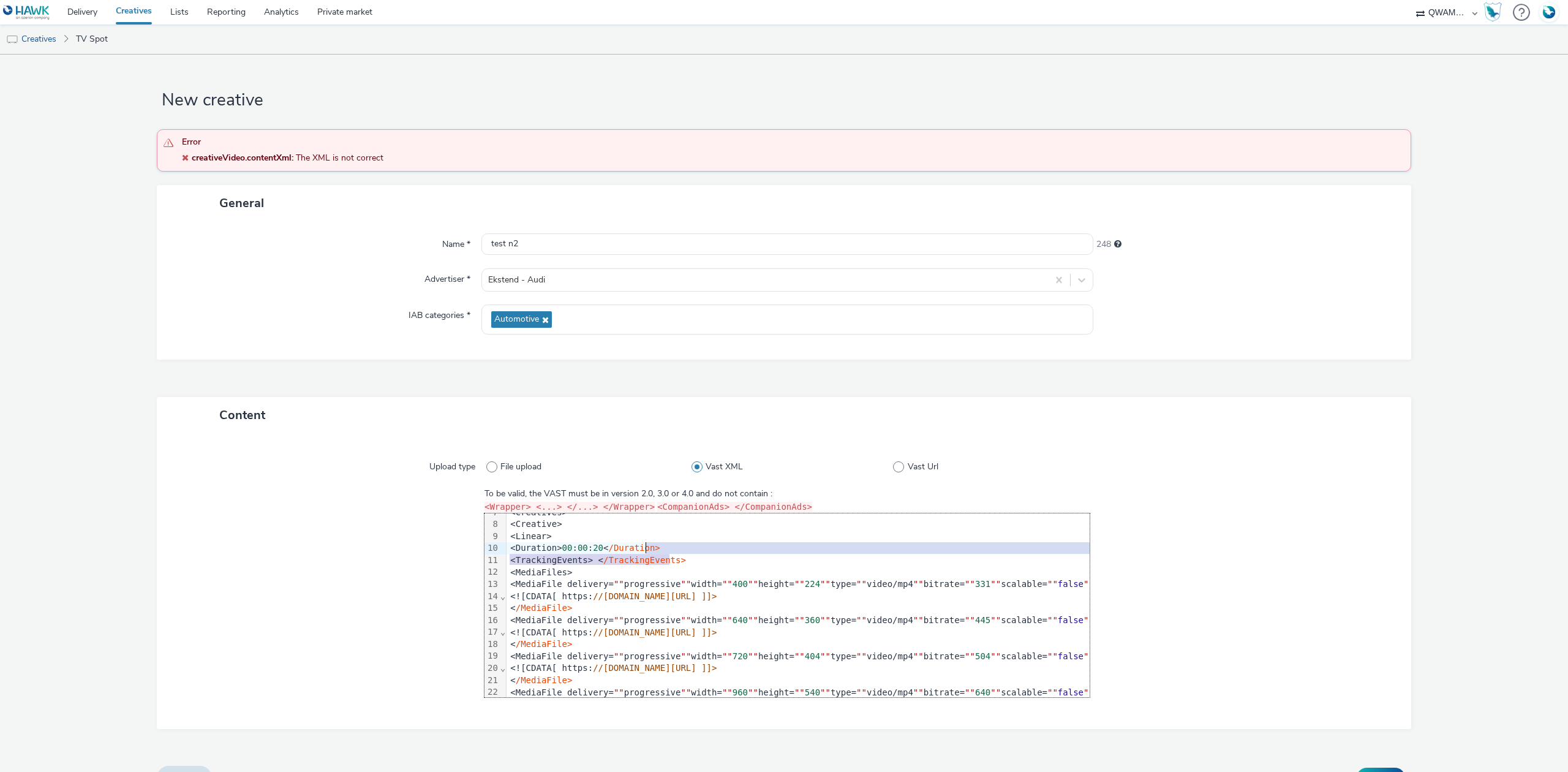
click at [682, 555] on div "<TrackingEvents> < /TrackingEvents>" at bounding box center [975, 560] width 938 height 12
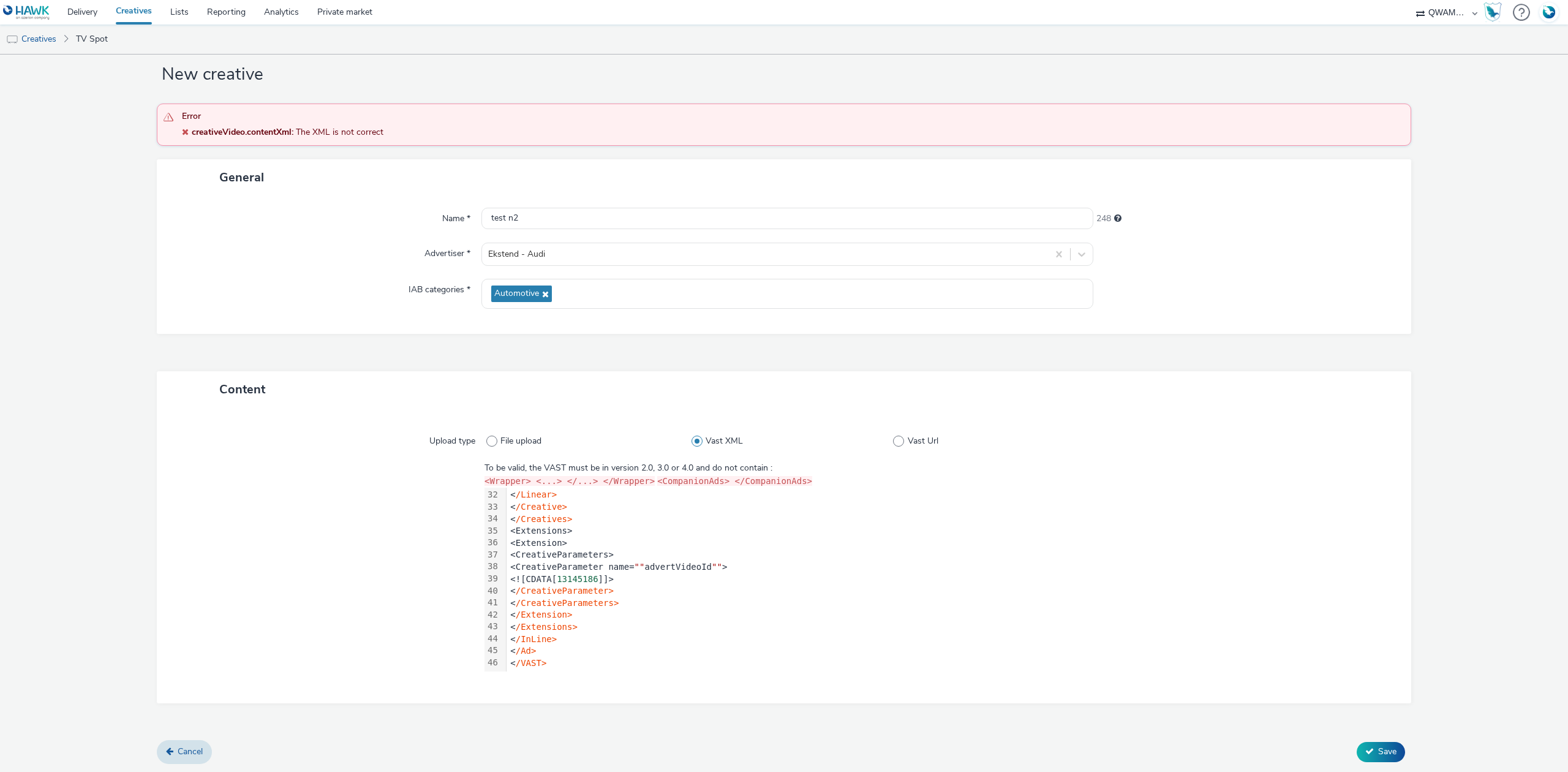
scroll to position [27, 0]
click at [1365, 746] on icon at bounding box center [1369, 750] width 9 height 9
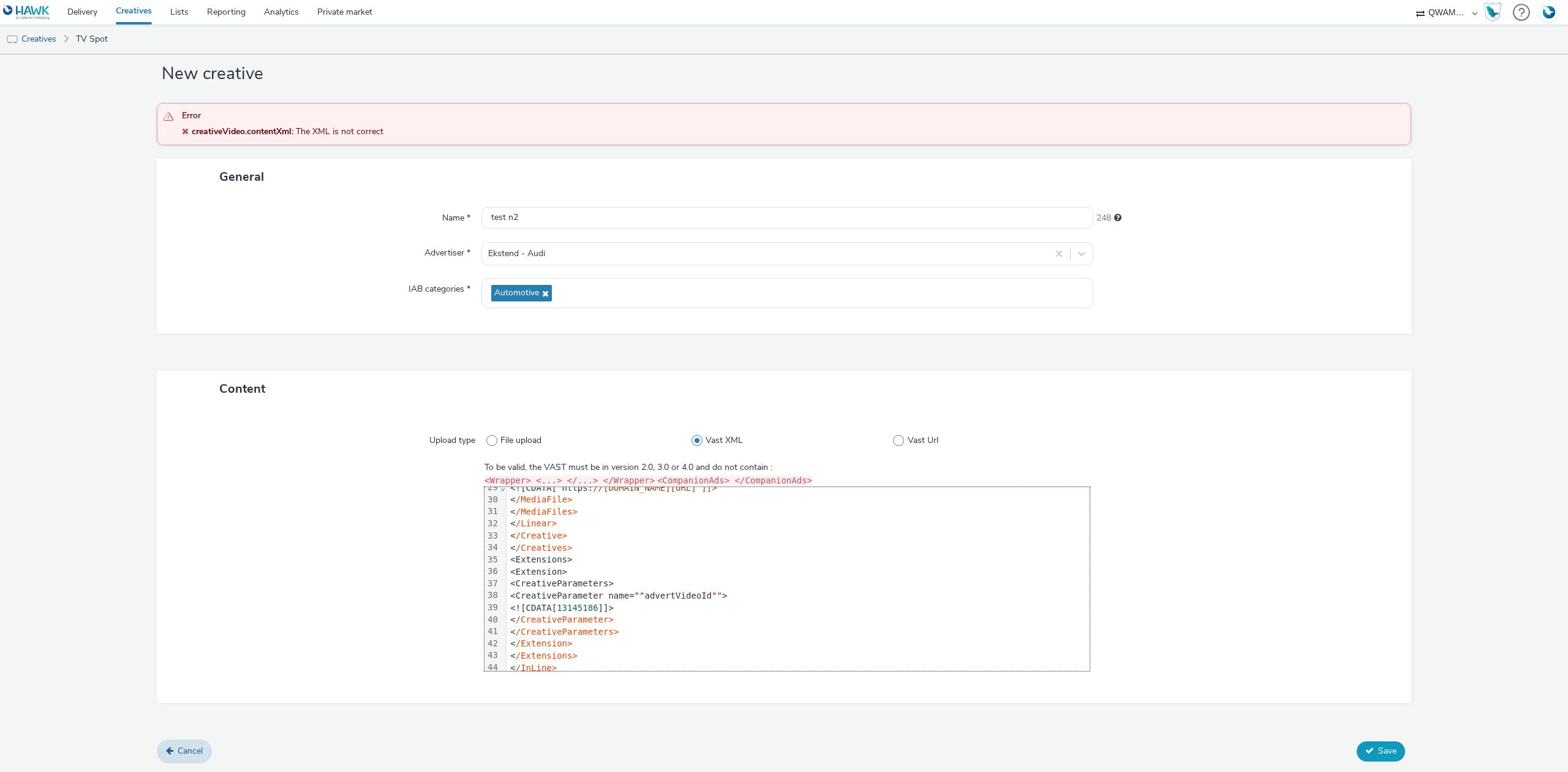
scroll to position [385, 0]
click at [173, 750] on link "Cancel" at bounding box center [184, 751] width 55 height 23
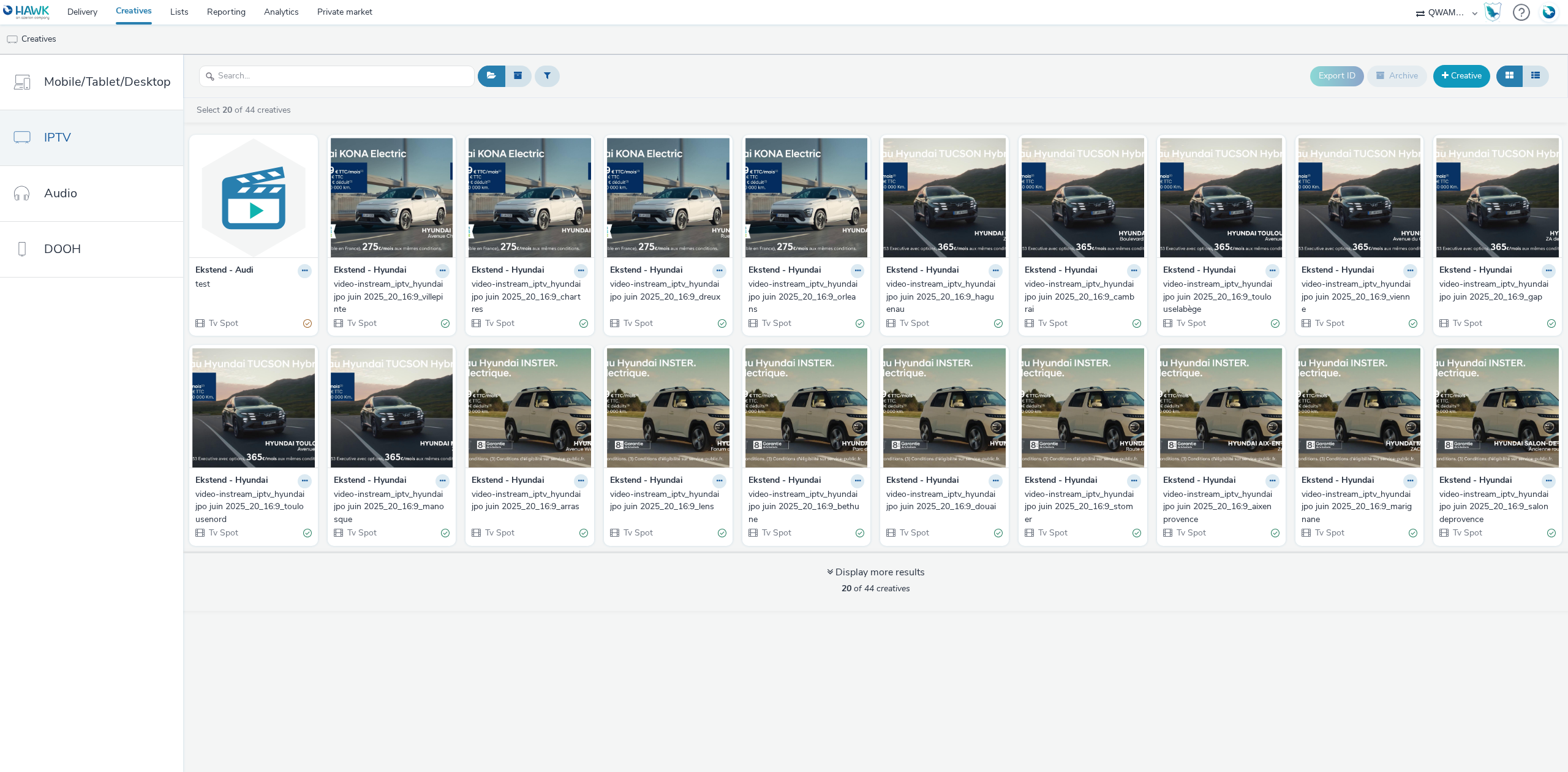
click at [1461, 69] on link "Creative" at bounding box center [1461, 75] width 57 height 22
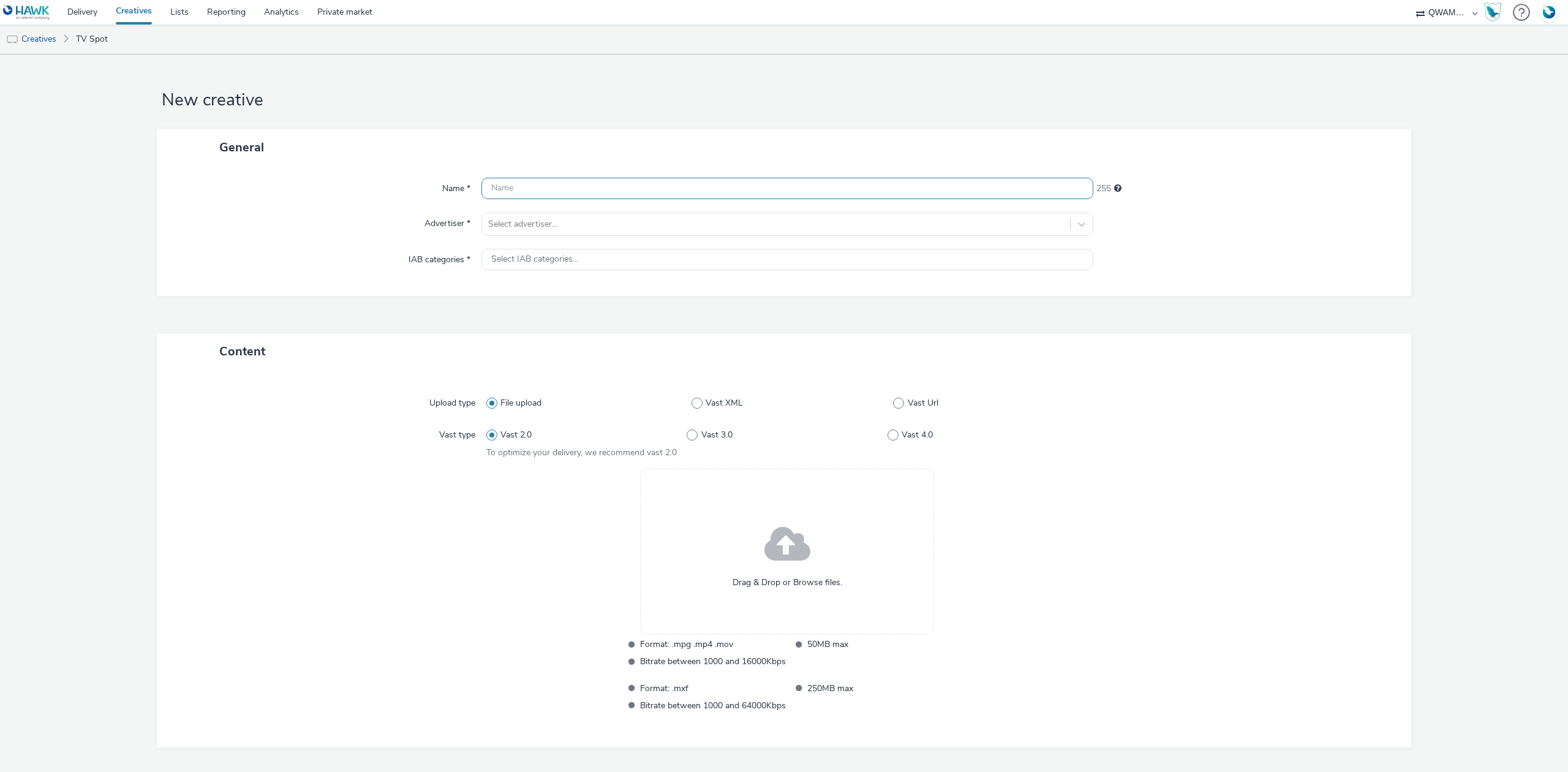
click at [521, 194] on input "text" at bounding box center [787, 188] width 612 height 22
type input "test 2"
click at [542, 224] on div at bounding box center [776, 224] width 576 height 15
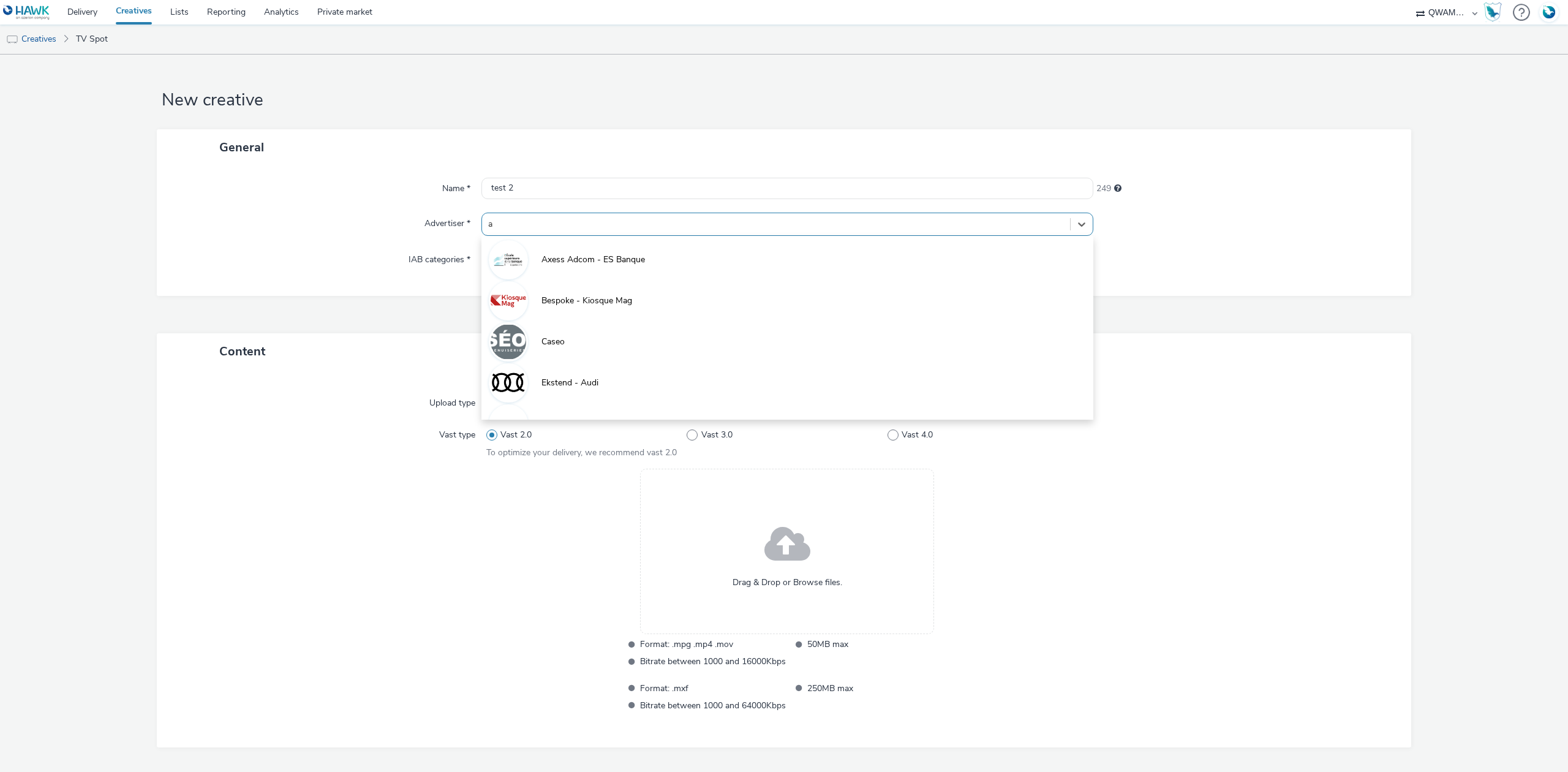
type input "au"
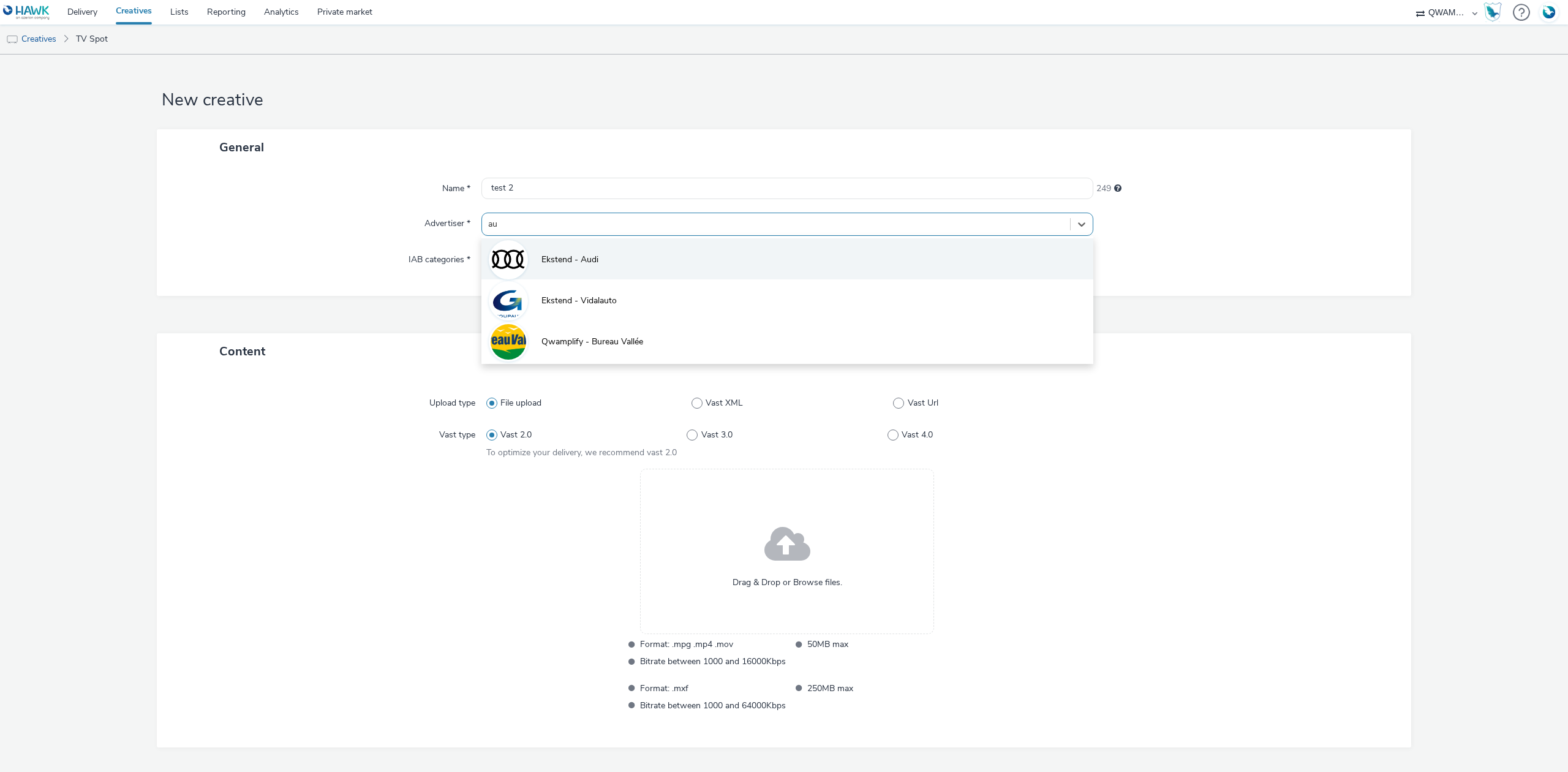
drag, startPoint x: 560, startPoint y: 250, endPoint x: 580, endPoint y: 289, distance: 43.8
click at [560, 251] on li "Ekstend - Audi" at bounding box center [787, 258] width 612 height 41
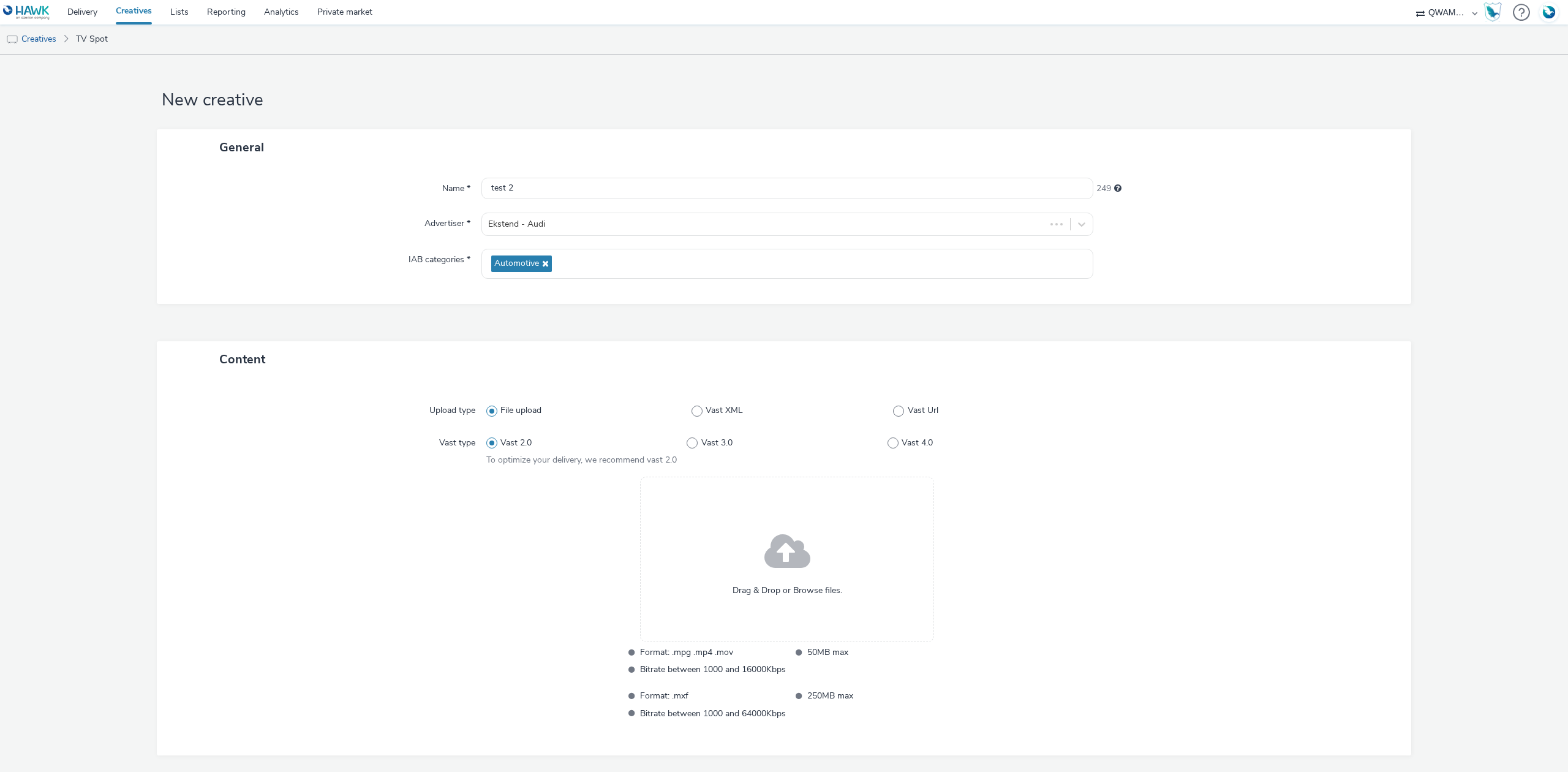
click at [709, 419] on div "File upload Vast XML Vast Url" at bounding box center [787, 410] width 602 height 22
click at [708, 417] on div "File upload Vast XML Vast Url" at bounding box center [787, 410] width 602 height 22
click at [711, 408] on span "Vast XML" at bounding box center [724, 410] width 37 height 12
click at [699, 408] on input "Vast XML" at bounding box center [696, 411] width 8 height 8
radio input "false"
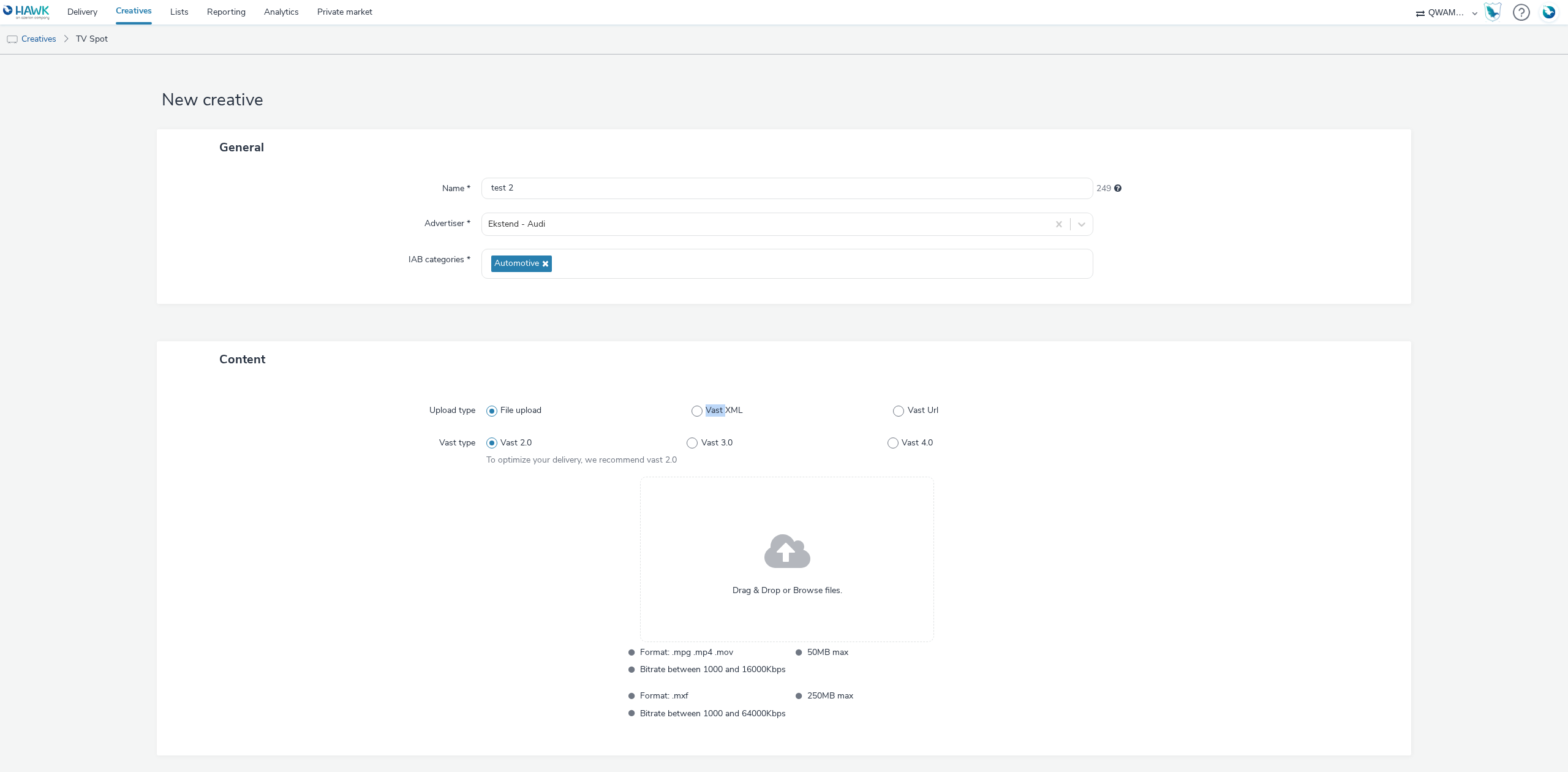
radio input "true"
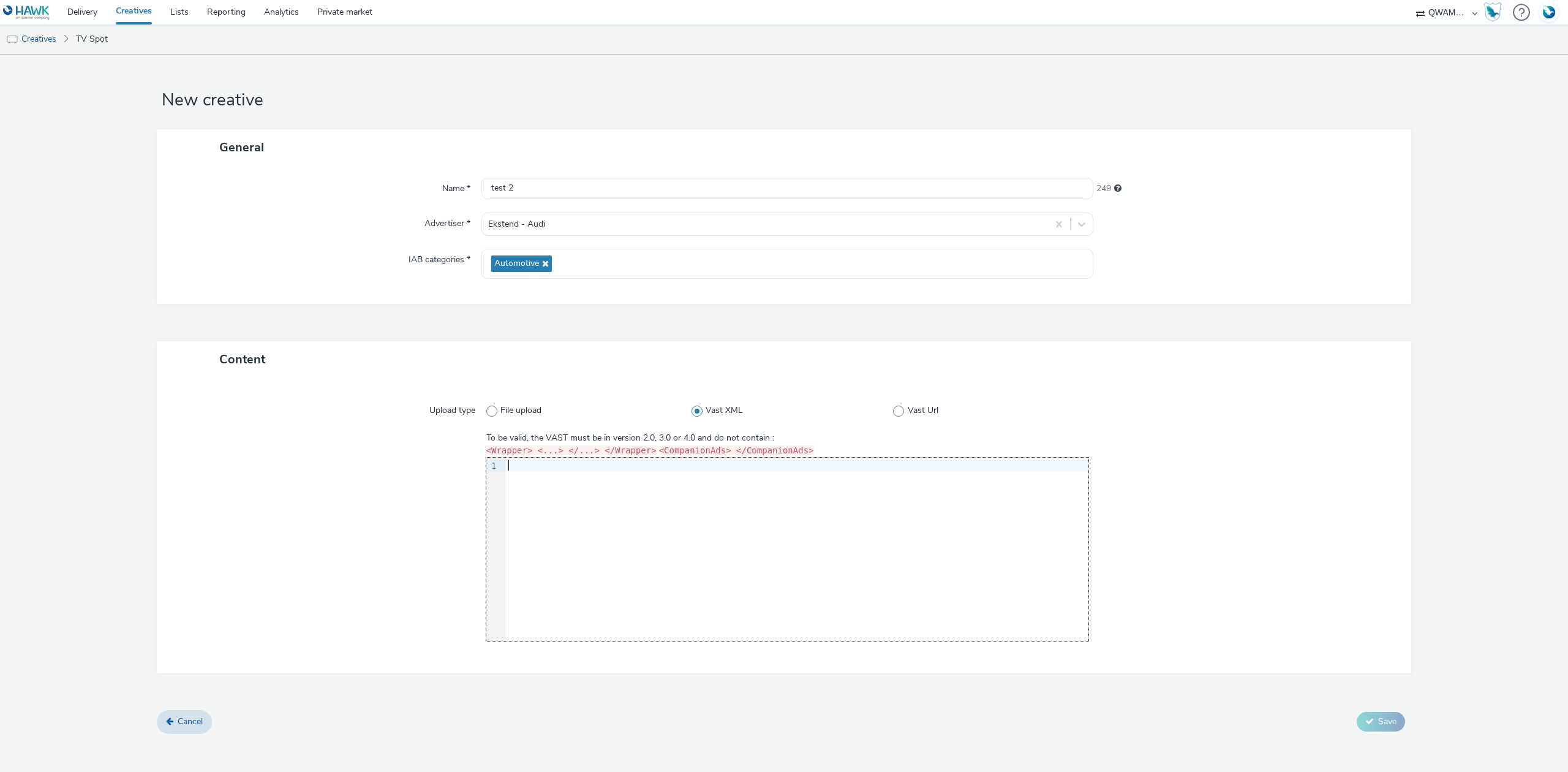
click at [620, 514] on div "9 1 ›" at bounding box center [787, 550] width 602 height 184
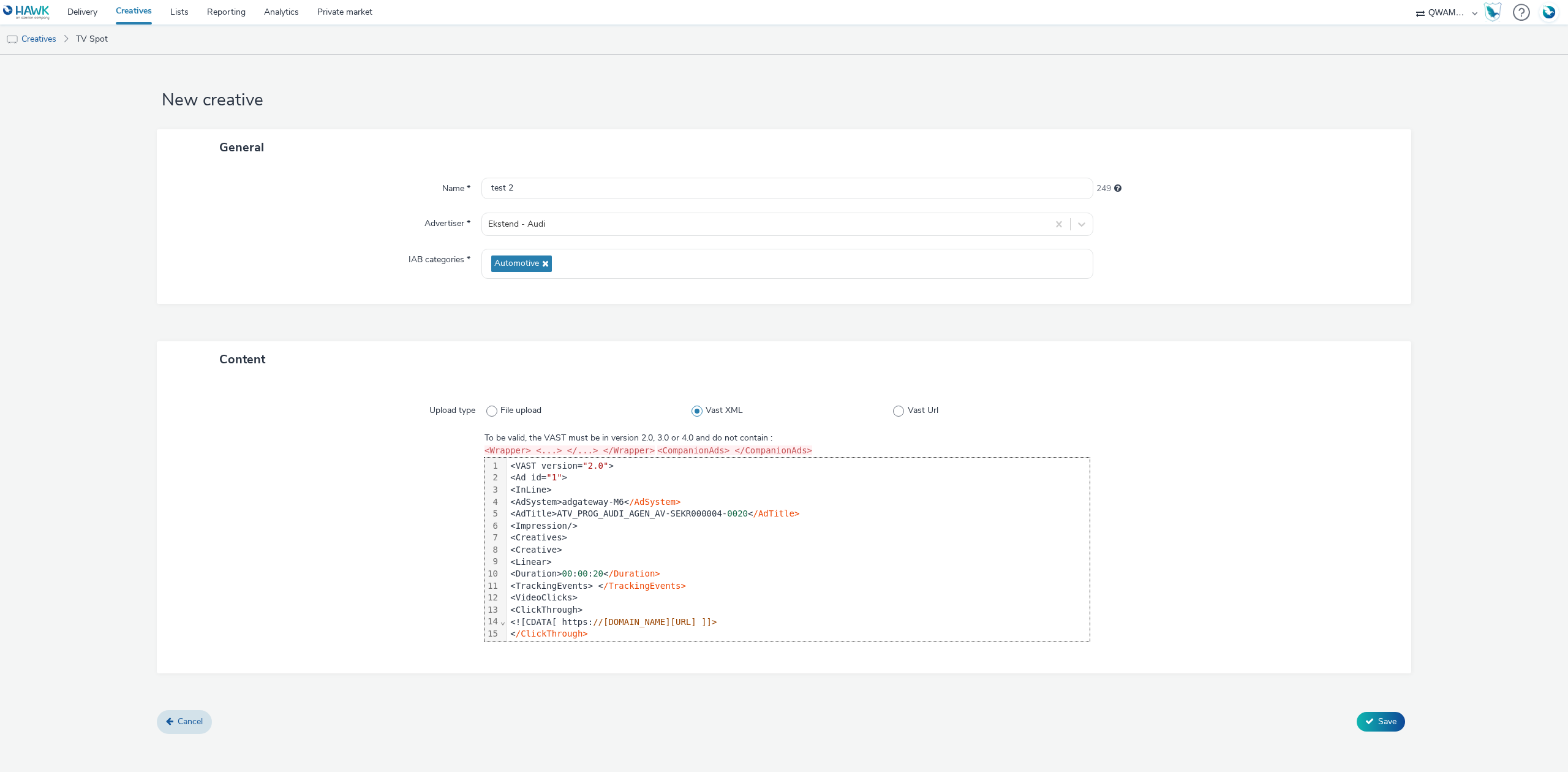
scroll to position [82, 0]
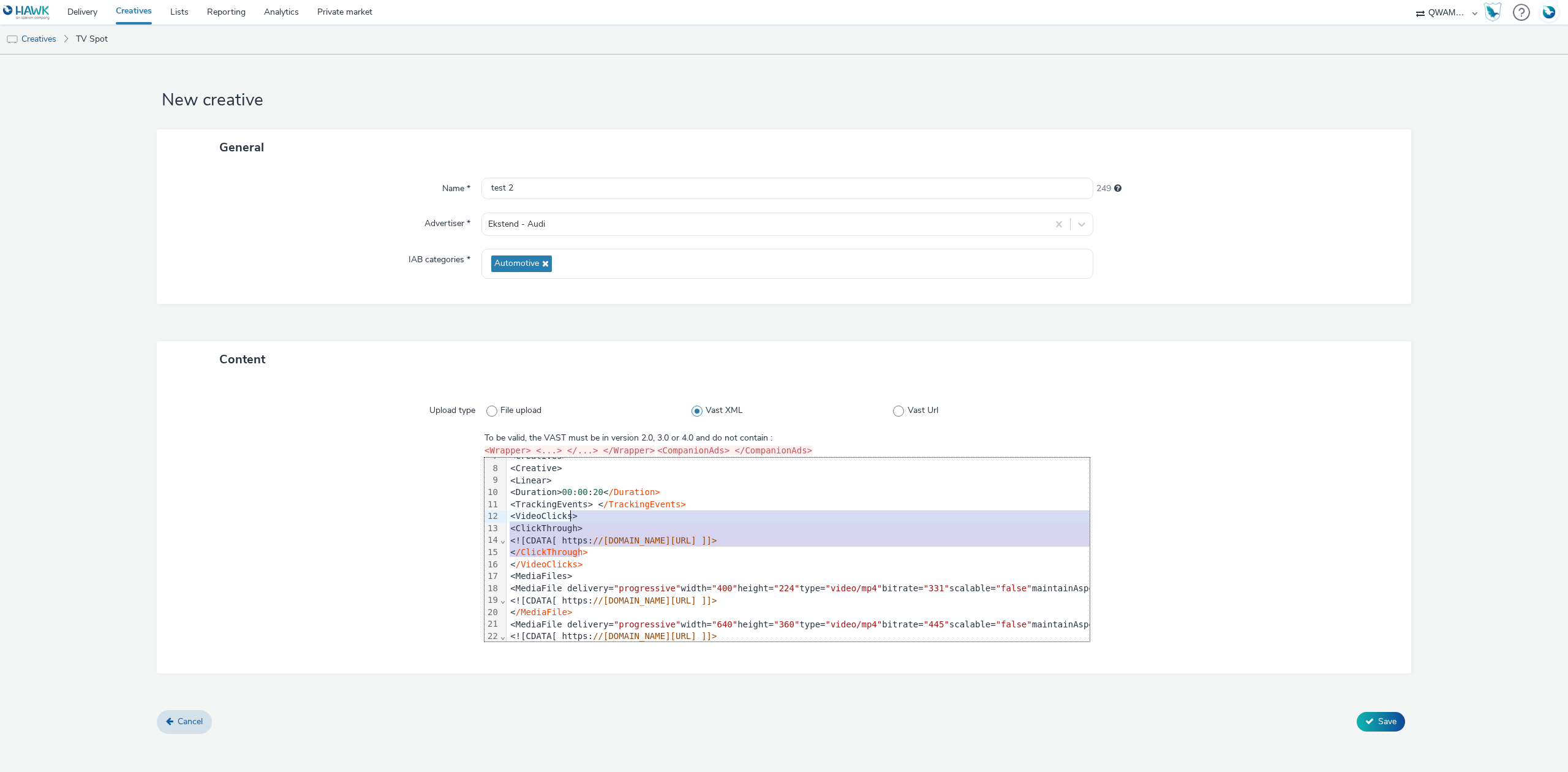
drag, startPoint x: 587, startPoint y: 552, endPoint x: 579, endPoint y: 521, distance: 32.0
click at [579, 521] on div "<VAST version= "2.0" > <Ad id= "1" > <InLine> <AdSystem>adgateway-M6< /AdSystem…" at bounding box center [975, 685] width 938 height 617
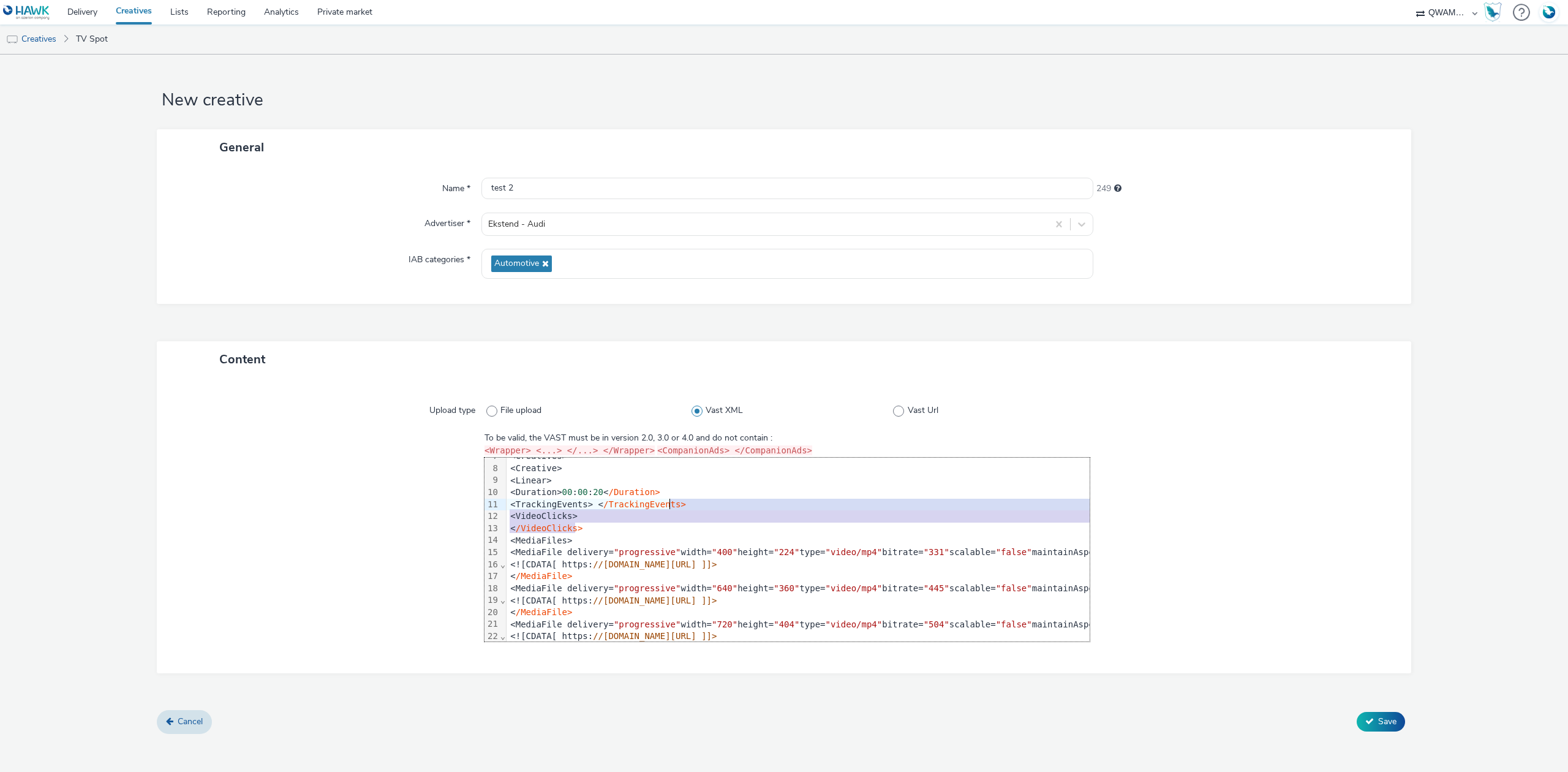
drag, startPoint x: 590, startPoint y: 526, endPoint x: 692, endPoint y: 501, distance: 105.0
click at [692, 501] on div "<VAST version= "2.0" > <Ad id= "1" > <InLine> <AdSystem>adgateway-M6< /AdSystem…" at bounding box center [975, 667] width 938 height 581
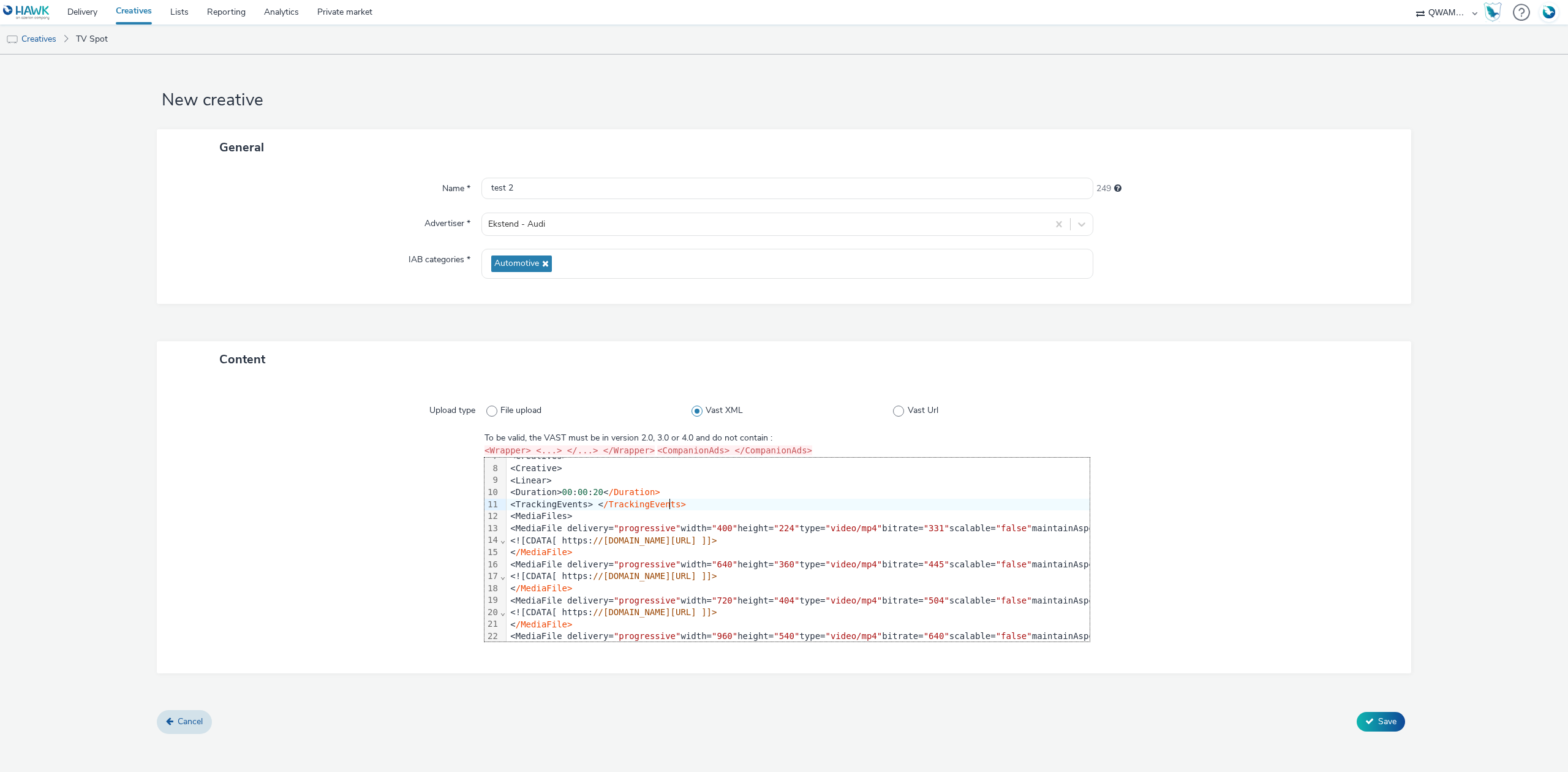
scroll to position [384, 0]
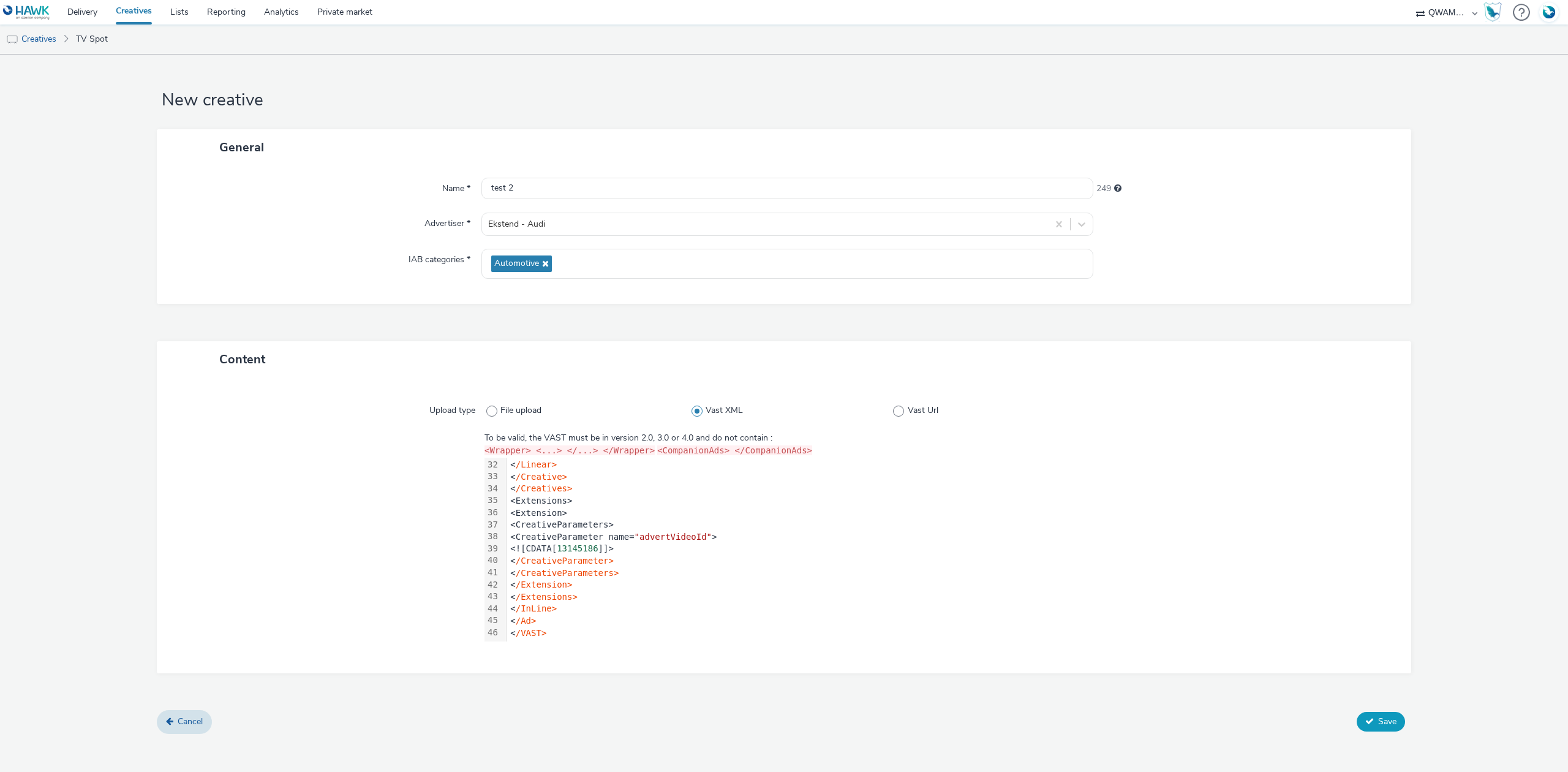
click at [1387, 728] on button "Save" at bounding box center [1381, 722] width 48 height 19
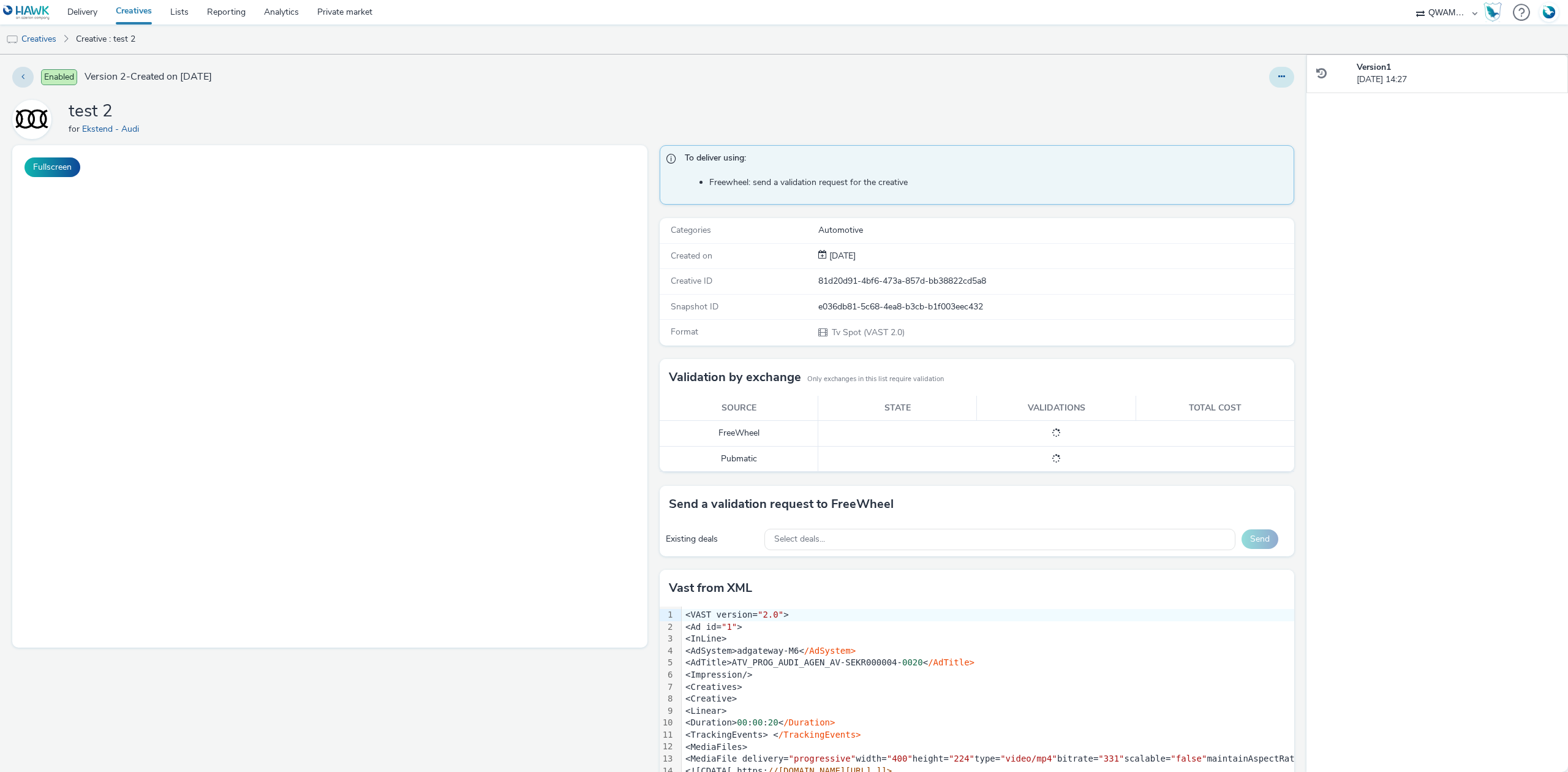
click at [1277, 82] on button at bounding box center [1281, 78] width 25 height 21
click at [1234, 175] on link "Archive" at bounding box center [1248, 175] width 92 height 24
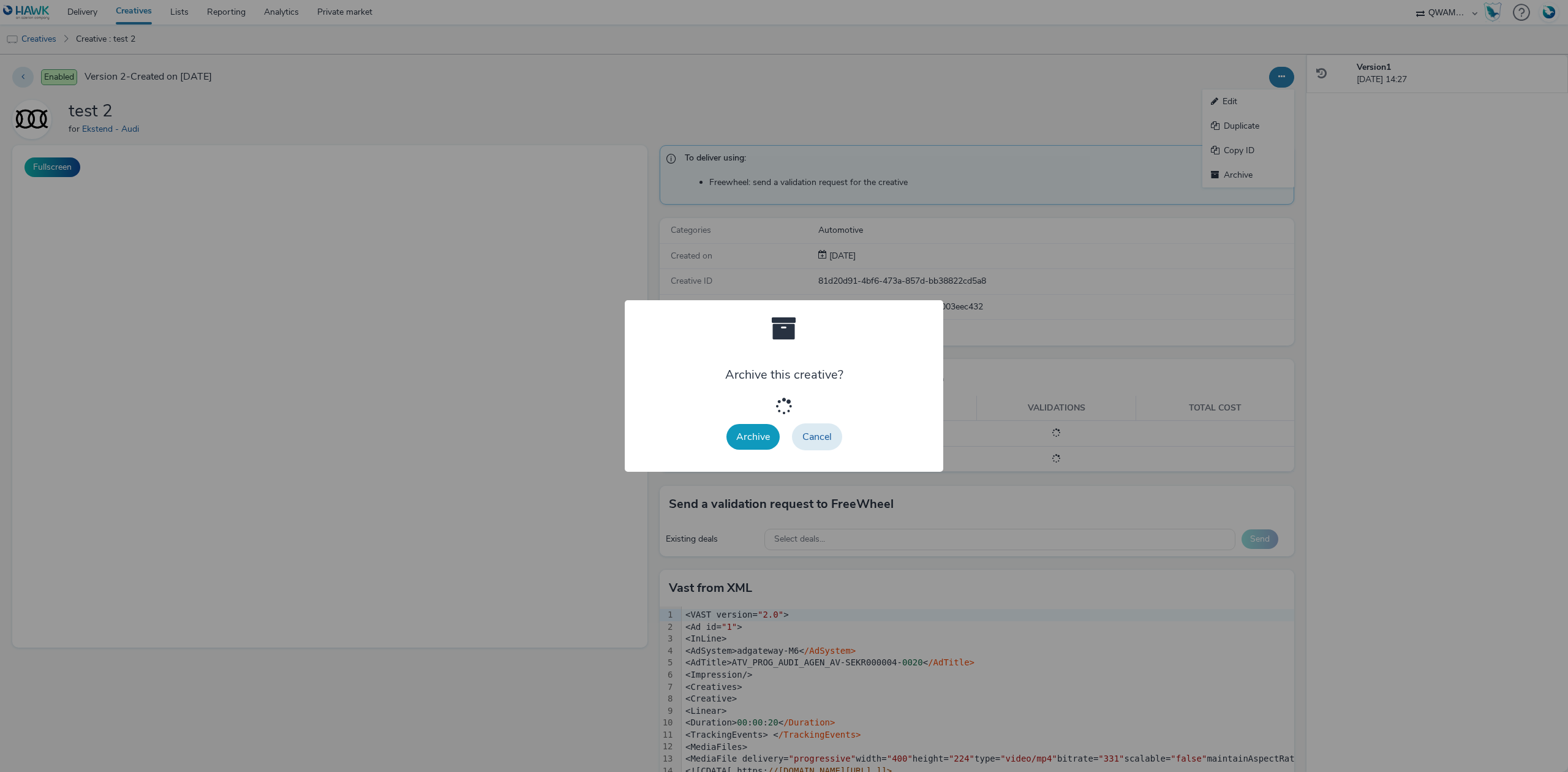
click at [745, 439] on button "Archive" at bounding box center [753, 437] width 53 height 26
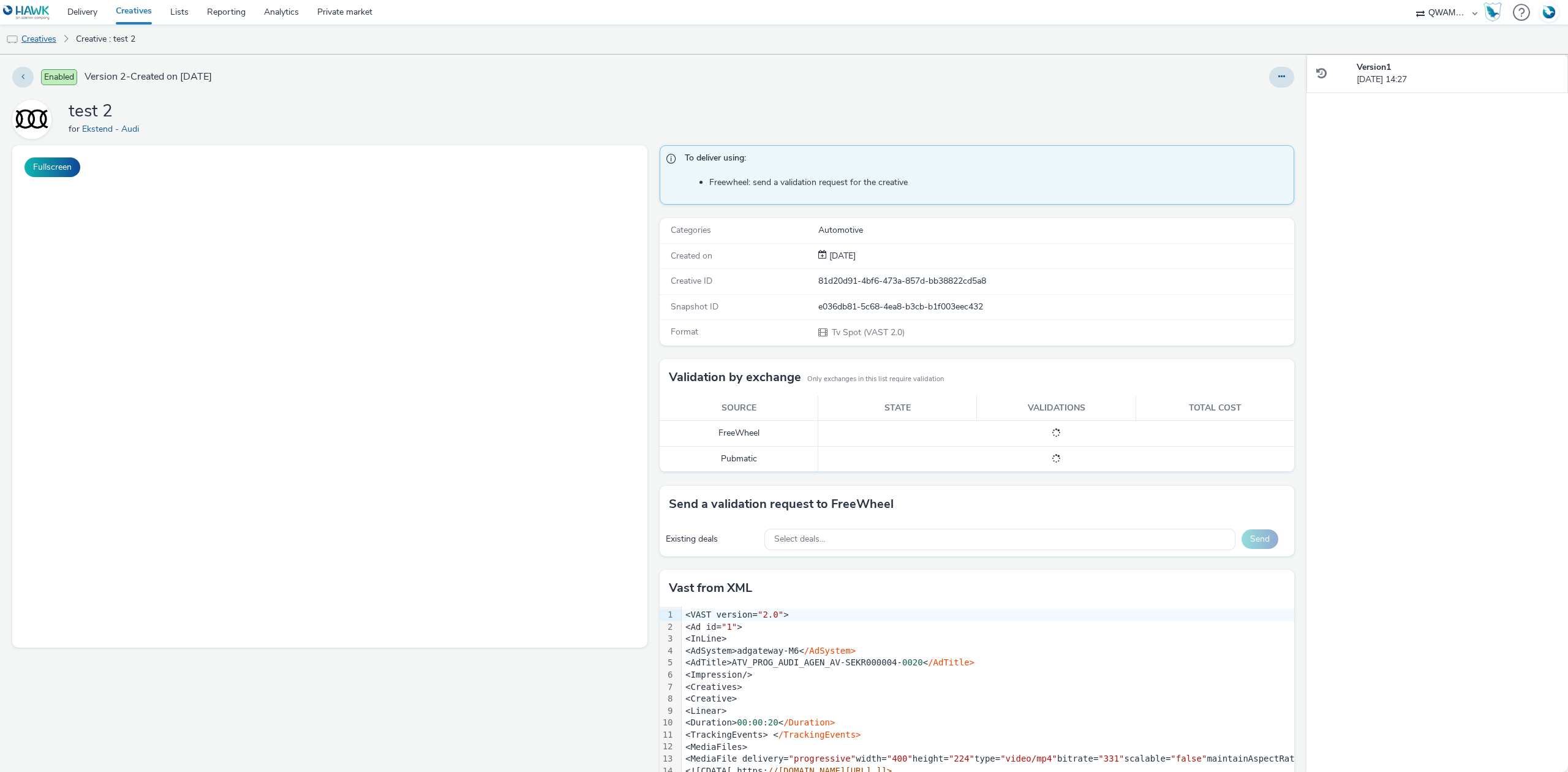
click at [49, 40] on link "Creatives" at bounding box center [31, 39] width 62 height 29
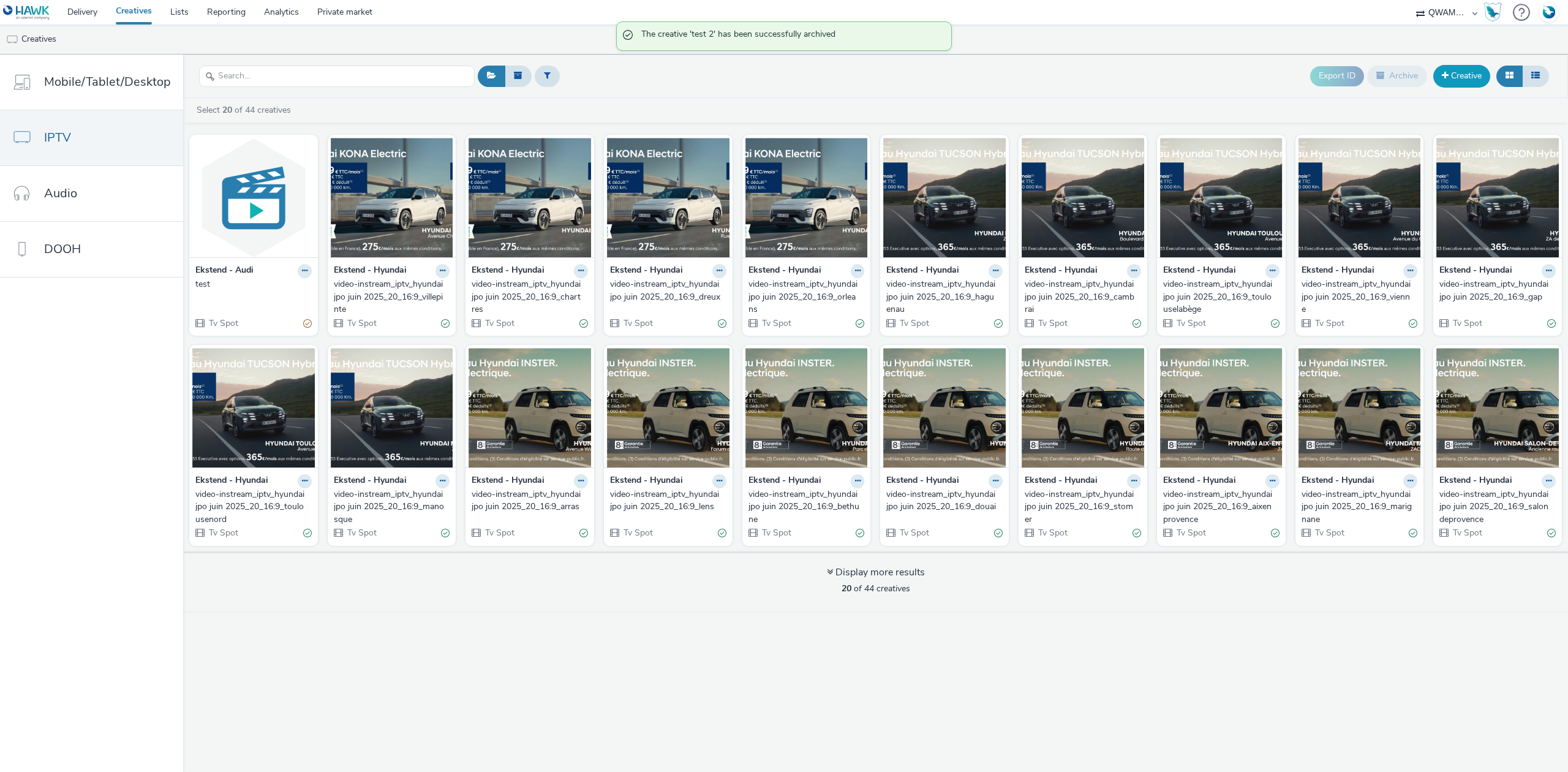
click at [1446, 80] on span at bounding box center [1445, 75] width 6 height 9
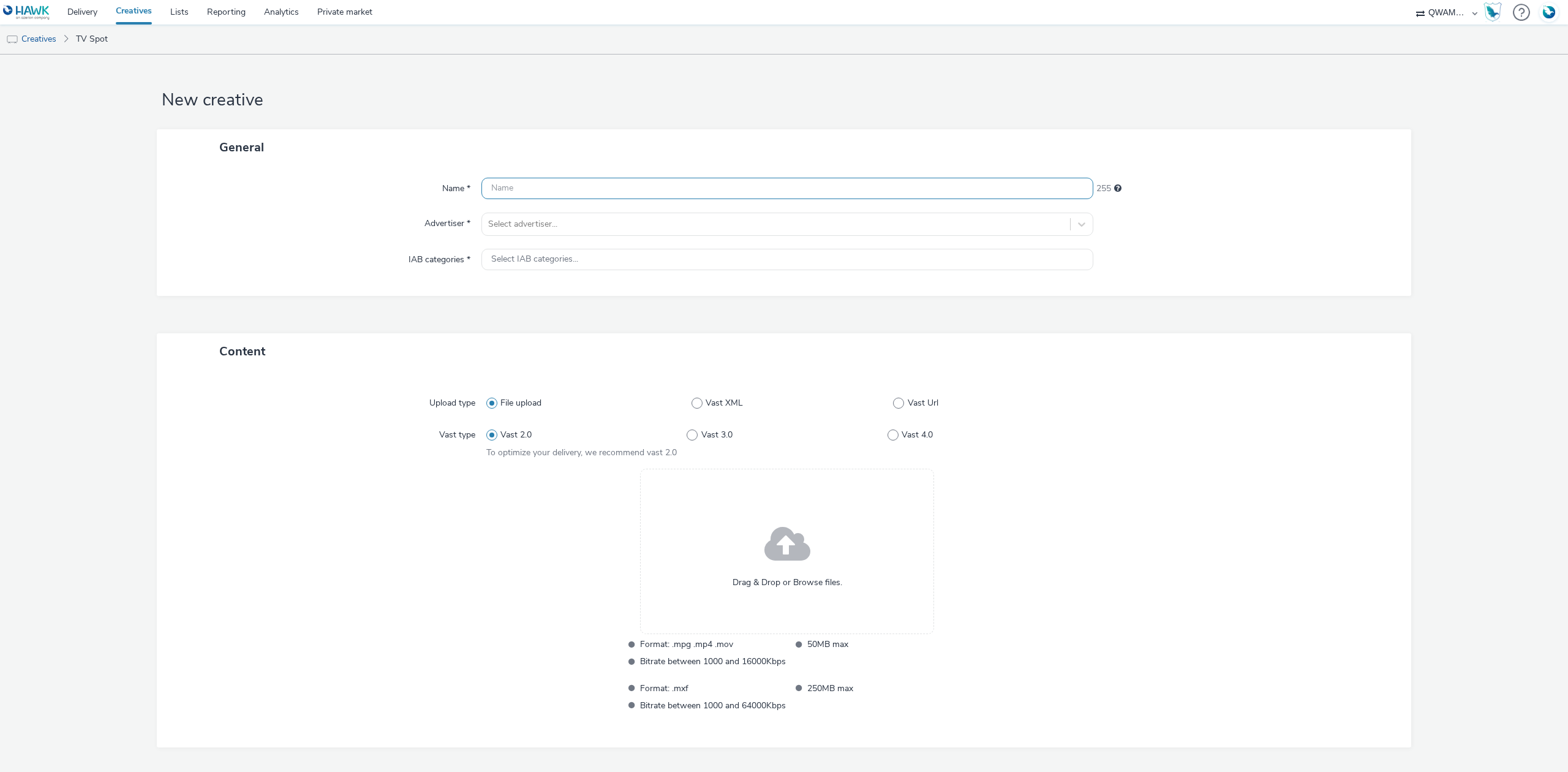
click at [512, 185] on input "text" at bounding box center [787, 188] width 612 height 22
type input "test 2"
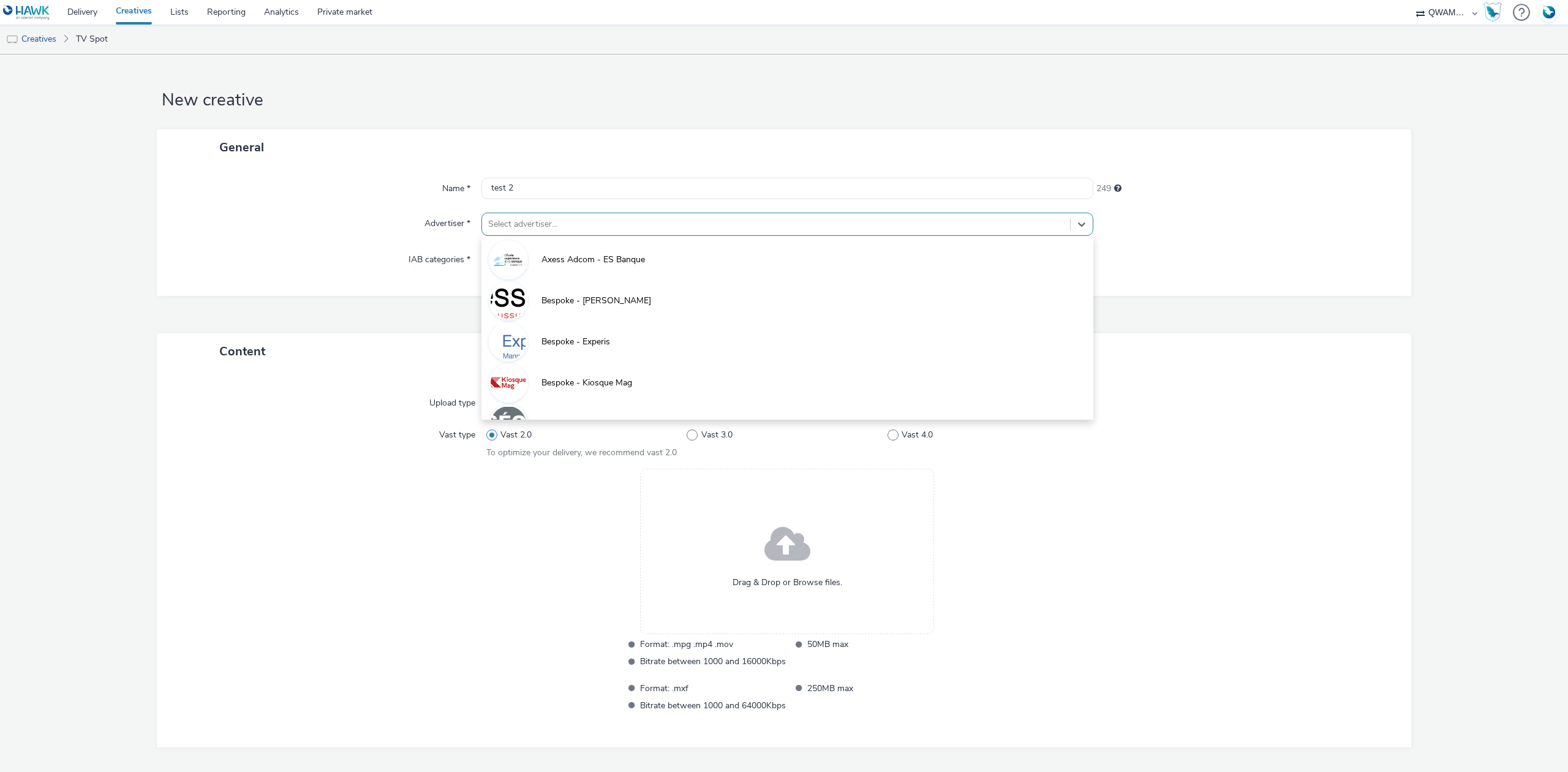
click at [564, 228] on div at bounding box center [776, 224] width 576 height 15
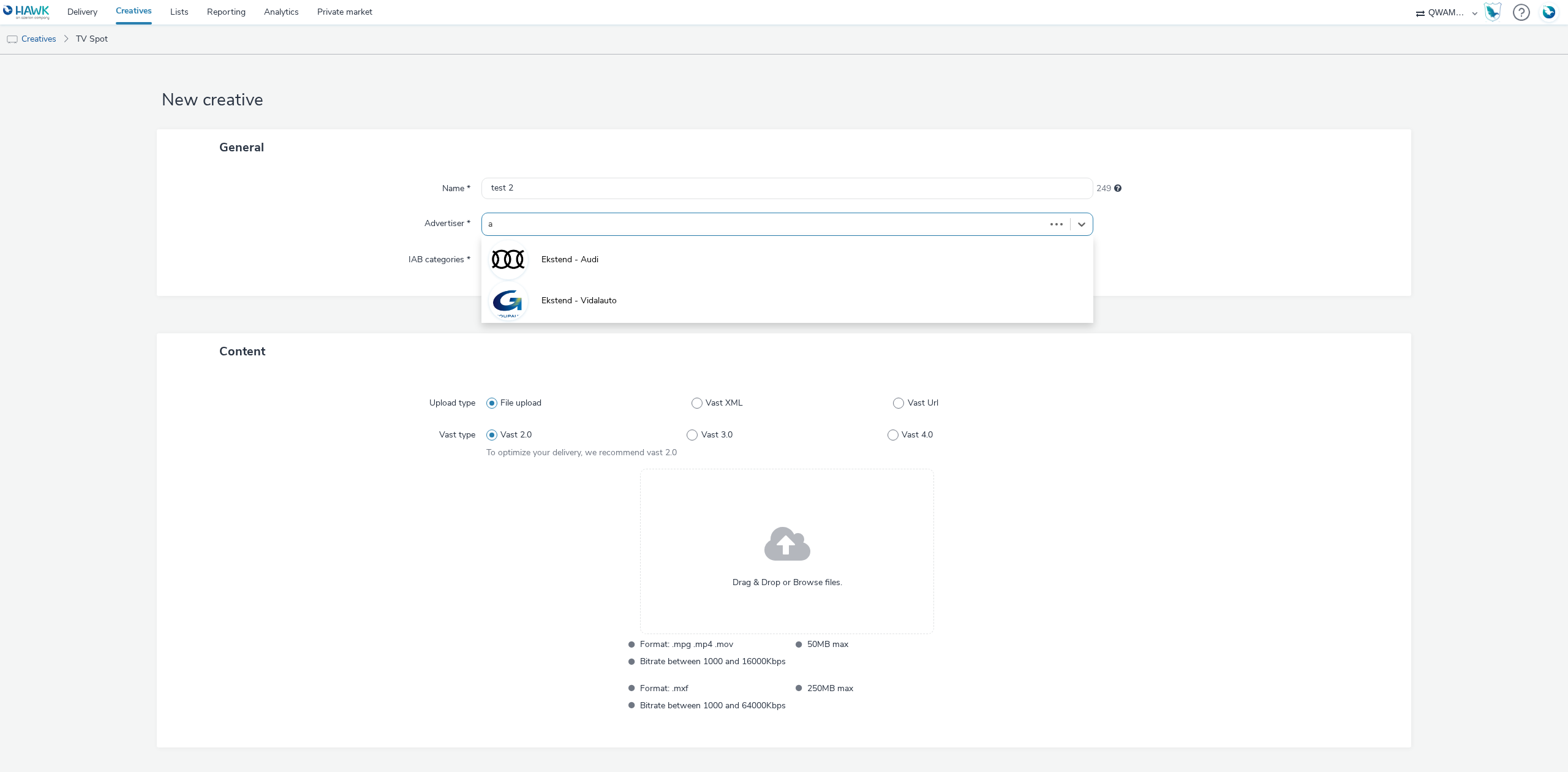
type input "au"
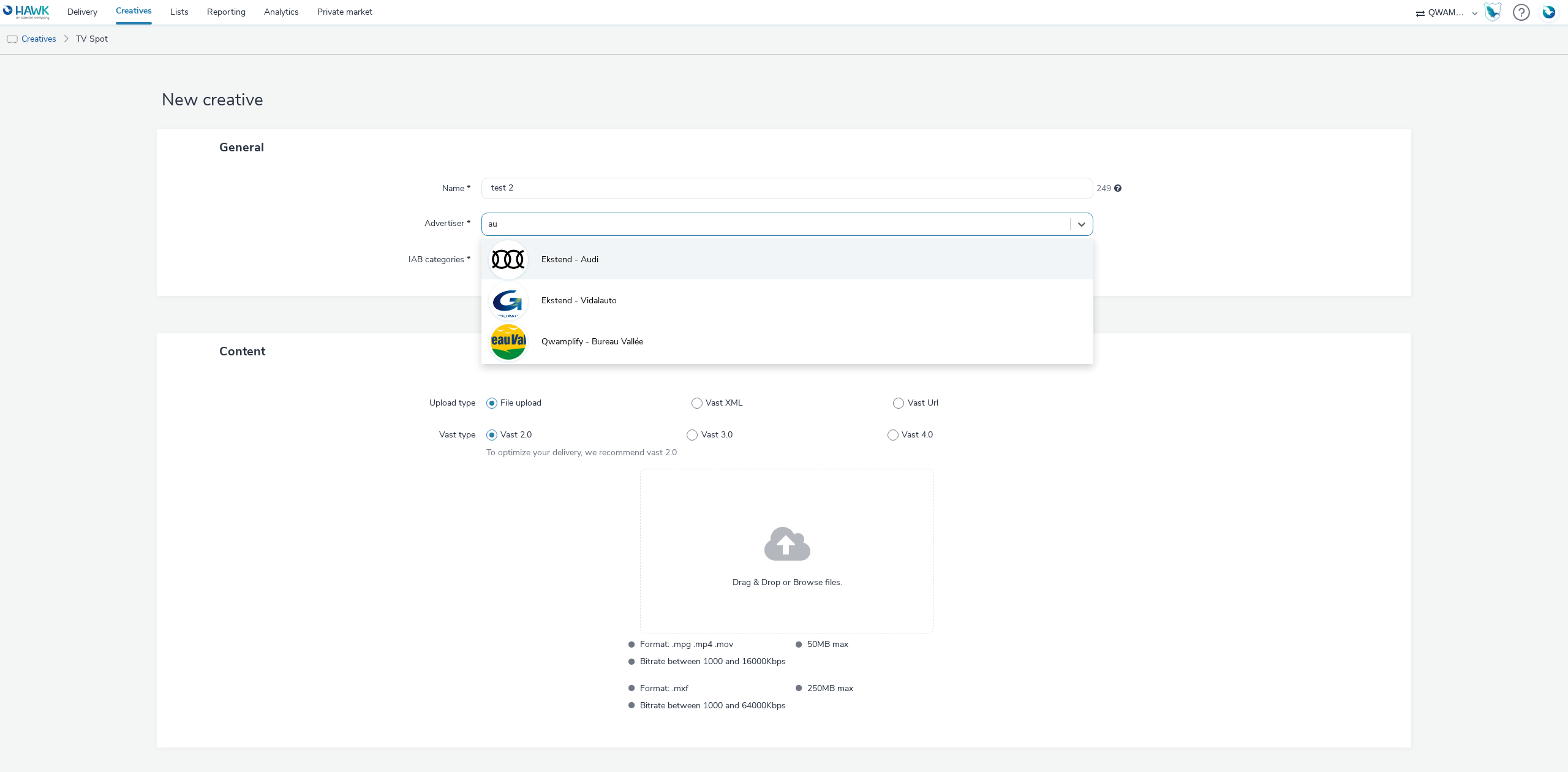
click at [574, 266] on span "Ekstend - Audi" at bounding box center [570, 259] width 57 height 12
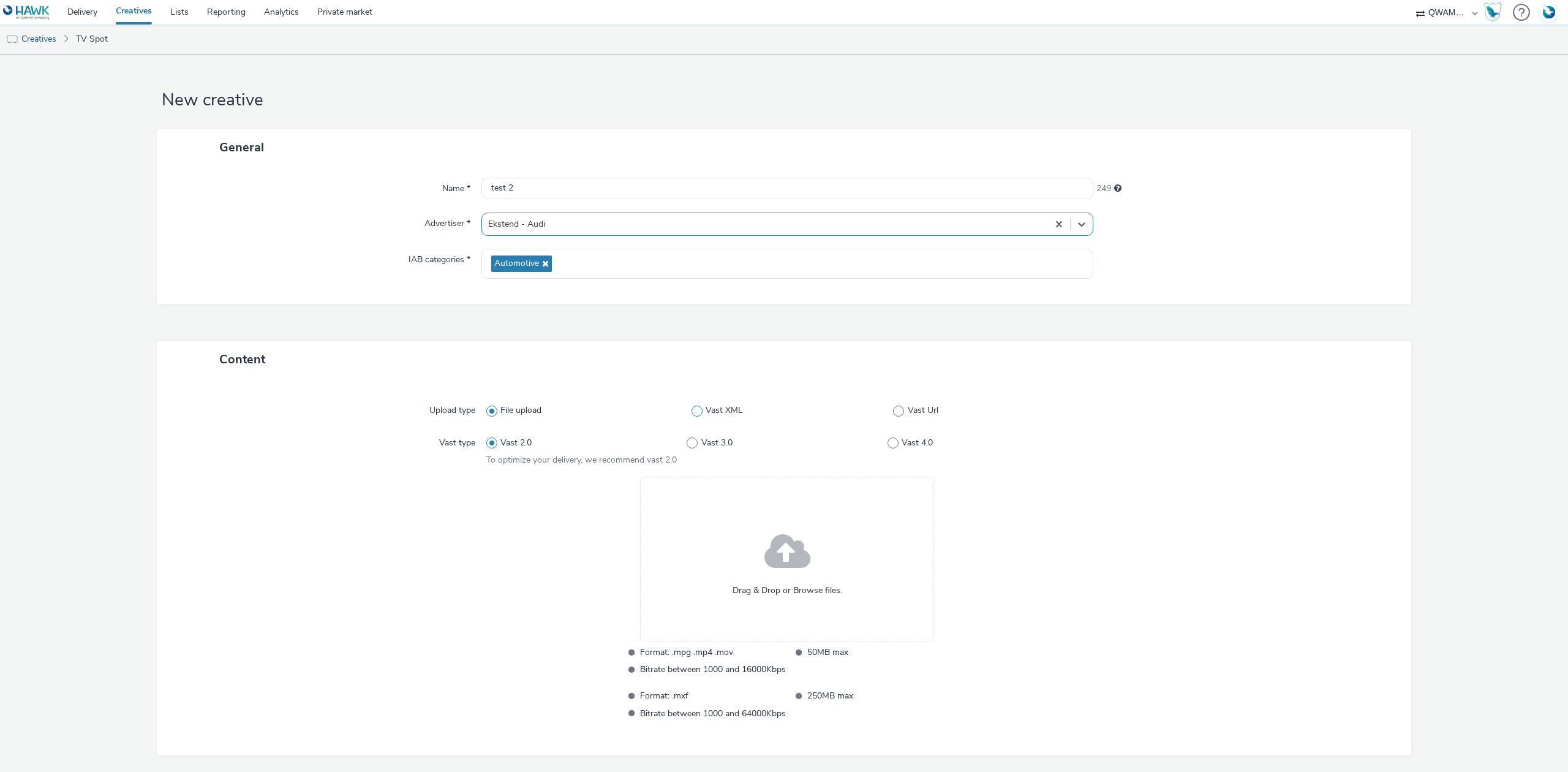
click at [713, 412] on span "Vast XML" at bounding box center [724, 410] width 37 height 12
click at [699, 412] on input "Vast XML" at bounding box center [696, 411] width 8 height 8
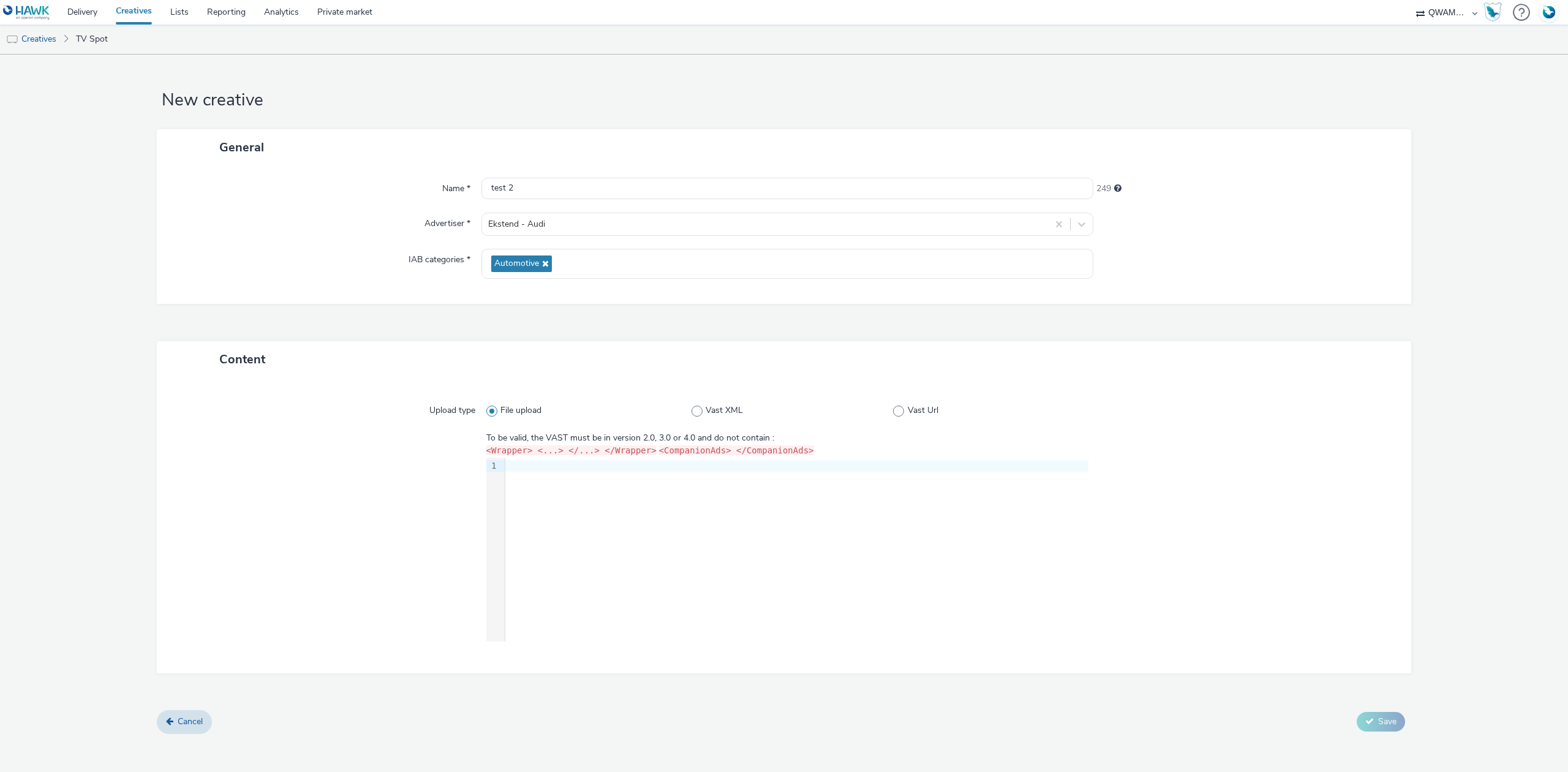
radio input "false"
radio input "true"
click at [568, 197] on input "test 2" at bounding box center [787, 188] width 612 height 22
click at [597, 480] on div "9 1 ›" at bounding box center [787, 550] width 602 height 184
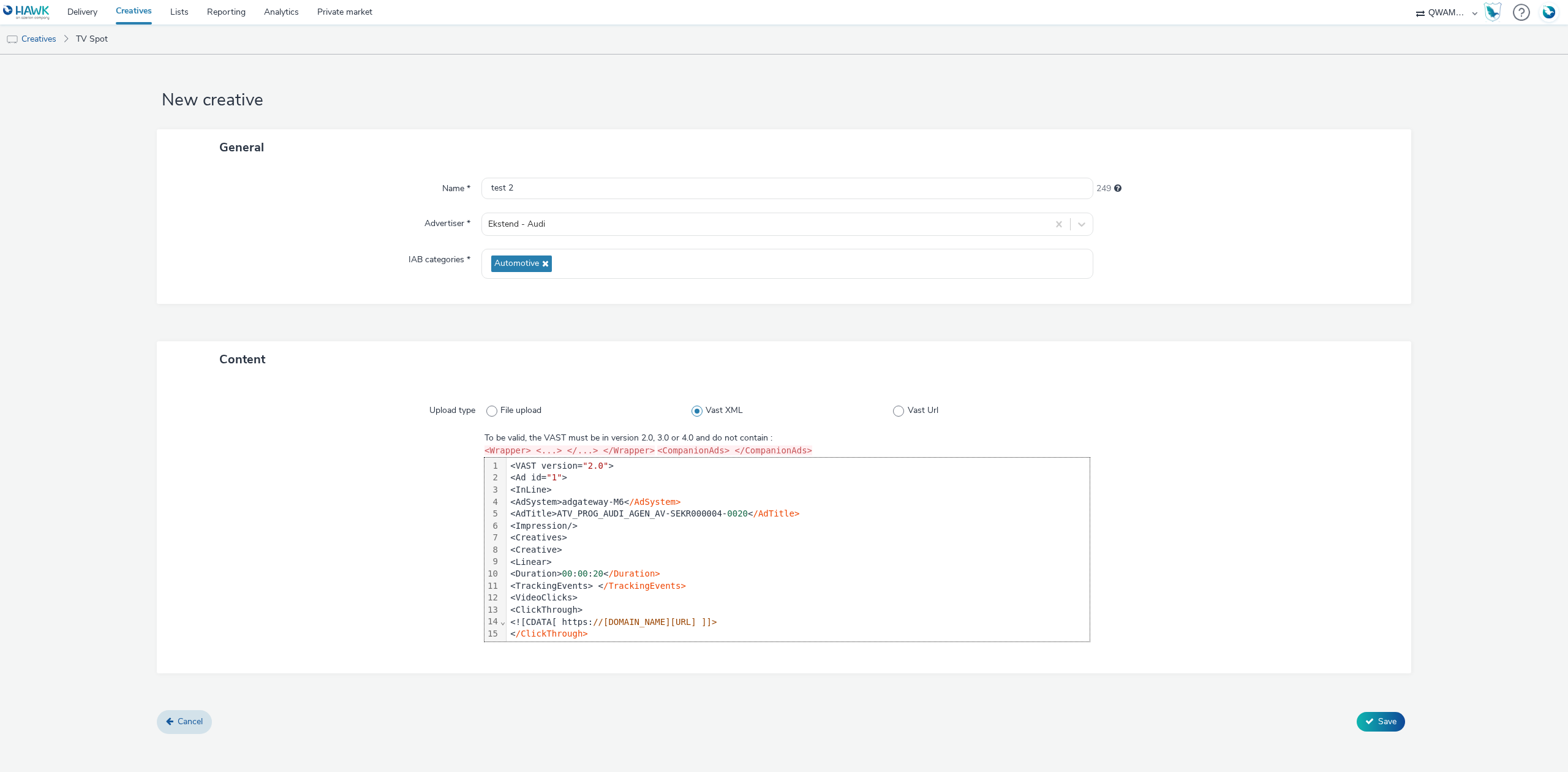
scroll to position [82, 0]
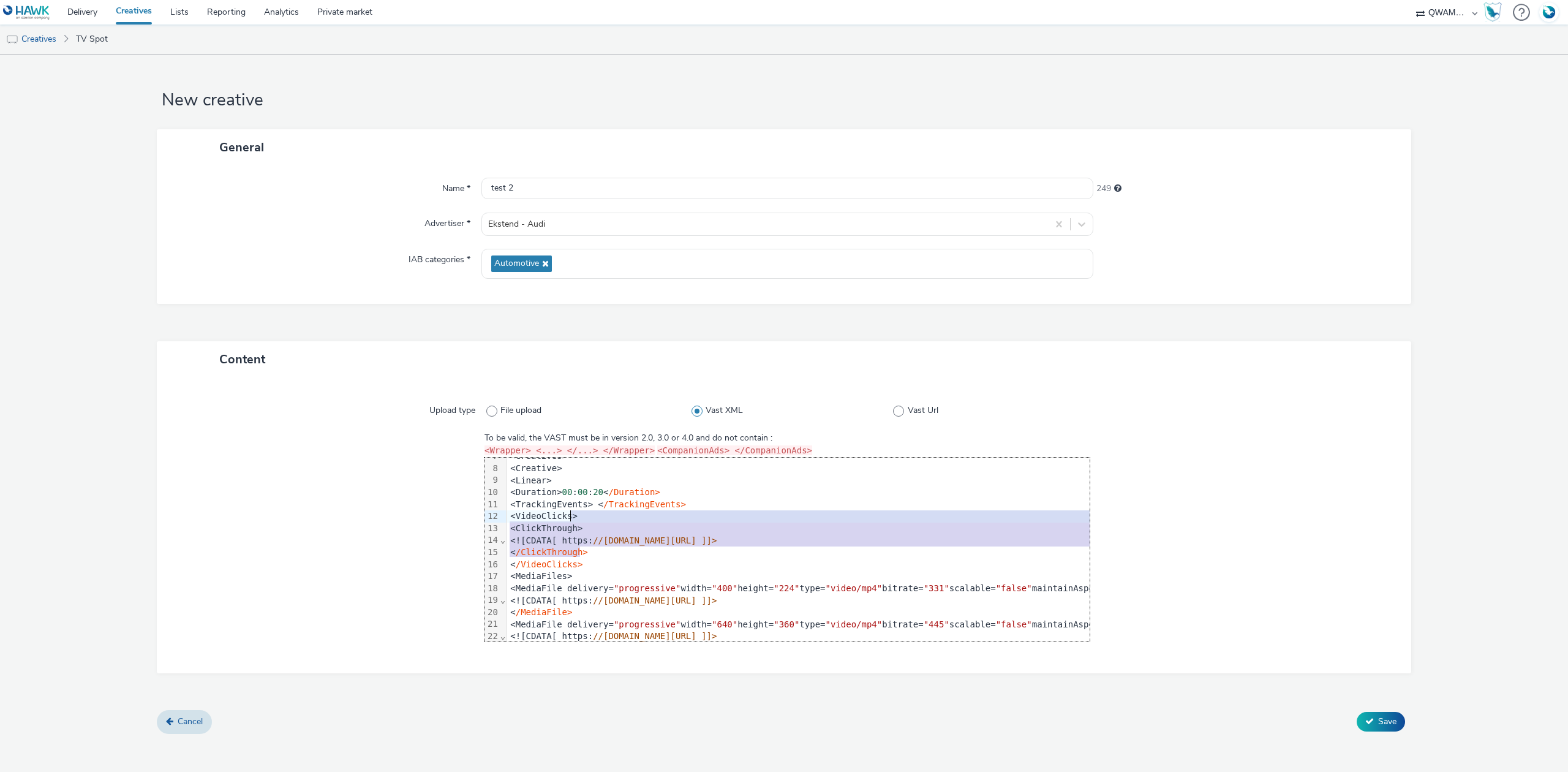
drag, startPoint x: 584, startPoint y: 542, endPoint x: 582, endPoint y: 518, distance: 24.1
click at [582, 518] on div "<VAST version= "2.0" > <Ad id= "1" > <InLine> <AdSystem>adgateway-M6< /AdSystem…" at bounding box center [975, 685] width 938 height 617
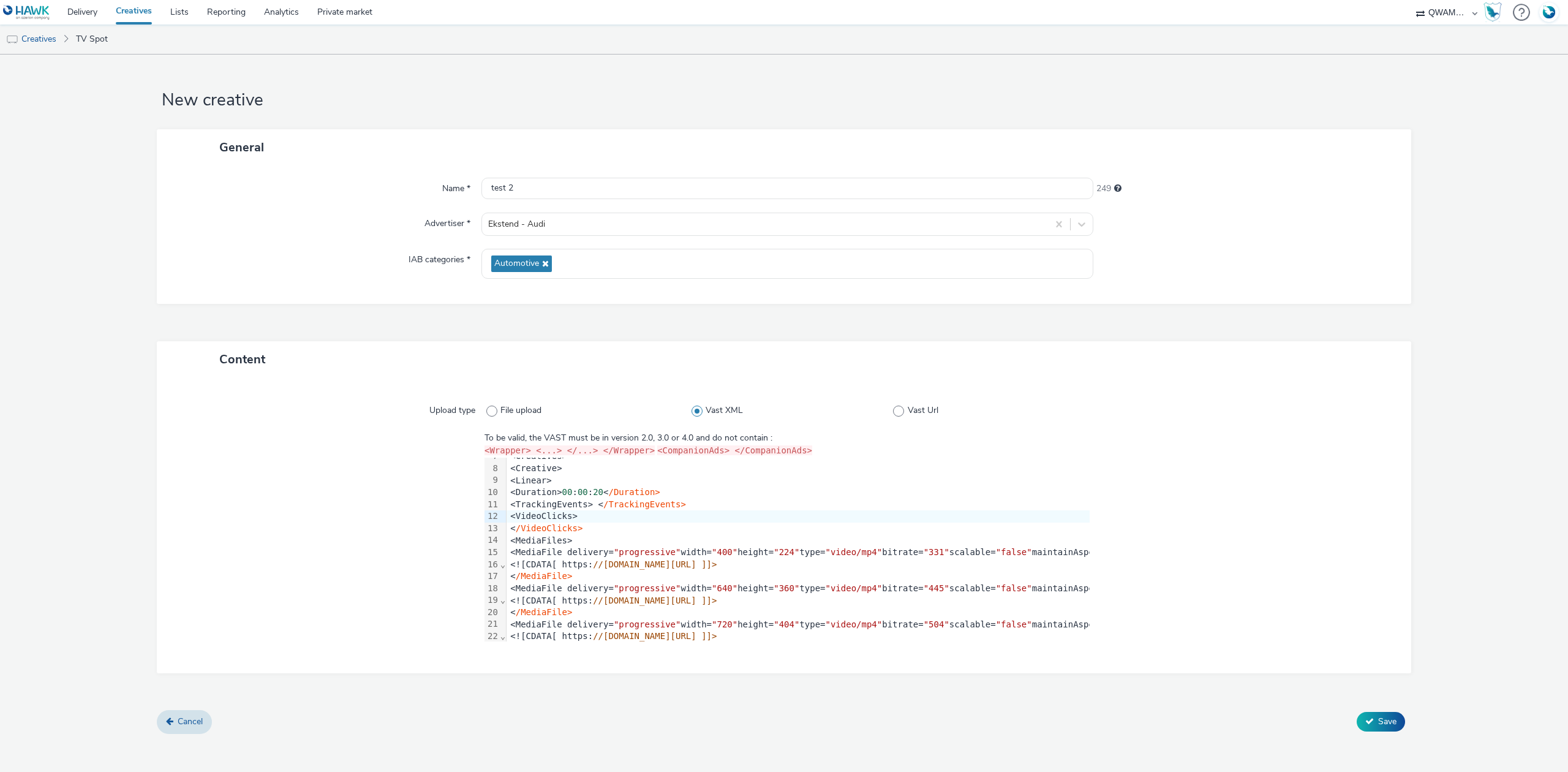
click at [1219, 506] on div at bounding box center [1239, 536] width 300 height 209
click at [1365, 717] on icon at bounding box center [1369, 721] width 9 height 9
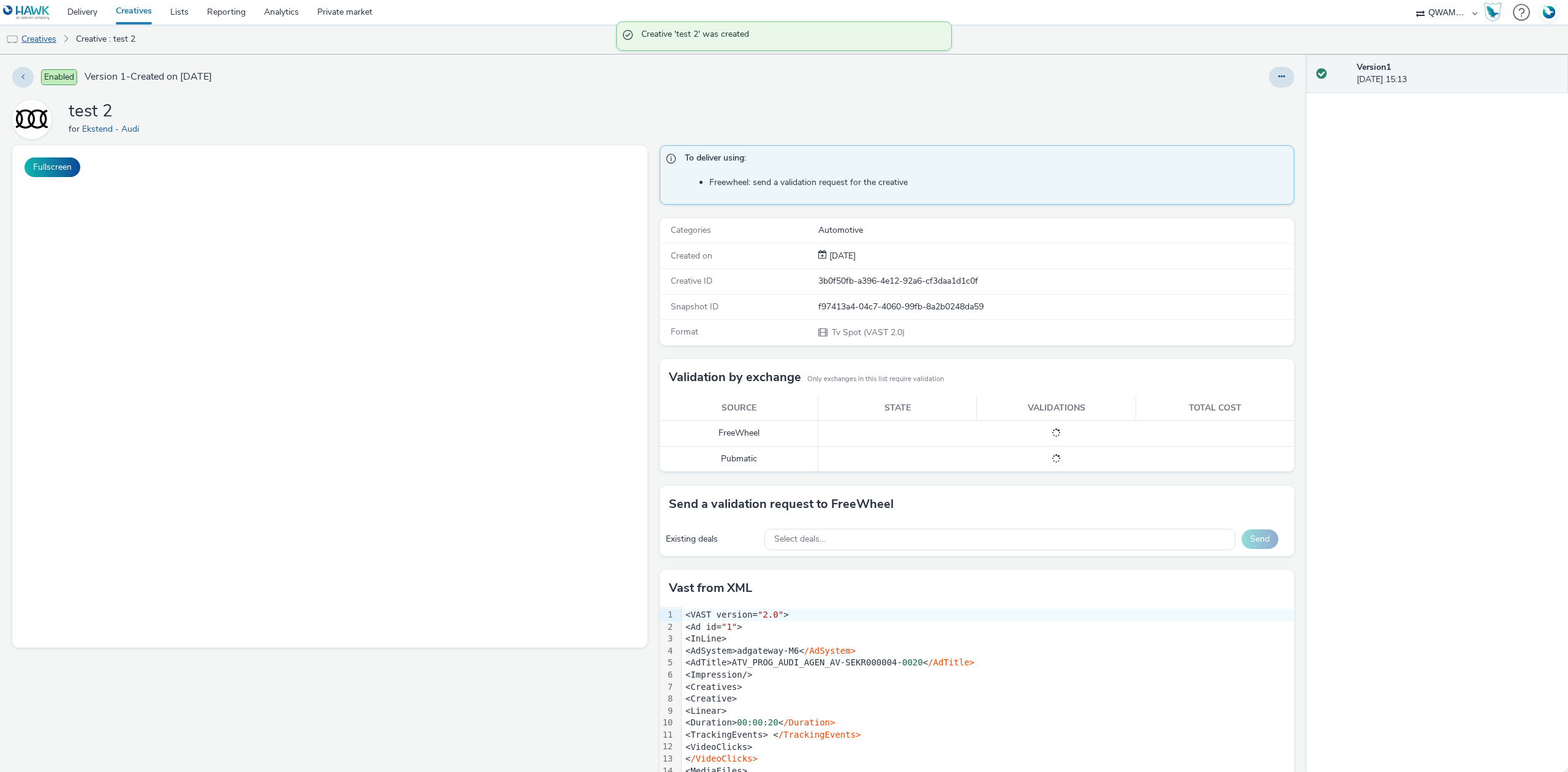
click at [49, 37] on link "Creatives" at bounding box center [31, 39] width 62 height 29
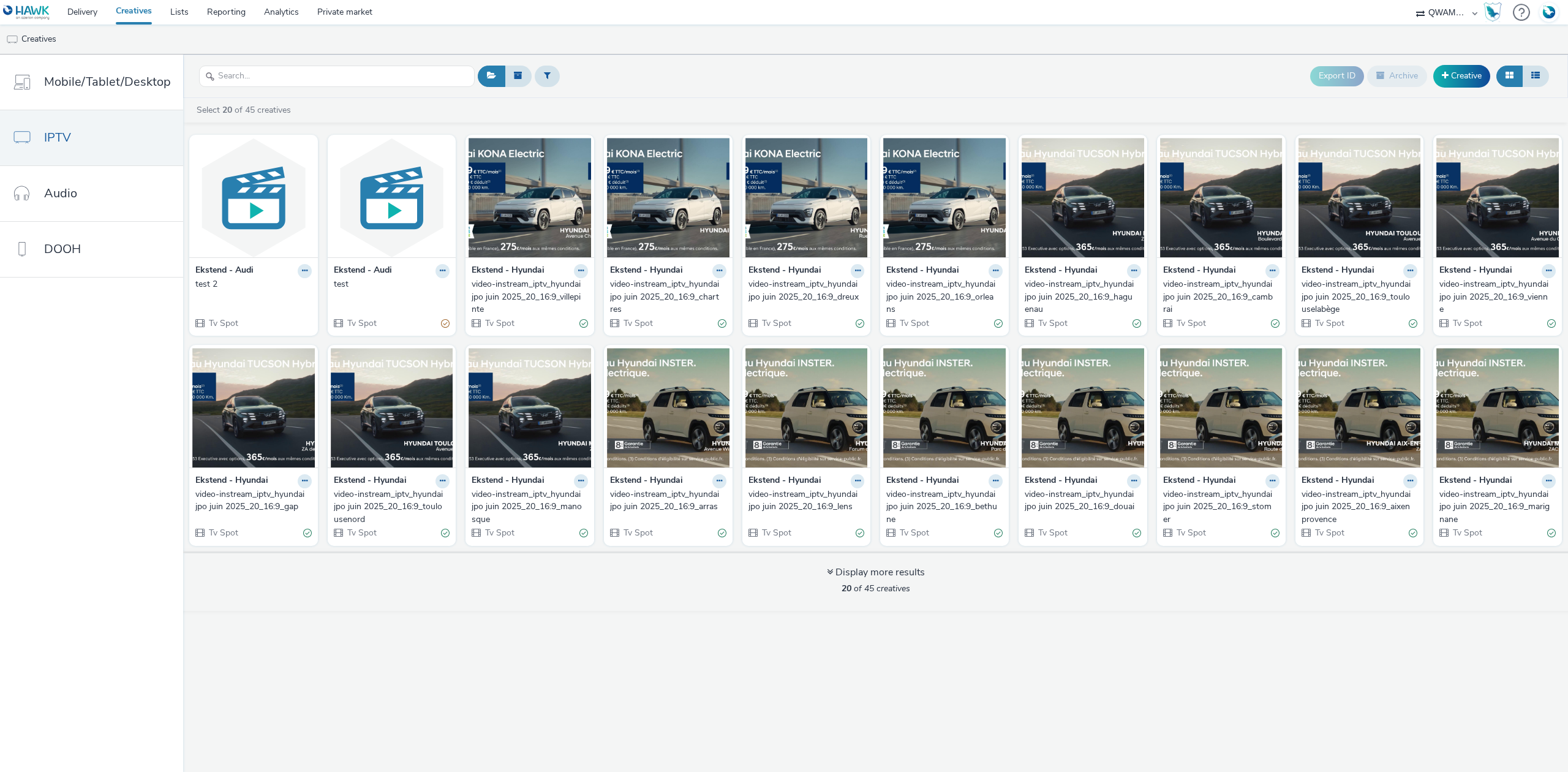
drag, startPoint x: 250, startPoint y: 179, endPoint x: 172, endPoint y: 337, distance: 176.2
click at [172, 337] on nav "Mobile/Tablet/Desktop IPTV Audio DOOH" at bounding box center [91, 413] width 183 height 717
click at [303, 271] on icon at bounding box center [304, 271] width 6 height 7
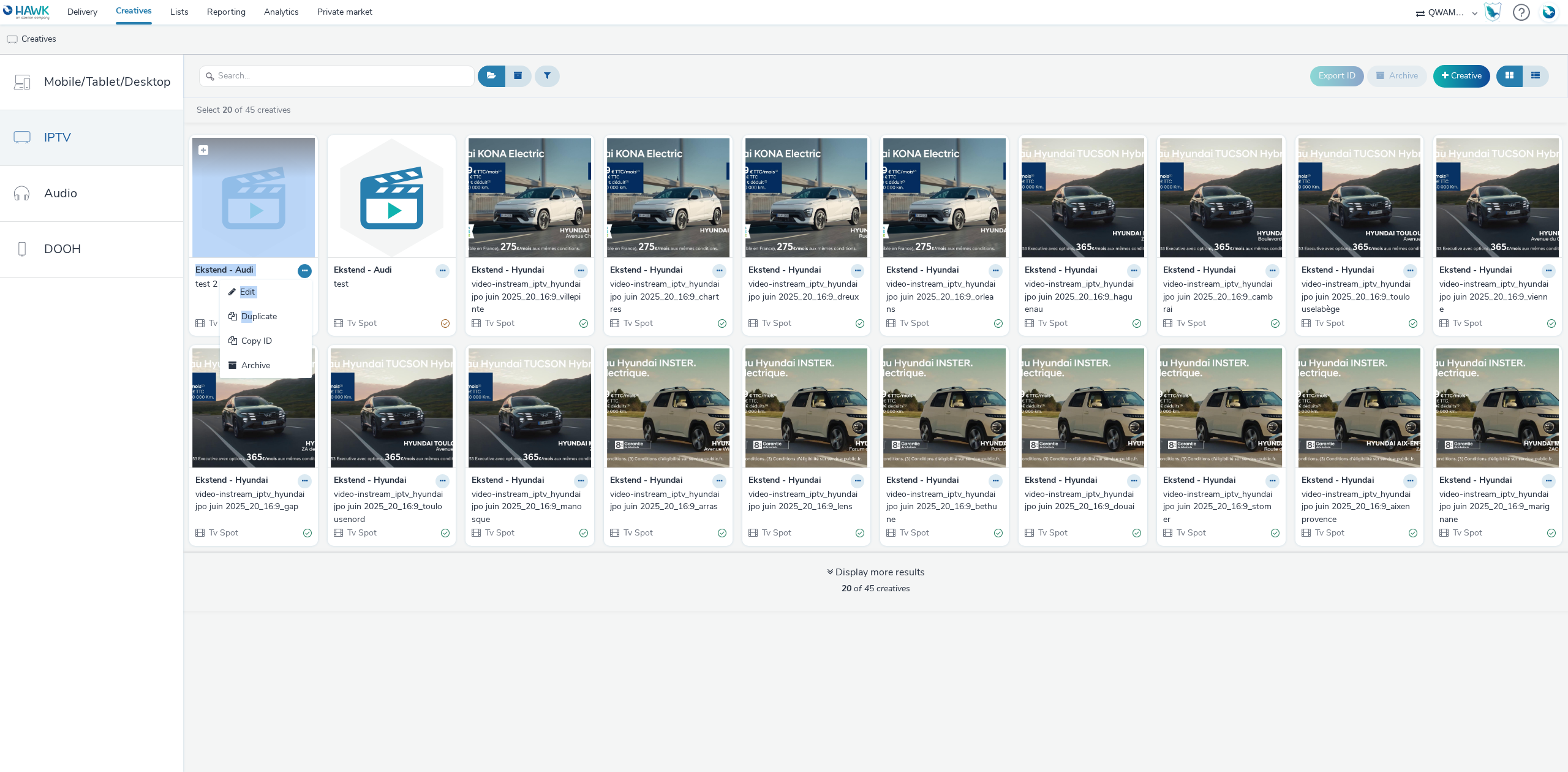
drag, startPoint x: 250, startPoint y: 314, endPoint x: 278, endPoint y: 226, distance: 92.3
click at [266, 199] on div "Ekstend - Audi Edit Duplicate Copy ID Archive test 2 Tv Spot" at bounding box center [253, 235] width 128 height 200
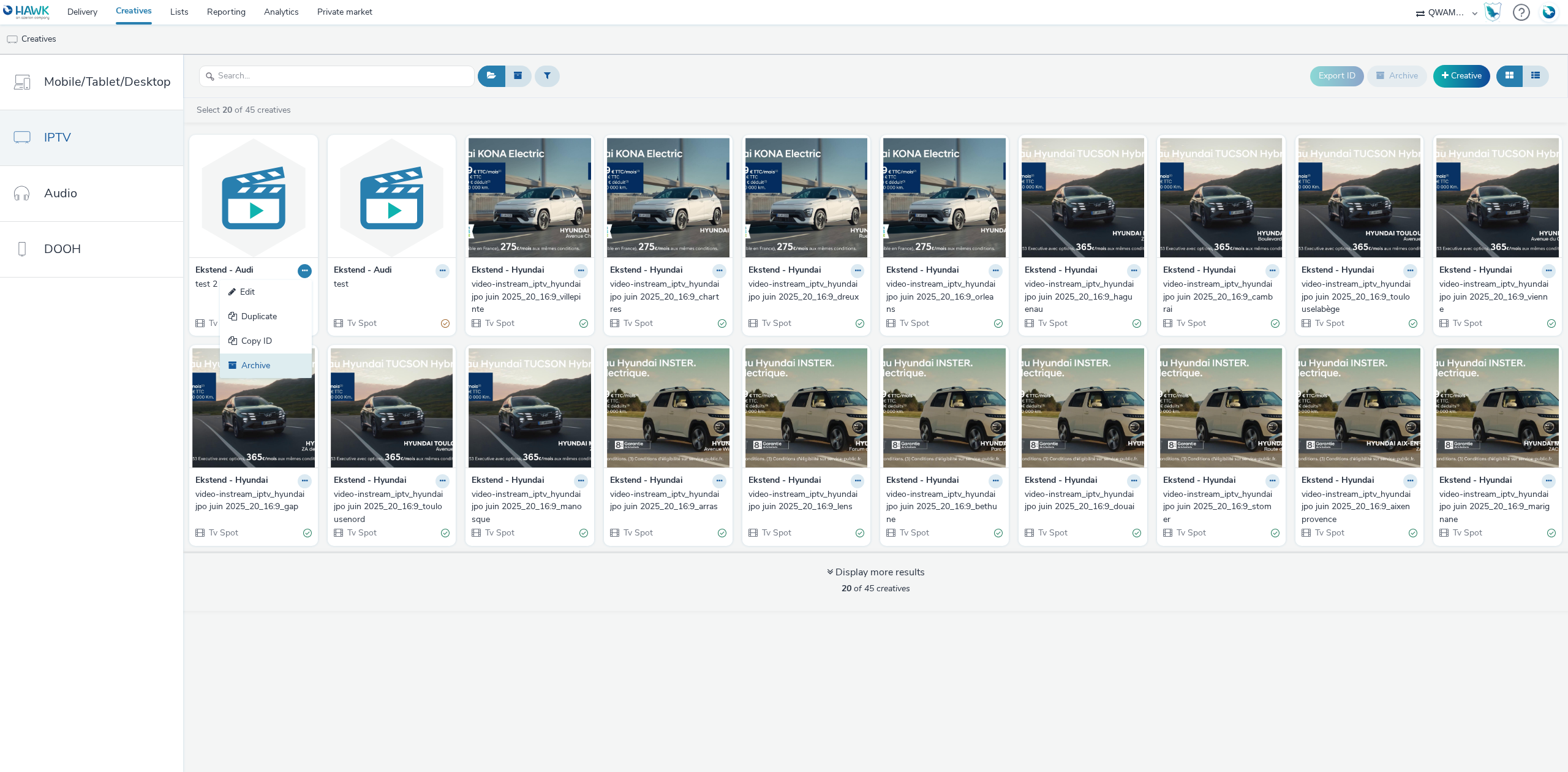
click at [255, 368] on link "Archive" at bounding box center [266, 366] width 92 height 24
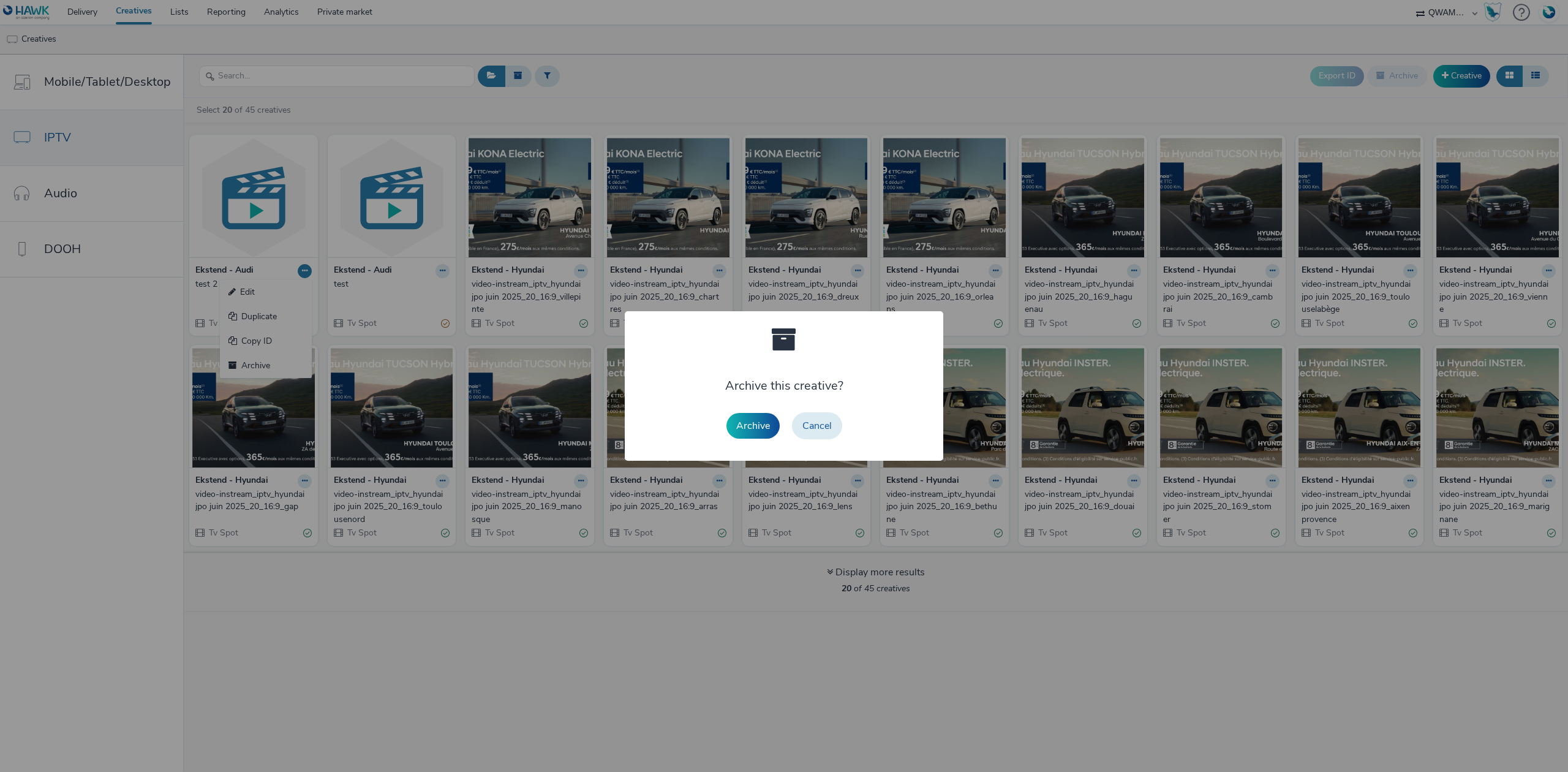
click at [774, 436] on button "Archive" at bounding box center [753, 426] width 53 height 26
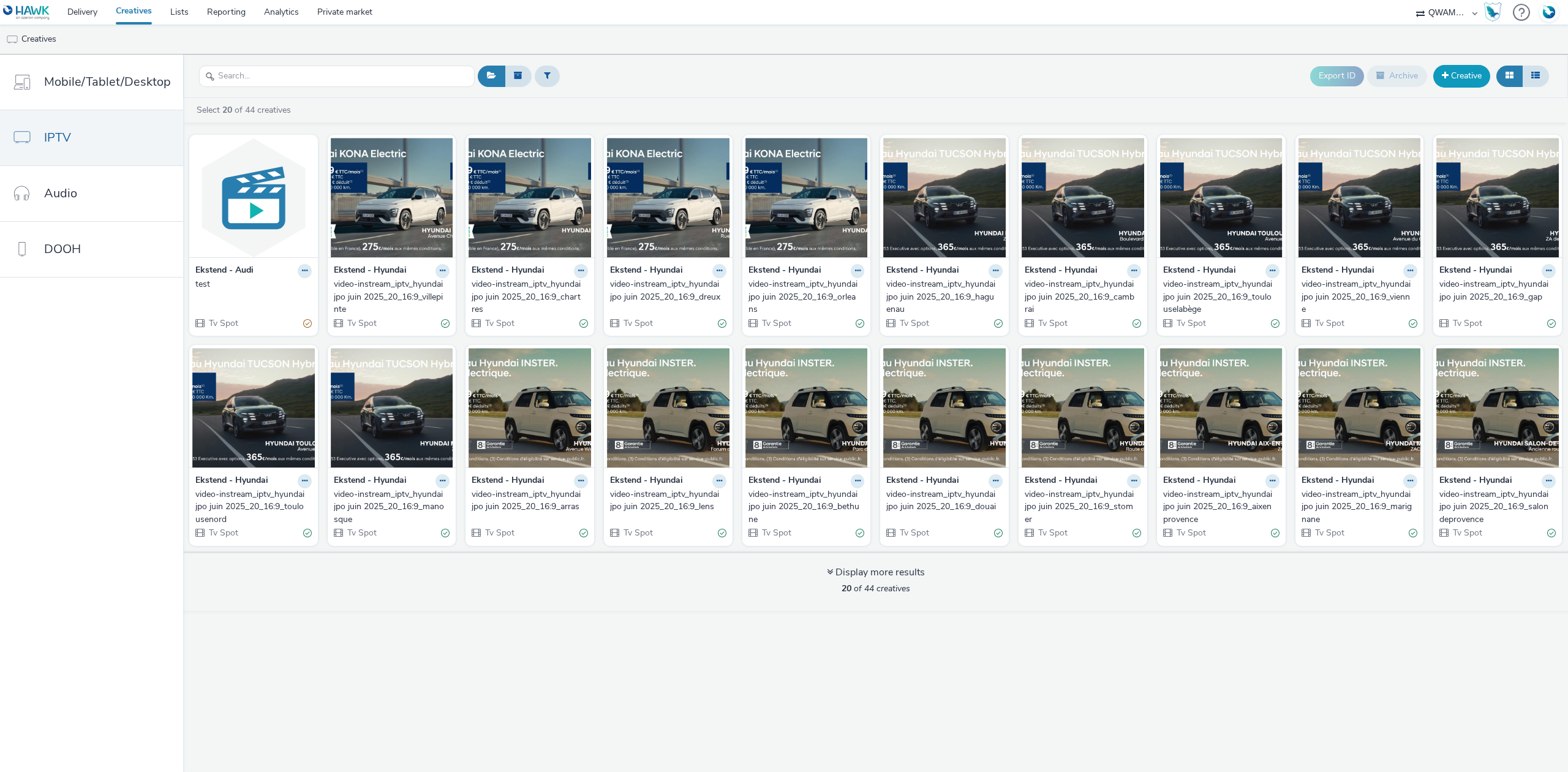
click at [1436, 78] on link "Creative" at bounding box center [1461, 75] width 57 height 22
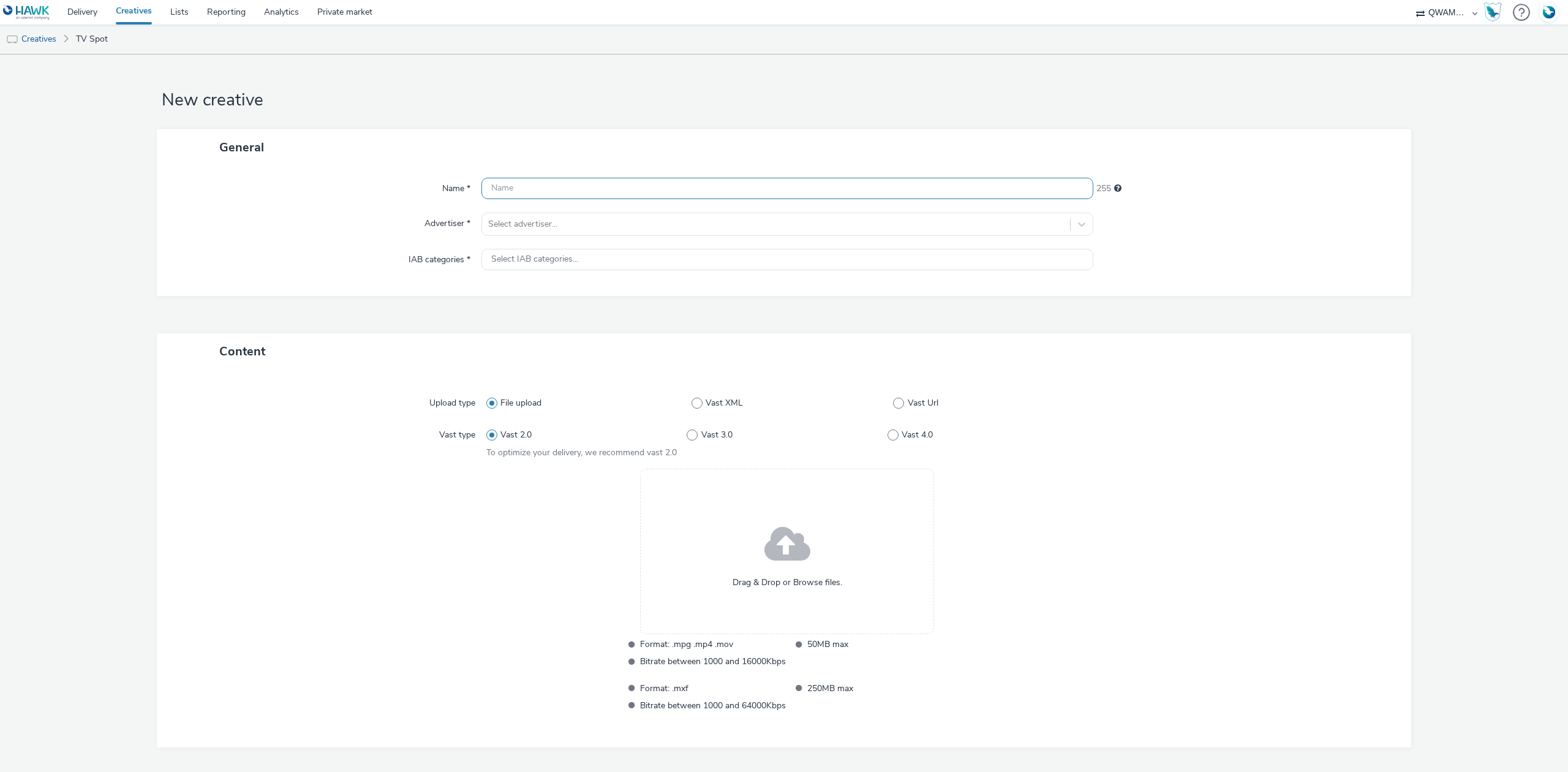
click at [571, 187] on input "text" at bounding box center [787, 188] width 612 height 22
type input "test 2"
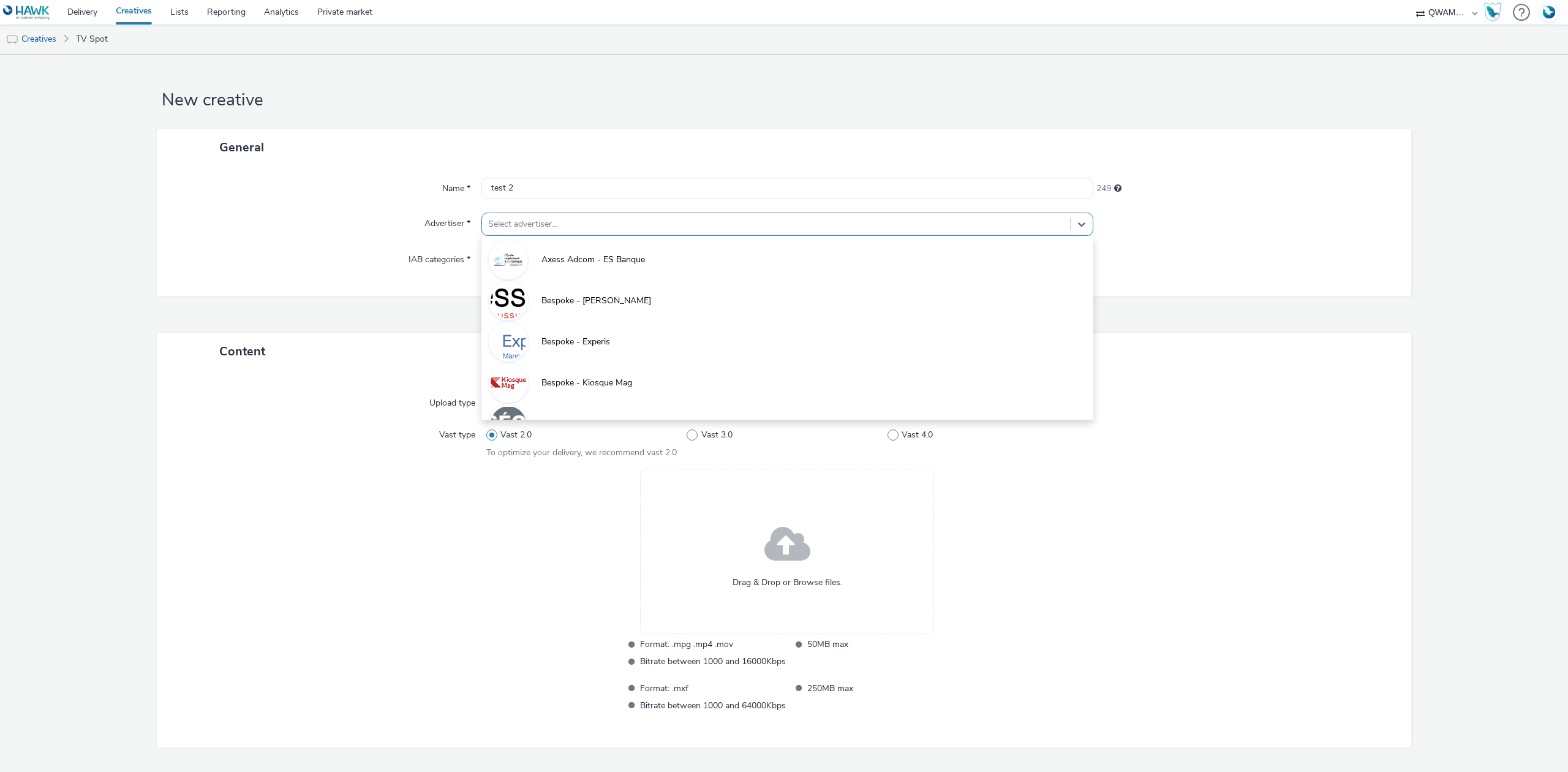
click at [545, 228] on div at bounding box center [776, 224] width 576 height 15
type input "au"
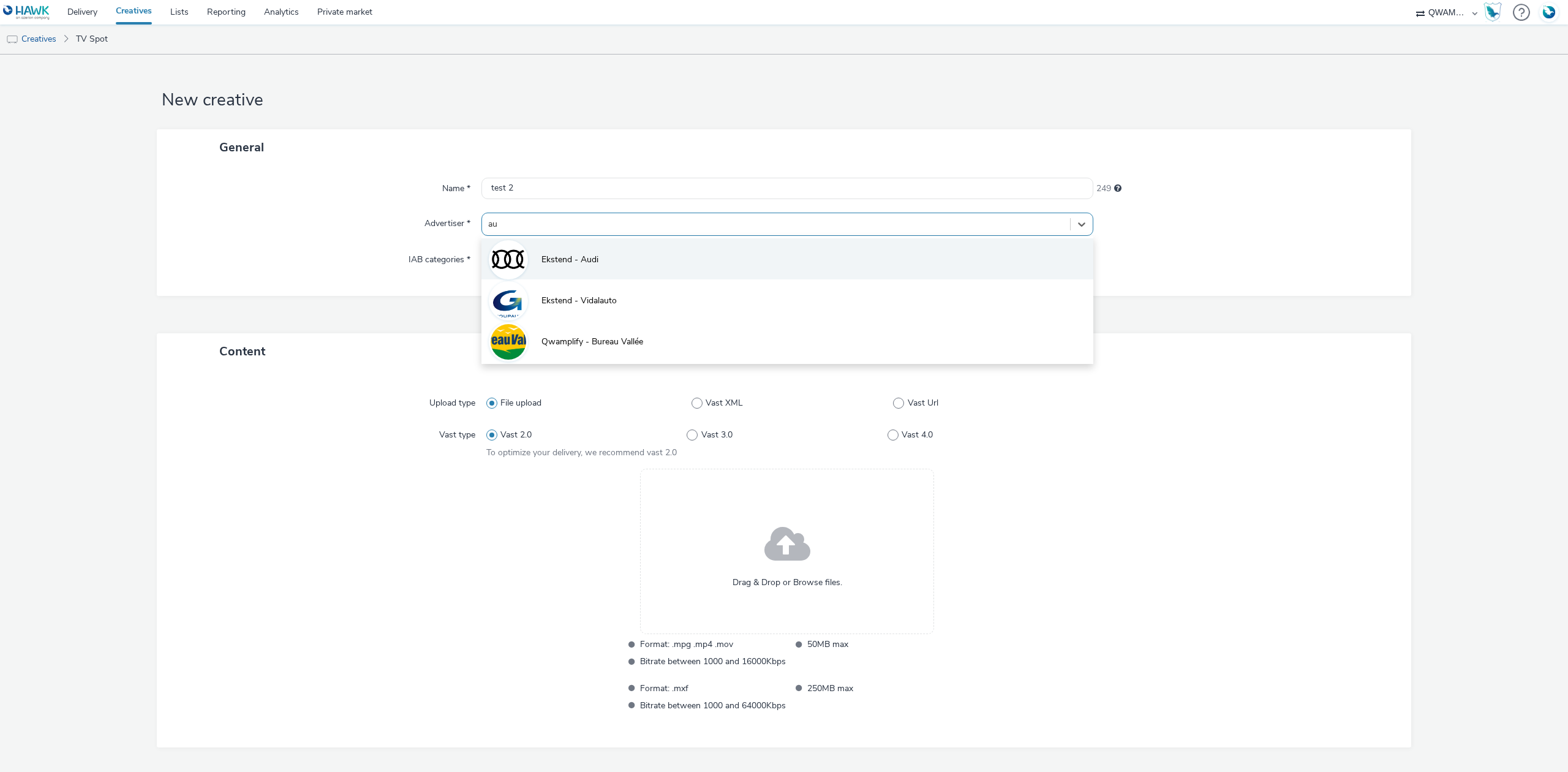
click at [550, 260] on span "Ekstend - Audi" at bounding box center [570, 259] width 57 height 12
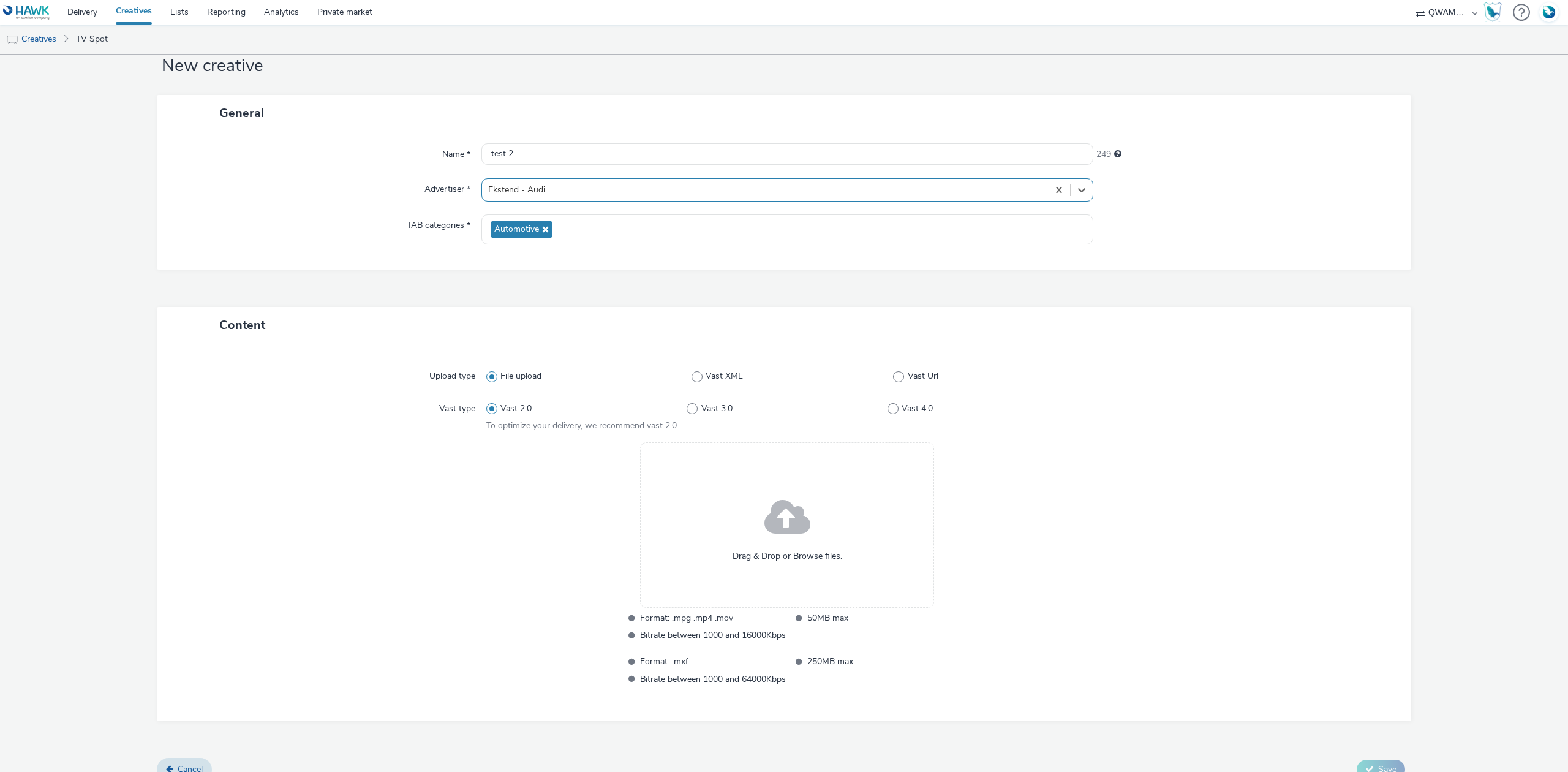
scroll to position [52, 0]
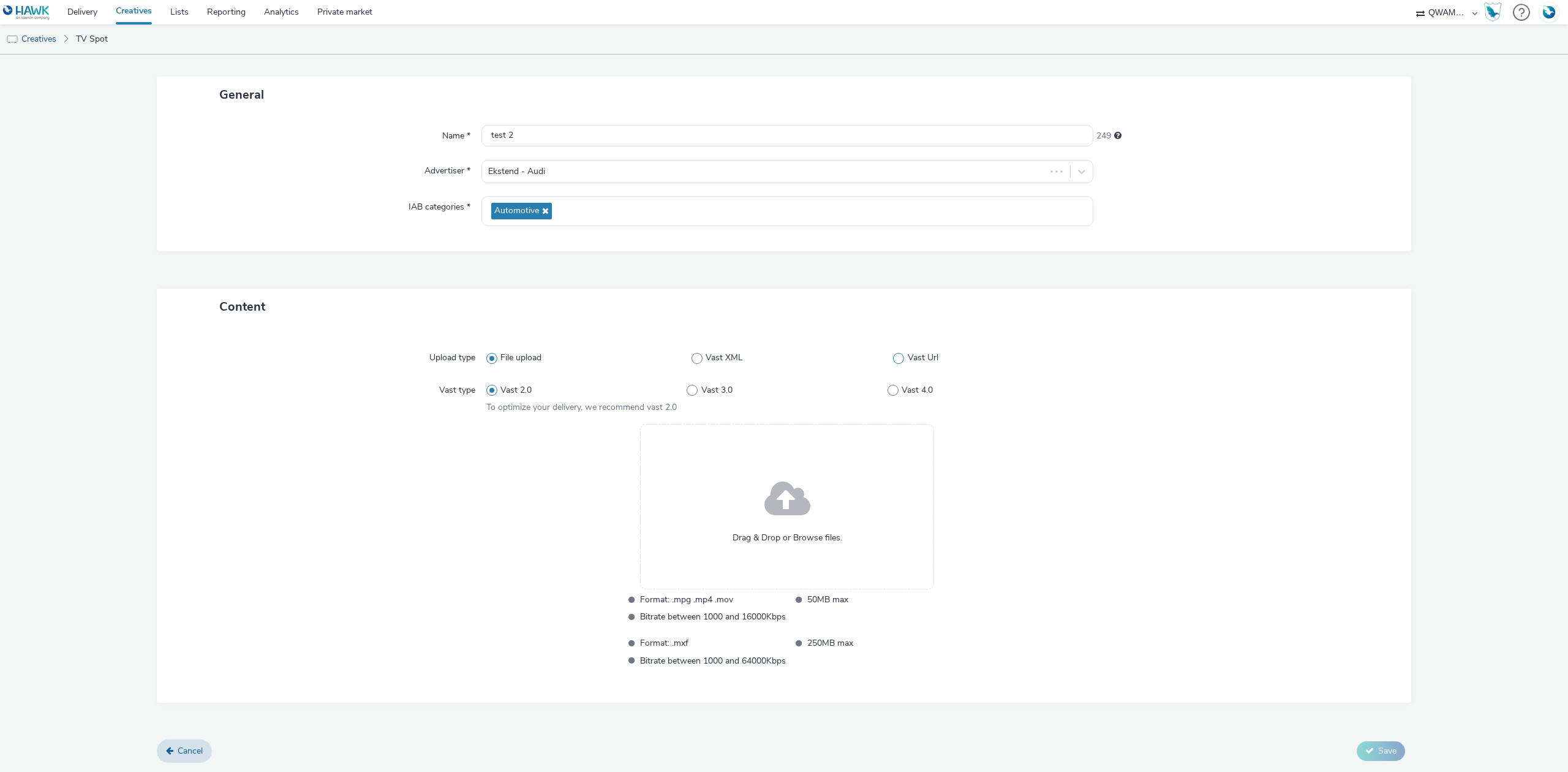
click at [899, 360] on label "Vast Url" at bounding box center [990, 358] width 195 height 12
click at [899, 360] on input "Vast Url" at bounding box center [897, 359] width 8 height 8
radio input "false"
radio input "true"
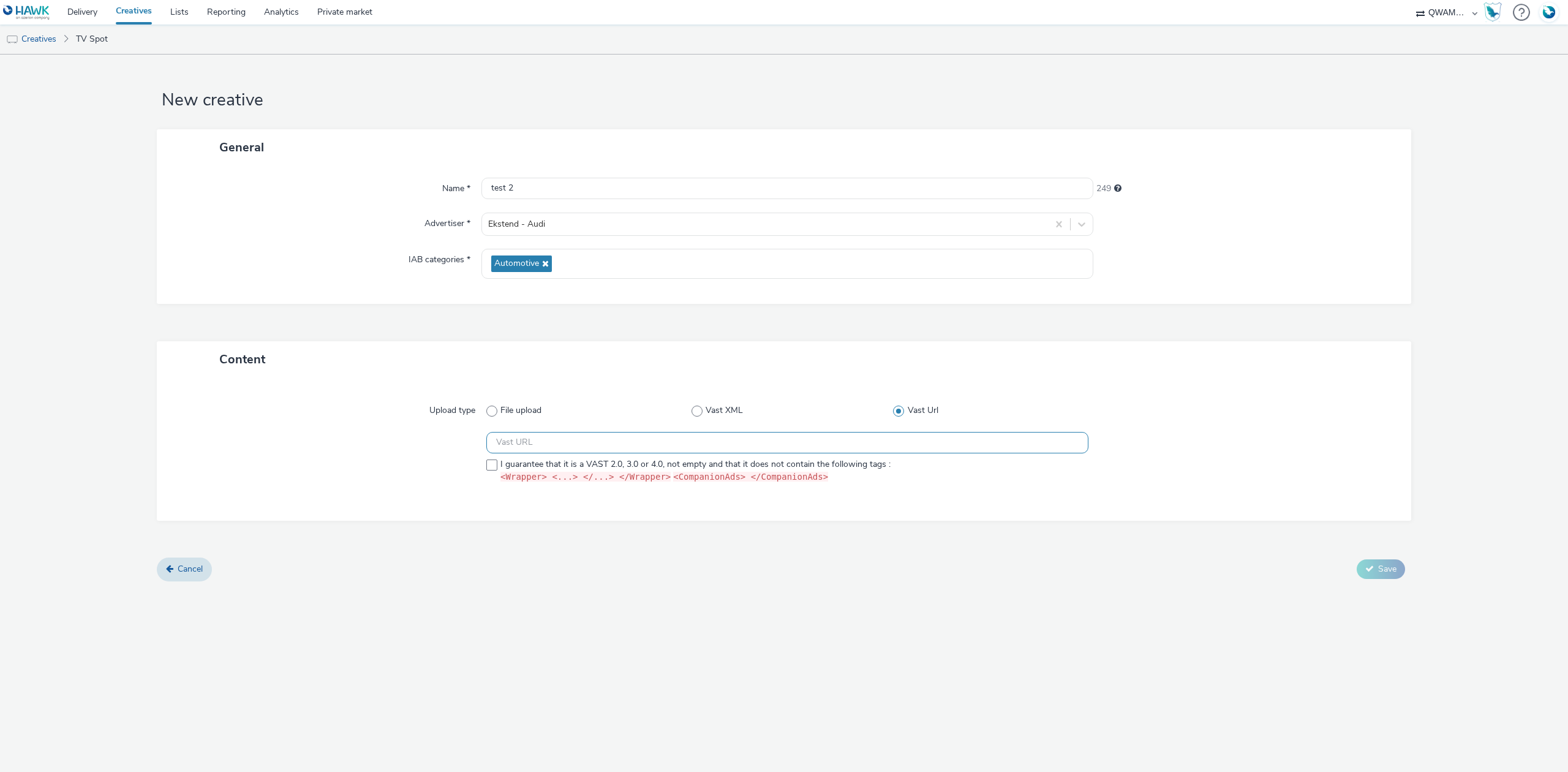
click at [743, 439] on input "text" at bounding box center [787, 443] width 602 height 22
paste input "https://m6web-users.6play.fr/v1/vast-generator/clipVast/13145186?vast_version=2"
type input "https://m6web-users.6play.fr/v1/vast-generator/clipVast/13145186?vast_version=2"
click at [644, 468] on span "I guarantee that it is a VAST 2.0, 3.0 or 4.0, not empty and that it does not c…" at bounding box center [695, 472] width 390 height 26
checkbox input "true"
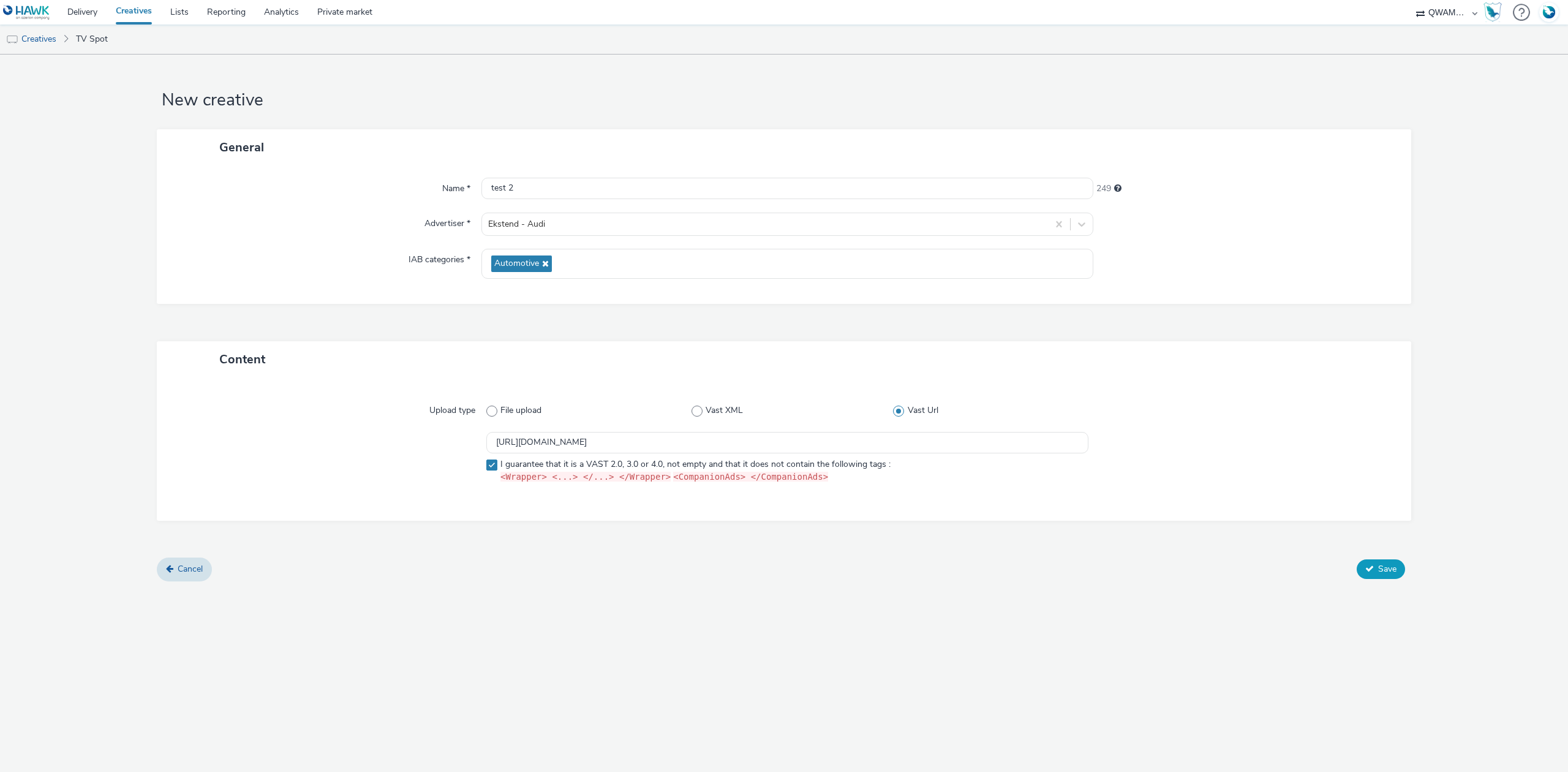
click at [1382, 573] on span "Save" at bounding box center [1387, 569] width 19 height 11
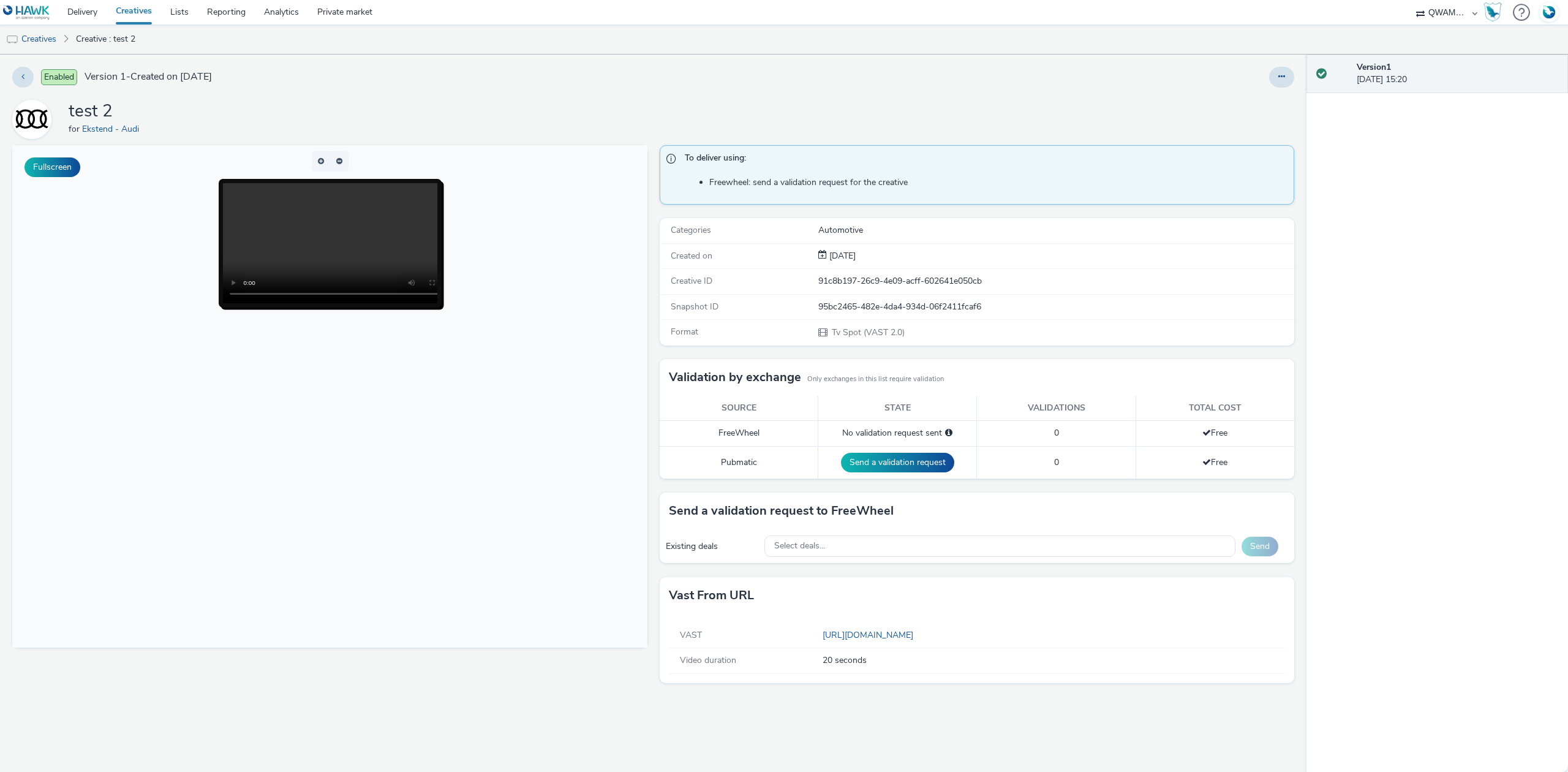
click at [427, 381] on body at bounding box center [329, 396] width 635 height 502
click at [258, 250] on video at bounding box center [342, 243] width 240 height 120
click at [99, 10] on link "Delivery" at bounding box center [82, 12] width 48 height 24
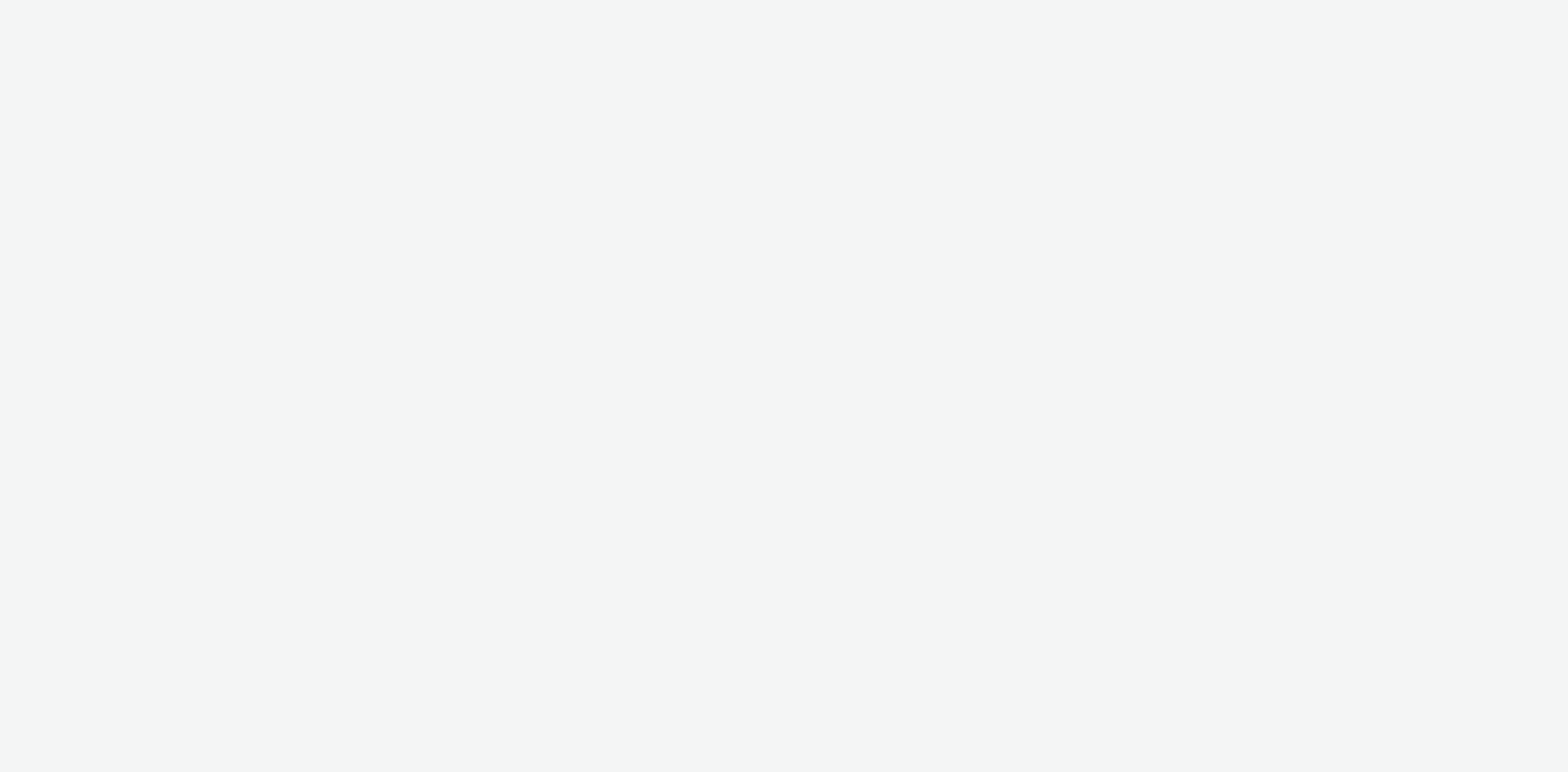
select select "8a3f6d77-30ca-4ef5-b621-f995745b8c1c"
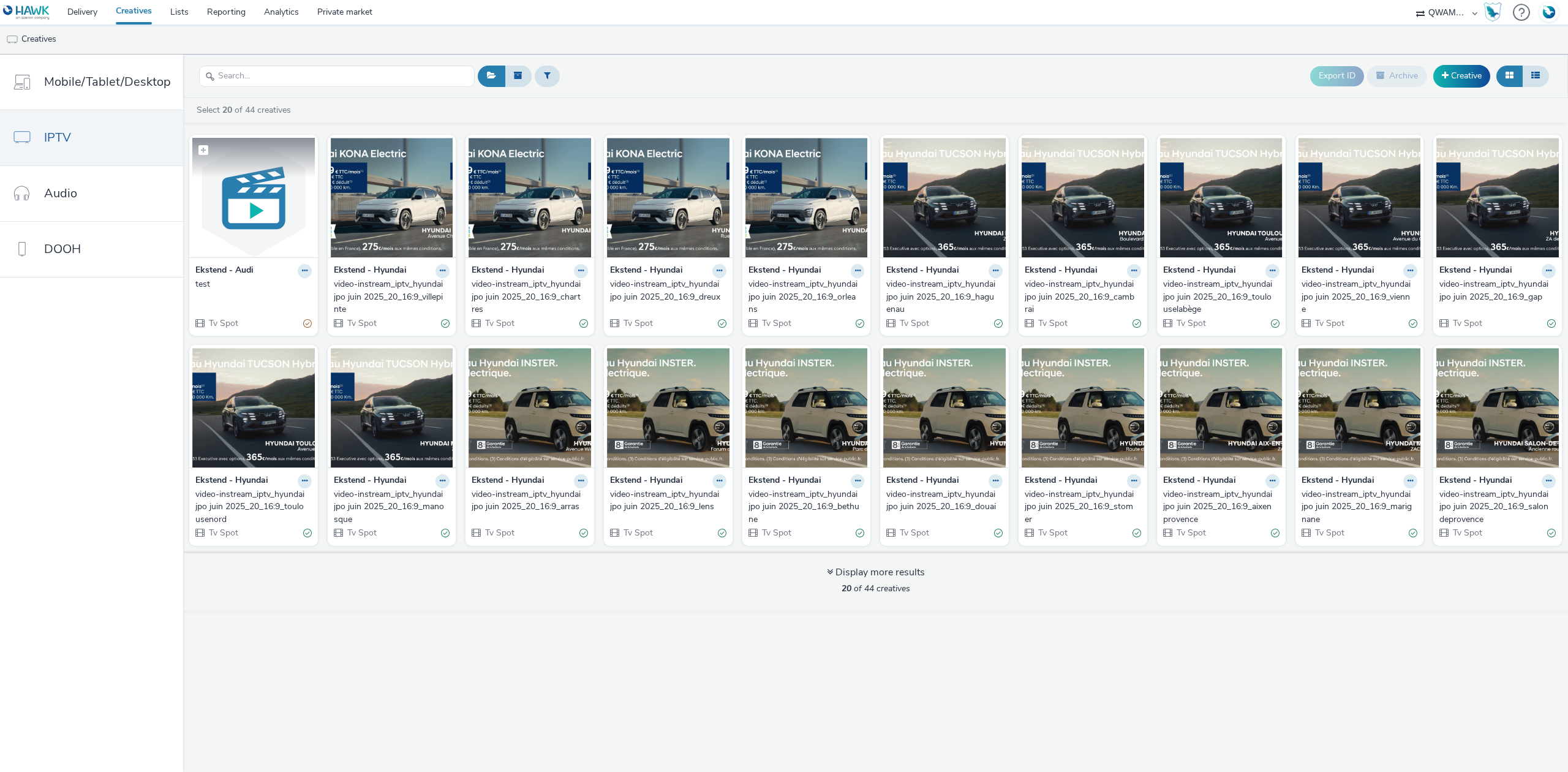
click at [233, 227] on img at bounding box center [254, 198] width 123 height 120
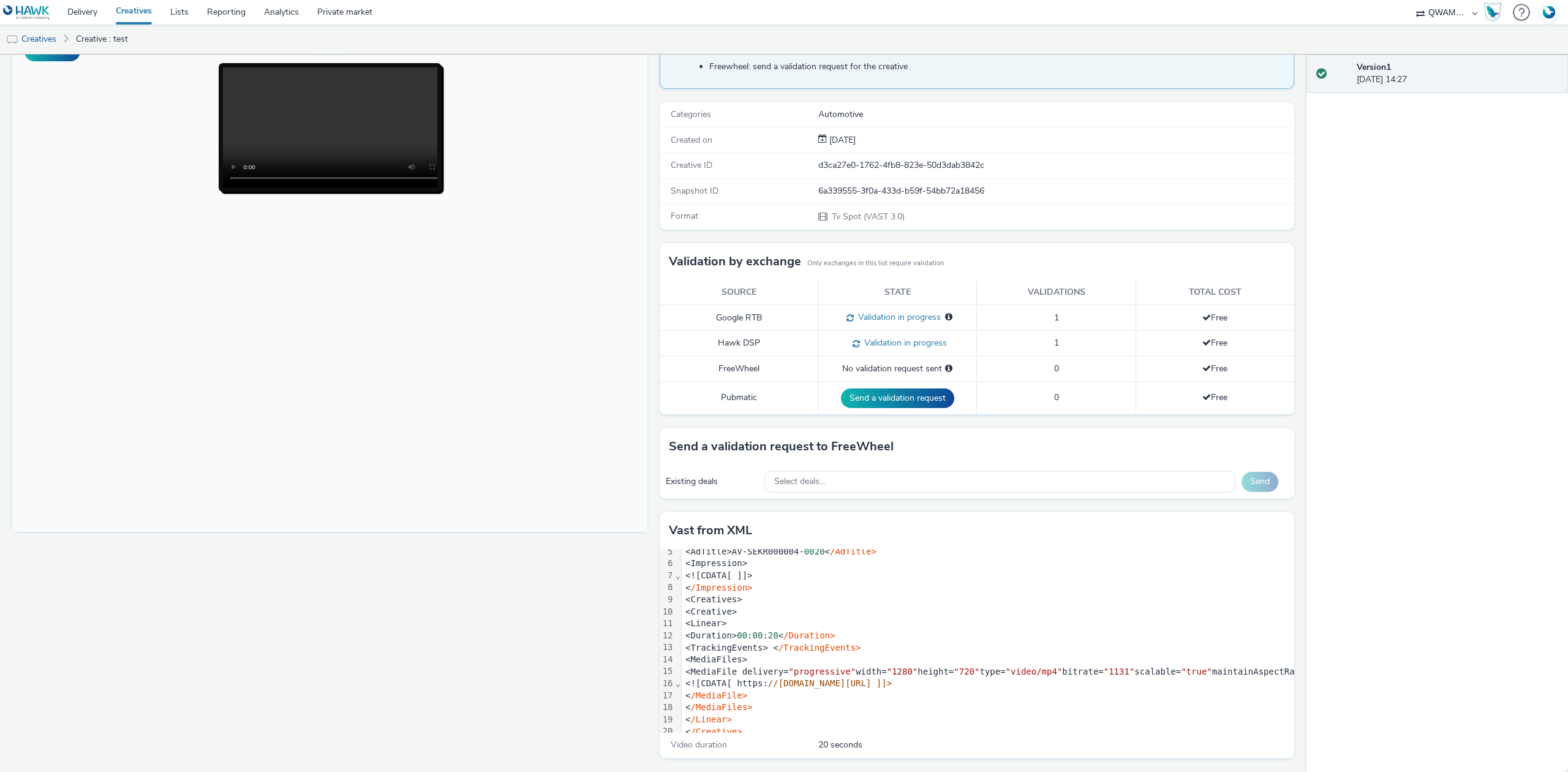
scroll to position [82, 0]
